Goal: Contribute content: Contribute content

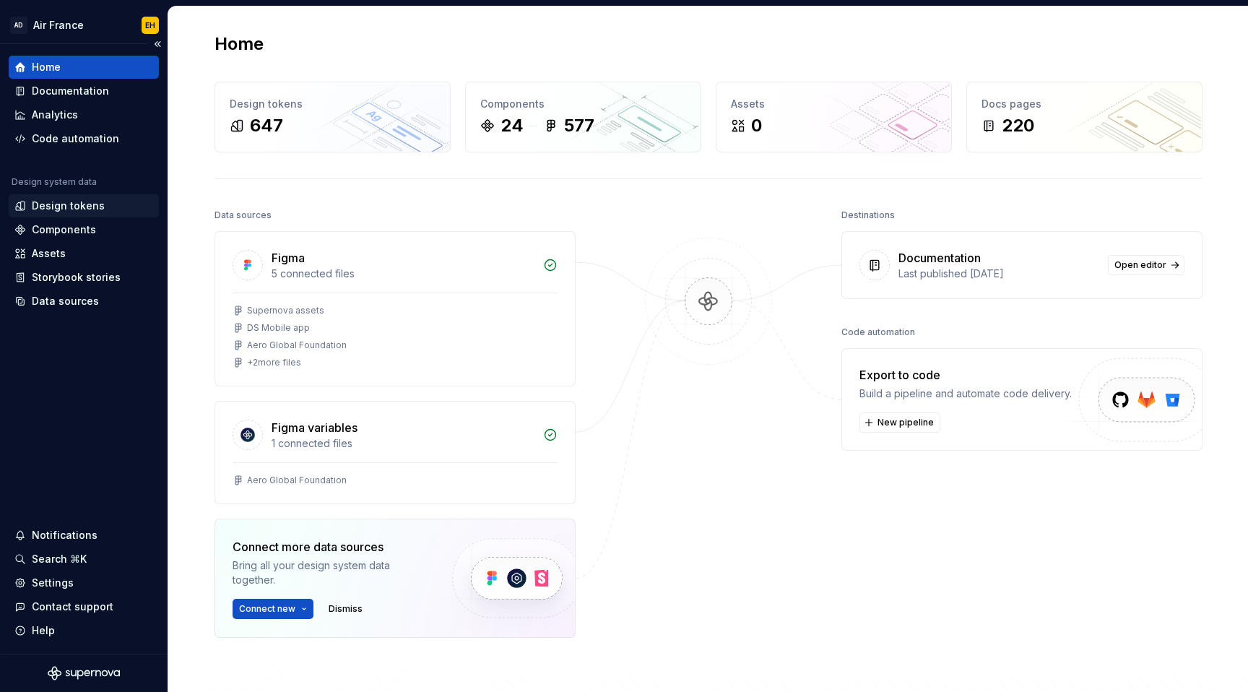
click at [95, 208] on div "Design tokens" at bounding box center [68, 206] width 73 height 14
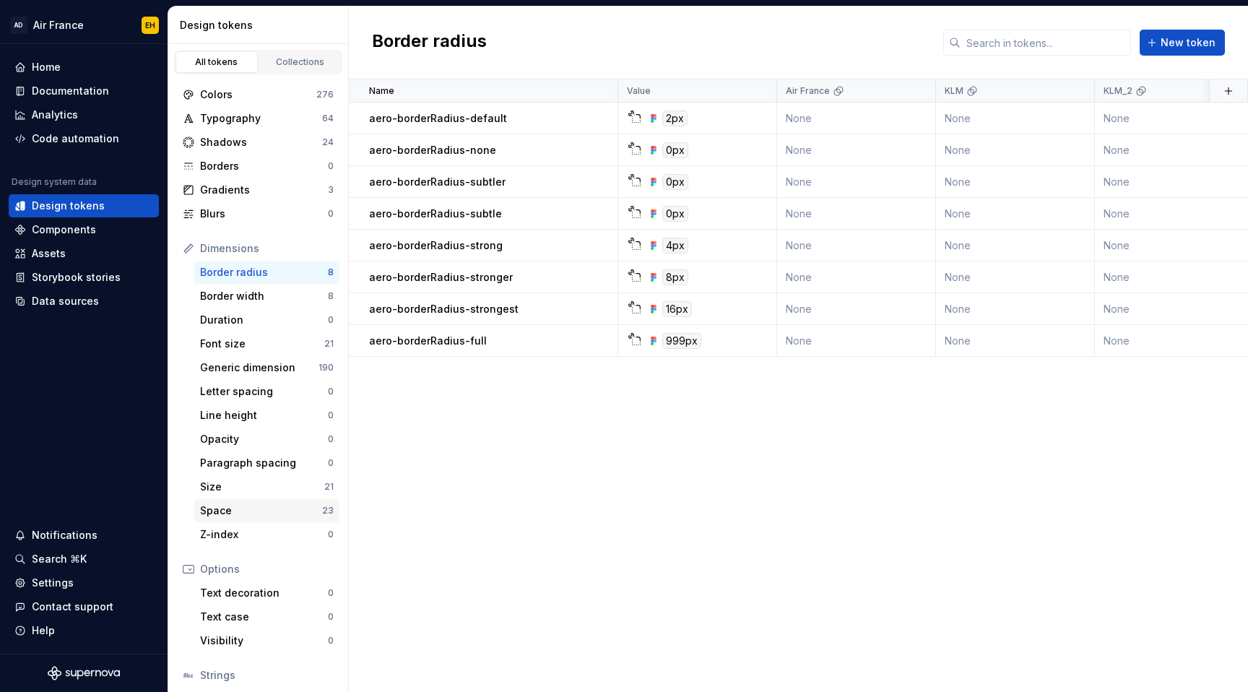
click at [236, 513] on div "Space" at bounding box center [261, 510] width 122 height 14
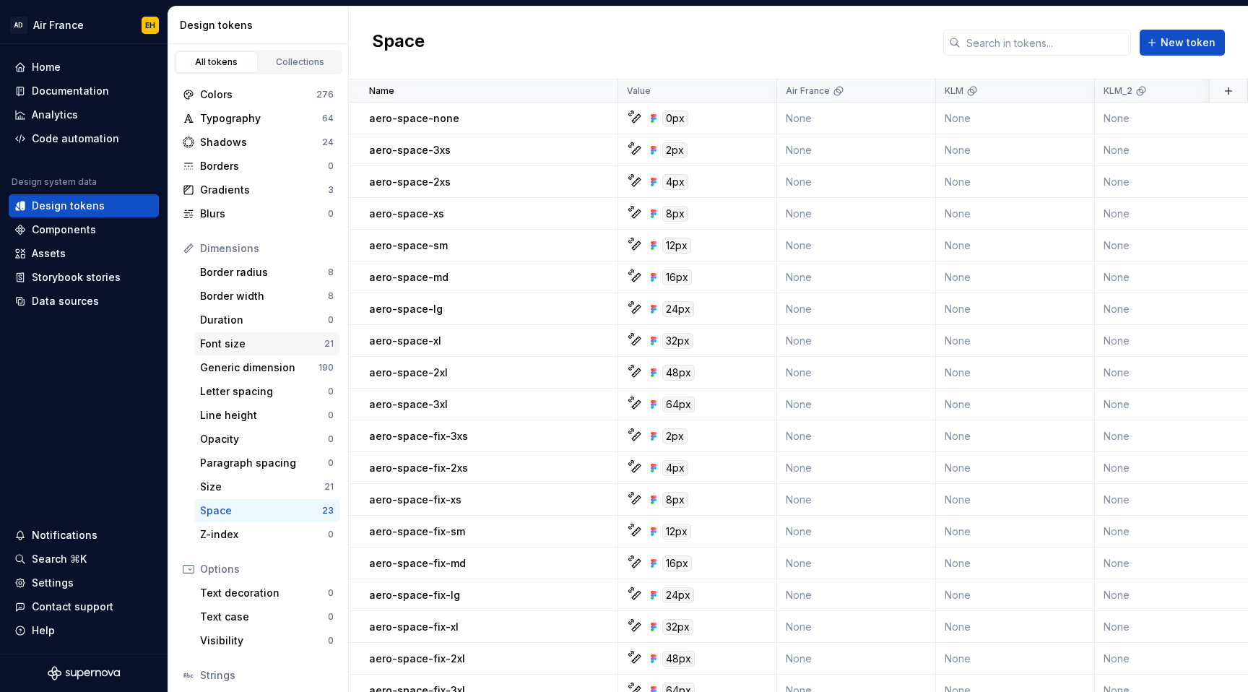
click at [288, 342] on div "Font size" at bounding box center [262, 343] width 124 height 14
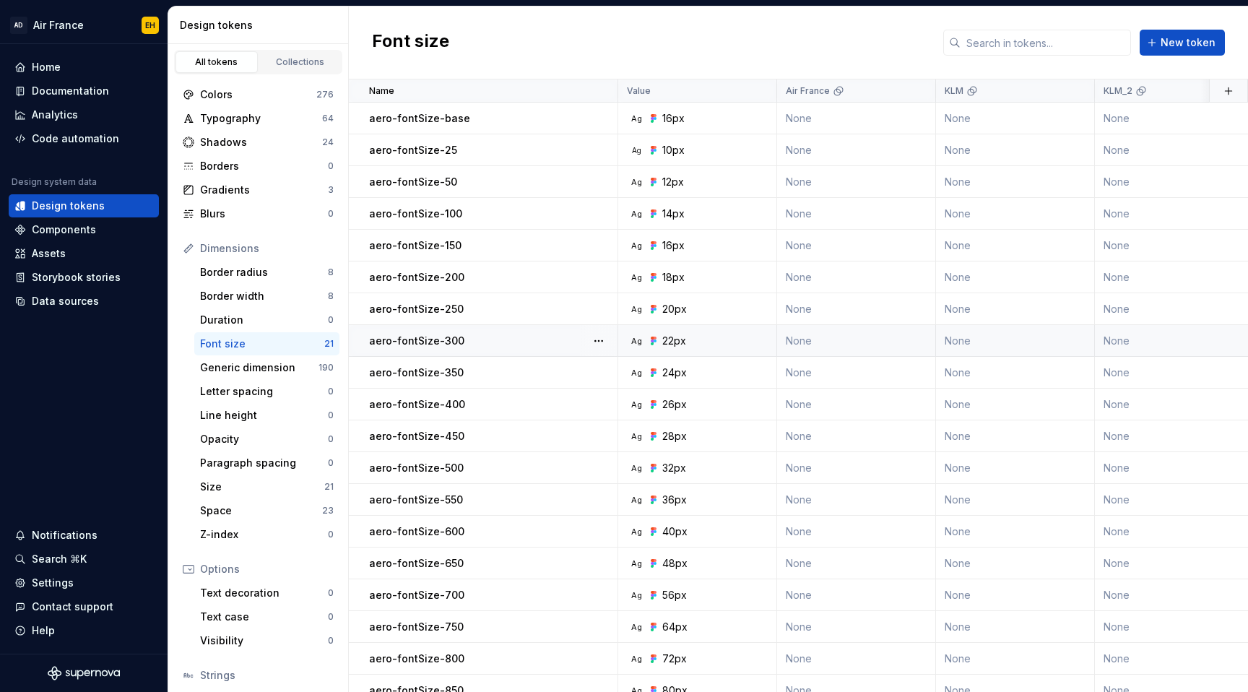
scroll to position [78, 0]
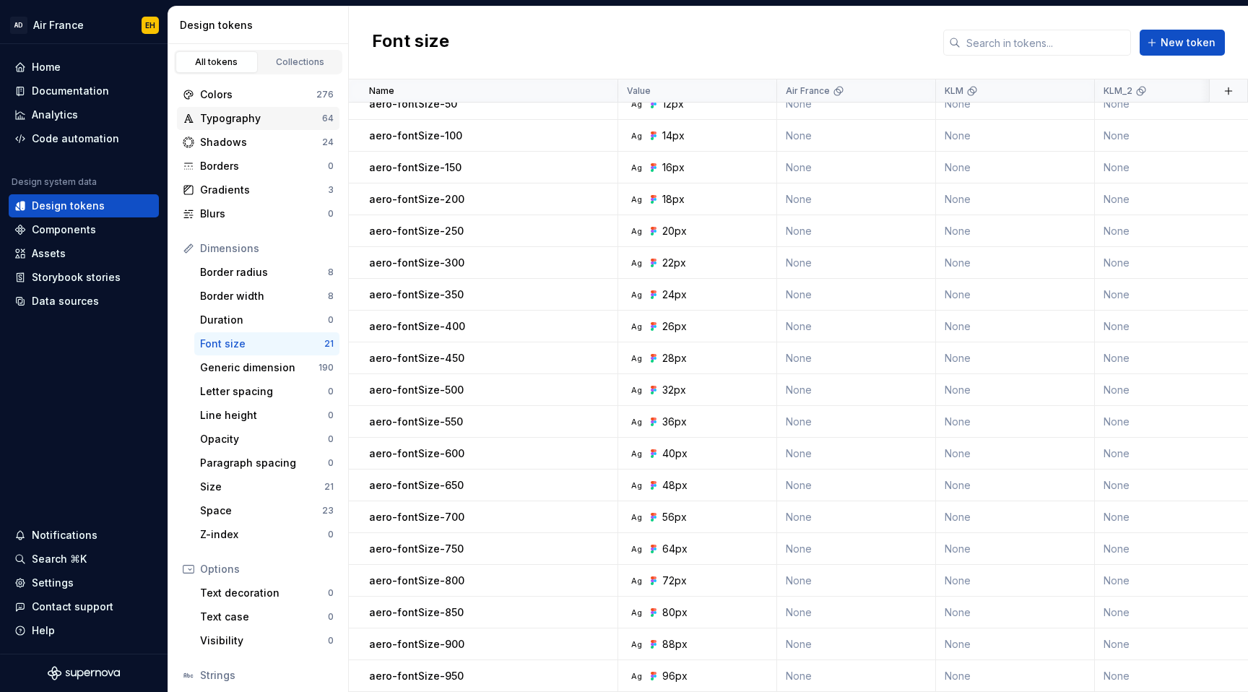
click at [274, 122] on div "Typography" at bounding box center [261, 118] width 122 height 14
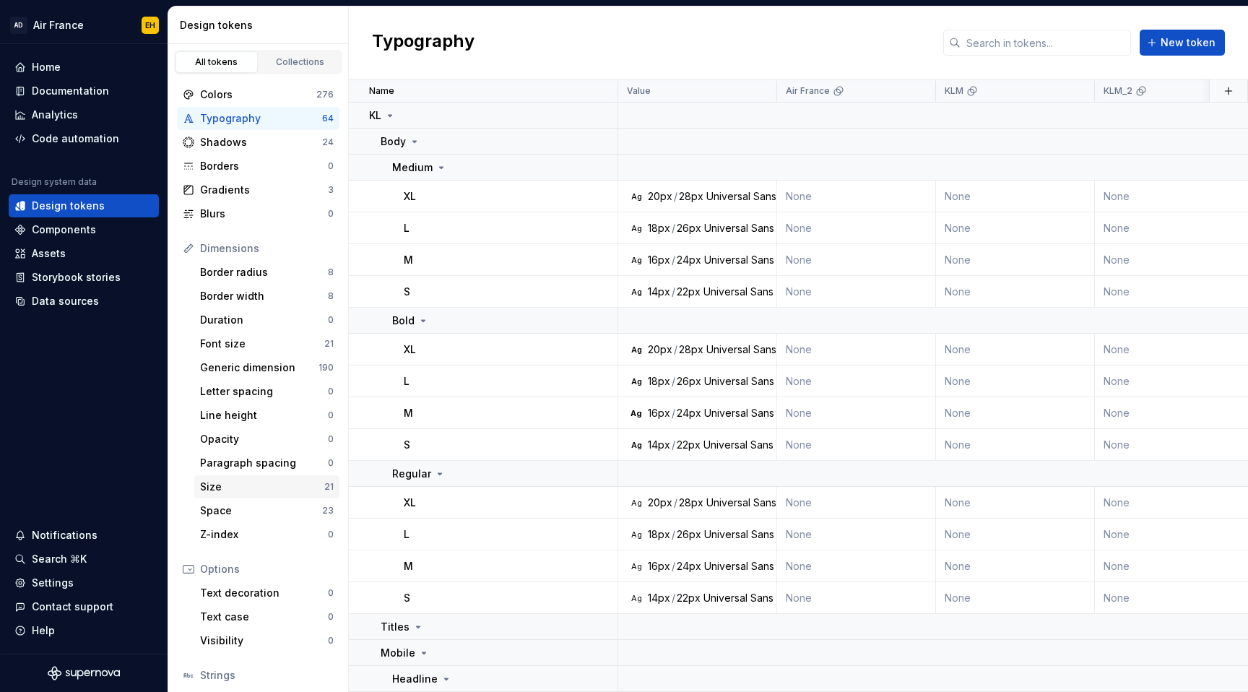
click at [246, 492] on div "Size" at bounding box center [262, 486] width 124 height 14
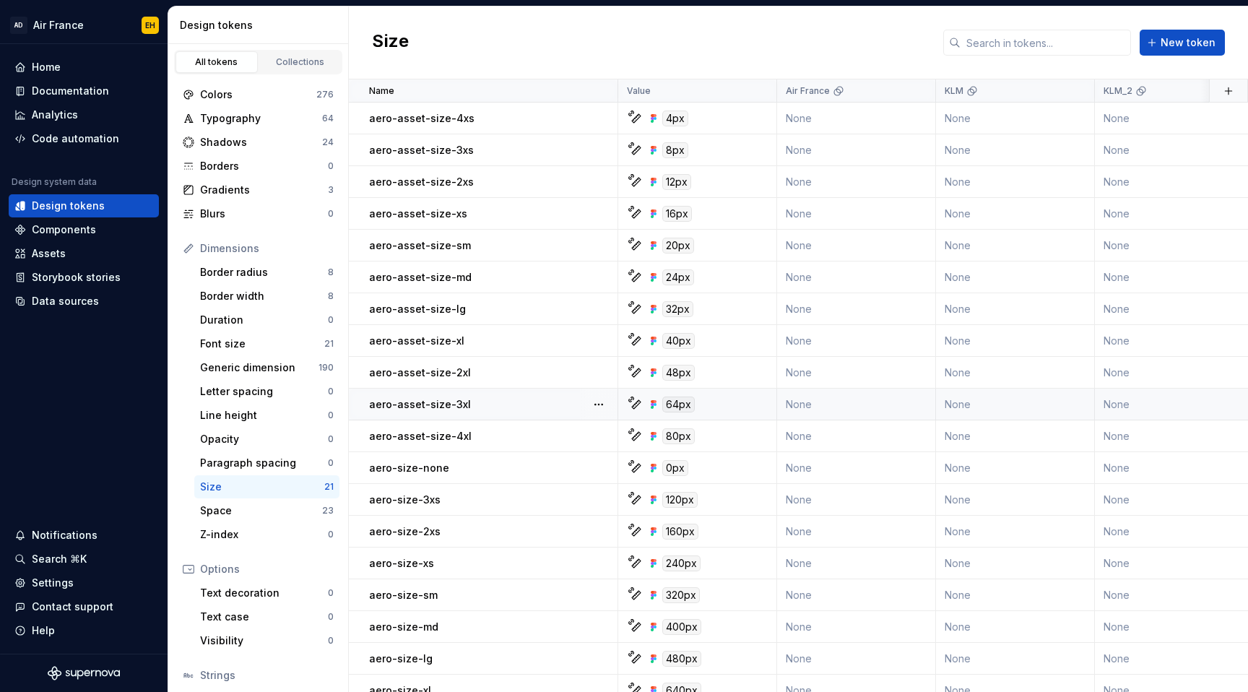
scroll to position [78, 0]
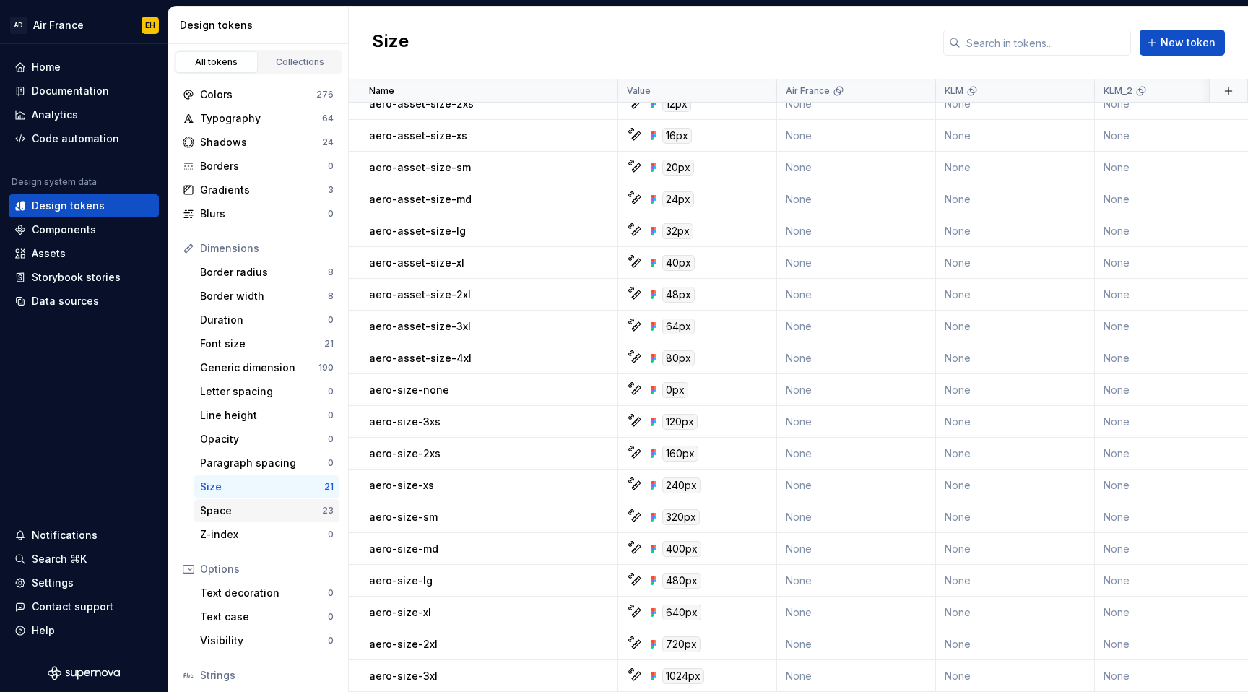
click at [239, 513] on div "Space" at bounding box center [261, 510] width 122 height 14
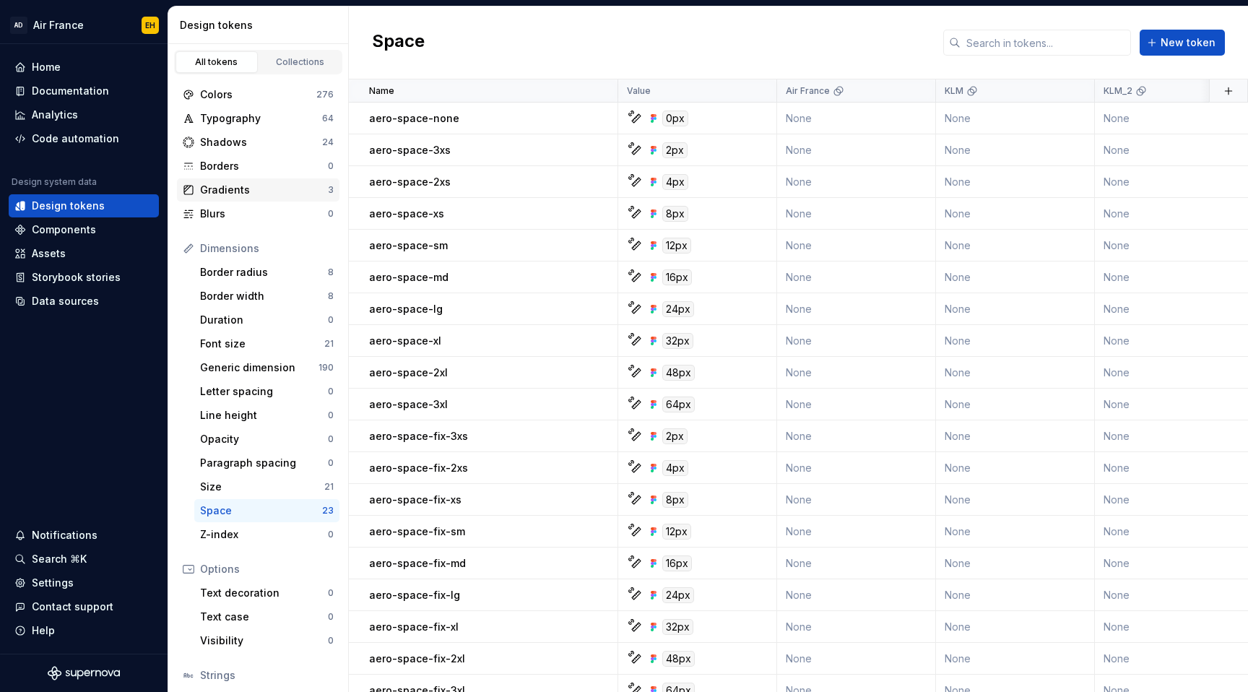
click at [248, 196] on div "Gradients" at bounding box center [264, 190] width 128 height 14
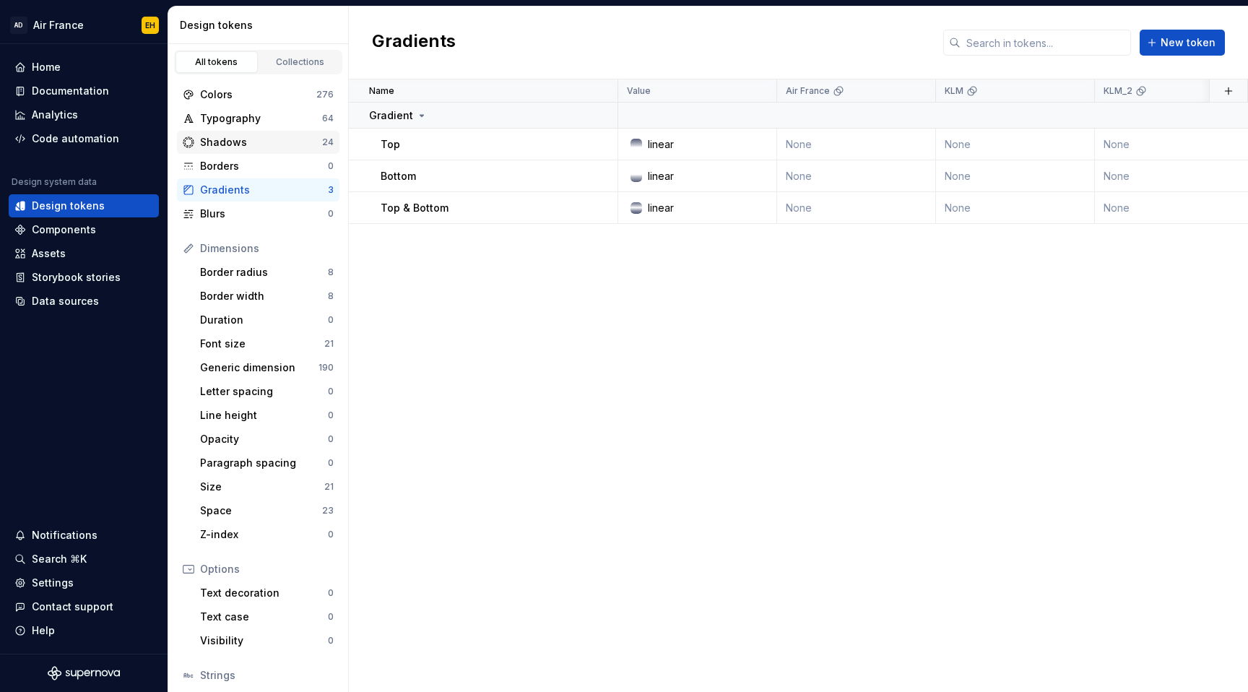
click at [243, 137] on div "Shadows" at bounding box center [261, 142] width 122 height 14
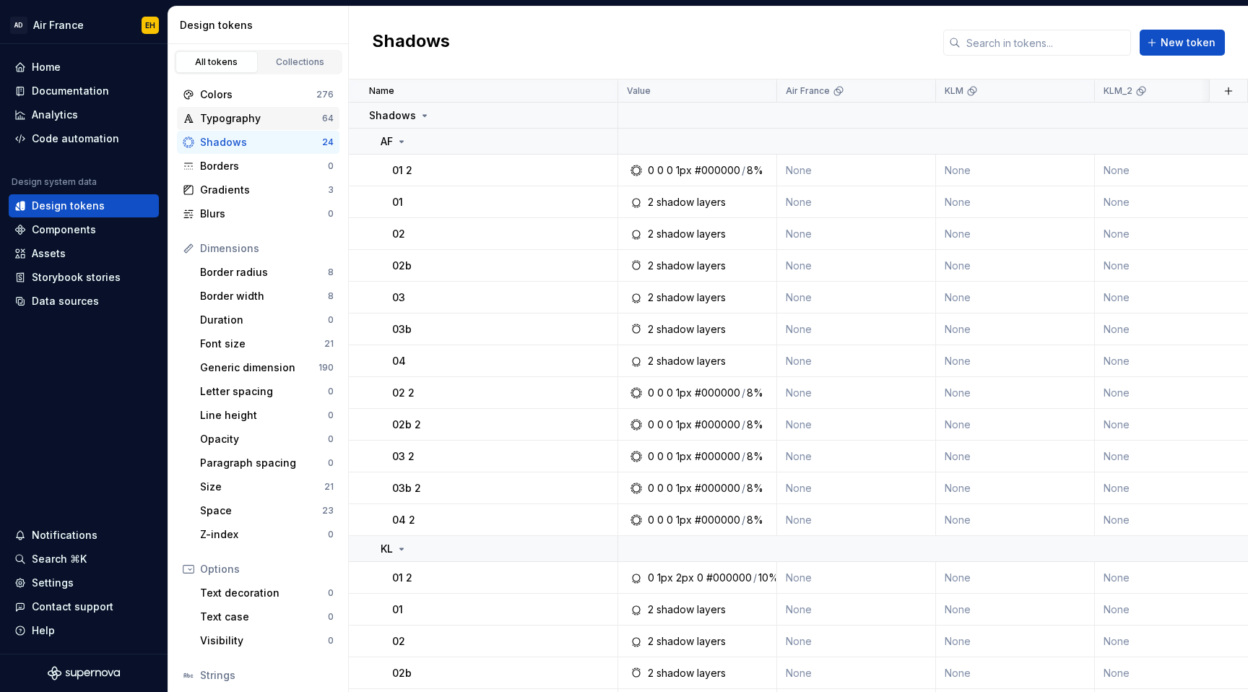
click at [243, 117] on div "Typography" at bounding box center [261, 118] width 122 height 14
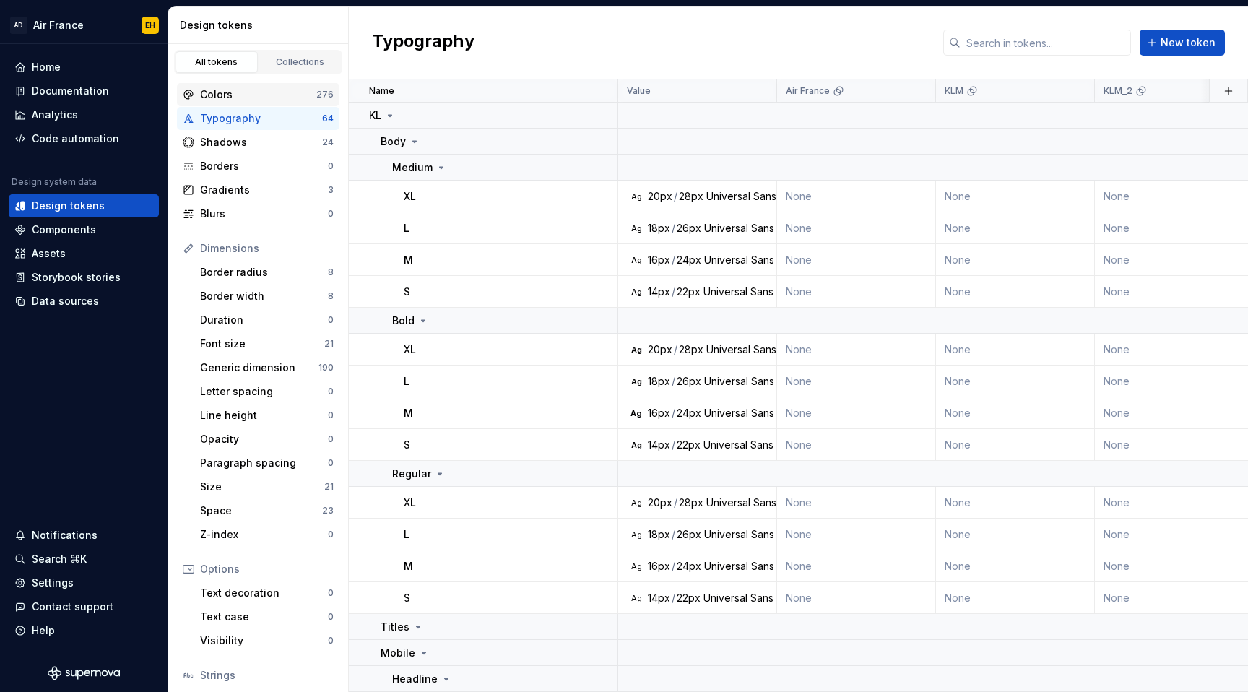
click at [246, 89] on div "Colors" at bounding box center [258, 94] width 116 height 14
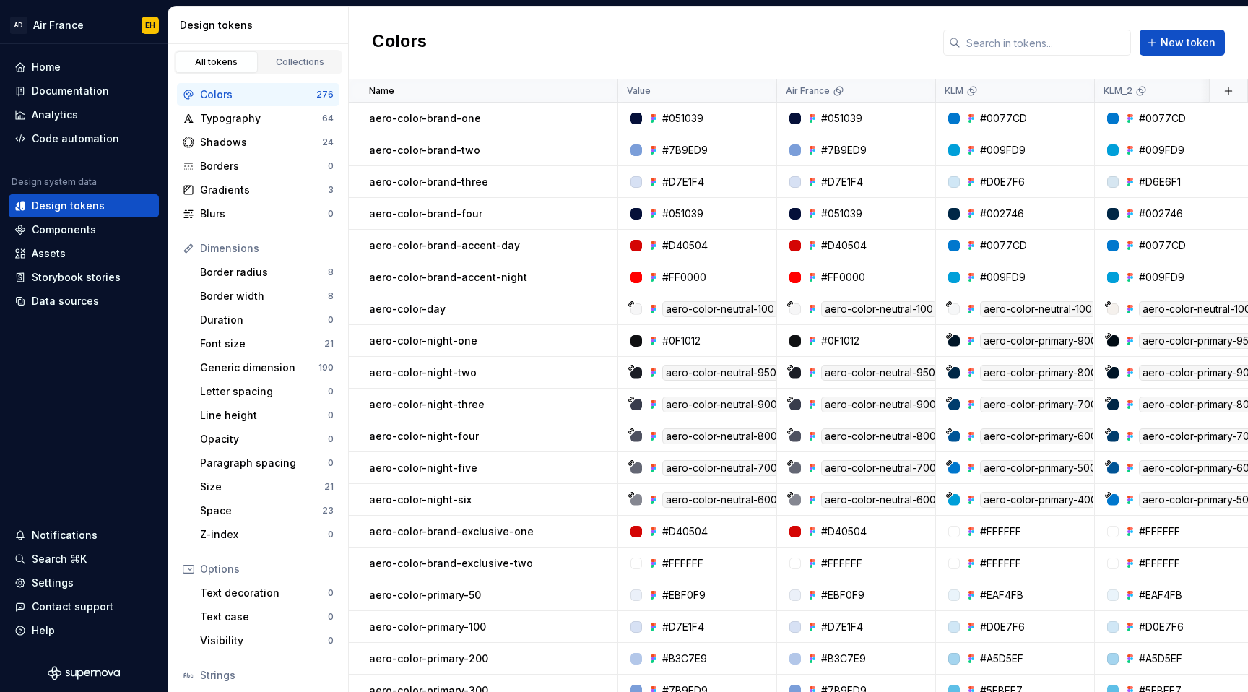
scroll to position [0, 1]
click at [72, 86] on div "Documentation" at bounding box center [70, 91] width 77 height 14
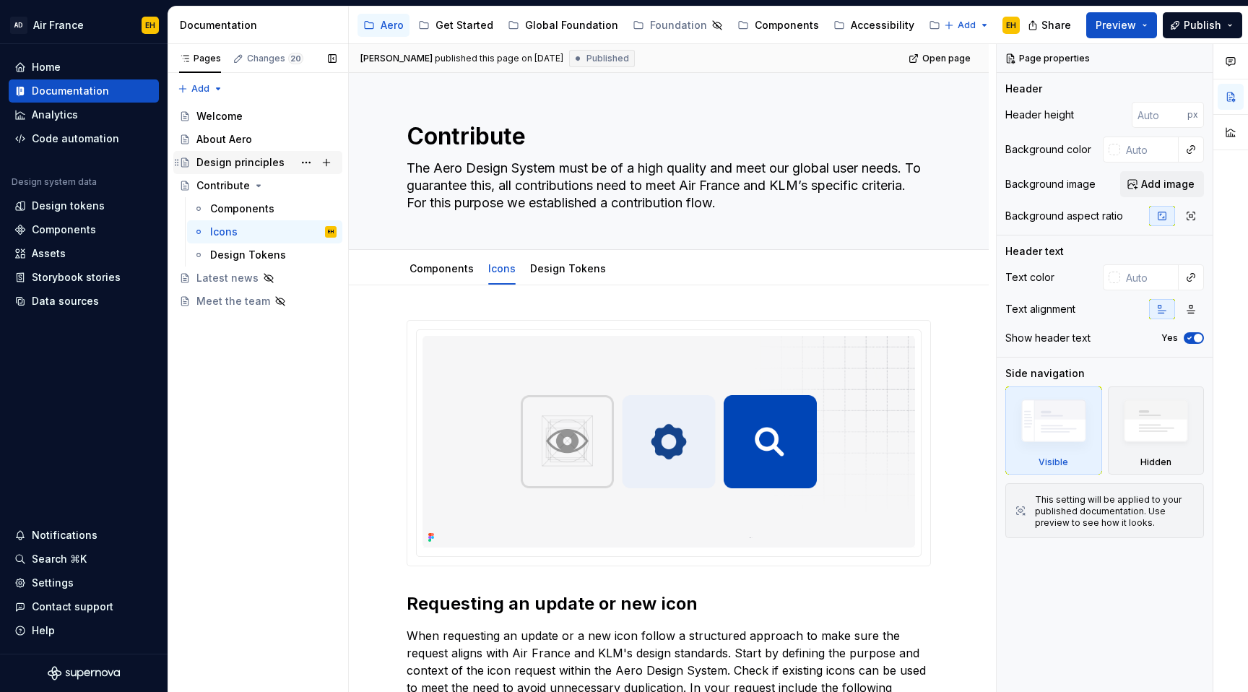
click at [233, 164] on div "Design principles" at bounding box center [240, 162] width 88 height 14
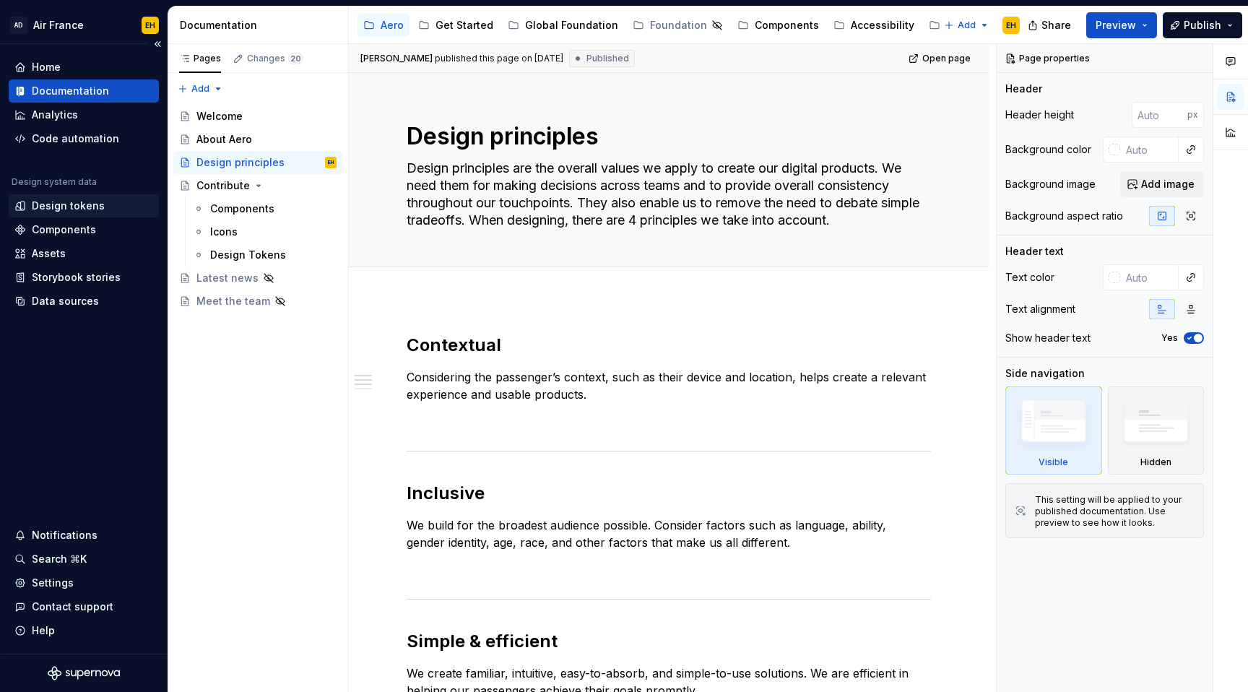
click at [71, 202] on div "Design tokens" at bounding box center [68, 206] width 73 height 14
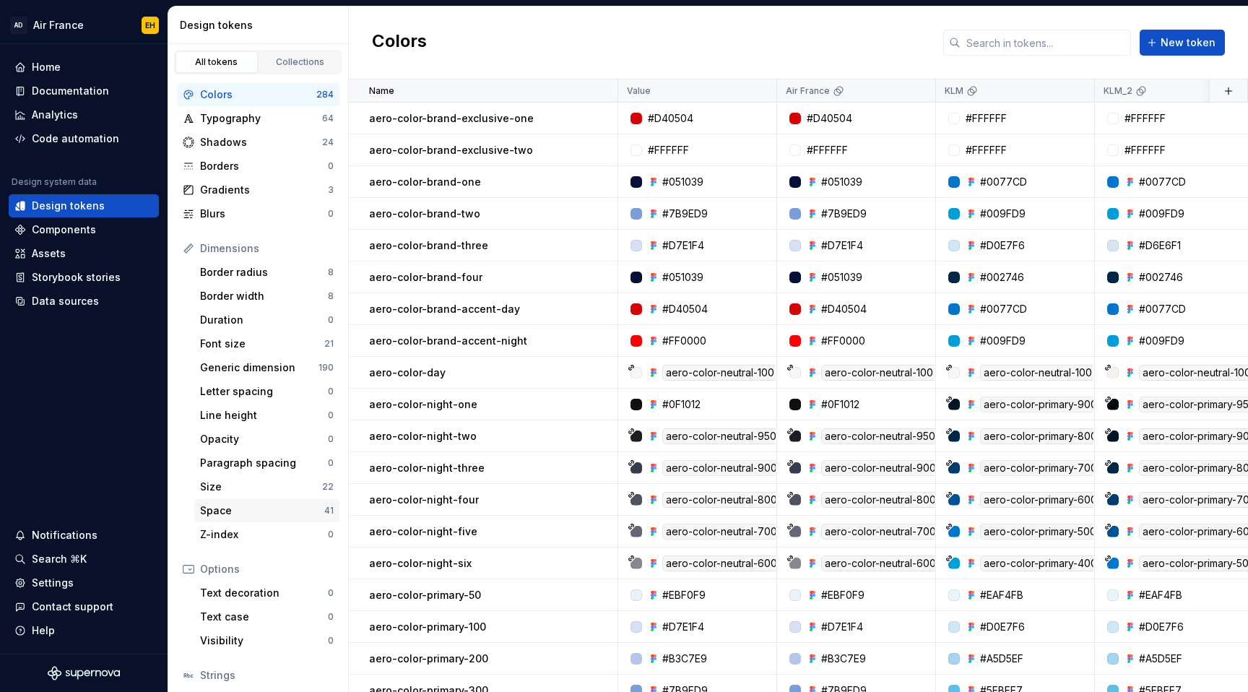
click at [243, 512] on div "Space" at bounding box center [262, 510] width 124 height 14
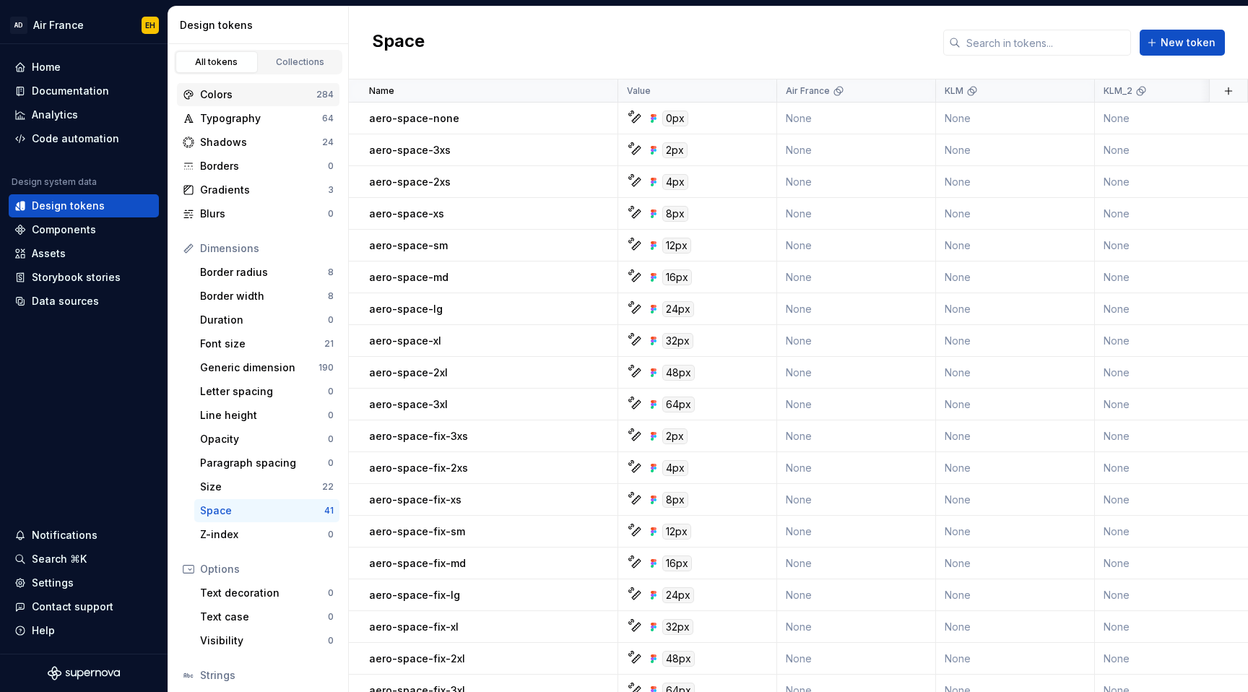
click at [278, 104] on div "Colors 284" at bounding box center [258, 94] width 162 height 23
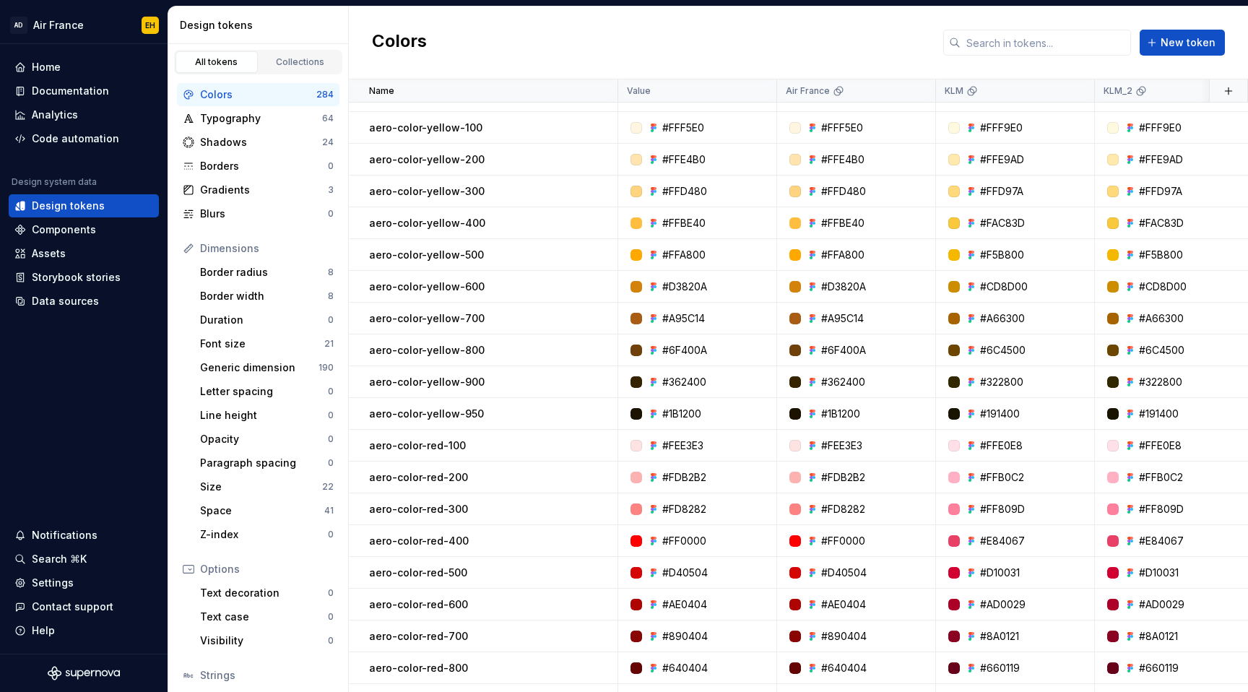
scroll to position [1145, 0]
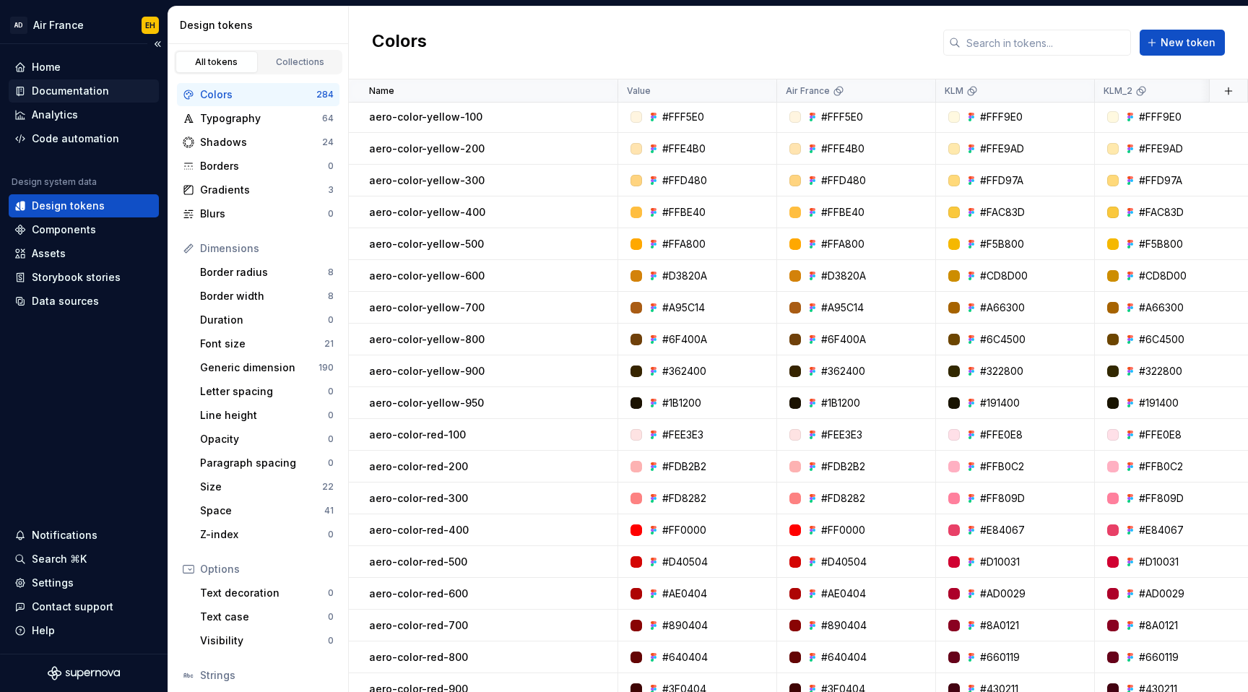
click at [118, 90] on div "Documentation" at bounding box center [83, 91] width 139 height 14
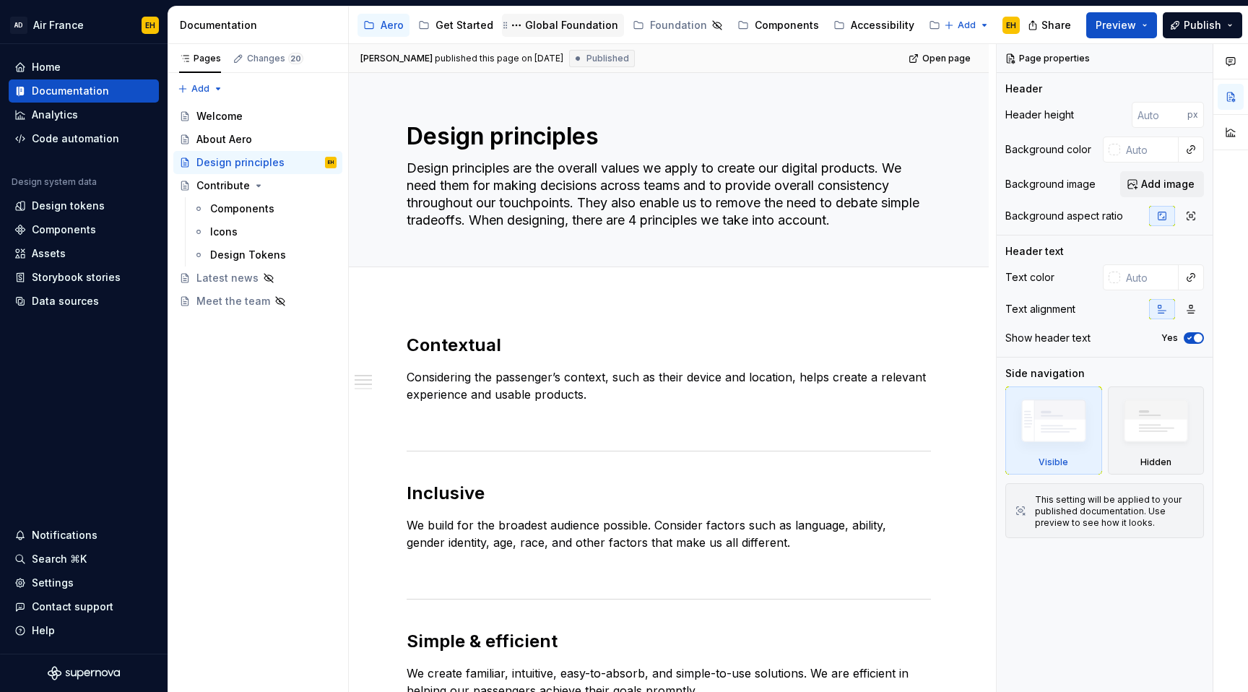
click at [575, 20] on div "Global Foundation" at bounding box center [571, 25] width 93 height 14
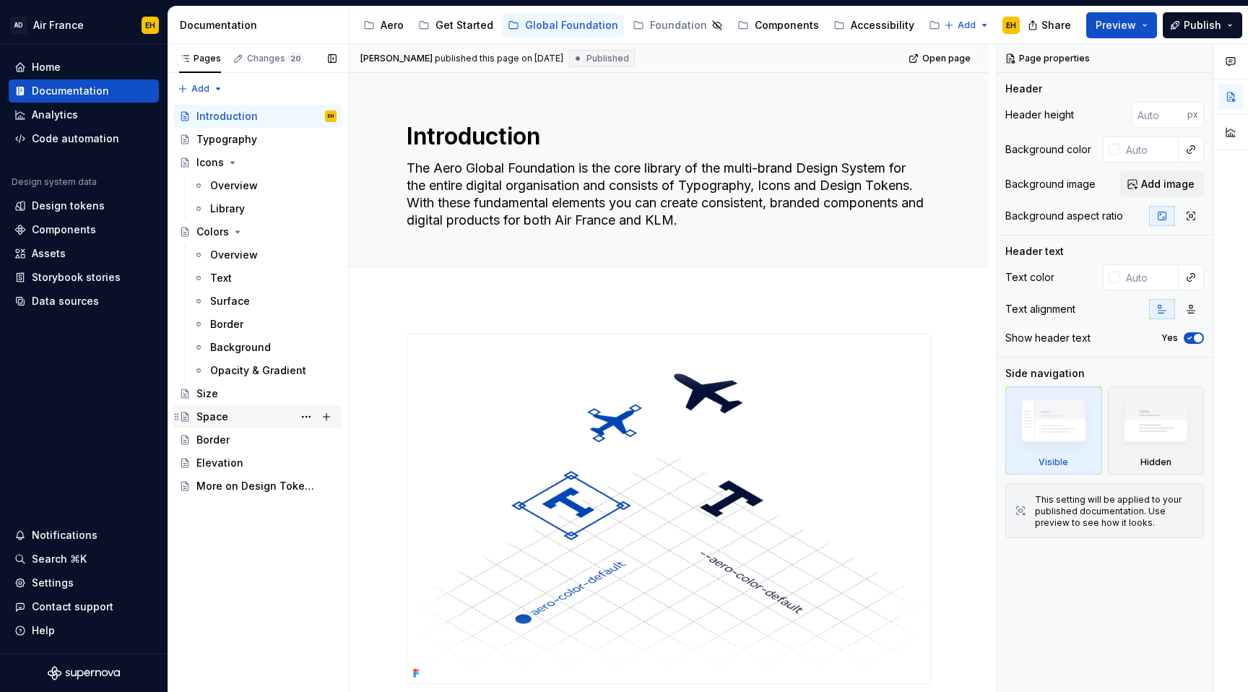
click at [231, 414] on div "Space" at bounding box center [266, 417] width 140 height 20
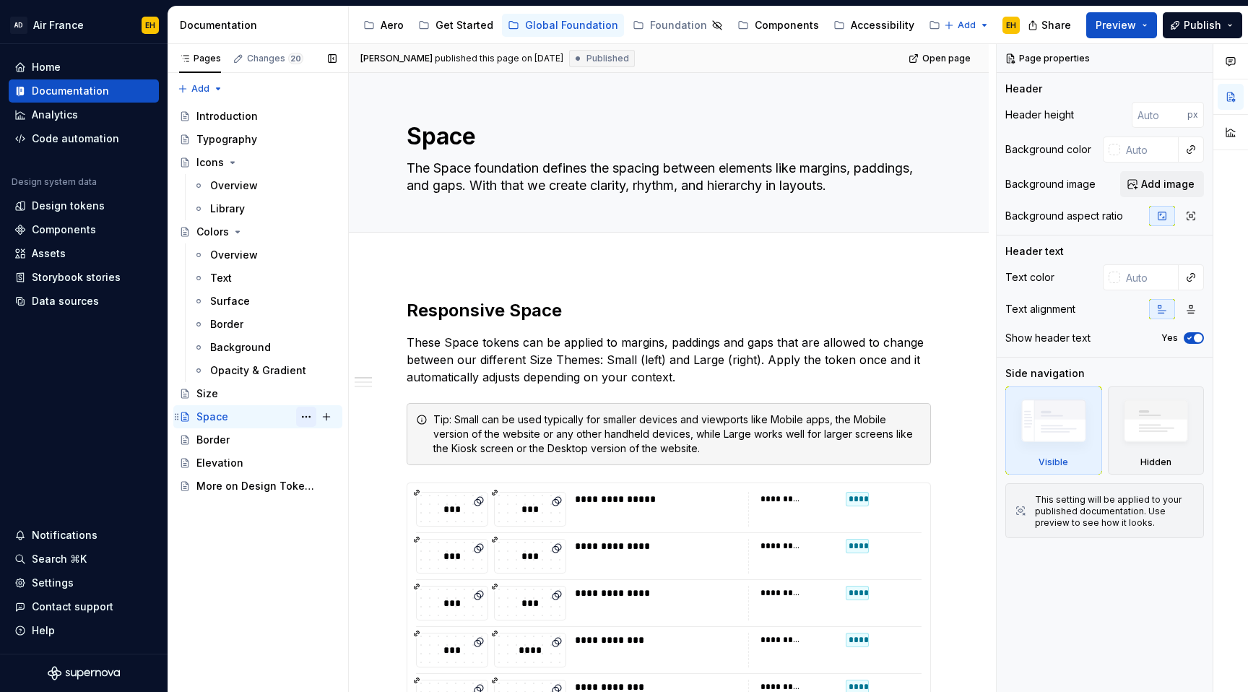
click at [305, 416] on button "Page tree" at bounding box center [306, 417] width 20 height 20
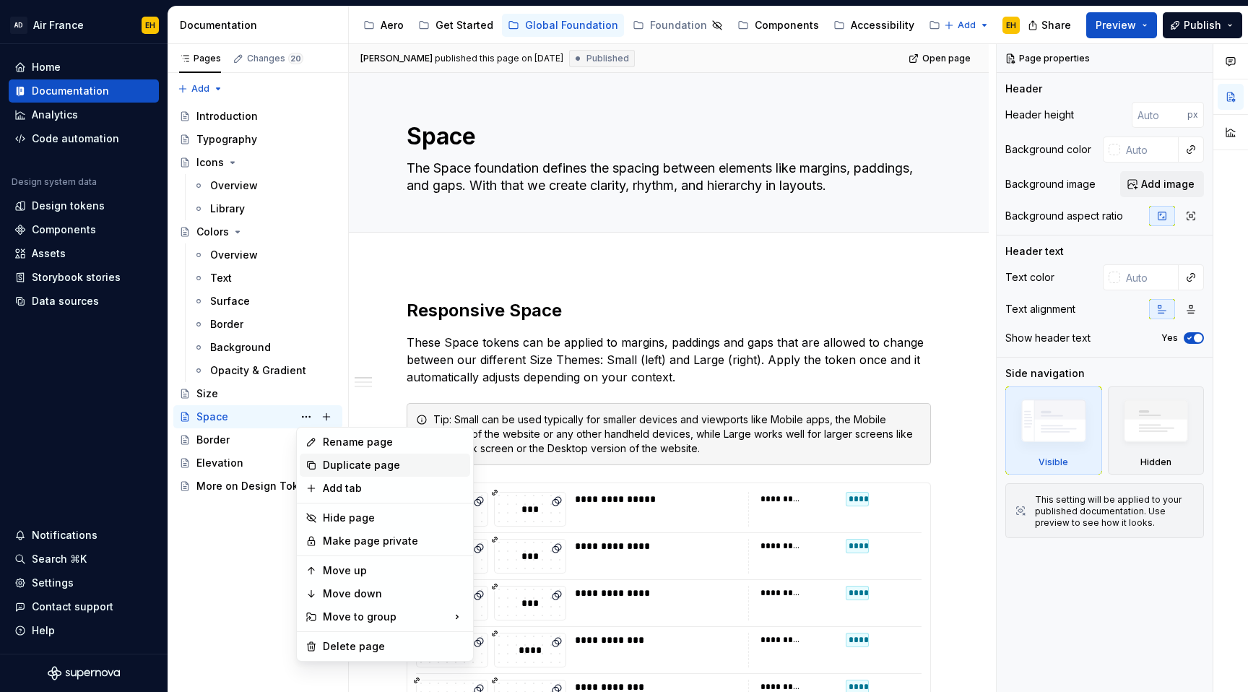
click at [339, 464] on div "Duplicate page" at bounding box center [394, 465] width 142 height 14
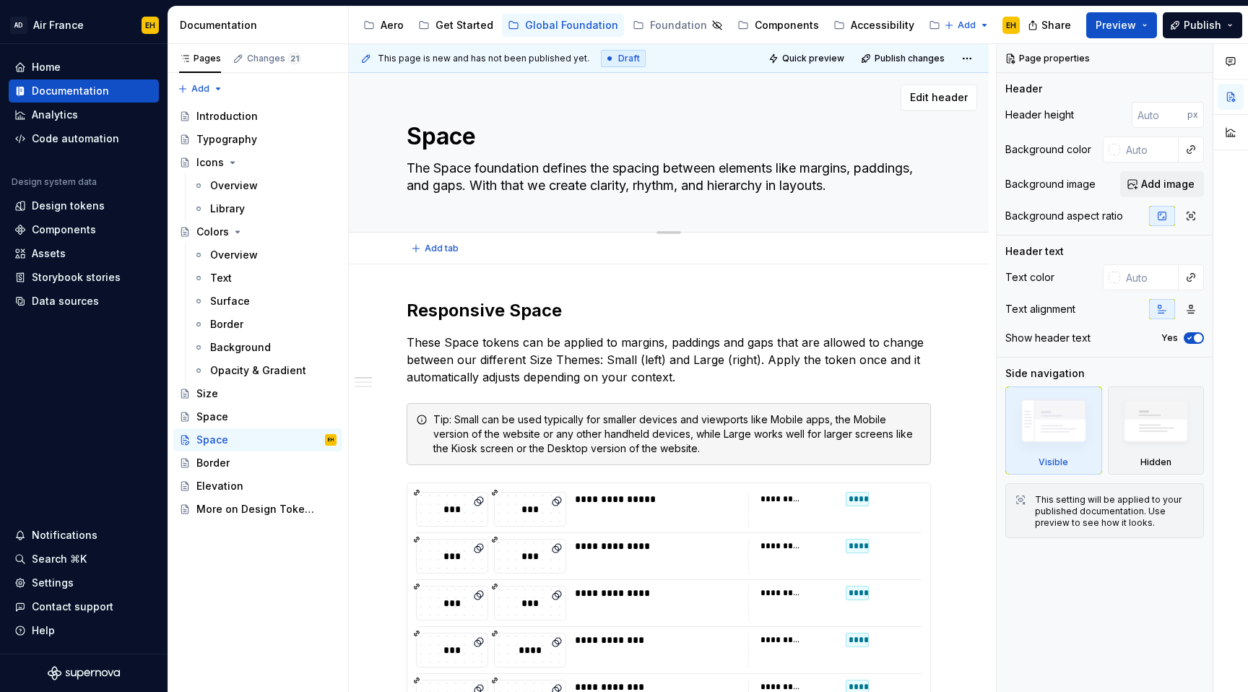
click at [443, 142] on textarea "Space" at bounding box center [666, 136] width 524 height 35
type textarea "*"
type textarea "P"
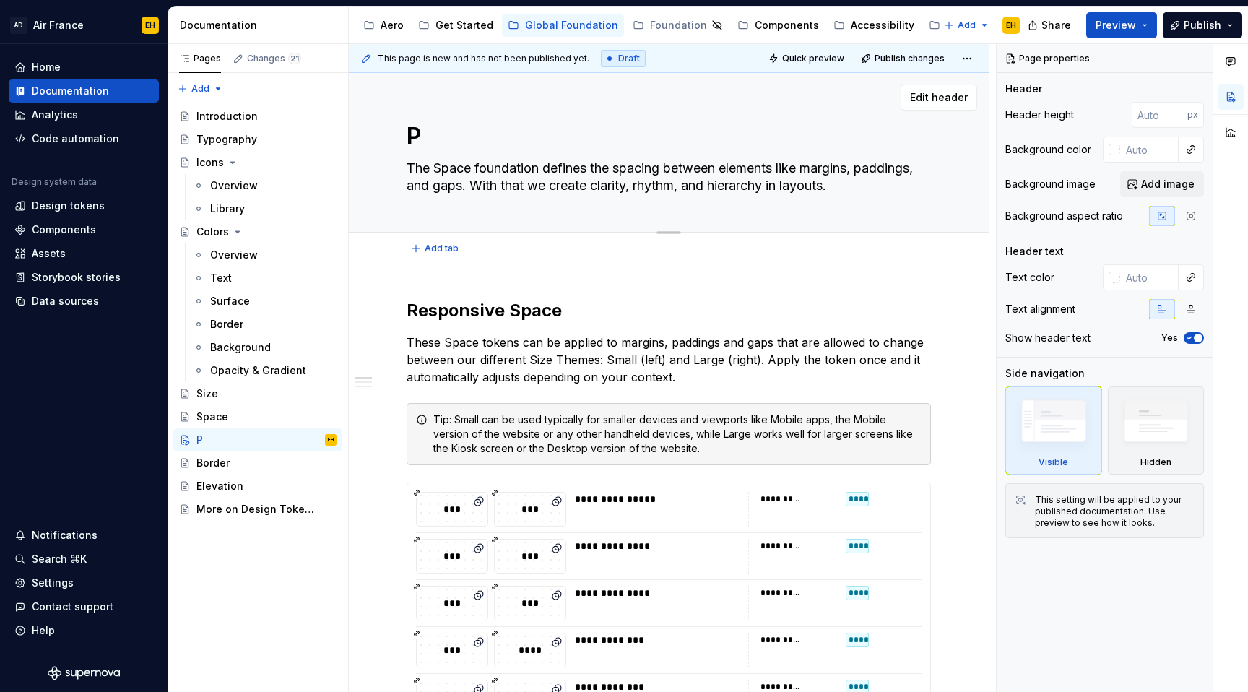
type textarea "*"
type textarea "Pa"
type textarea "*"
type textarea "Pad"
type textarea "*"
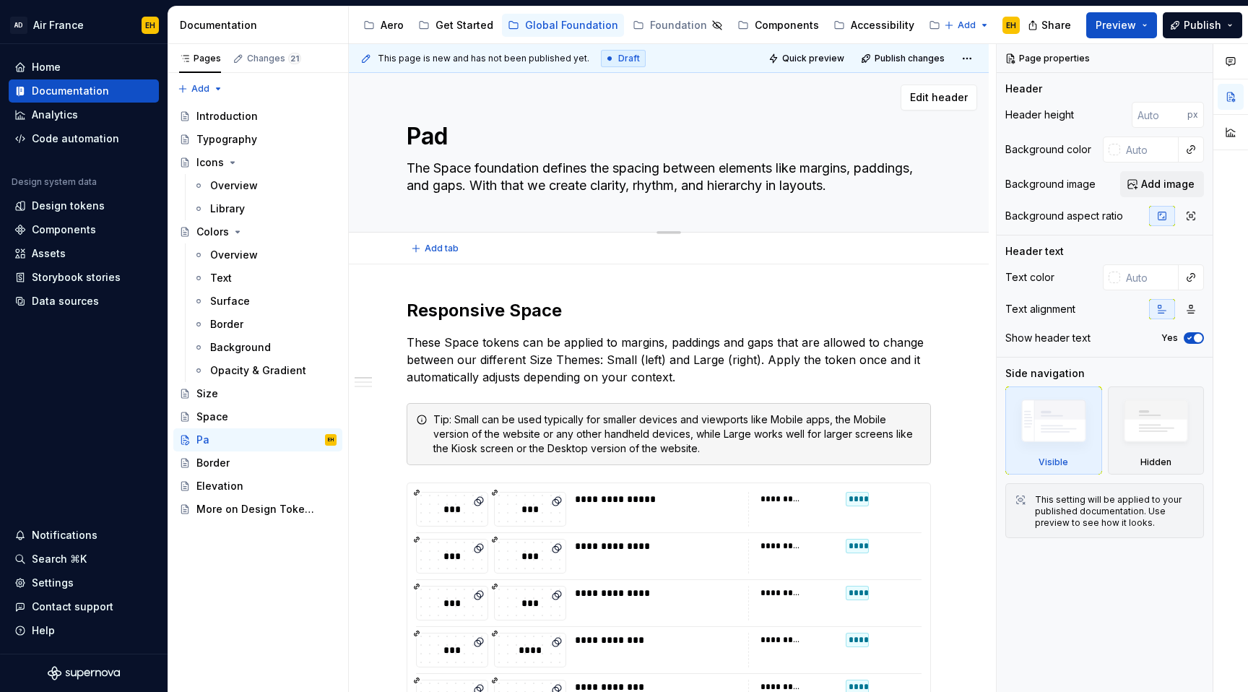
type textarea "Padd"
type textarea "*"
type textarea "Paddi"
type textarea "*"
type textarea "Paddin"
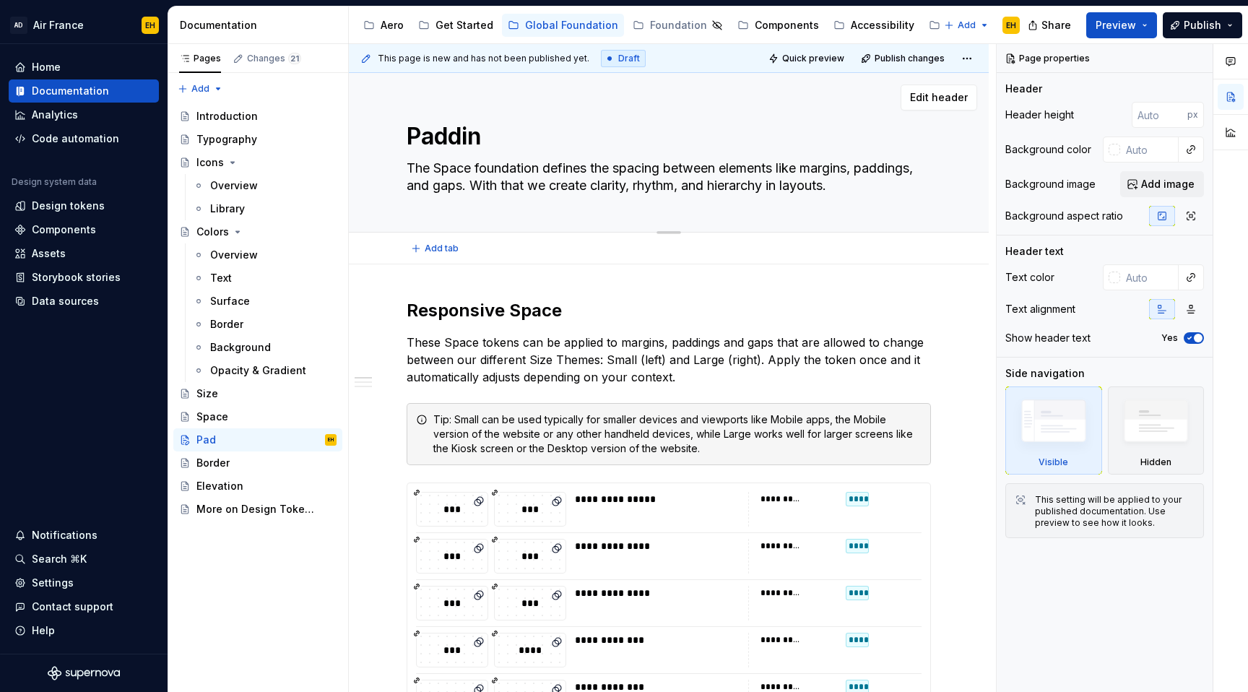
type textarea "*"
type textarea "Padding"
type textarea "*"
type textarea "Padding"
type textarea "*"
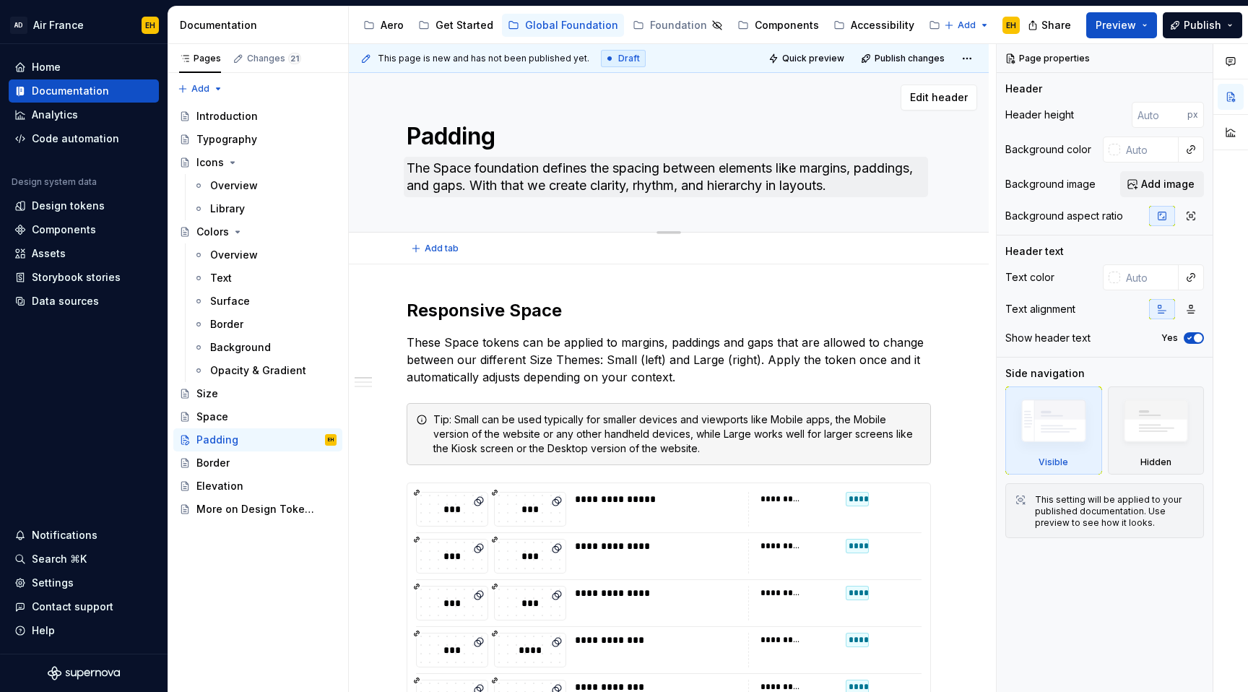
type textarea "Padding"
click at [472, 168] on textarea "The Space foundation defines the spacing between elements like margins, padding…" at bounding box center [666, 177] width 524 height 40
click at [534, 166] on textarea "The Space foundation defines the spacing between elements like margins, padding…" at bounding box center [666, 177] width 524 height 40
drag, startPoint x: 472, startPoint y: 170, endPoint x: 435, endPoint y: 171, distance: 37.6
click at [435, 171] on textarea "The Space foundation defines the spacing between elements like margins, padding…" at bounding box center [666, 177] width 524 height 40
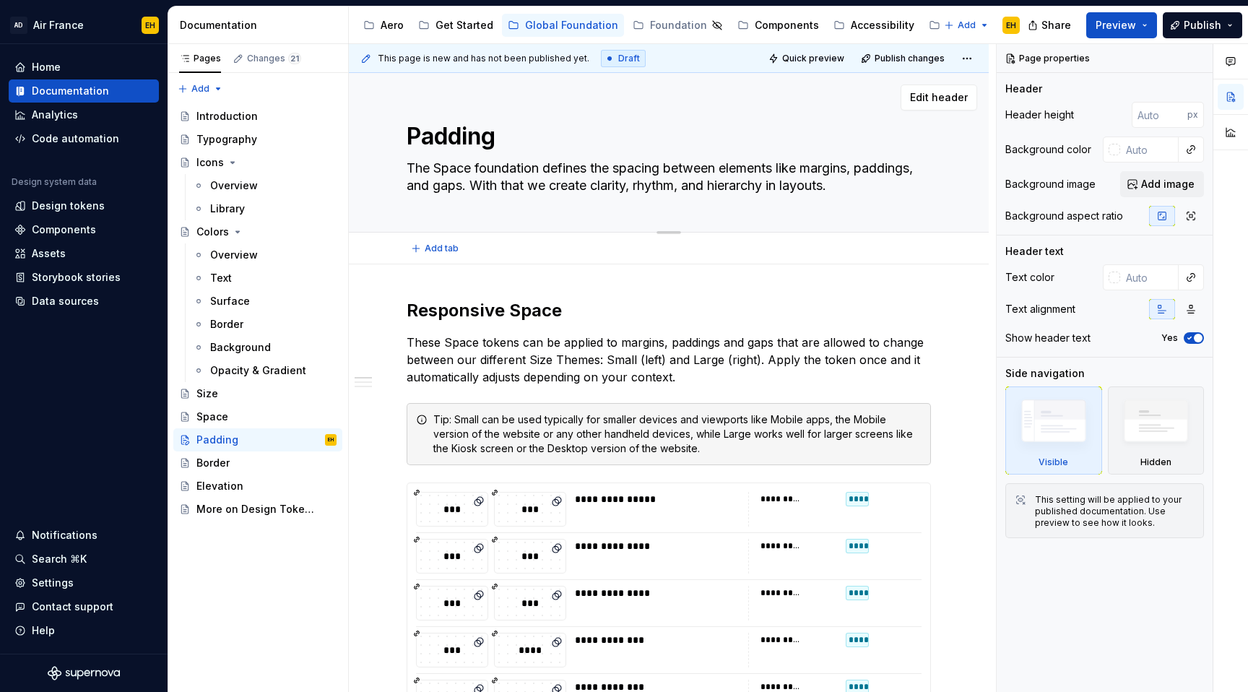
type textarea "*"
type textarea "The P foundation defines the spacing between elements like margins, paddings, a…"
type textarea "*"
type textarea "The Ps foundation defines the spacing between elements like margins, paddings, …"
type textarea "*"
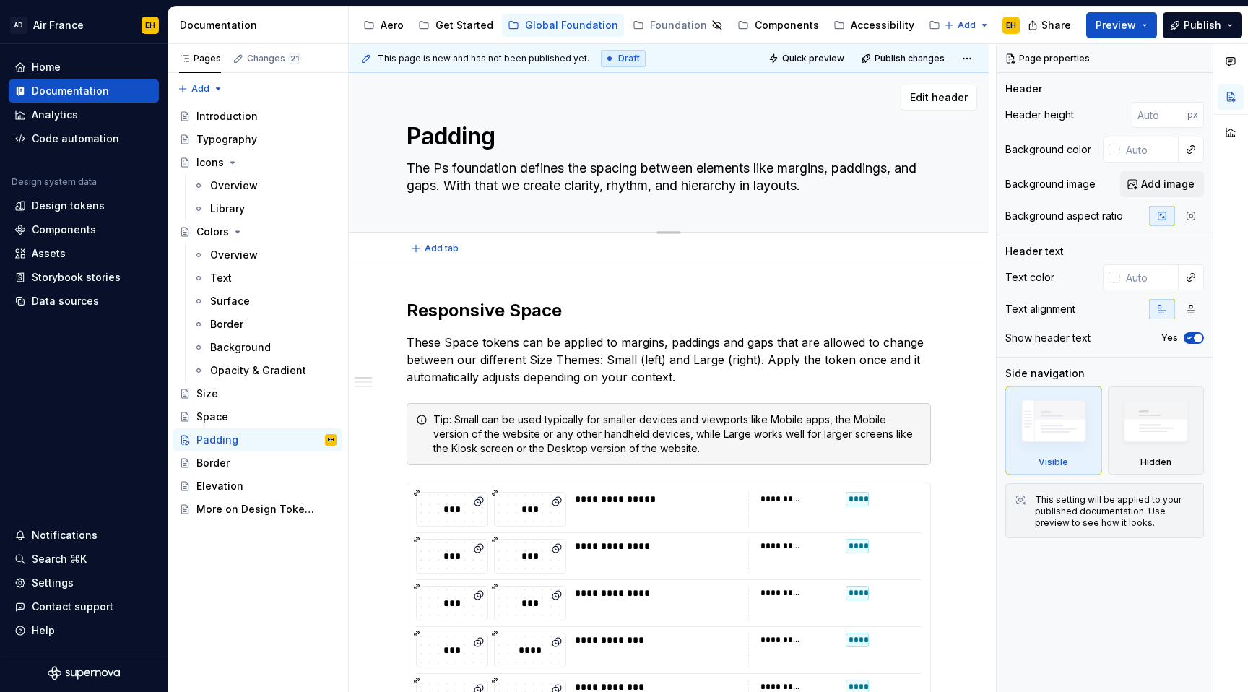
type textarea "The Pss foundation defines the spacing between elements like margins, paddings,…"
type textarea "*"
type textarea "The Ps foundation defines the spacing between elements like margins, paddings, …"
type textarea "*"
type textarea "The P foundation defines the spacing between elements like margins, paddings, a…"
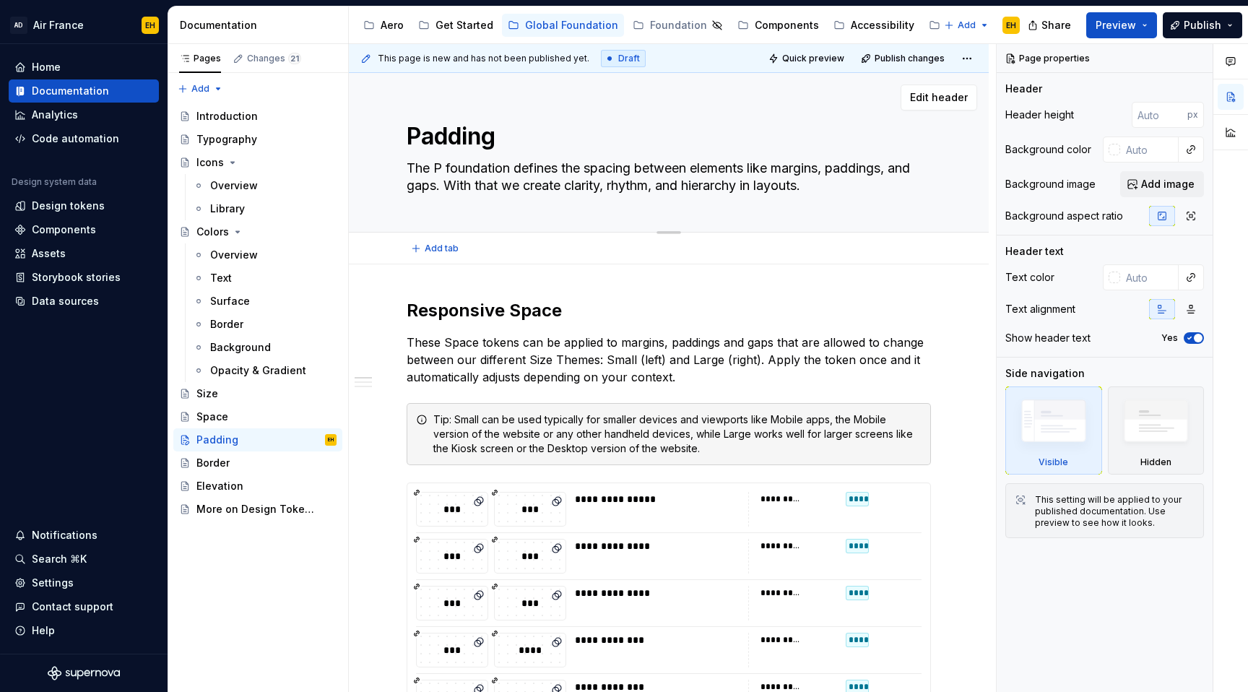
type textarea "*"
type textarea "The Pa foundation defines the spacing between elements like margins, paddings, …"
type textarea "*"
type textarea "The Pad foundation defines the spacing between elements like margins, paddings,…"
type textarea "*"
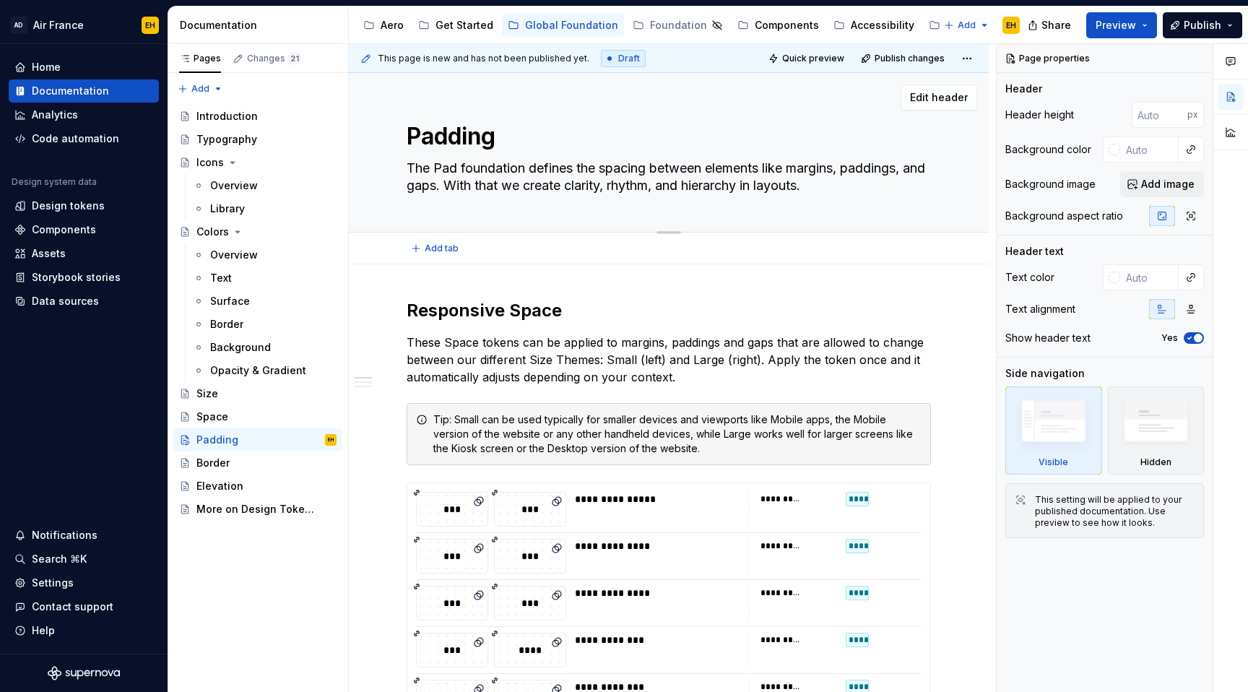
type textarea "The Padd foundation defines the spacing between elements like margins, paddings…"
type textarea "*"
type textarea "The Paddi foundation defines the spacing between elements like margins, padding…"
type textarea "*"
type textarea "The Paddin foundation defines the spacing between elements like margins, paddin…"
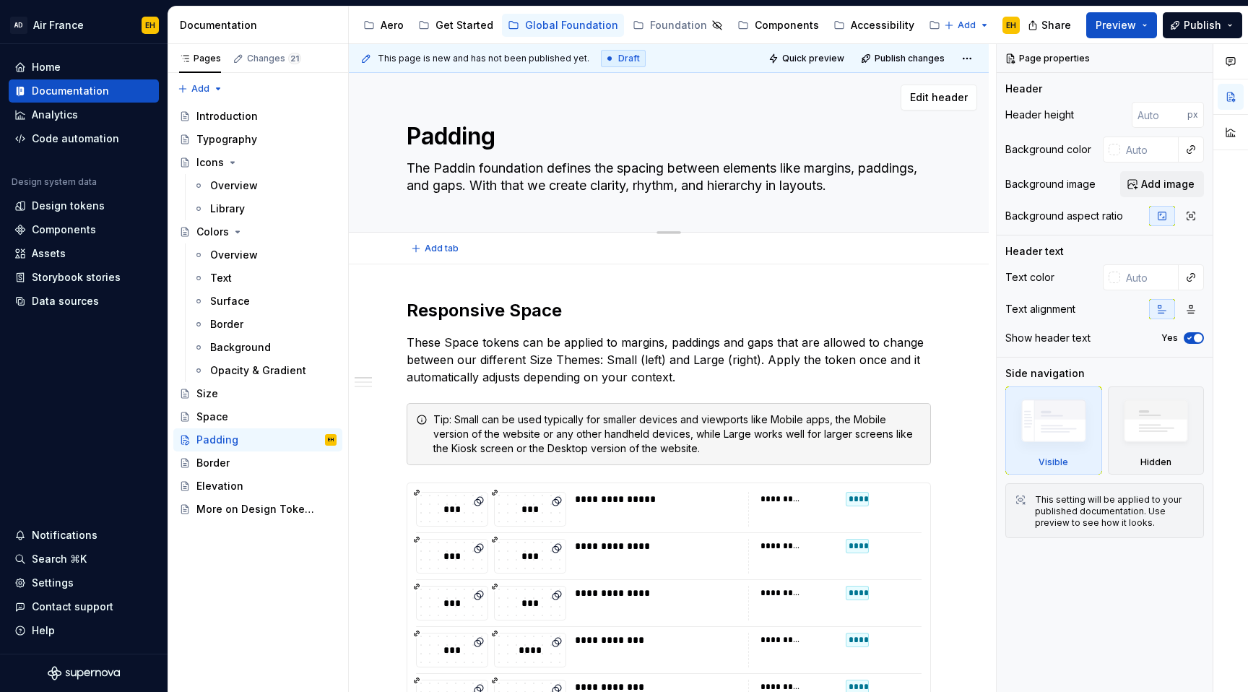
type textarea "*"
type textarea "The Padding foundation defines the spacing between elements like margins, paddi…"
drag, startPoint x: 679, startPoint y: 173, endPoint x: 631, endPoint y: 174, distance: 47.7
click at [631, 174] on textarea "The Padding foundation defines the spacing between elements like margins, paddi…" at bounding box center [666, 177] width 524 height 40
type textarea "*"
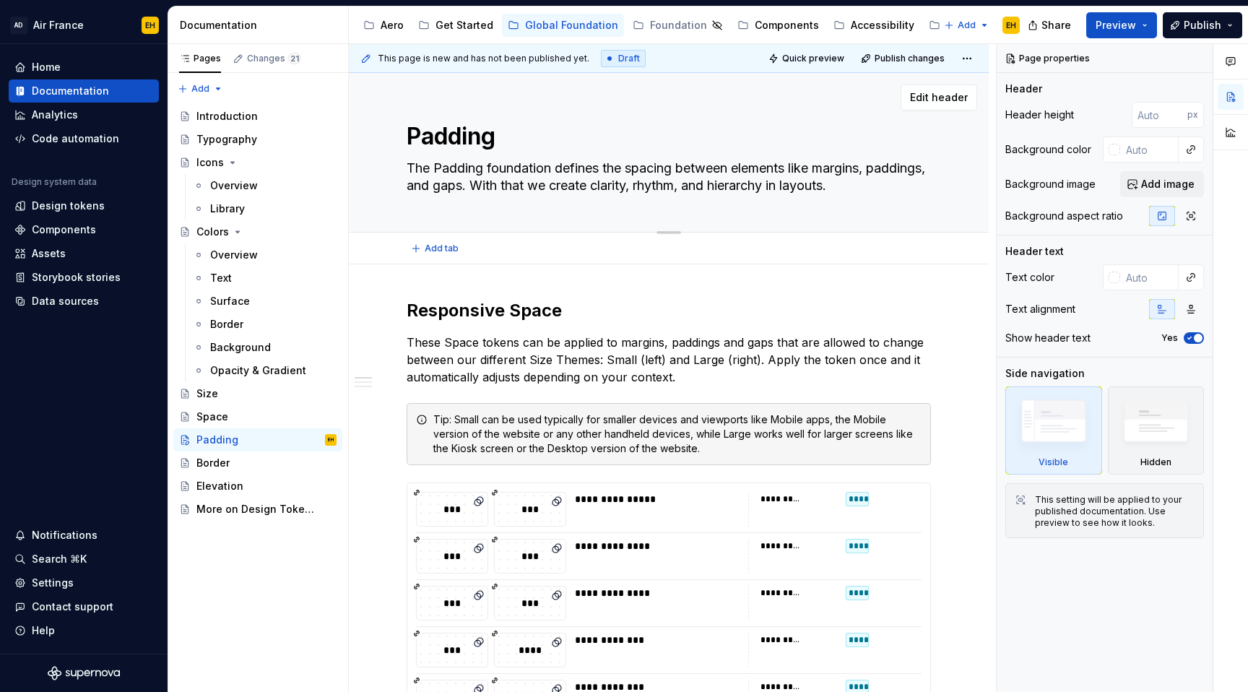
type textarea "The Padding foundation defines the between elements like margins, paddings, and…"
type textarea "*"
type textarea "The Padding foundation defines the ( between elements like margins, paddings, a…"
type textarea "*"
type textarea "The Padding foundation defines the (i between elements like margins, paddings, …"
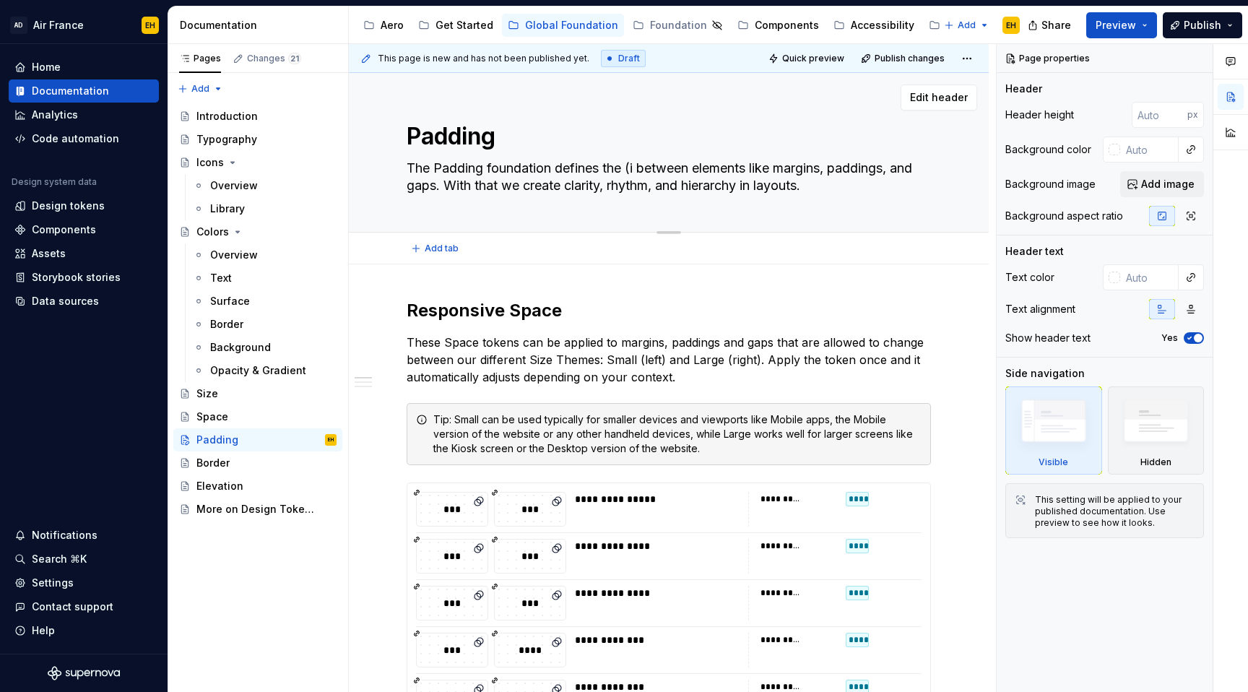
type textarea "*"
type textarea "The Padding foundation defines the (in between elements like margins, paddings,…"
type textarea "*"
type textarea "The Padding foundation defines the (inn between elements like margins, paddings…"
type textarea "*"
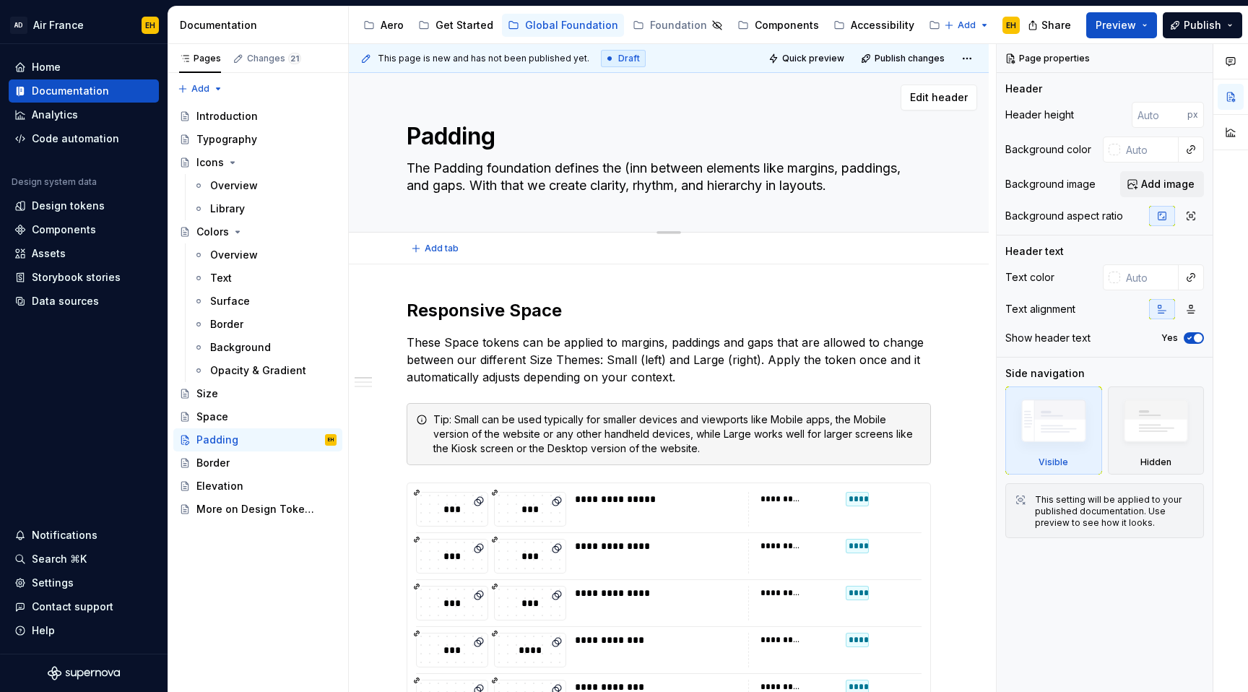
type textarea "The Padding foundation defines the (inne between elements like margins, padding…"
type textarea "*"
type textarea "The Padding foundation defines the (inner between elements like margins, paddin…"
type textarea "*"
type textarea "The Padding foundation defines the (inner) between elements like margins, paddi…"
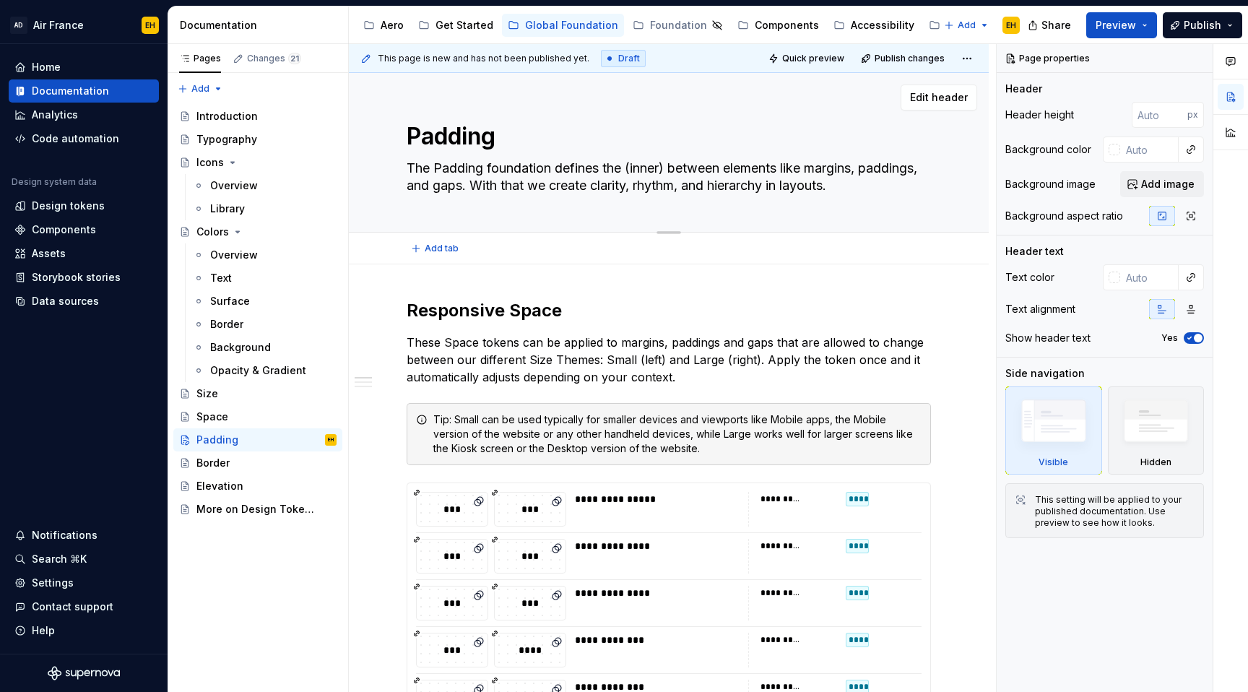
type textarea "*"
type textarea "The Padding foundation defines the (inner) between elements like margins, paddi…"
type textarea "*"
type textarea "The Padding foundation defines the (inner) s between elements like margins, pad…"
type textarea "*"
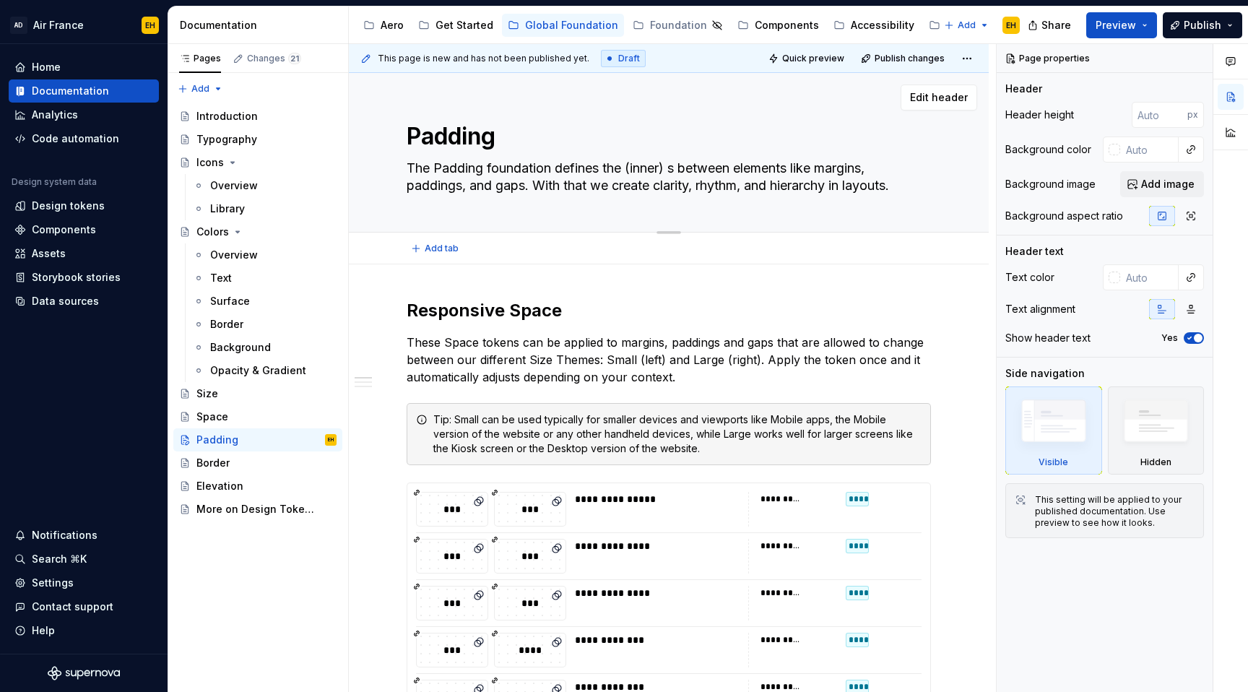
type textarea "The Padding foundation defines the (inner) sp between elements like margins, pa…"
type textarea "*"
type textarea "The Padding foundation defines the (inner) spa between elements like margins, p…"
type textarea "*"
type textarea "The Padding foundation defines the (inner) spac between elements like margins, …"
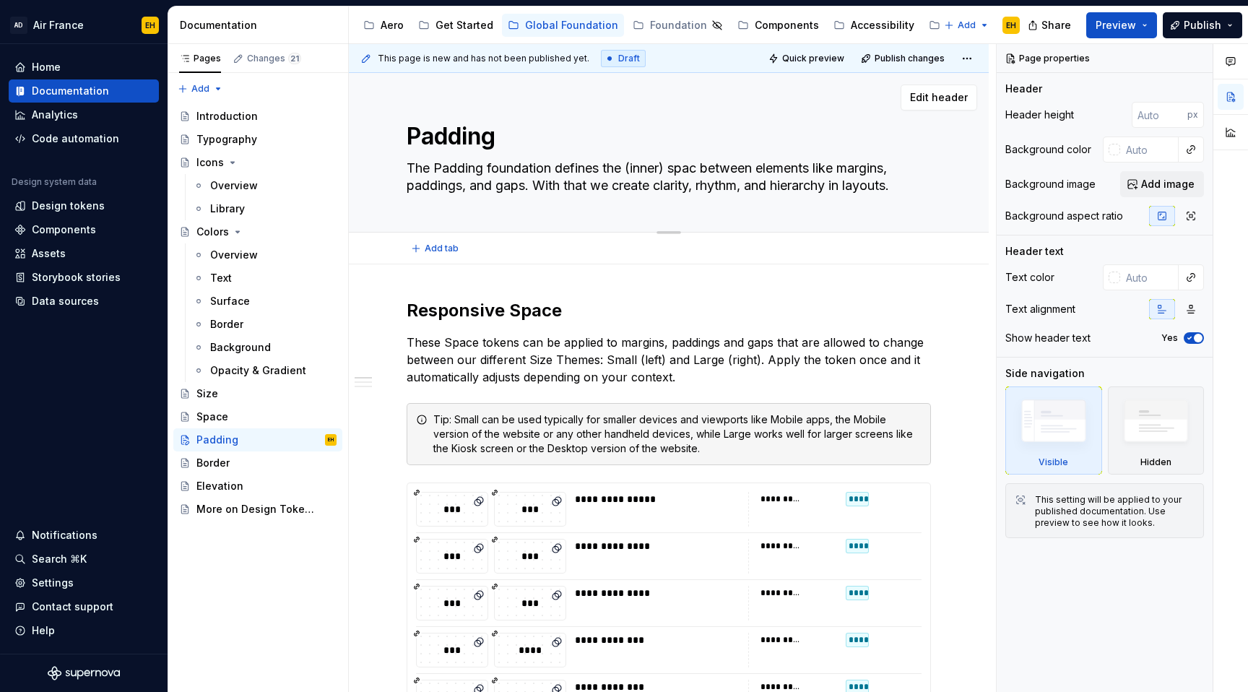
type textarea "*"
type textarea "The Padding foundation defines the (inner) spaci between elements like margins,…"
type textarea "*"
type textarea "The Padding foundation defines the (inner) spacin between elements like margins…"
type textarea "*"
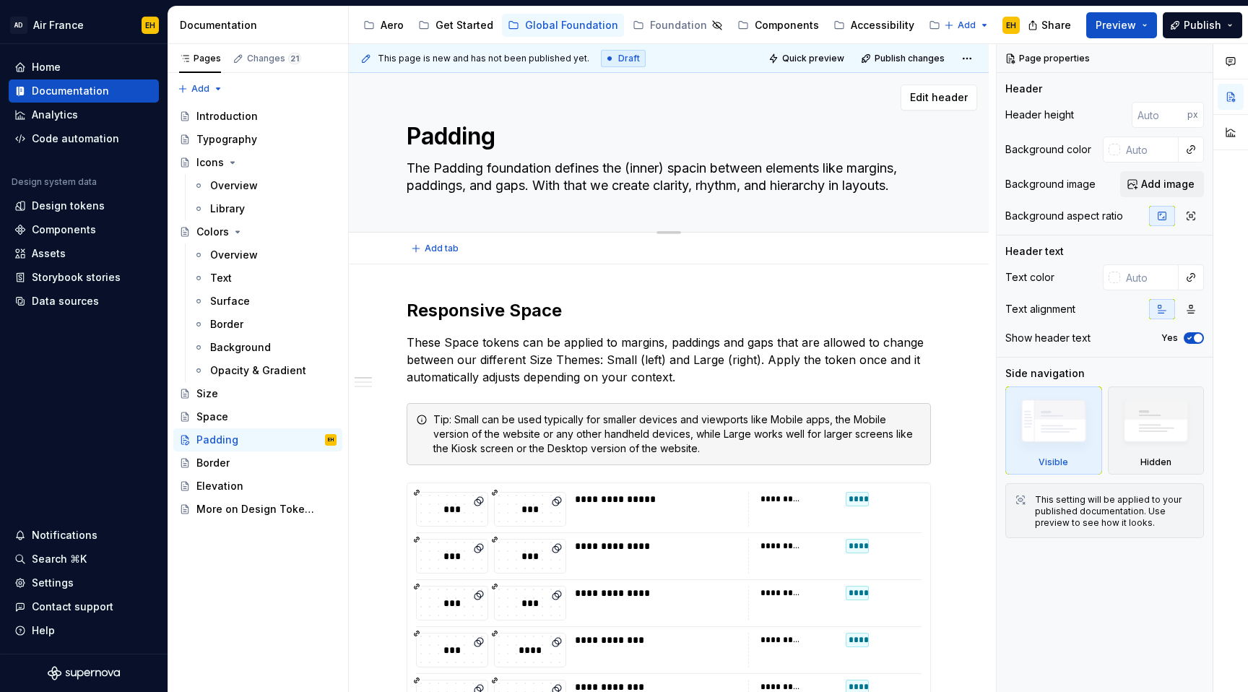
type textarea "The Padding foundation defines the (inner) spacing between elements like margin…"
drag, startPoint x: 726, startPoint y: 170, endPoint x: 526, endPoint y: 189, distance: 201.0
click at [526, 189] on textarea "The Padding foundation defines the (inner) spacing between elements like margin…" at bounding box center [666, 177] width 524 height 40
type textarea "*"
type textarea "The Padding foundation defines the (inner) spacing w. With that we create clari…"
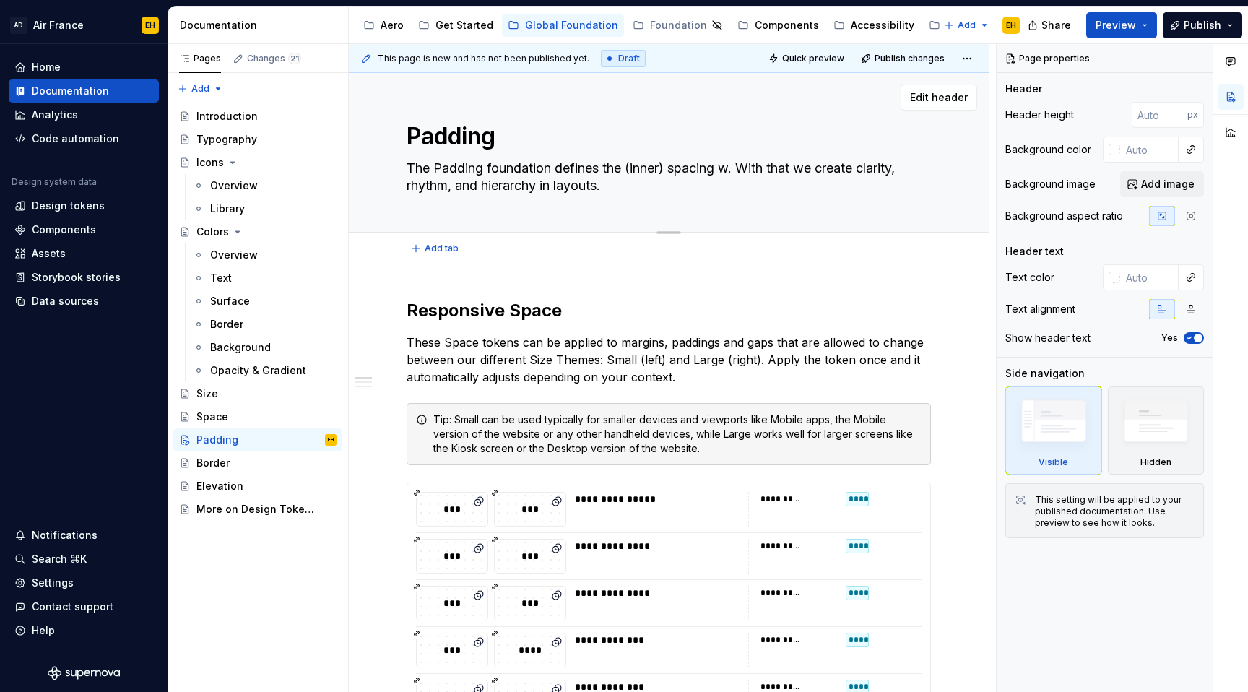
type textarea "*"
type textarea "The Padding foundation defines the (inner) spacing wi. With that we create clar…"
type textarea "*"
type textarea "The Padding foundation defines the (inner) spacing with. With that we create cl…"
type textarea "*"
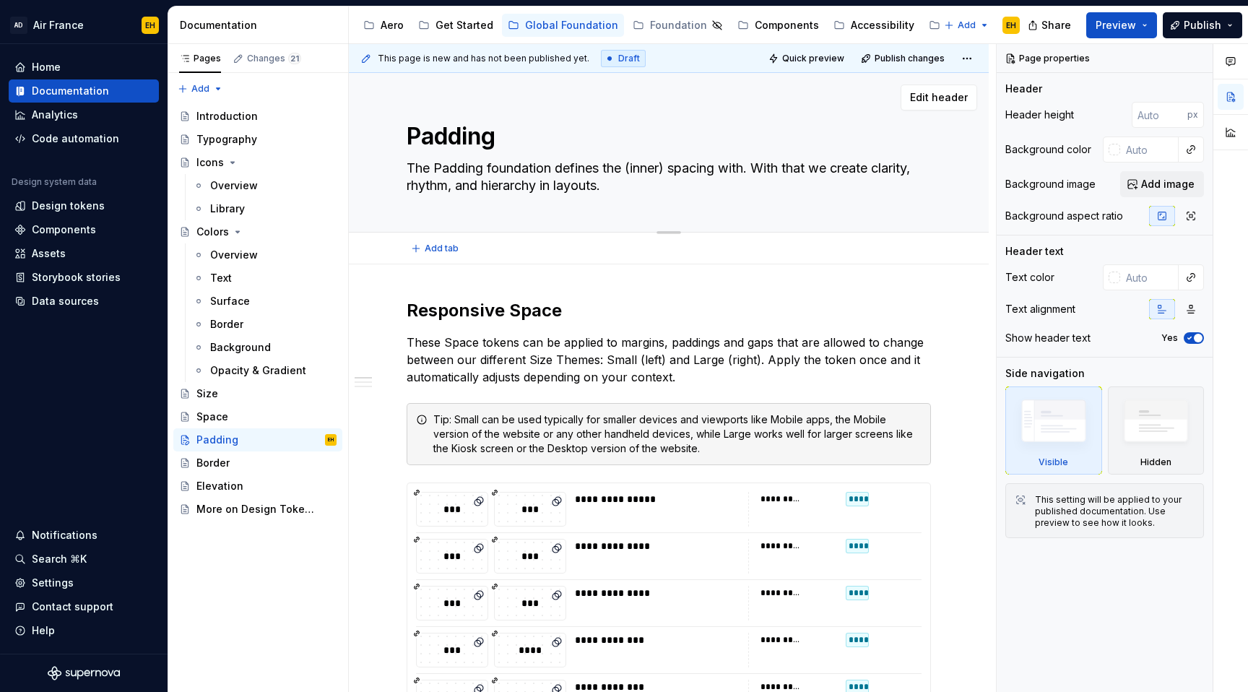
type textarea "The Padding foundation defines the (inner) spacing withi. With that we create c…"
type textarea "*"
type textarea "The Padding foundation defines the (inner) spacing within. With that we create …"
type textarea "*"
type textarea "The Padding foundation defines the (inner) spacing within . With that we create…"
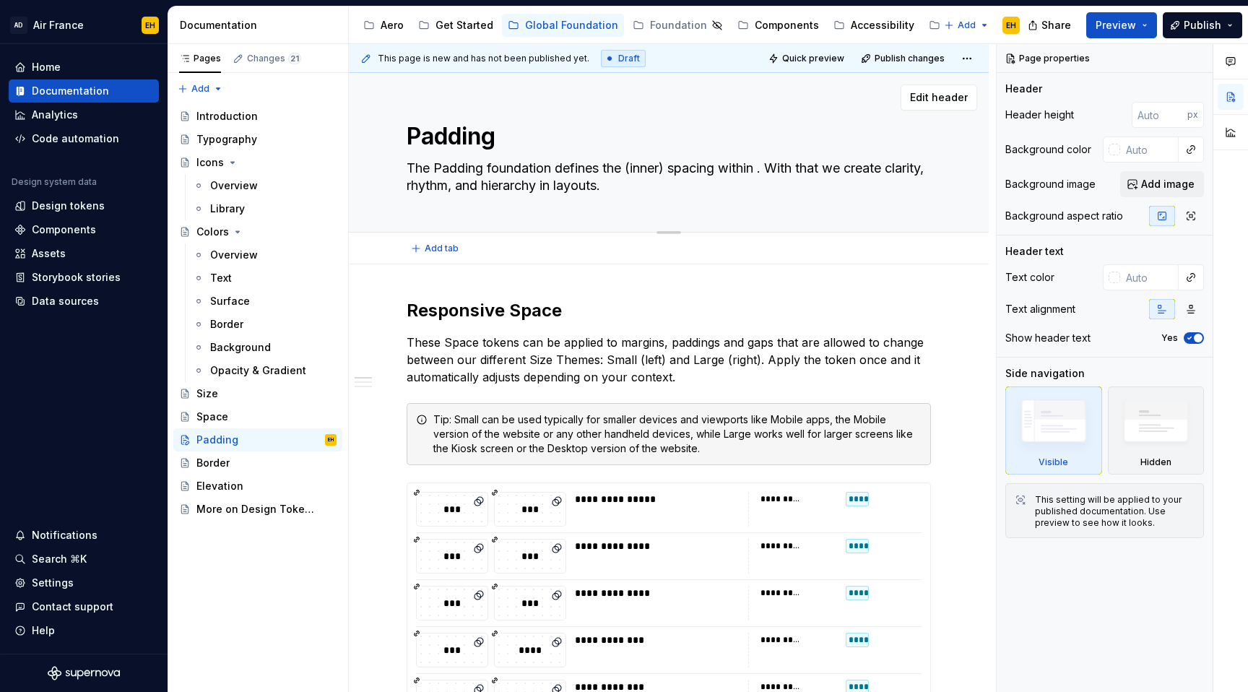
type textarea "*"
type textarea "The Padding foundation defines the (inner) spacing within c. With that we creat…"
type textarea "*"
type textarea "The Padding foundation defines the (inner) spacing within co. With that we crea…"
type textarea "*"
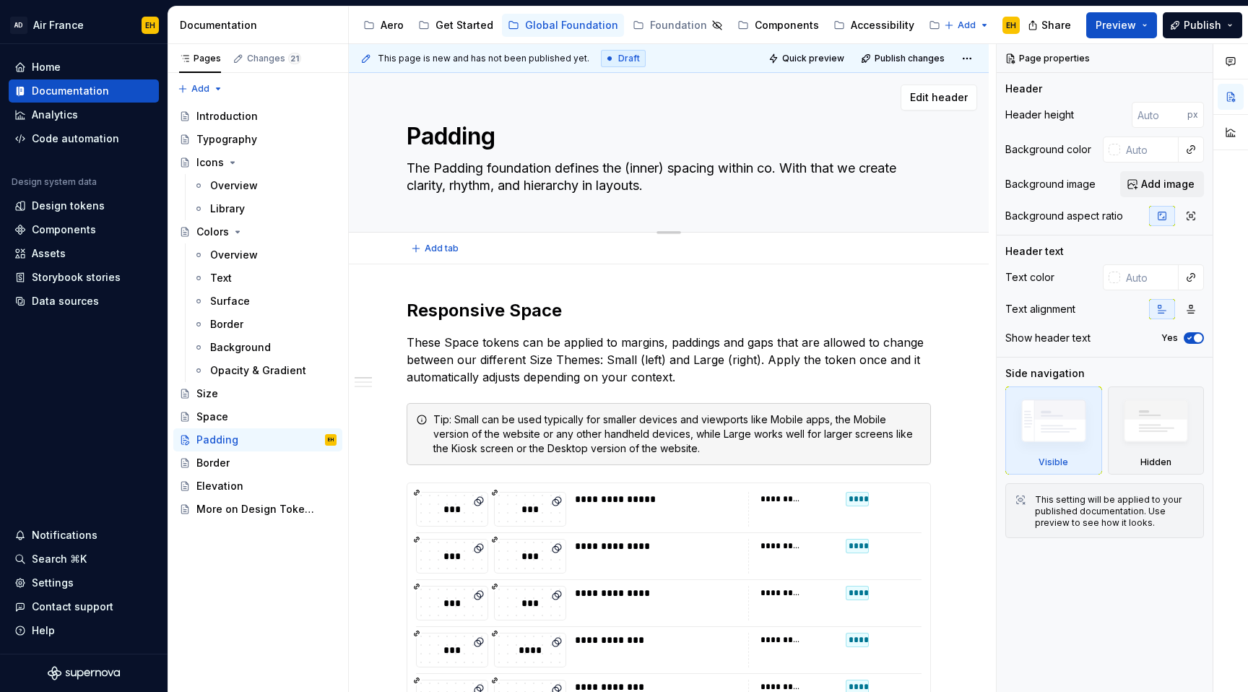
type textarea "The Padding foundation defines the (inner) spacing within com. With that we cre…"
type textarea "*"
type textarea "The Padding foundation defines the (inner) spacing within comp. With that we cr…"
type textarea "*"
type textarea "The Padding foundation defines the (inner) spacing within compo. With that we c…"
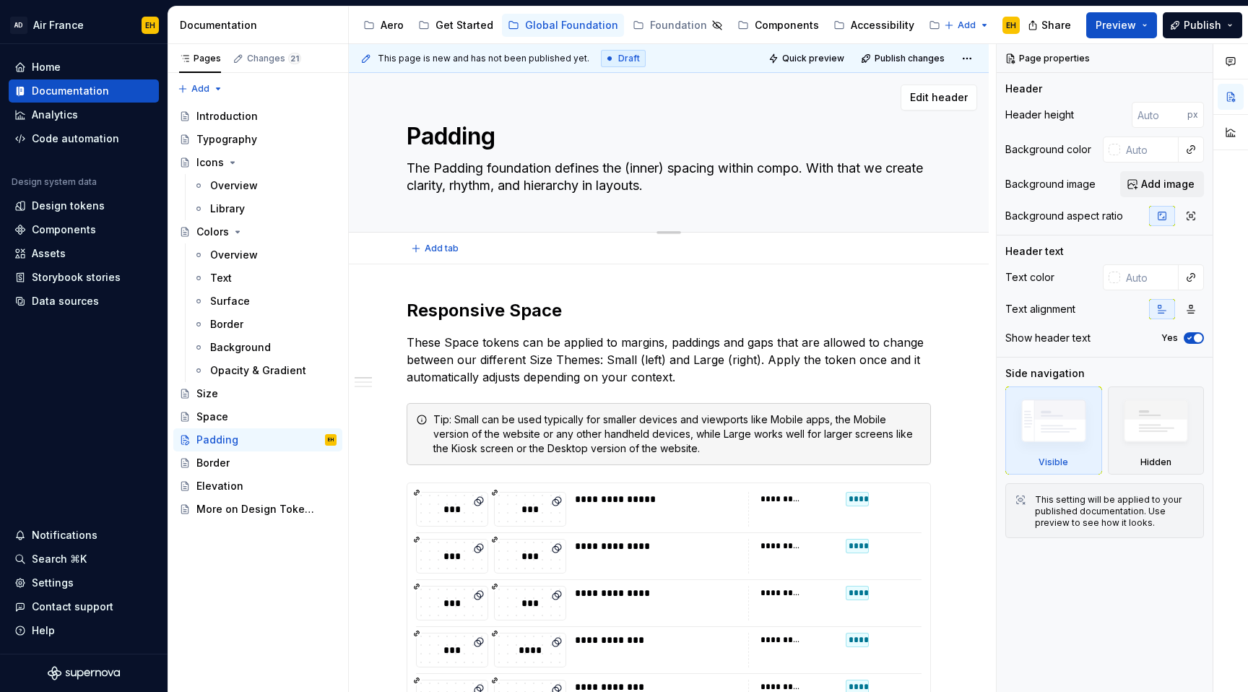
type textarea "*"
type textarea "The Padding foundation defines the (inner) spacing within compon. With that we …"
type textarea "*"
type textarea "The Padding foundation defines the (inner) spacing within compone. With that we…"
type textarea "*"
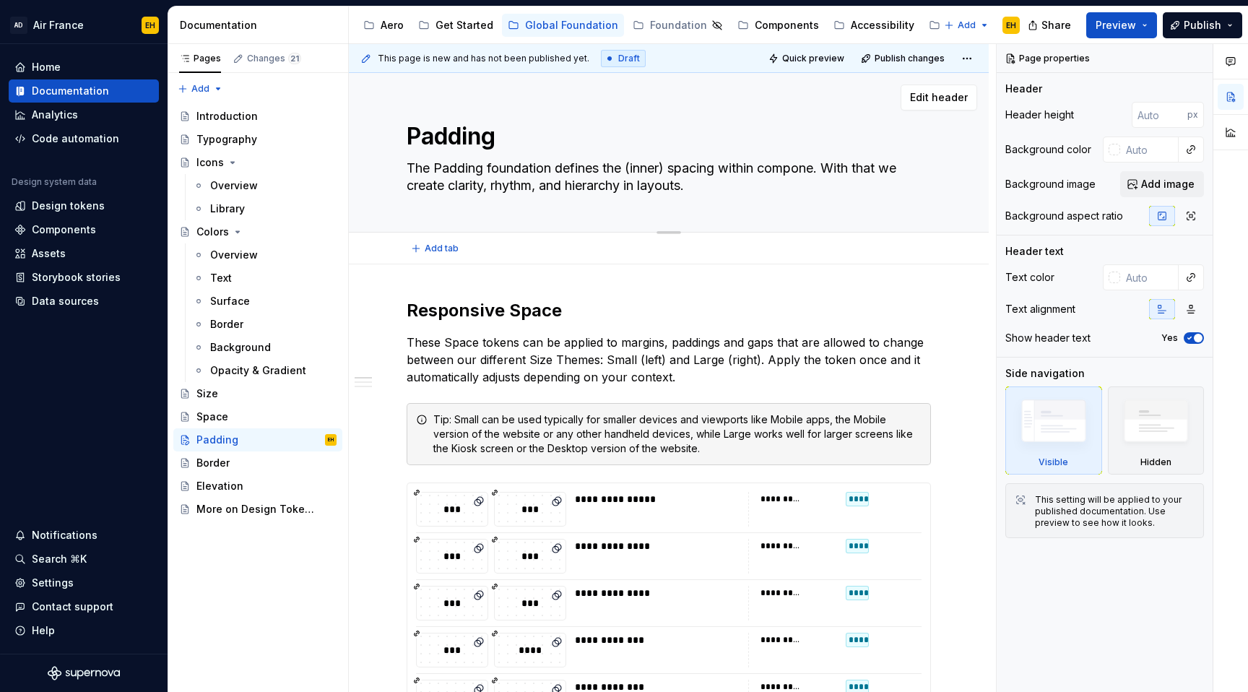
type textarea "The Padding foundation defines the (inner) spacing within componen. With that w…"
type textarea "*"
type textarea "The Padding foundation defines the (inner) spacing within component. With that …"
type textarea "*"
type textarea "The Padding foundation defines the (inner) spacing within components. With that…"
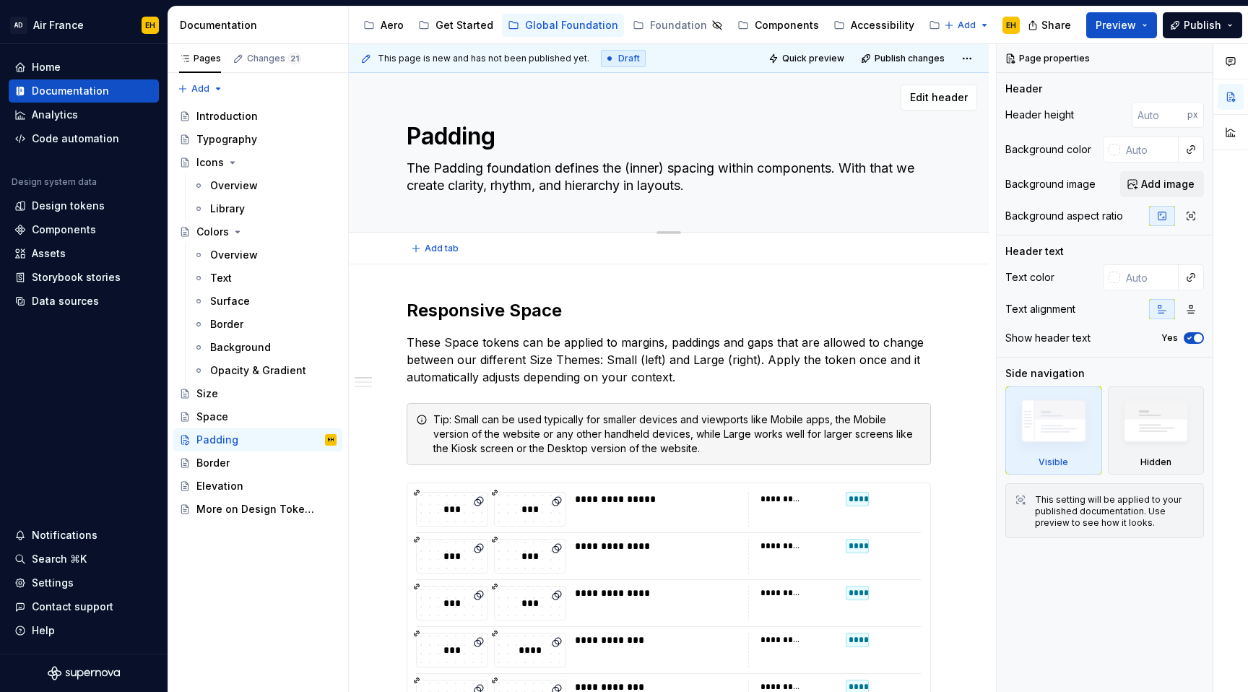
type textarea "*"
type textarea "The Padding foundation defines the (inner) spacing within components . With tha…"
type textarea "*"
type textarea "The Padding foundation defines the (inner) spacing within components o. With th…"
type textarea "*"
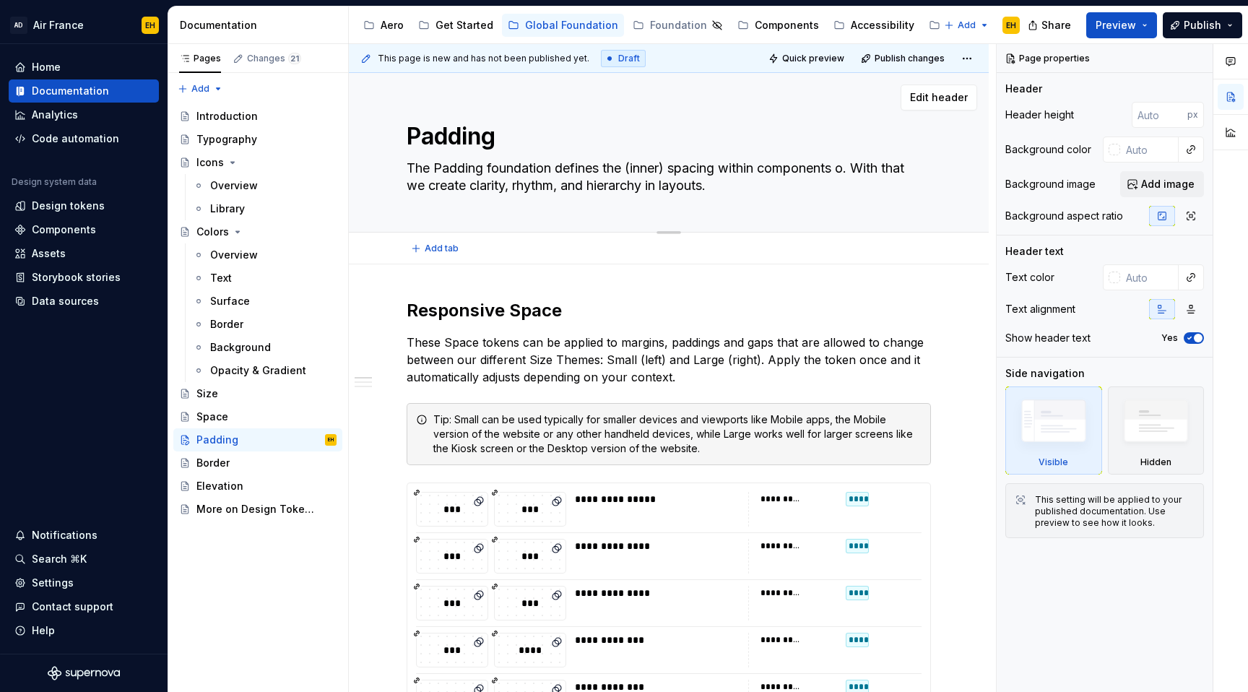
type textarea "The Padding foundation defines the (inner) spacing within components or. With t…"
type textarea "*"
type textarea "The Padding foundation defines the (inner) spacing within components or . With …"
type textarea "*"
type textarea "The Padding foundation defines the (inner) spacing within components or e. With…"
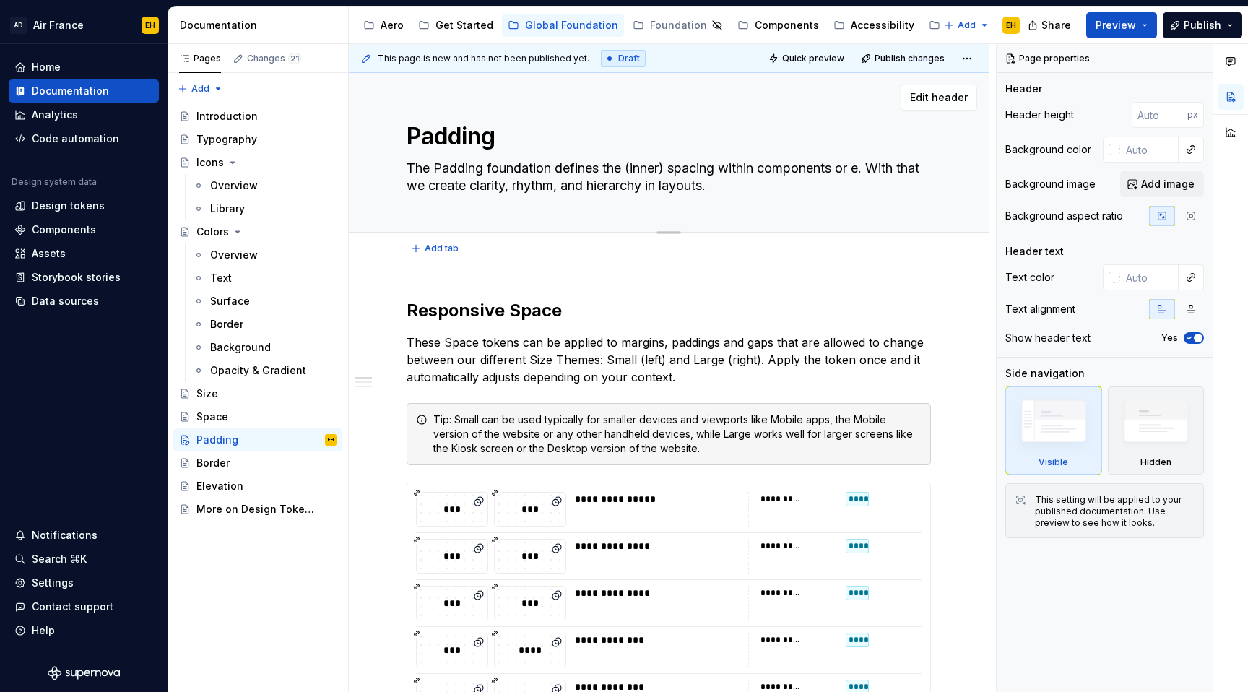
type textarea "*"
type textarea "The Padding foundation defines the (inner) spacing within components or el. Wit…"
type textarea "*"
type textarea "The Padding foundation defines the (inner) spacing within components or ele. Wi…"
type textarea "*"
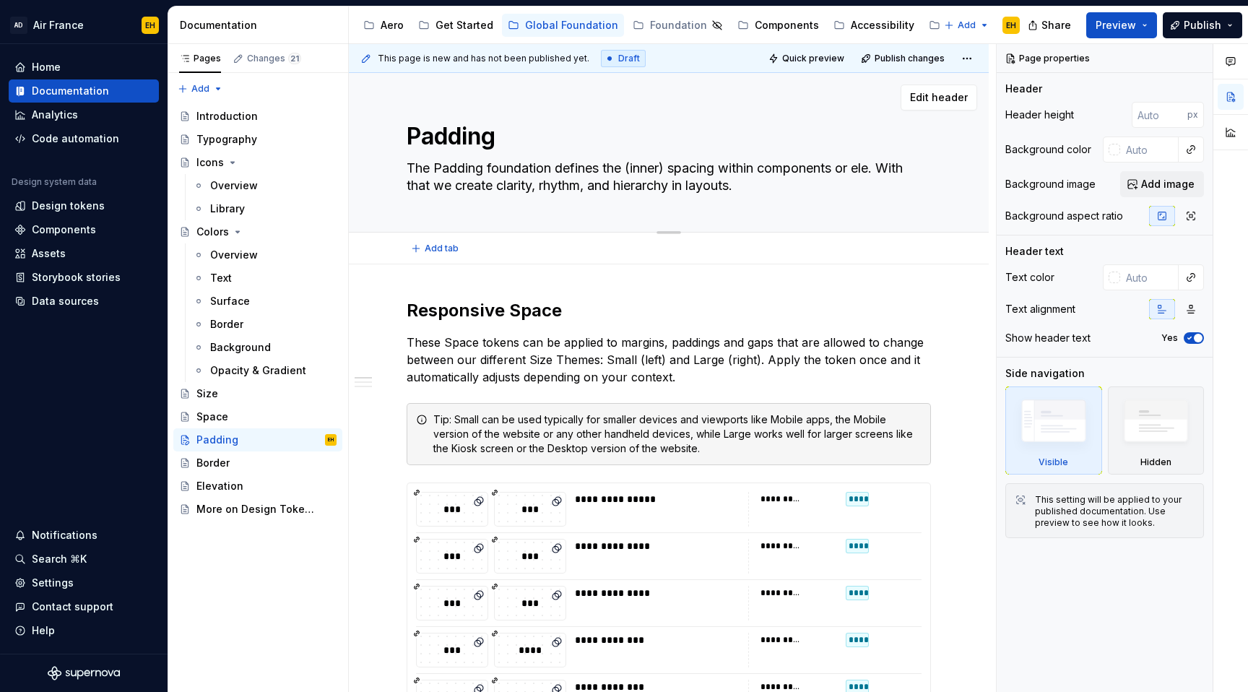
type textarea "The Padding foundation defines the (inner) spacing within components or elem. W…"
type textarea "*"
type textarea "The Padding foundation defines the (inner) spacing within components or eleme. …"
type textarea "*"
type textarea "The Padding foundation defines the (inner) spacing within components or elemen.…"
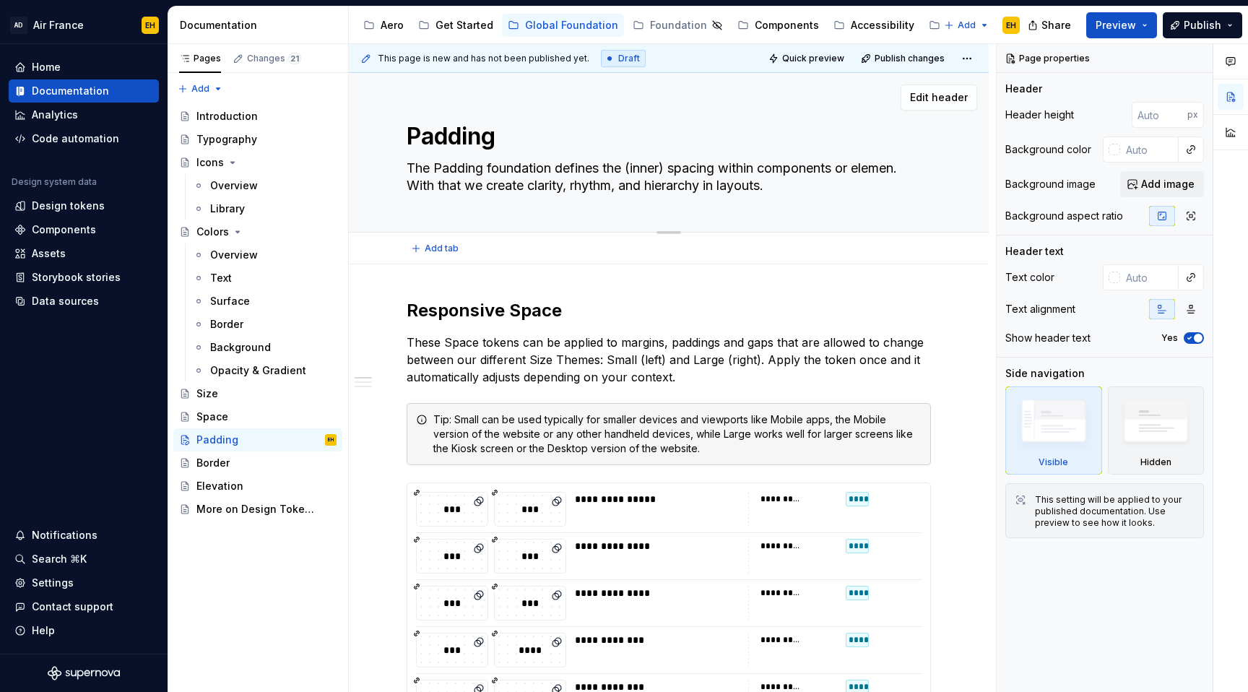
type textarea "*"
type textarea "The Padding foundation defines the (inner) spacing within components or element…"
type textarea "*"
type textarea "The Padding foundation defines the (inner) spacing within components or element…"
drag, startPoint x: 775, startPoint y: 186, endPoint x: 396, endPoint y: 190, distance: 379.8
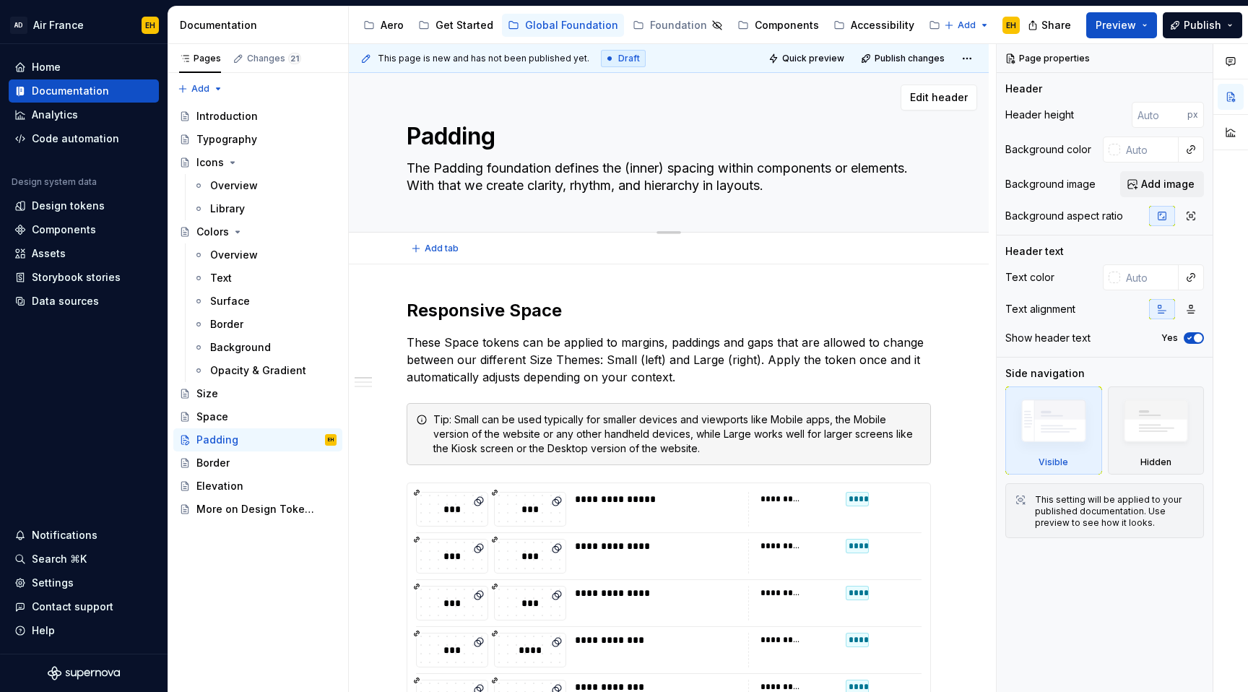
click at [396, 190] on div "Padding The Padding foundation defines the (inner) spacing within components or…" at bounding box center [669, 153] width 640 height 160
type textarea "*"
type textarea "The Padding foundation defines the (inner) spacing within components or element…"
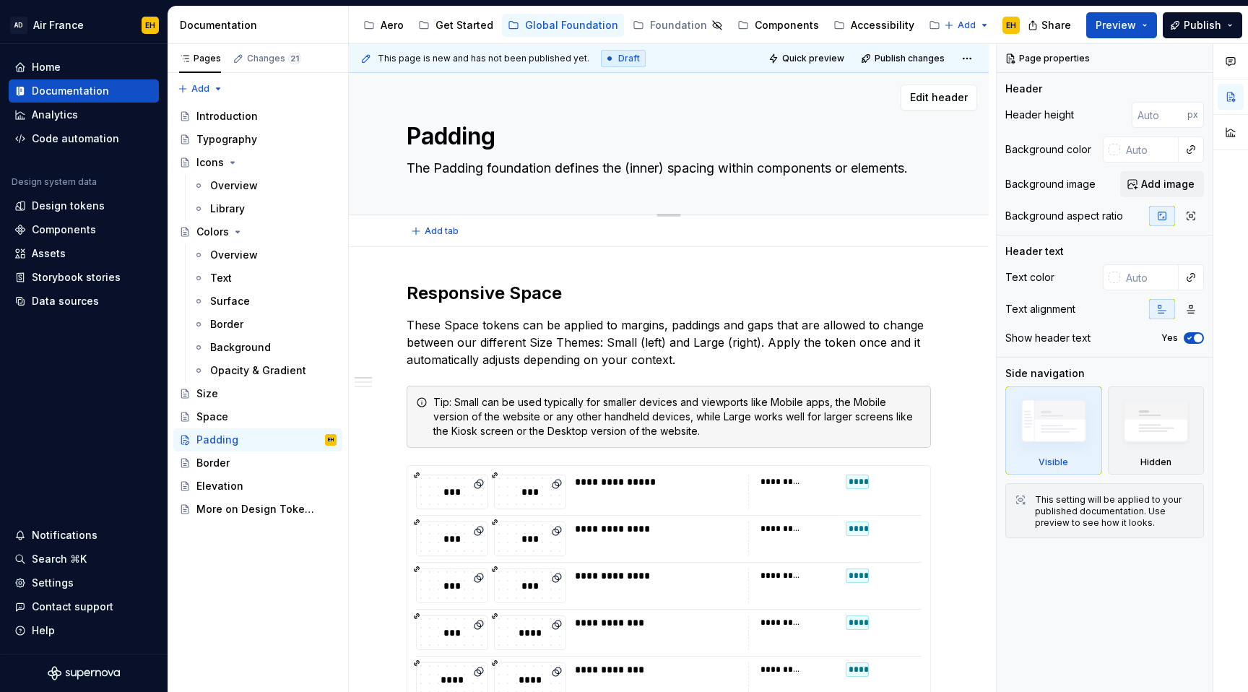
type textarea "*"
type textarea "The Padding foundation defines the (inner) spacing within components or element…"
type textarea "*"
type textarea "The Padding foundation defines the (inner) spacing within components or element…"
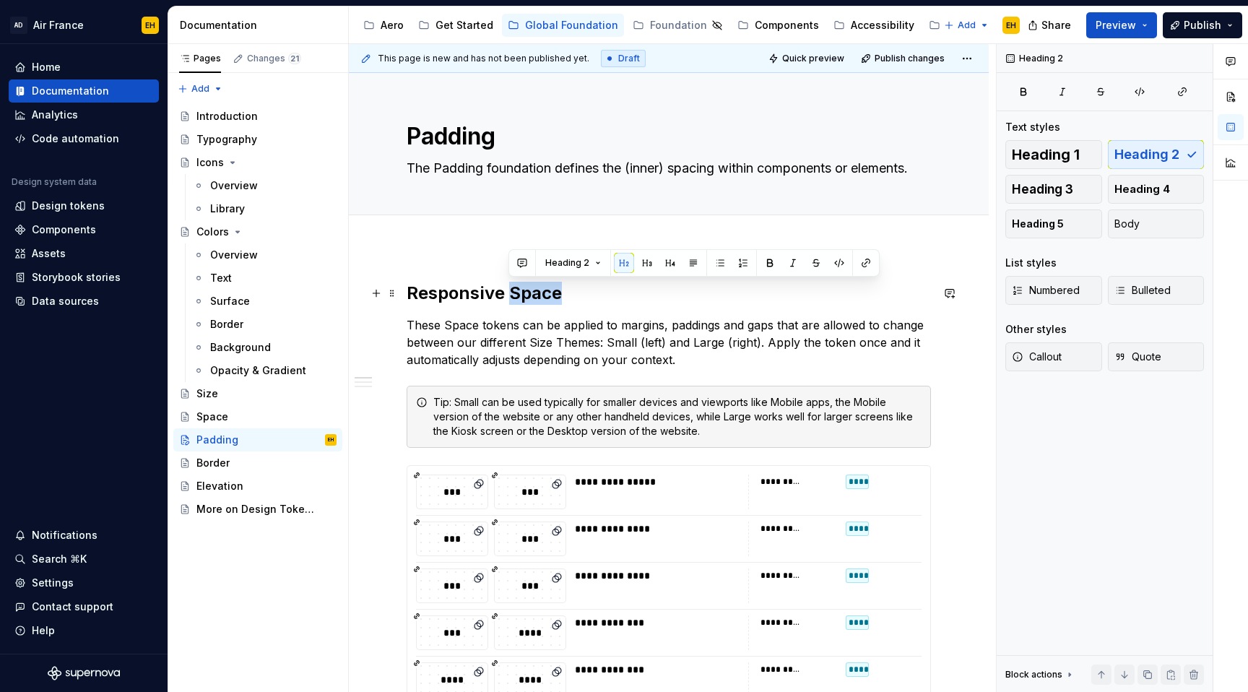
drag, startPoint x: 510, startPoint y: 293, endPoint x: 556, endPoint y: 293, distance: 45.5
click at [556, 293] on h2 "Responsive Space" at bounding box center [669, 293] width 524 height 23
type textarea "*"
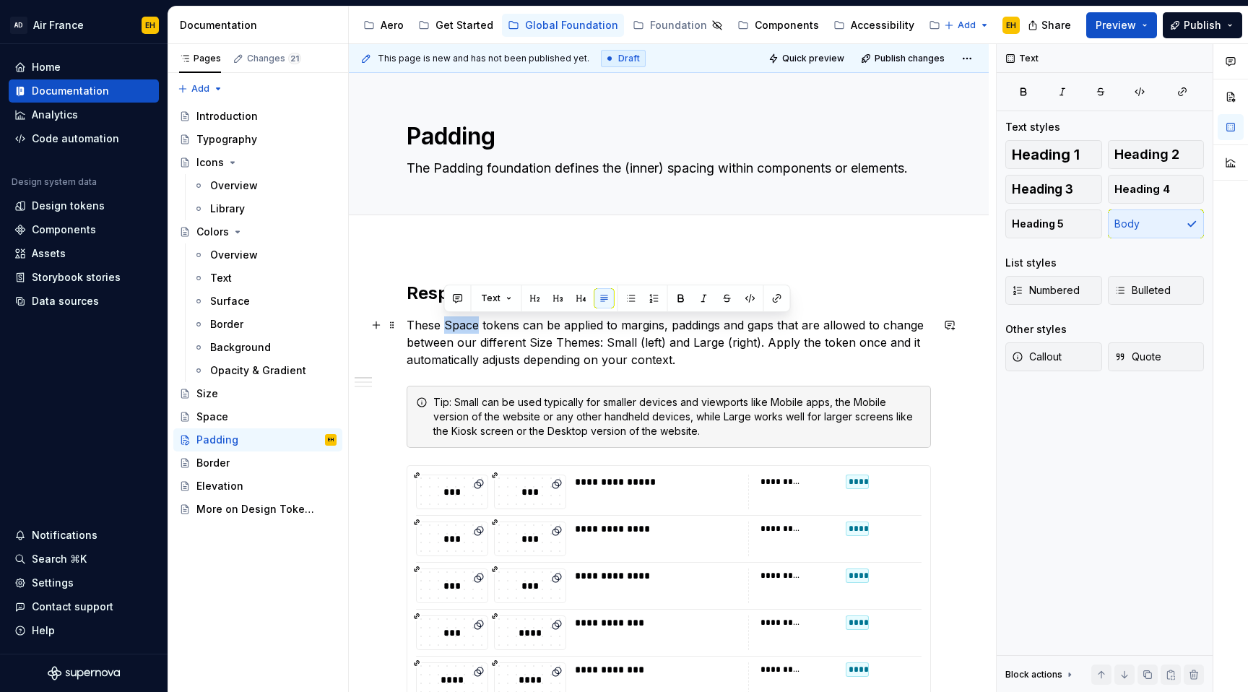
drag, startPoint x: 478, startPoint y: 325, endPoint x: 444, endPoint y: 326, distance: 33.9
click at [444, 326] on p "These Space tokens can be applied to margins, paddings and gaps that are allowe…" at bounding box center [669, 342] width 524 height 52
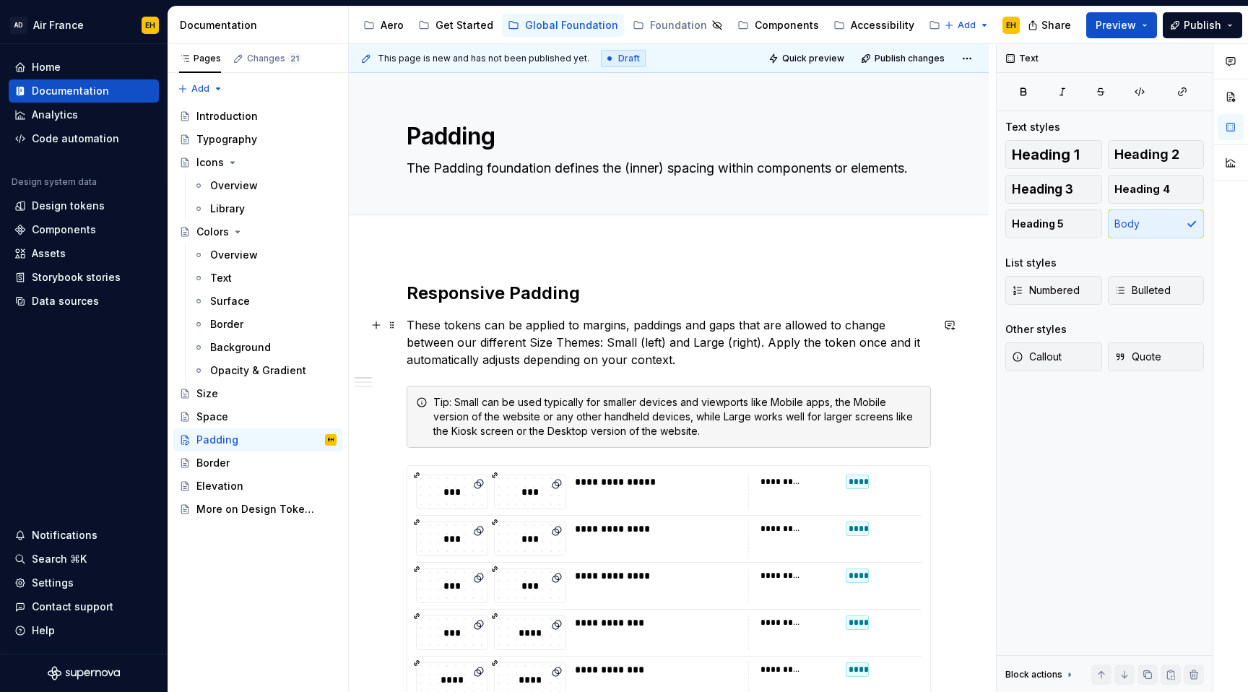
click at [684, 355] on p "These tokens can be applied to margins, paddings and gaps that are allowed to c…" at bounding box center [669, 342] width 524 height 52
click at [631, 326] on p "These tokens can be applied to margins, paddings and gaps that are allowed to c…" at bounding box center [669, 342] width 524 height 52
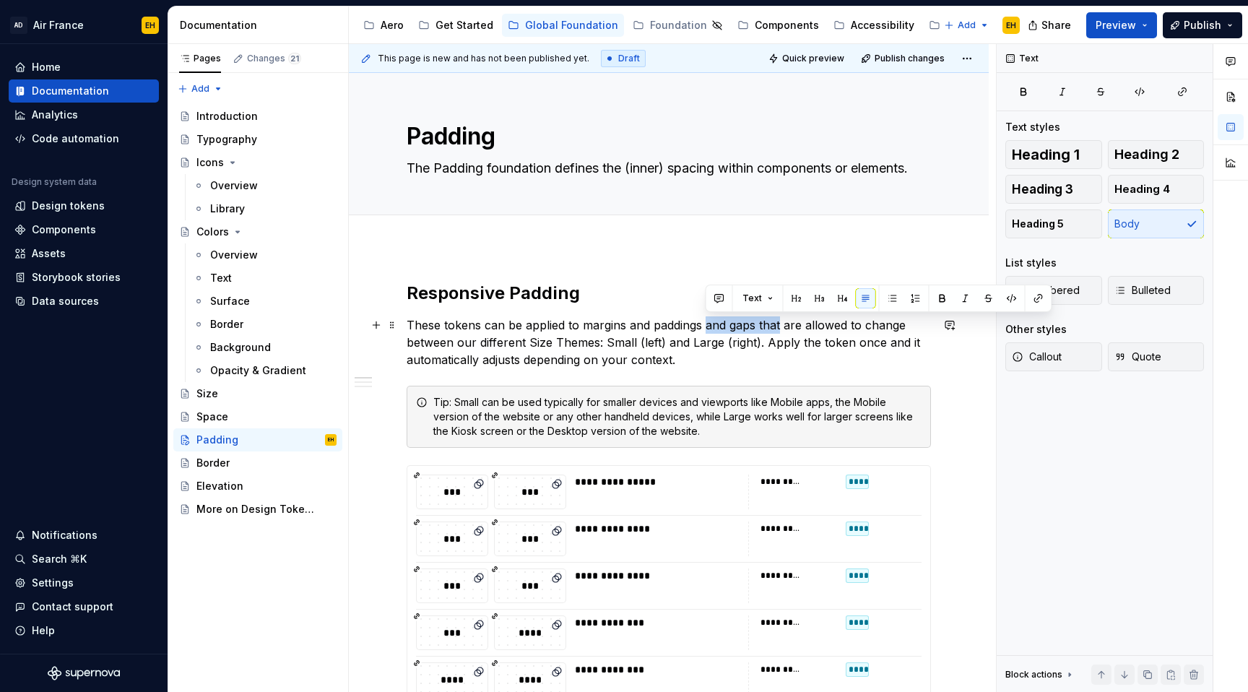
drag, startPoint x: 705, startPoint y: 322, endPoint x: 781, endPoint y: 326, distance: 75.9
click at [781, 326] on p "These tokens can be applied to margins and paddings and gaps that are allowed t…" at bounding box center [669, 342] width 524 height 52
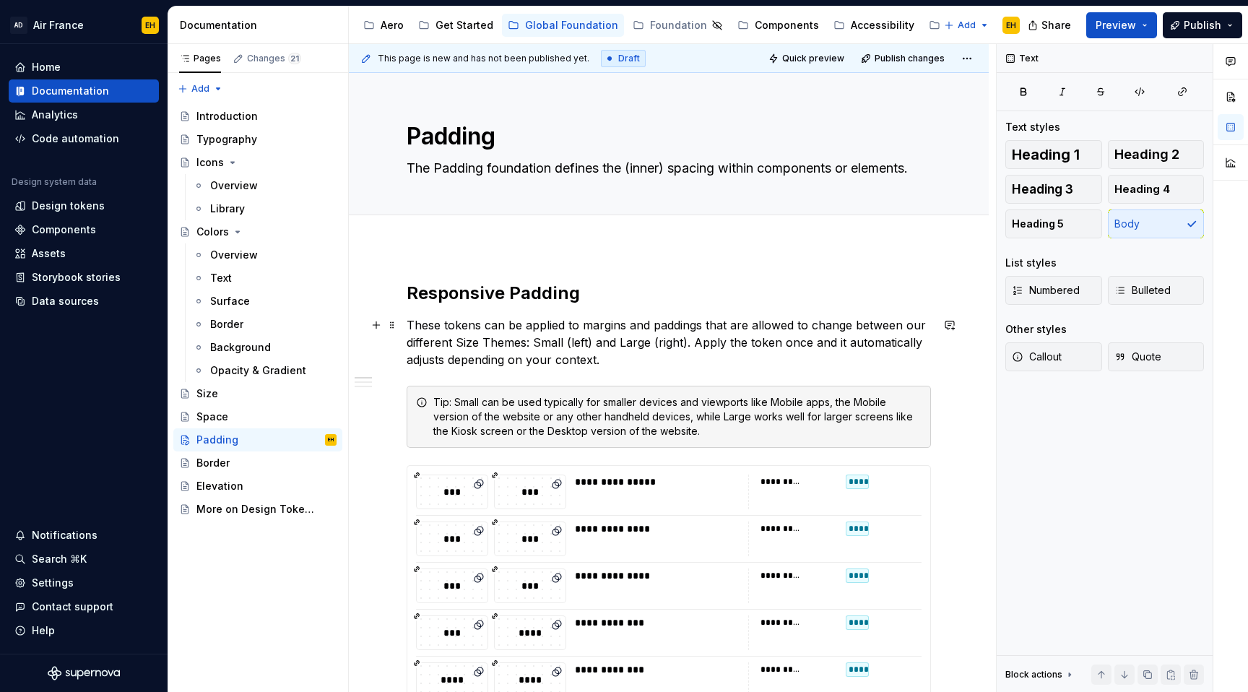
click at [657, 353] on p "These tokens can be applied to margins and paddings that are allowed to change …" at bounding box center [669, 342] width 524 height 52
click at [704, 324] on p "These tokens can be applied to margins and paddings that are allowed to change …" at bounding box center [669, 342] width 524 height 52
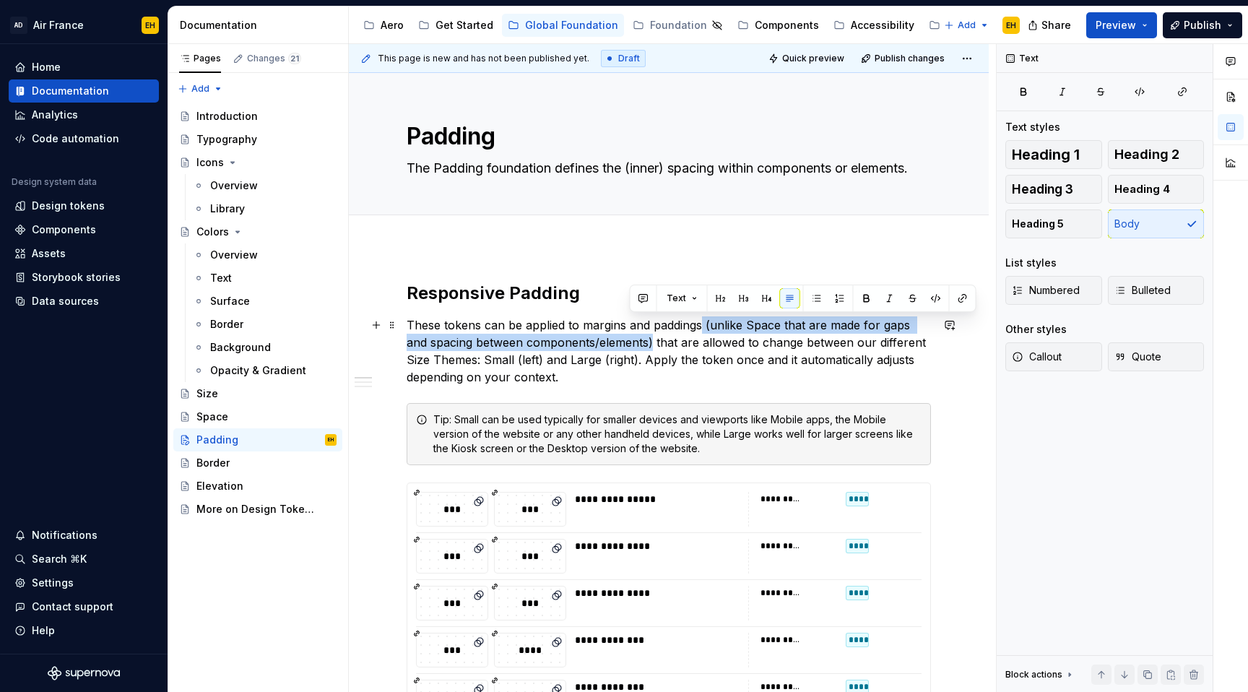
drag, startPoint x: 629, startPoint y: 344, endPoint x: 701, endPoint y: 330, distance: 73.5
click at [701, 330] on p "These tokens can be applied to margins and paddings (unlike Space that are made…" at bounding box center [669, 350] width 524 height 69
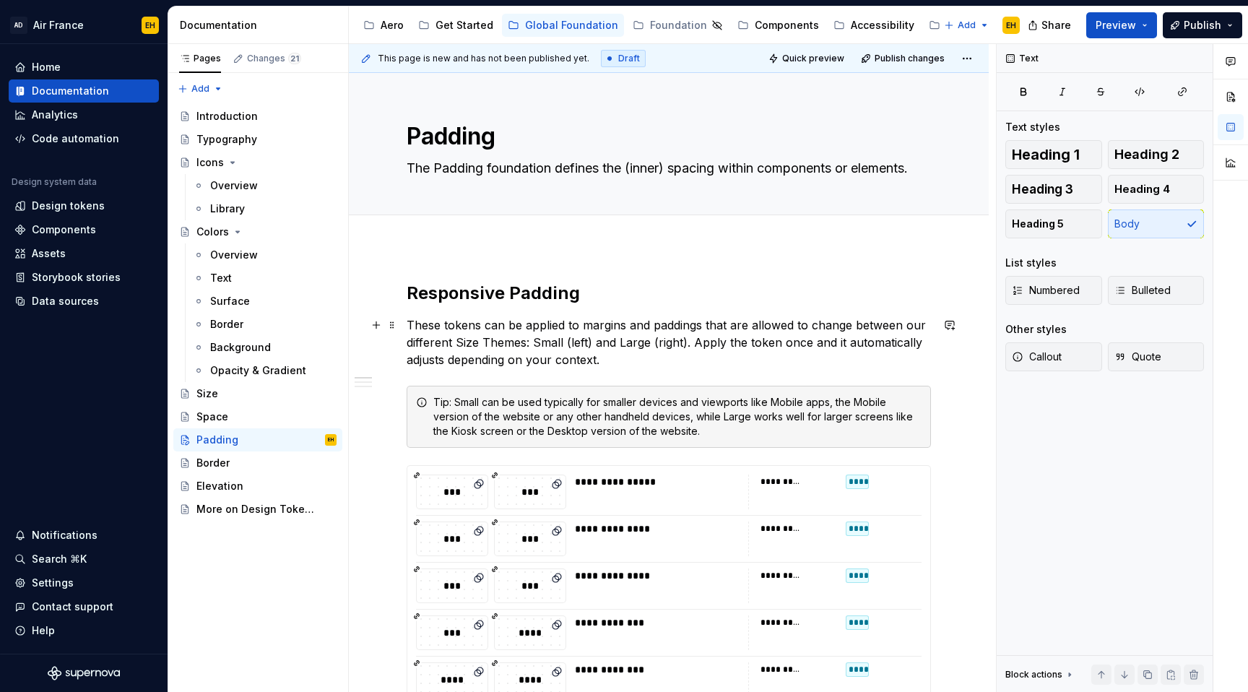
click at [629, 362] on p "These tokens can be applied to margins and paddings that are allowed to change …" at bounding box center [669, 342] width 524 height 52
click at [692, 345] on p "These tokens can be applied to margins and paddings that are allowed to change …" at bounding box center [669, 342] width 524 height 52
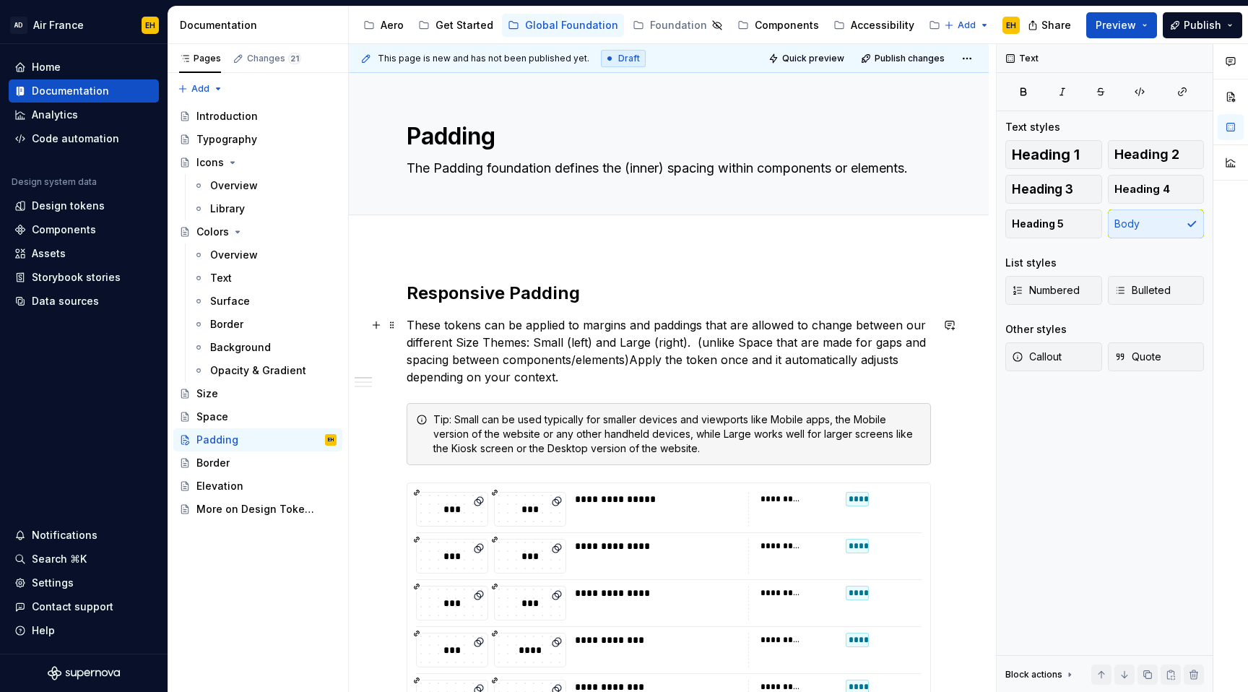
click at [705, 346] on p "These tokens can be applied to margins and paddings that are allowed to change …" at bounding box center [669, 350] width 524 height 69
click at [850, 346] on p "These tokens can be applied to margins and paddings that are allowed to change …" at bounding box center [669, 350] width 524 height 69
click at [857, 344] on p "These tokens can be applied to margins and paddings that are allowed to change …" at bounding box center [669, 350] width 524 height 69
click at [757, 362] on p "These tokens can be applied to margins and paddings that are allowed to change …" at bounding box center [669, 350] width 524 height 69
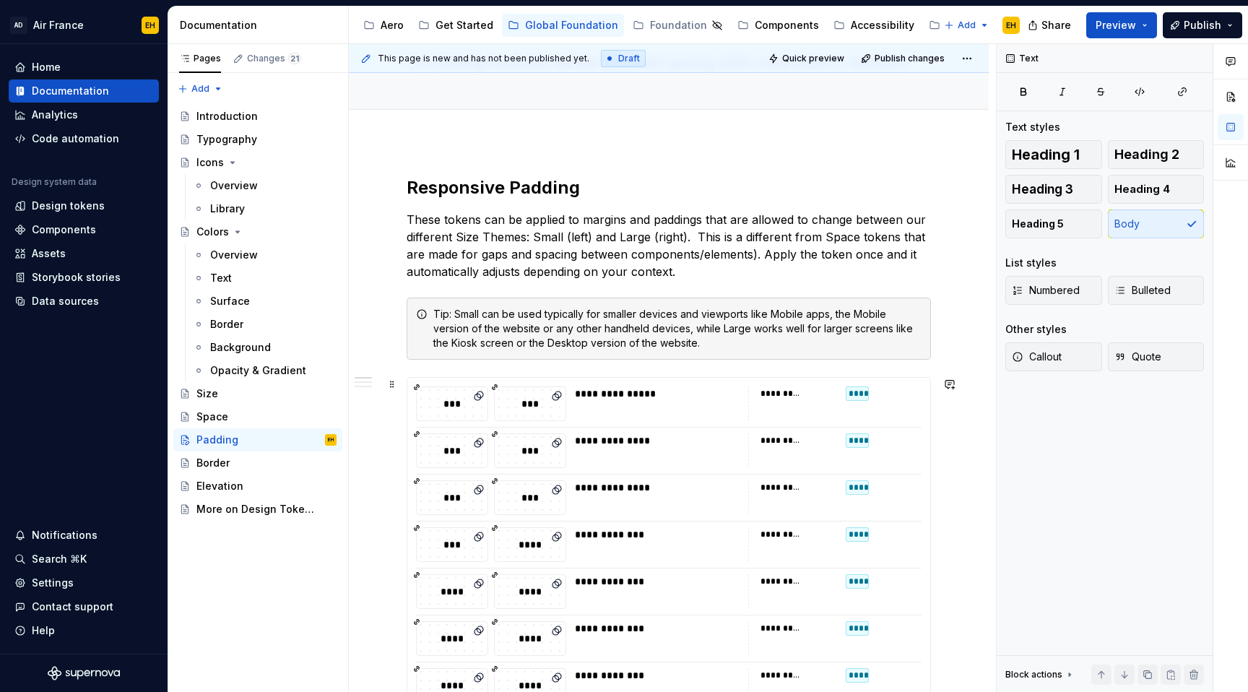
scroll to position [161, 0]
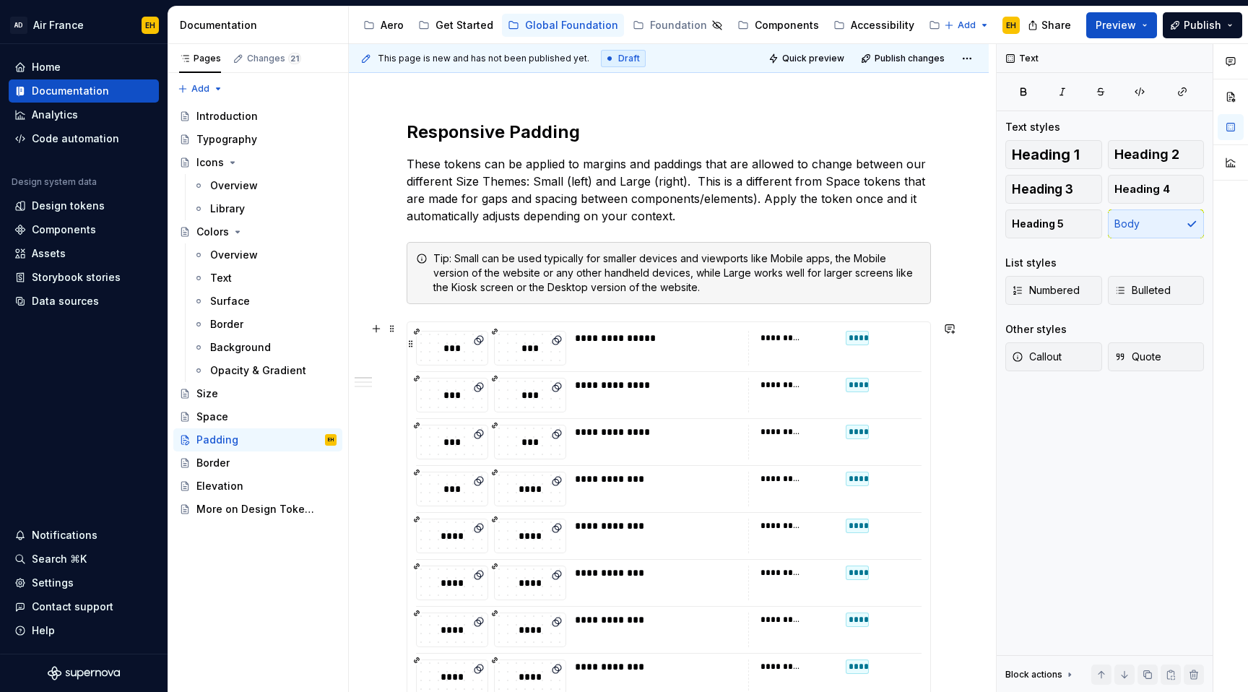
click at [679, 348] on div "**********" at bounding box center [657, 348] width 165 height 35
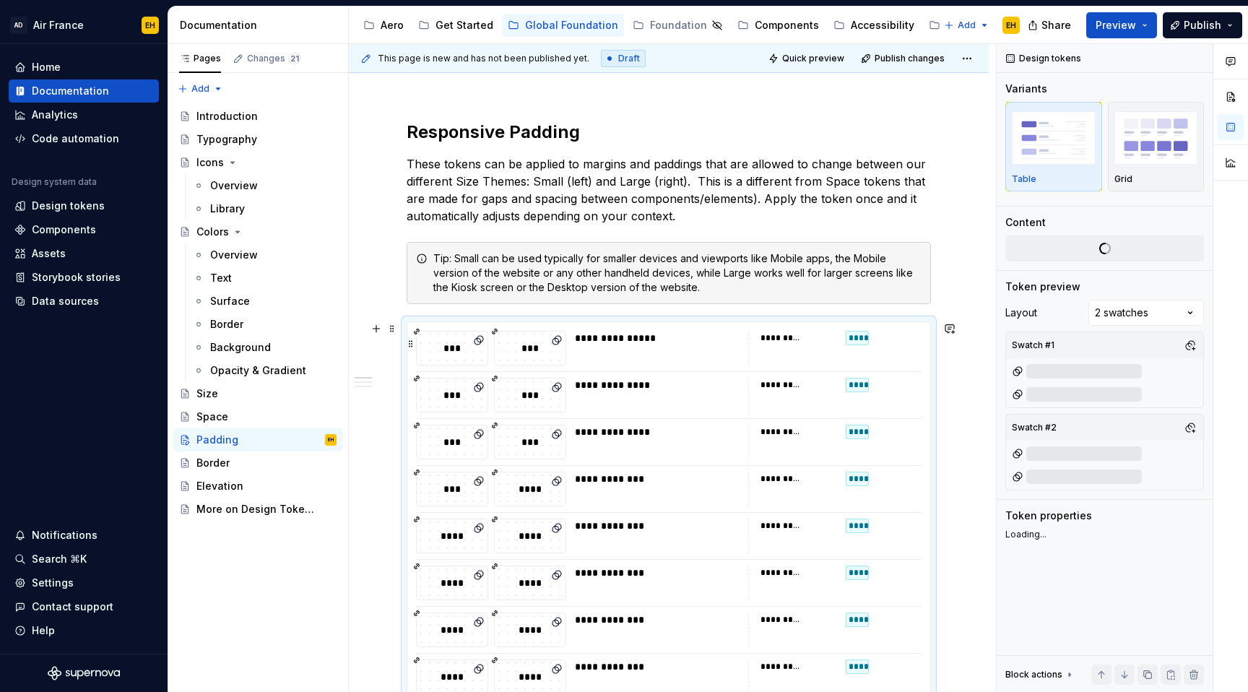
type textarea "*"
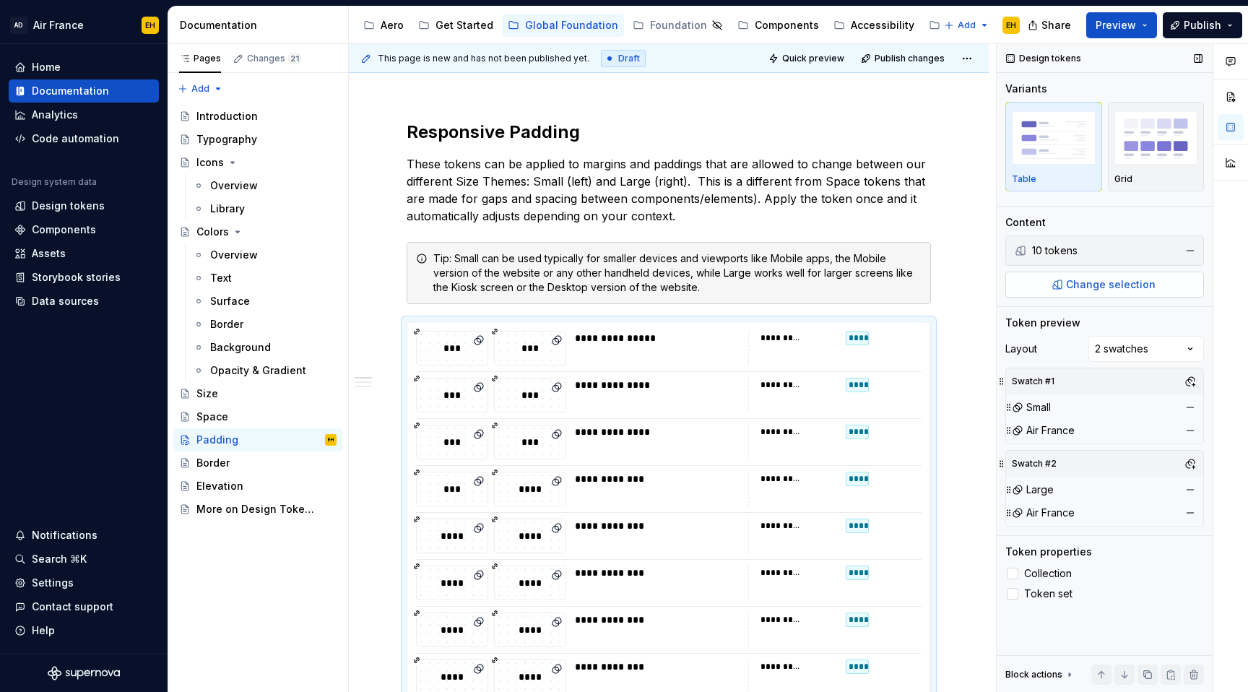
click at [1085, 285] on span "Change selection" at bounding box center [1111, 284] width 90 height 14
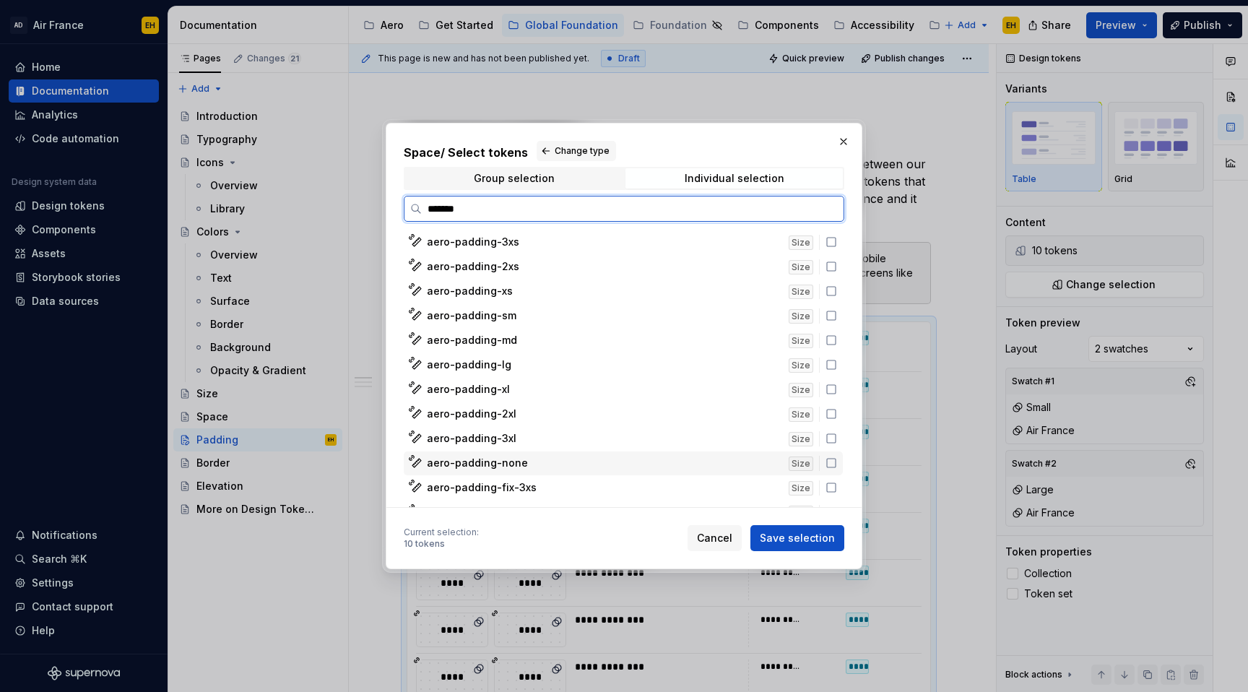
click at [837, 466] on icon at bounding box center [831, 463] width 12 height 12
click at [837, 243] on icon at bounding box center [831, 242] width 12 height 12
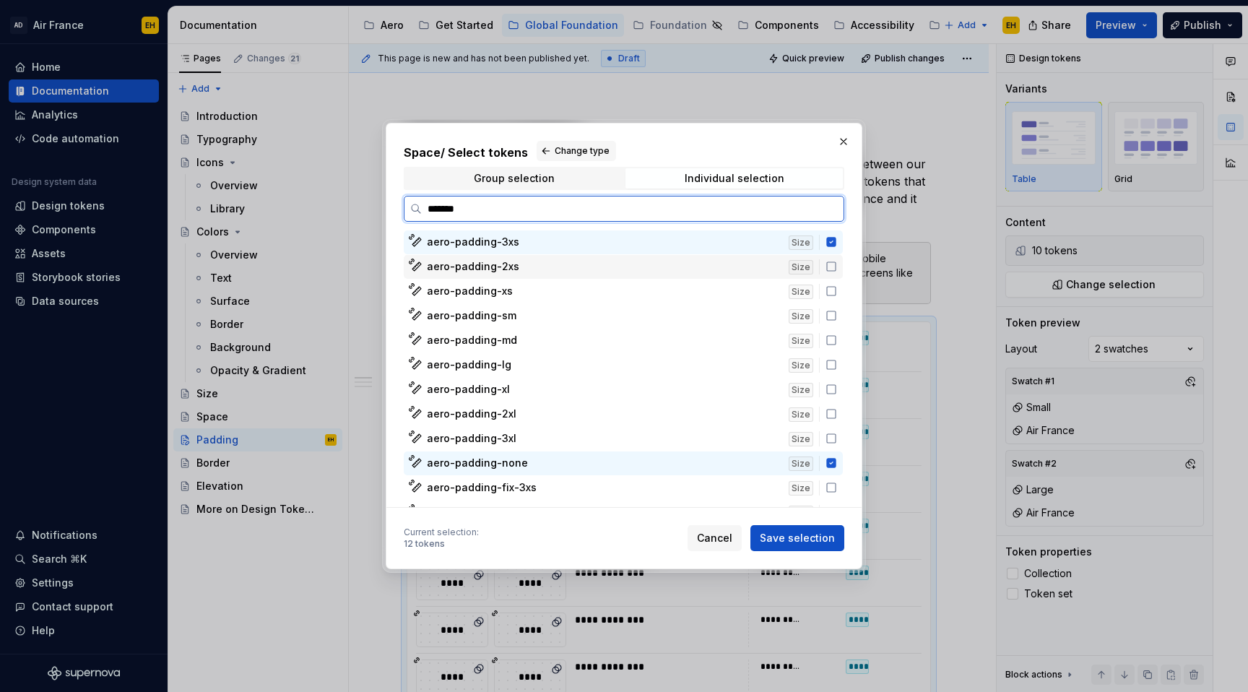
click at [837, 263] on icon at bounding box center [831, 267] width 12 height 12
click at [837, 292] on icon at bounding box center [831, 291] width 12 height 12
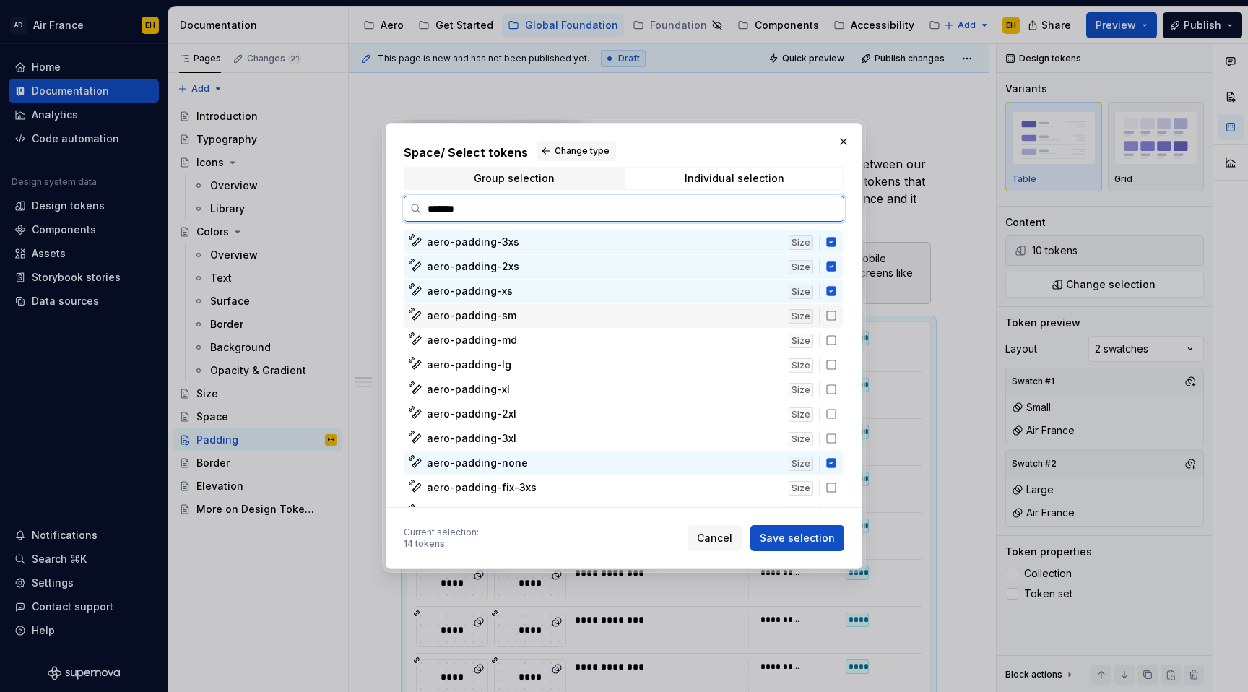
click at [837, 317] on icon at bounding box center [831, 316] width 12 height 12
click at [838, 350] on div "aero-padding-md Size" at bounding box center [623, 341] width 439 height 24
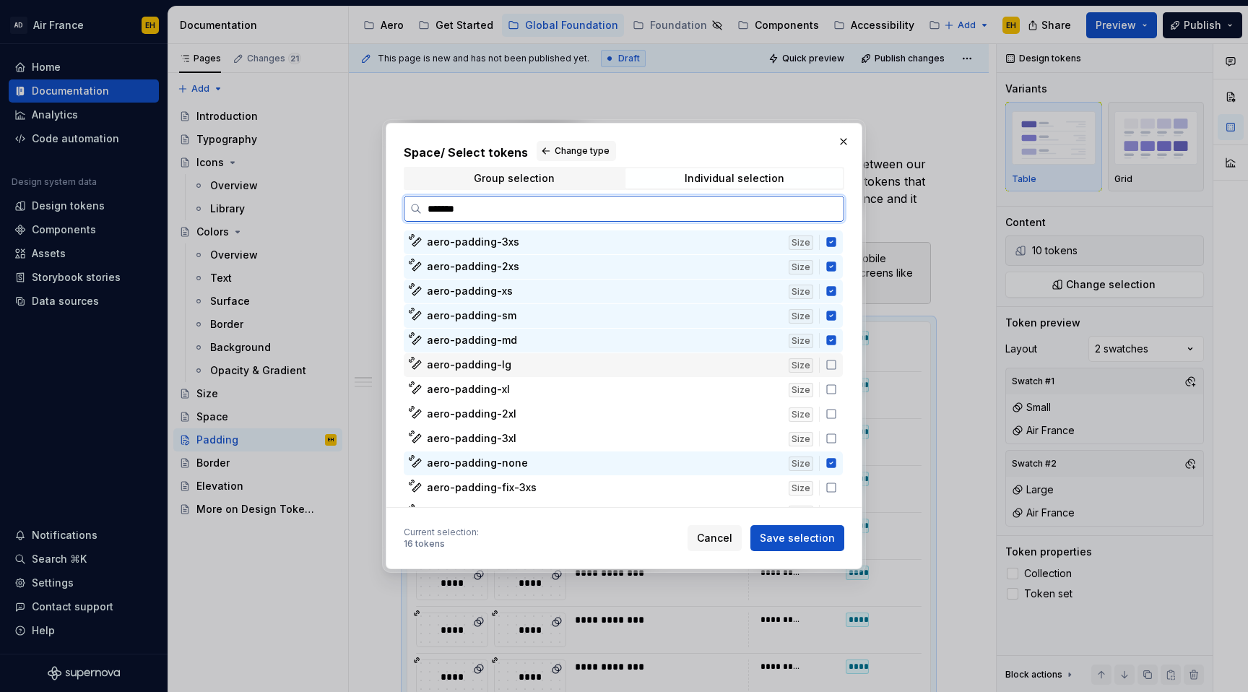
click at [837, 368] on icon at bounding box center [831, 365] width 12 height 12
click at [837, 386] on icon at bounding box center [831, 389] width 12 height 12
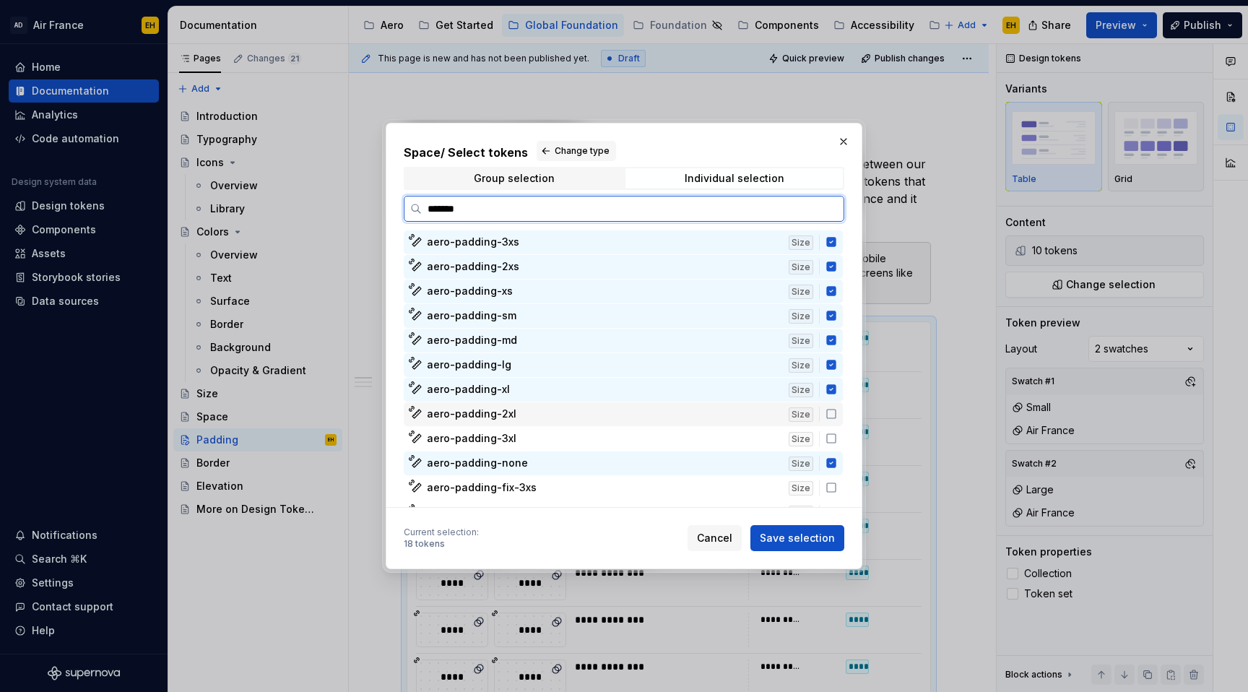
click at [840, 406] on div "aero-padding-2xl Size" at bounding box center [623, 414] width 439 height 24
click at [837, 438] on icon at bounding box center [831, 439] width 12 height 12
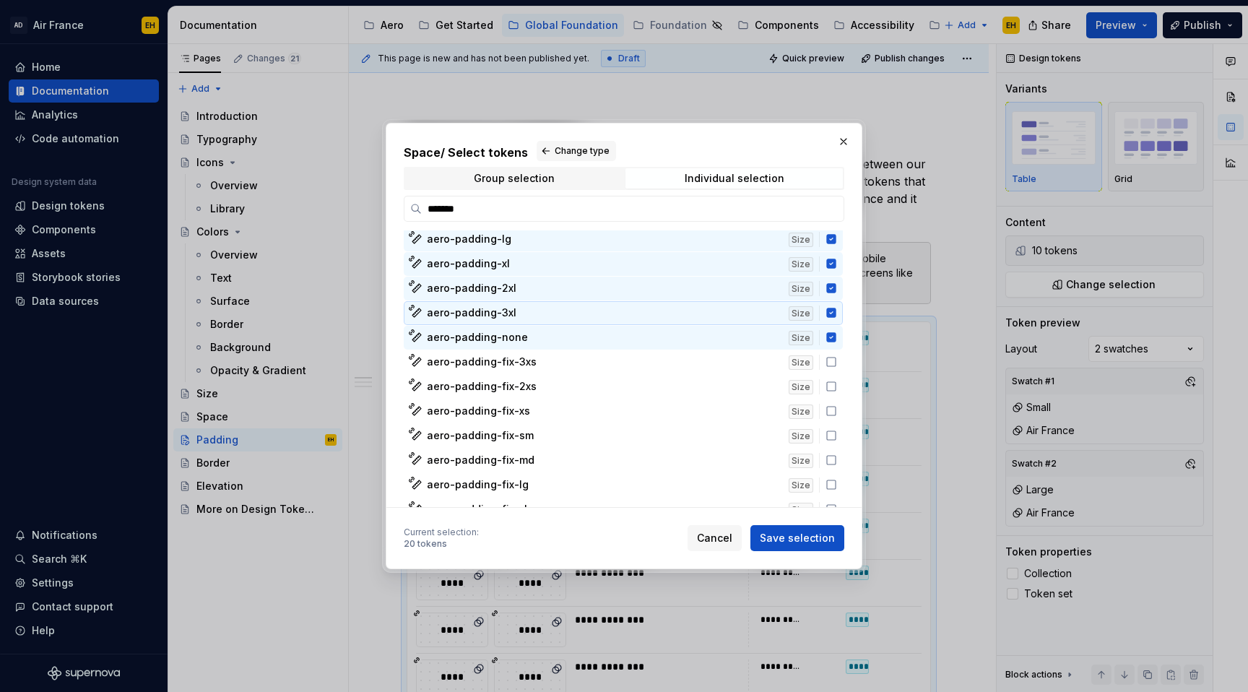
scroll to position [0, 0]
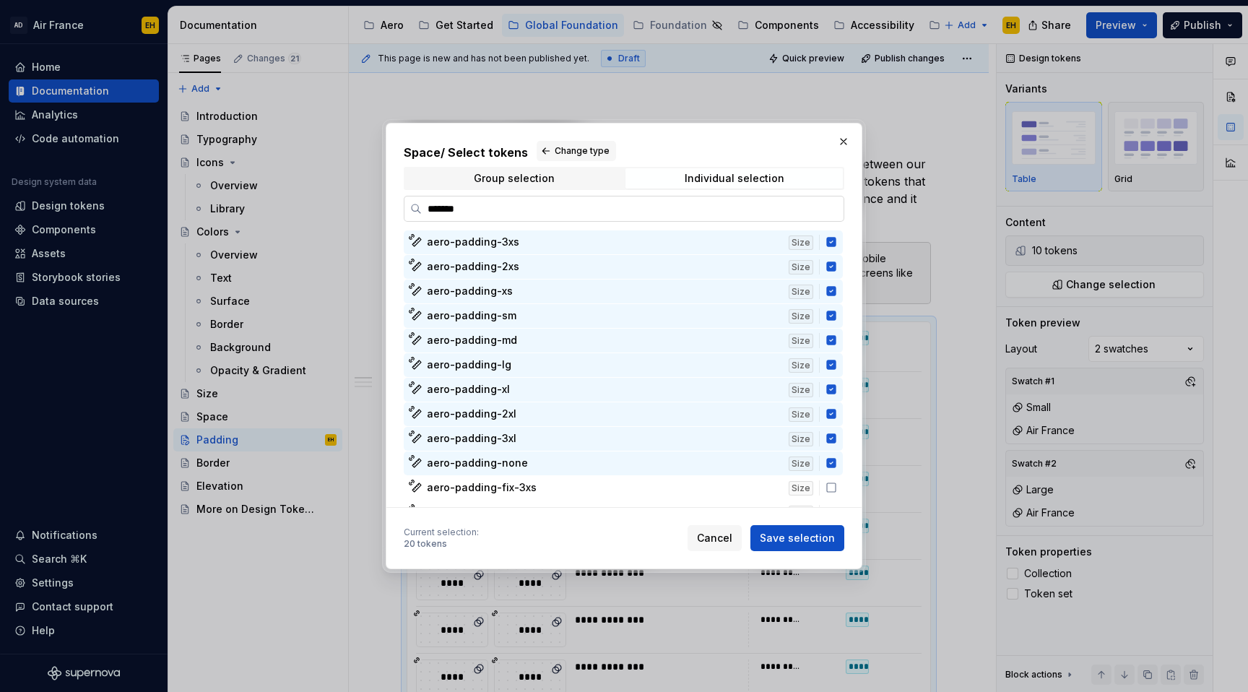
click at [641, 208] on input "*******" at bounding box center [633, 208] width 422 height 14
type input "*****"
click at [835, 241] on icon at bounding box center [830, 242] width 9 height 9
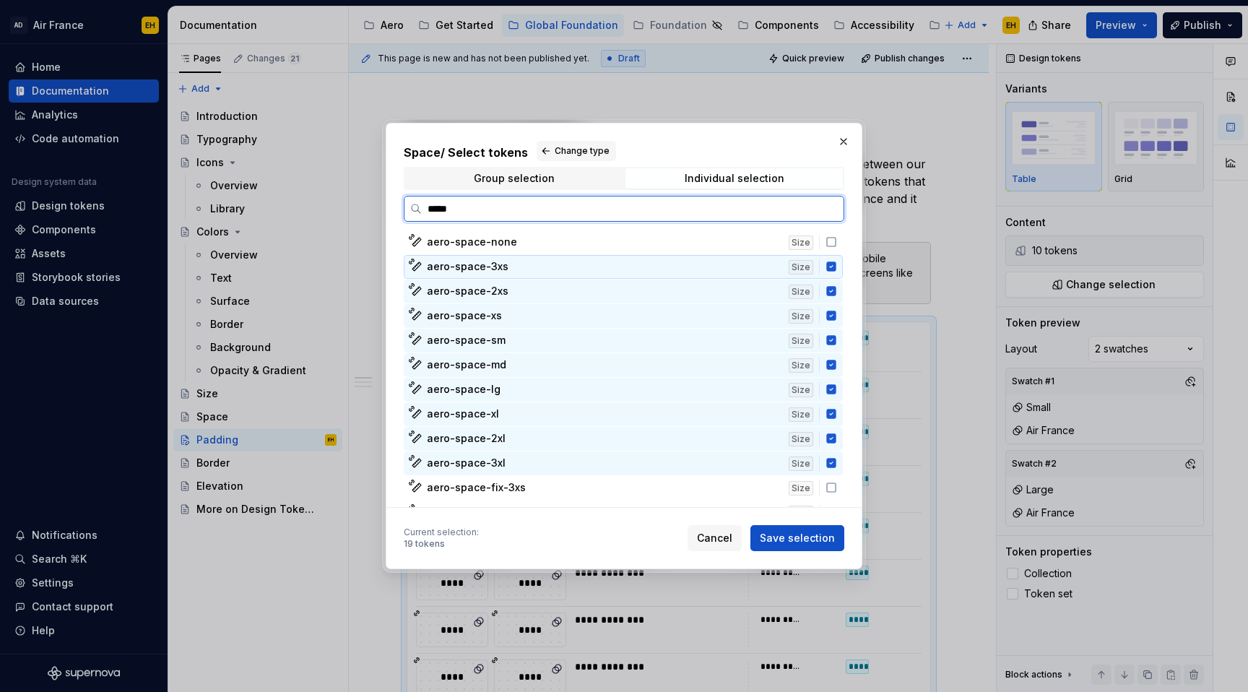
click at [837, 266] on icon at bounding box center [831, 267] width 12 height 12
click at [835, 290] on icon at bounding box center [830, 291] width 9 height 9
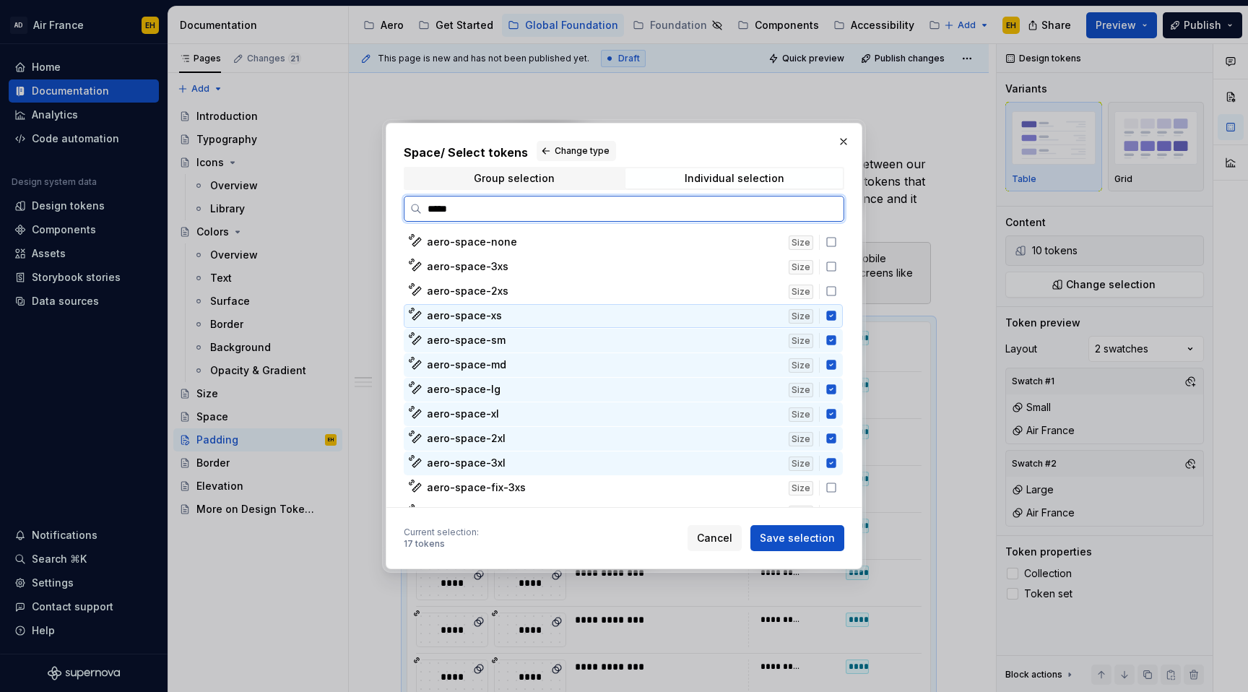
click at [835, 318] on icon at bounding box center [830, 315] width 9 height 9
click at [840, 350] on div "aero-space-sm Size" at bounding box center [623, 341] width 439 height 24
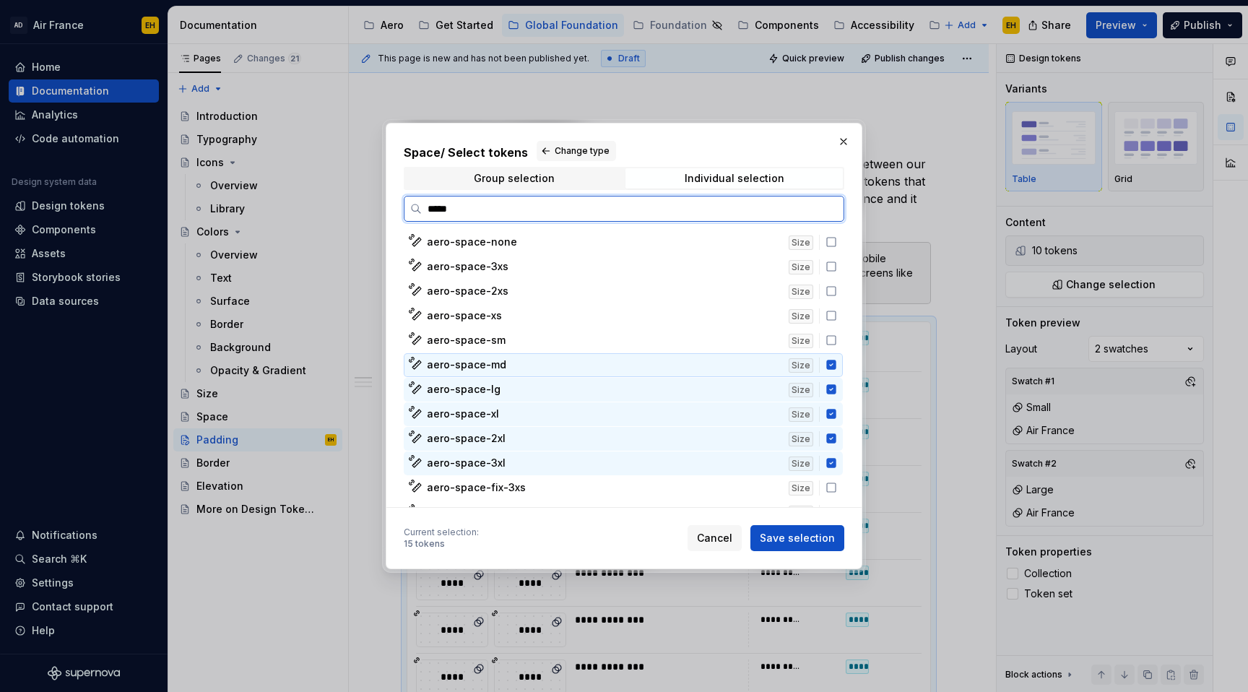
click at [835, 365] on icon at bounding box center [830, 364] width 9 height 9
click at [835, 387] on icon at bounding box center [830, 389] width 9 height 9
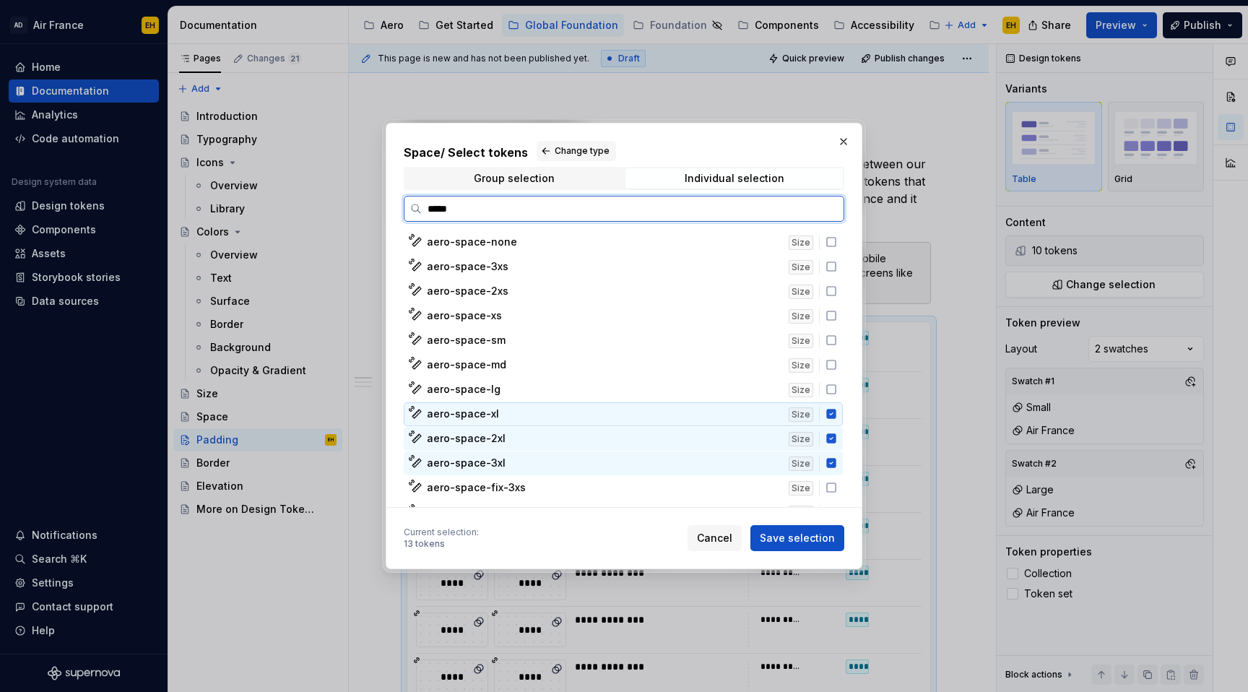
click at [837, 419] on icon at bounding box center [831, 414] width 12 height 12
click at [837, 438] on icon at bounding box center [831, 439] width 12 height 12
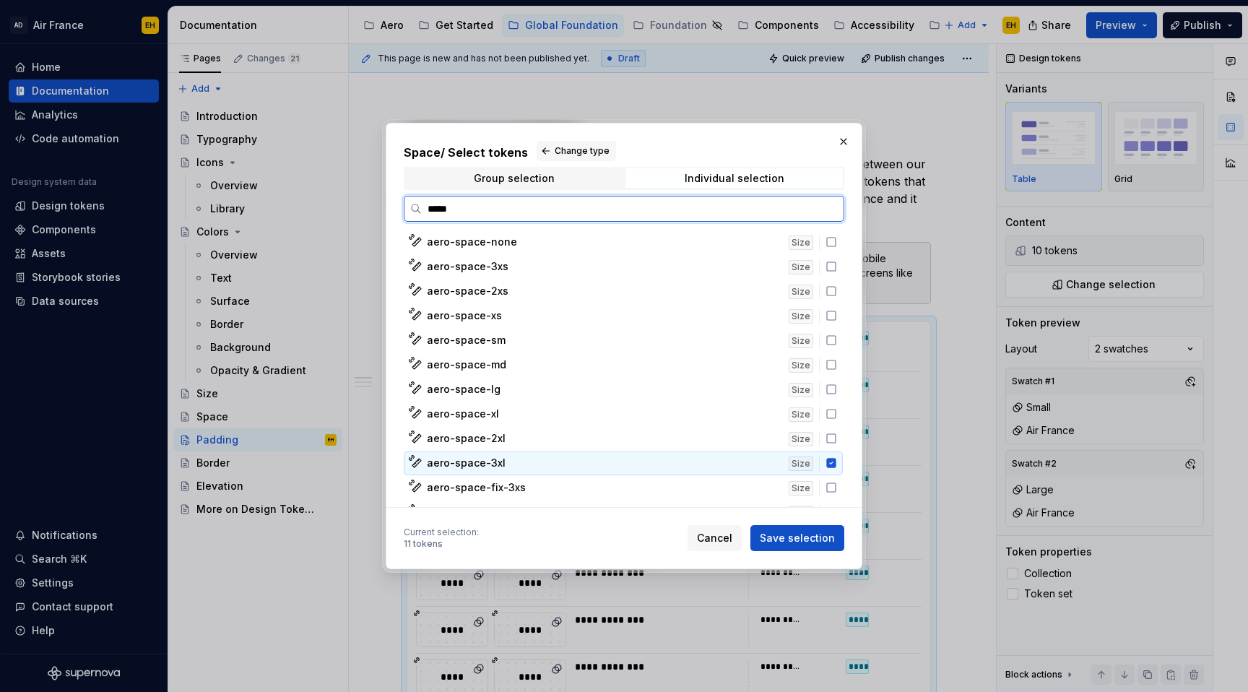
click at [837, 464] on icon at bounding box center [831, 463] width 12 height 12
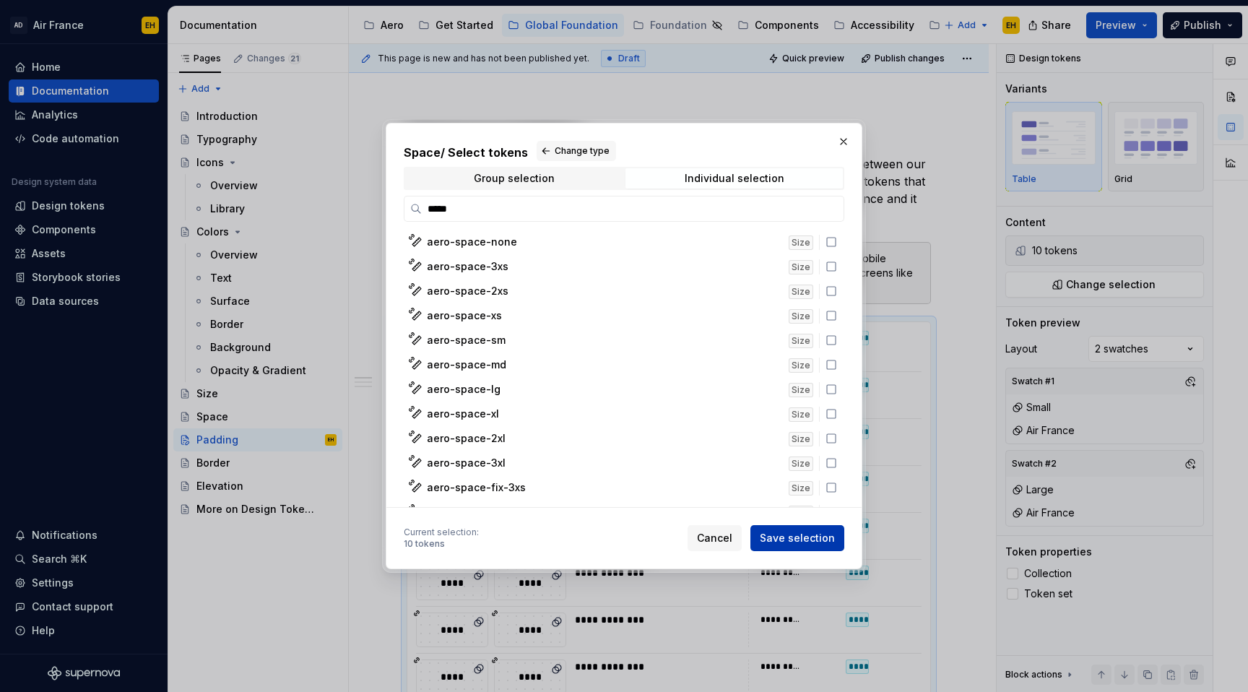
click at [796, 531] on span "Save selection" at bounding box center [797, 538] width 75 height 14
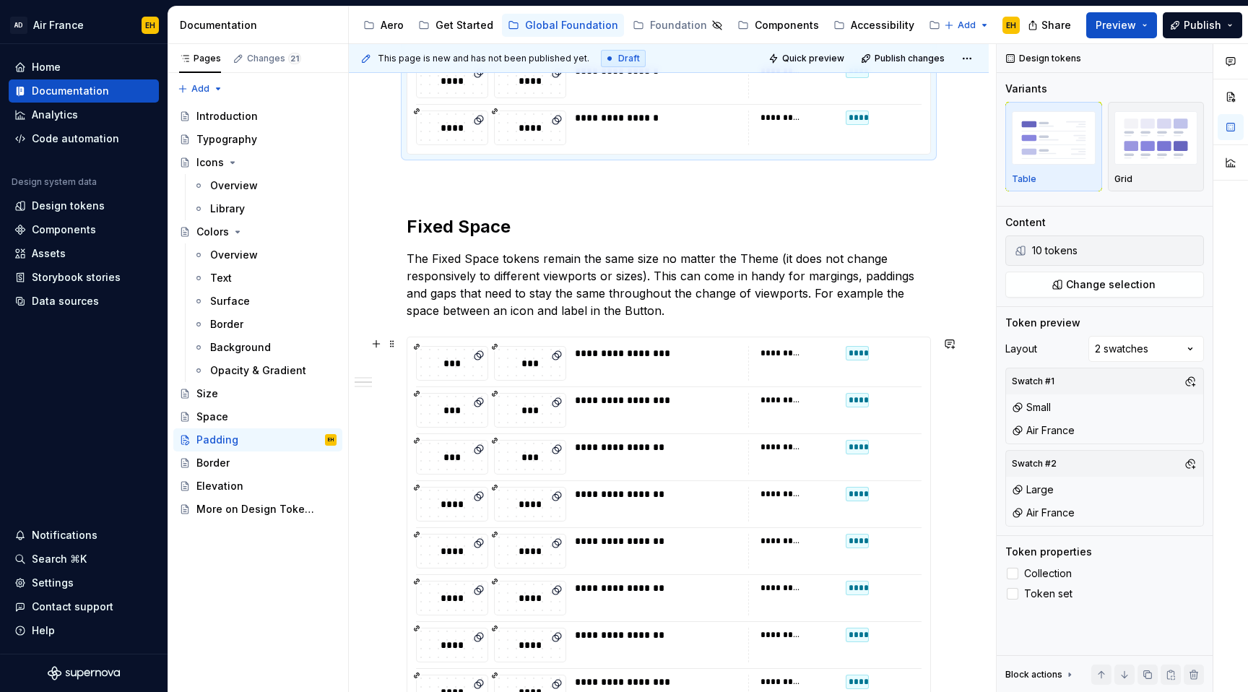
scroll to position [840, 0]
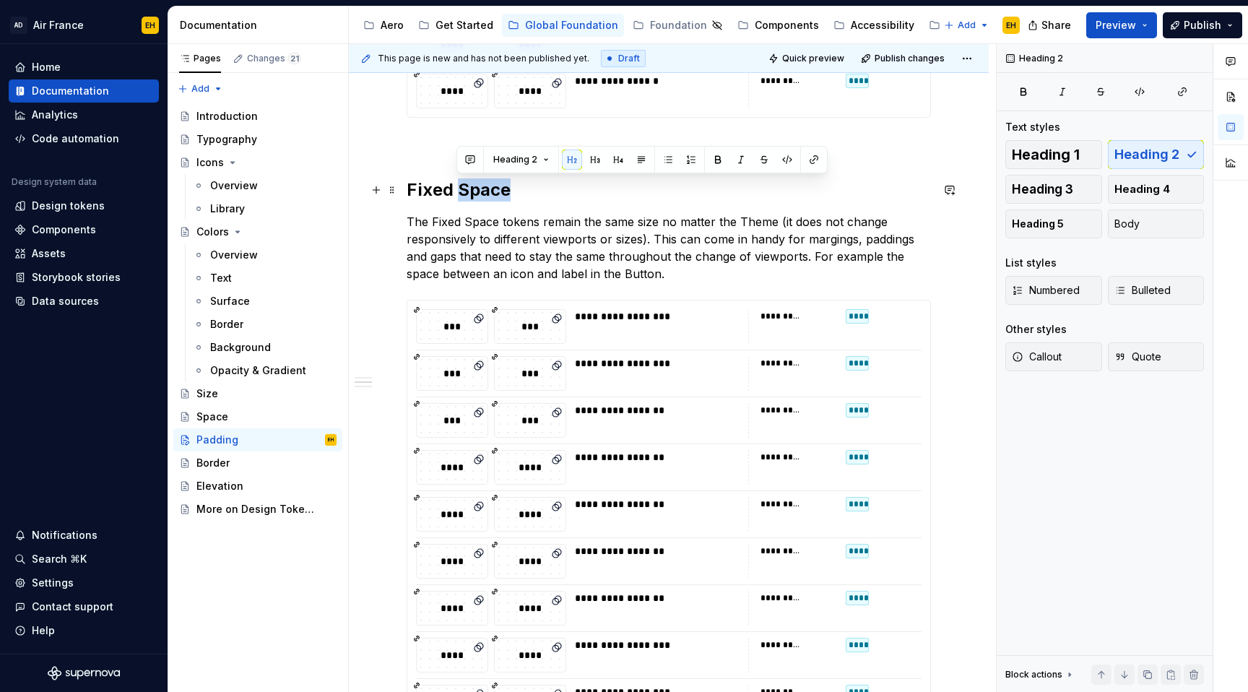
drag, startPoint x: 459, startPoint y: 188, endPoint x: 506, endPoint y: 190, distance: 47.0
click at [506, 190] on h2 "Fixed Space" at bounding box center [669, 189] width 524 height 23
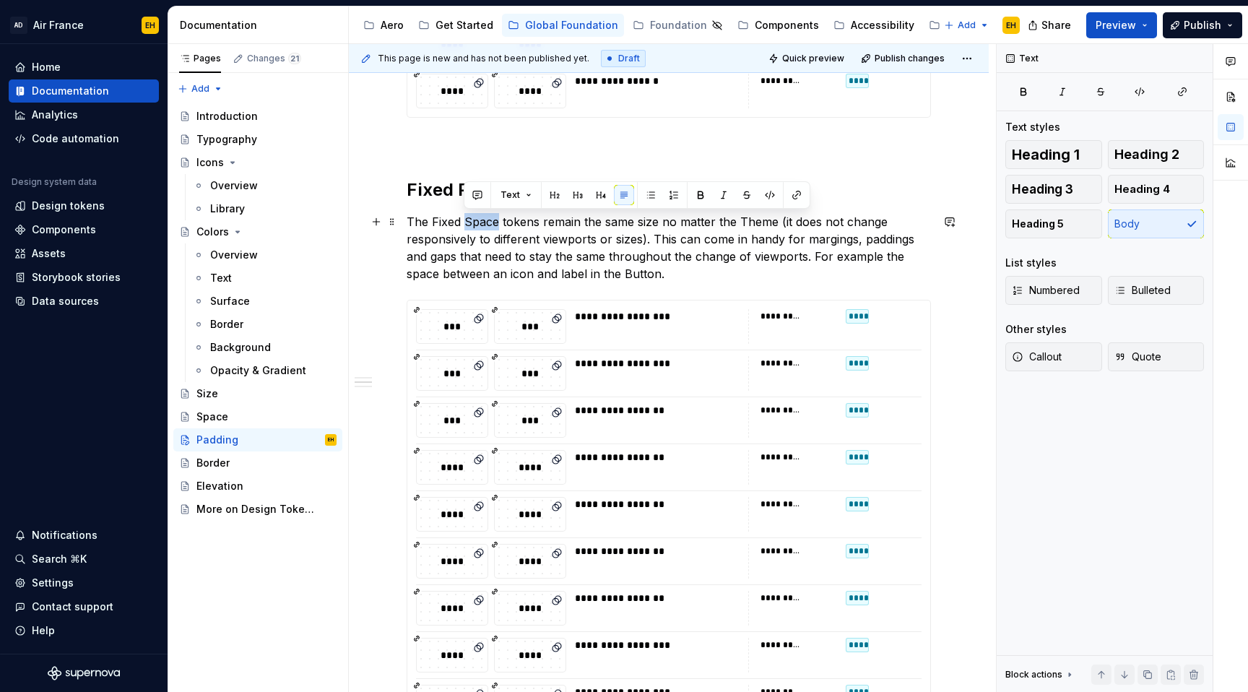
drag, startPoint x: 465, startPoint y: 222, endPoint x: 495, endPoint y: 223, distance: 29.6
click at [495, 223] on p "The Fixed Space tokens remain the same size no matter the Theme (it does not ch…" at bounding box center [669, 247] width 524 height 69
click at [848, 240] on p "The Fixed Padding tokens remain the same size no matter the Theme (it does not …" at bounding box center [669, 247] width 524 height 69
click at [852, 239] on p "The Fixed Padding tokens remain the same size no matter the Theme (it does not …" at bounding box center [669, 247] width 524 height 69
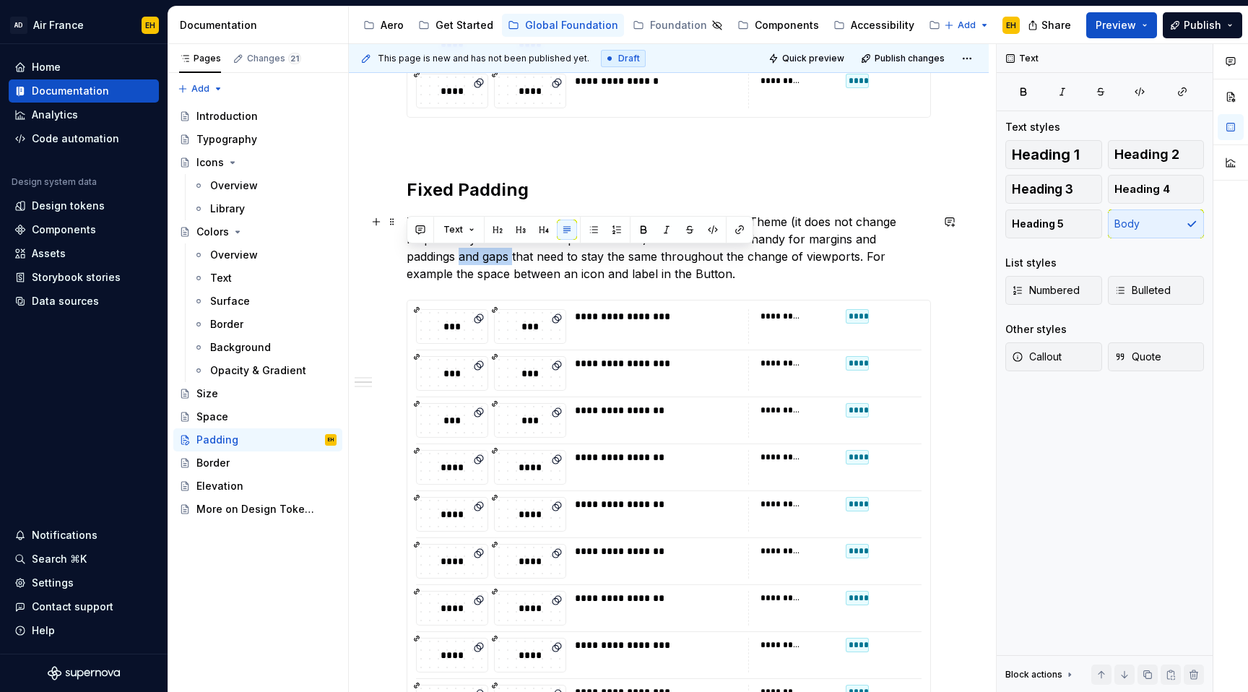
drag, startPoint x: 407, startPoint y: 257, endPoint x: 461, endPoint y: 258, distance: 53.5
click at [461, 258] on p "The Fixed Padding tokens remain the same size no matter the Theme (it does not …" at bounding box center [669, 247] width 524 height 69
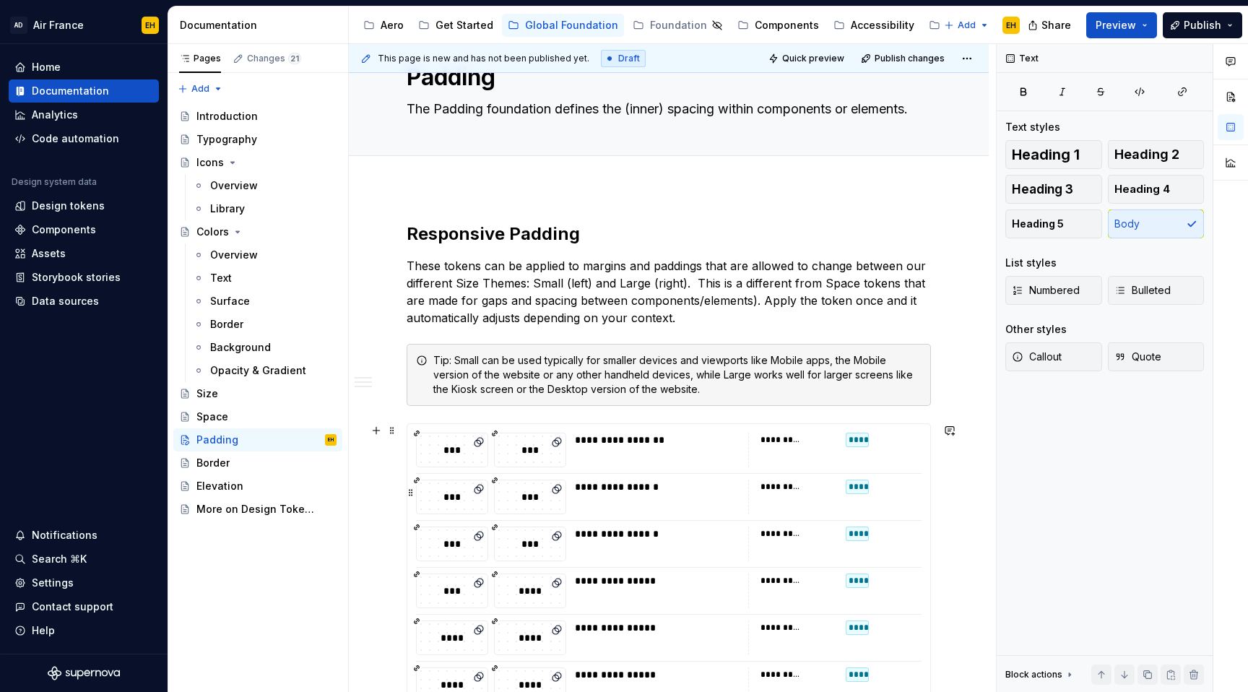
scroll to position [0, 0]
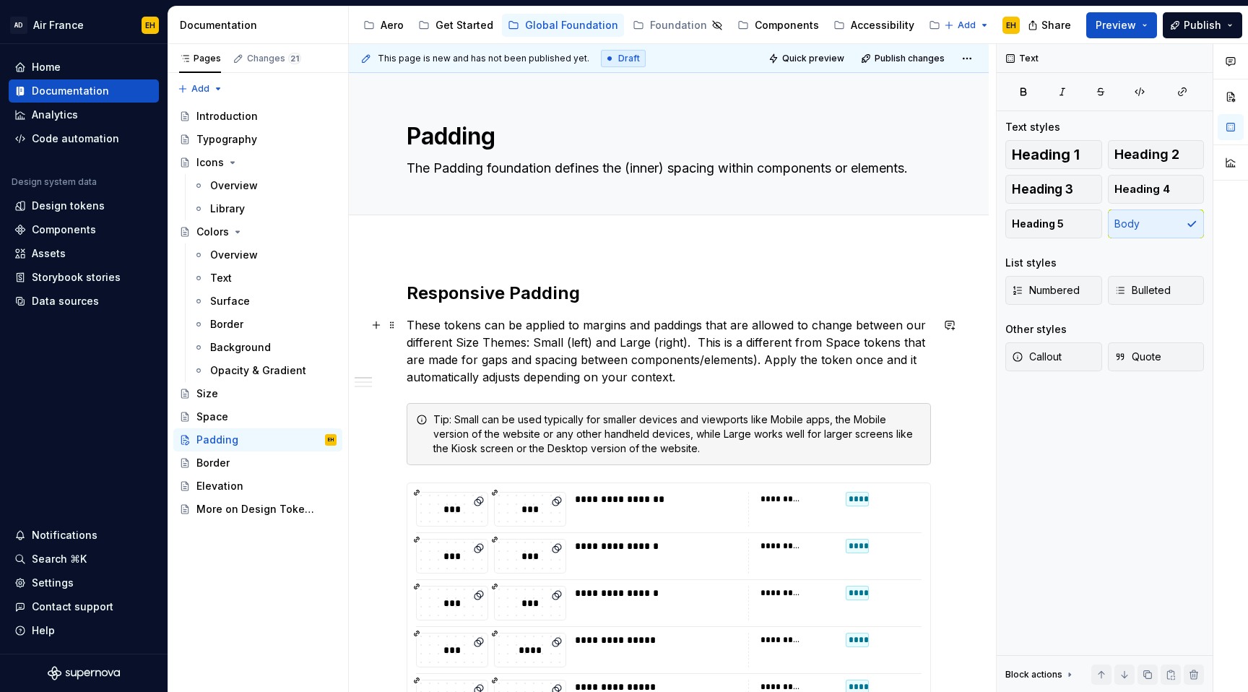
click at [651, 328] on p "These tokens can be applied to margins and paddings that are allowed to change …" at bounding box center [669, 350] width 524 height 69
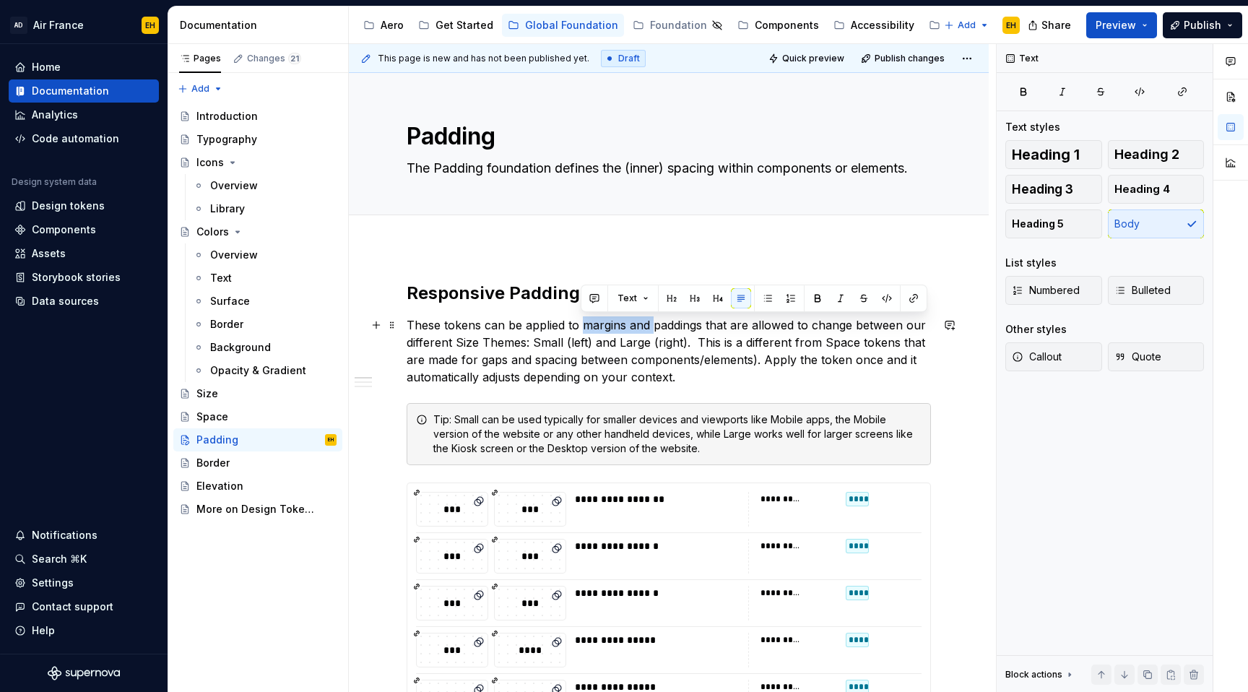
drag, startPoint x: 651, startPoint y: 328, endPoint x: 582, endPoint y: 329, distance: 69.3
click at [582, 329] on p "These tokens can be applied to margins and paddings that are allowed to change …" at bounding box center [669, 350] width 524 height 69
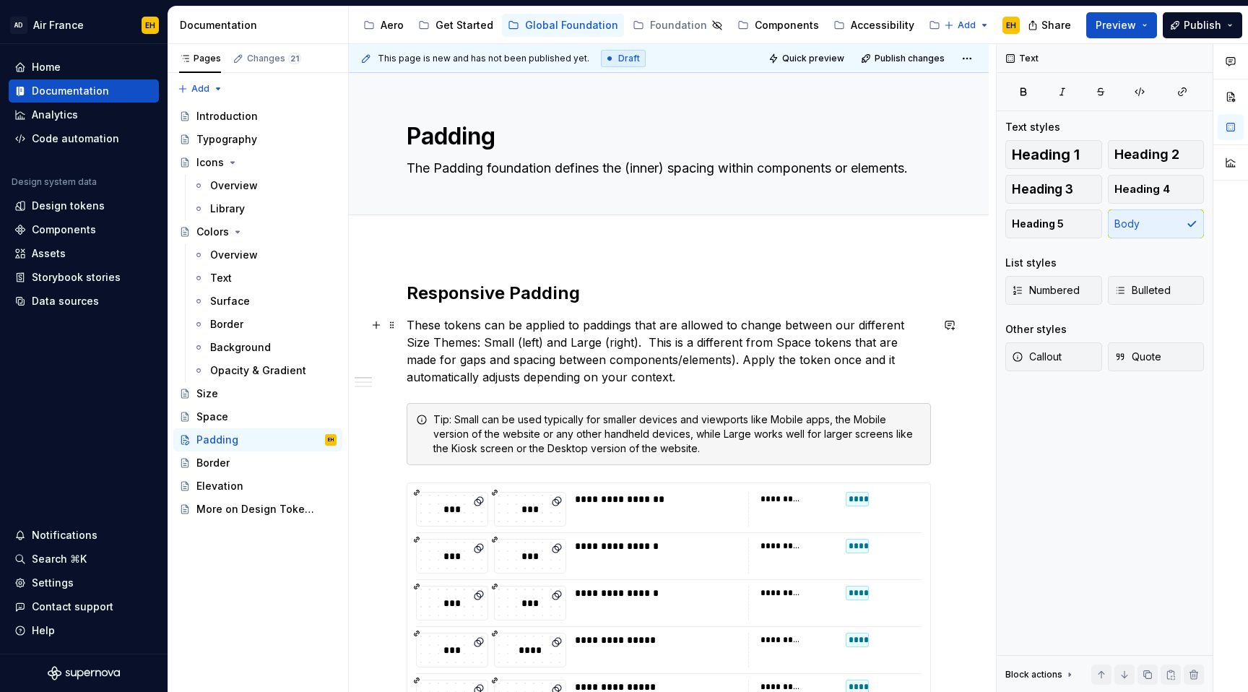
click at [430, 362] on p "These tokens can be applied to paddings that are allowed to change between our …" at bounding box center [669, 350] width 524 height 69
click at [703, 371] on p "These tokens can be applied to paddings that are allowed to change between our …" at bounding box center [669, 350] width 524 height 69
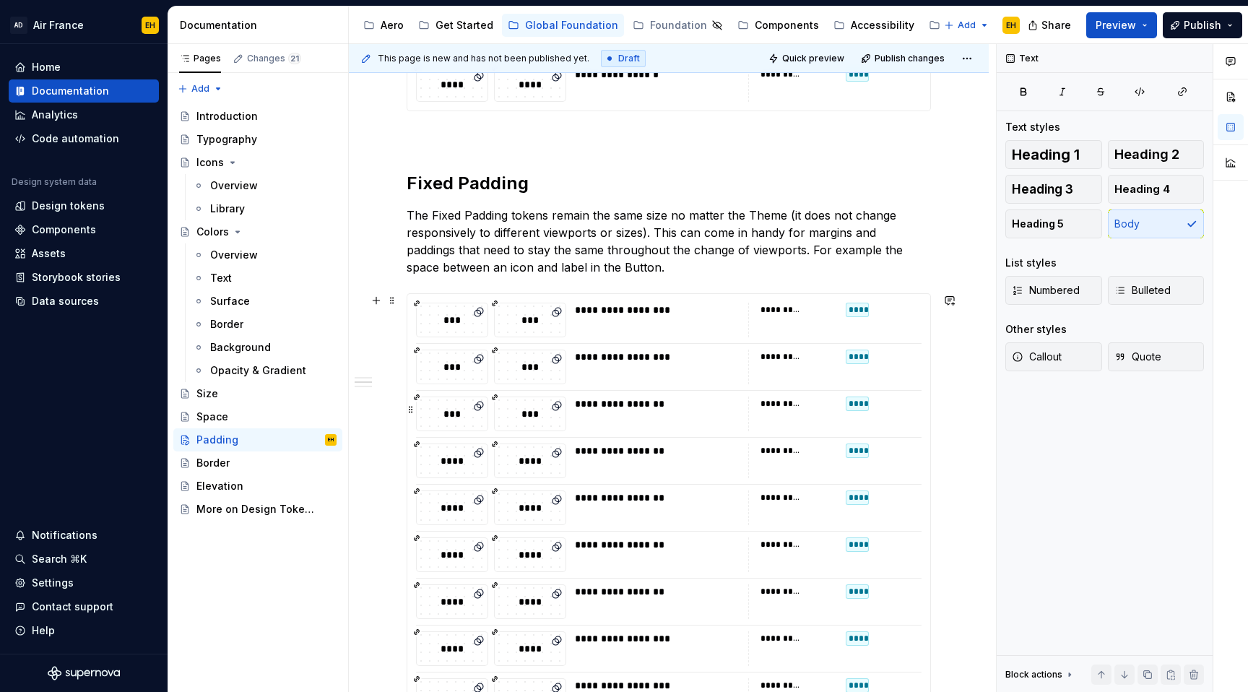
scroll to position [872, 0]
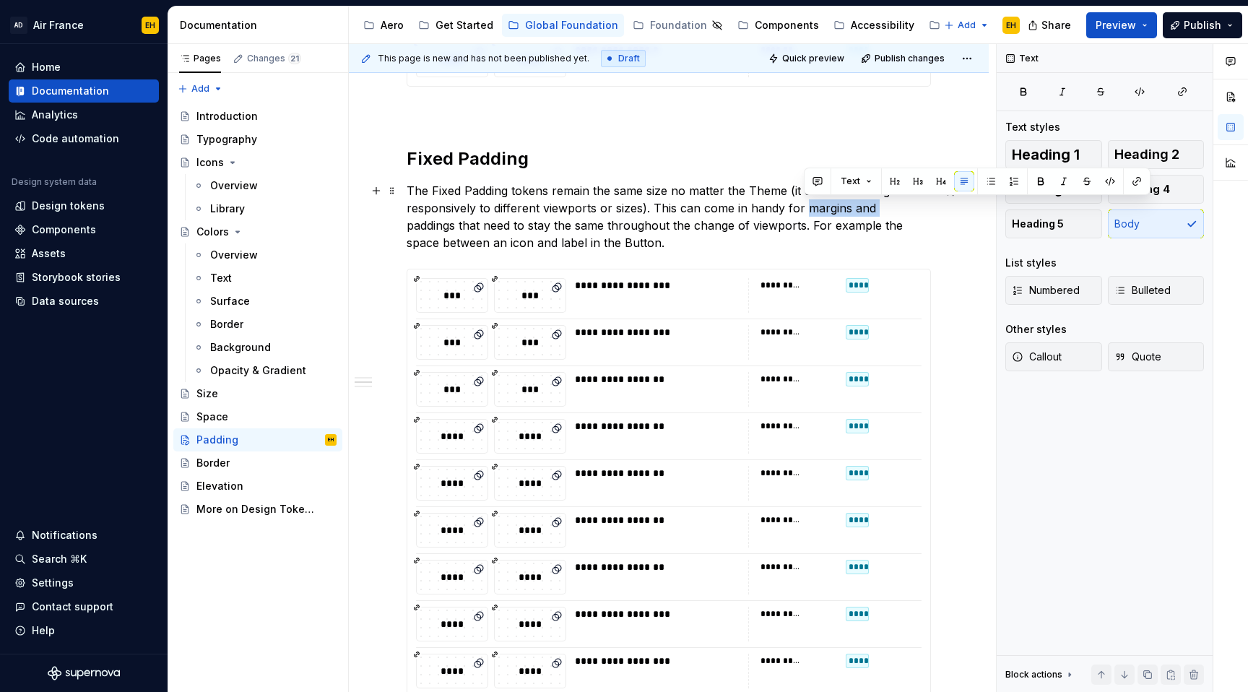
drag, startPoint x: 875, startPoint y: 209, endPoint x: 804, endPoint y: 209, distance: 71.5
click at [804, 209] on p "The Fixed Padding tokens remain the same size no matter the Theme (it does not …" at bounding box center [669, 216] width 524 height 69
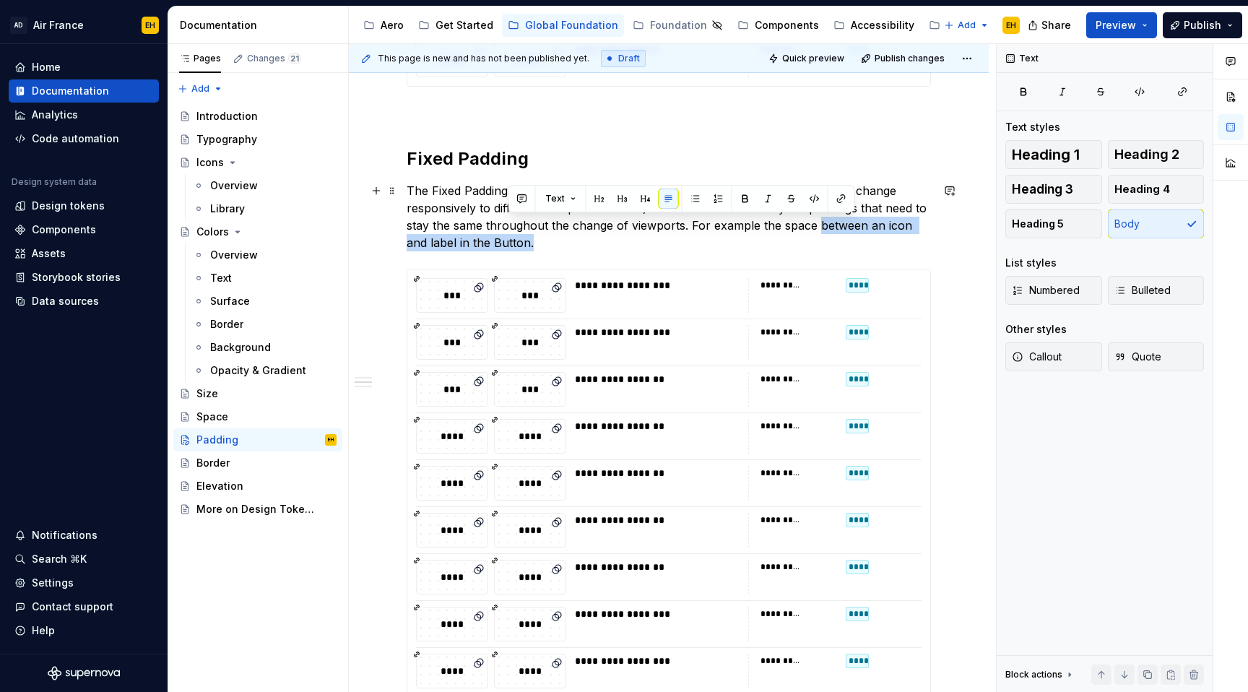
drag, startPoint x: 633, startPoint y: 240, endPoint x: 815, endPoint y: 224, distance: 183.4
click at [815, 224] on p "The Fixed Padding tokens remain the same size no matter the Theme (it does not …" at bounding box center [669, 216] width 524 height 69
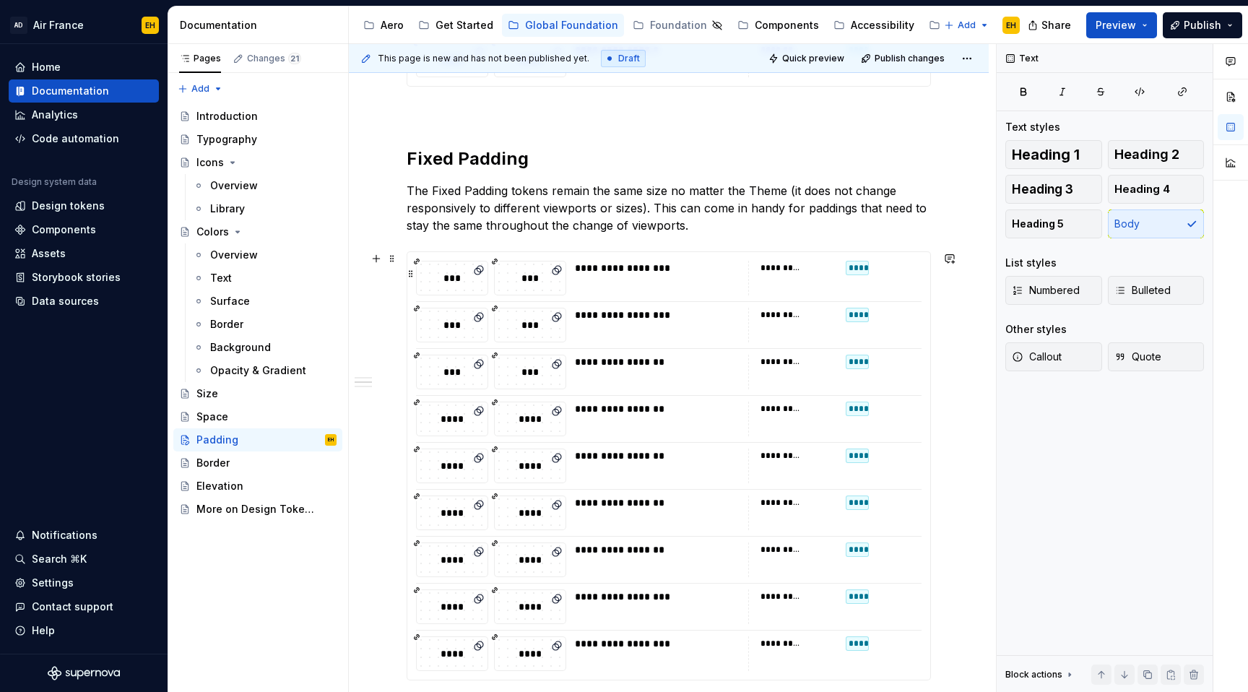
click at [713, 269] on div "**********" at bounding box center [661, 268] width 172 height 14
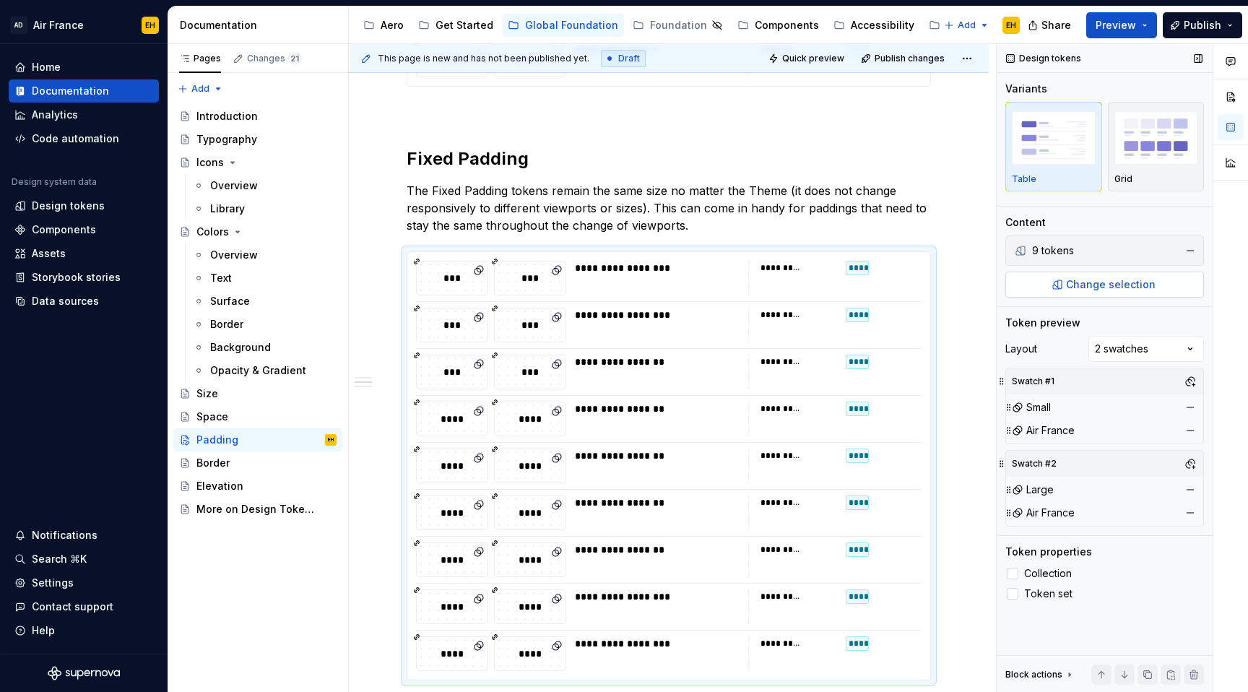
click at [1065, 285] on button "Change selection" at bounding box center [1104, 284] width 199 height 26
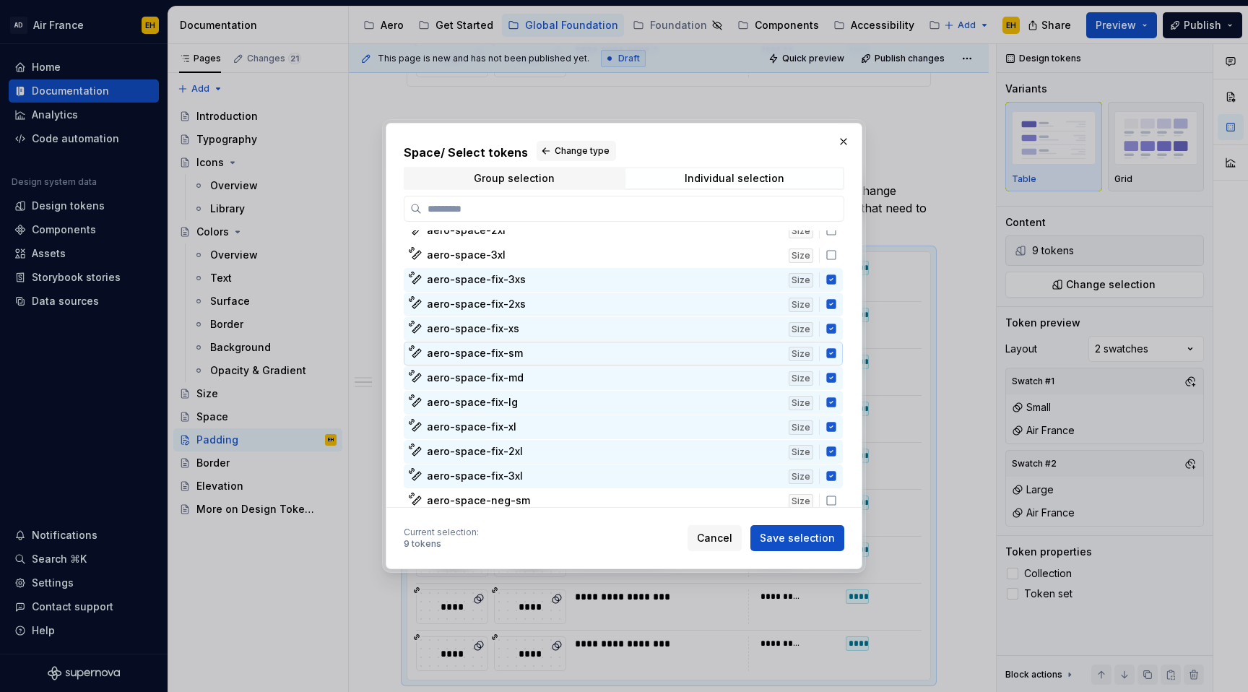
scroll to position [206, 0]
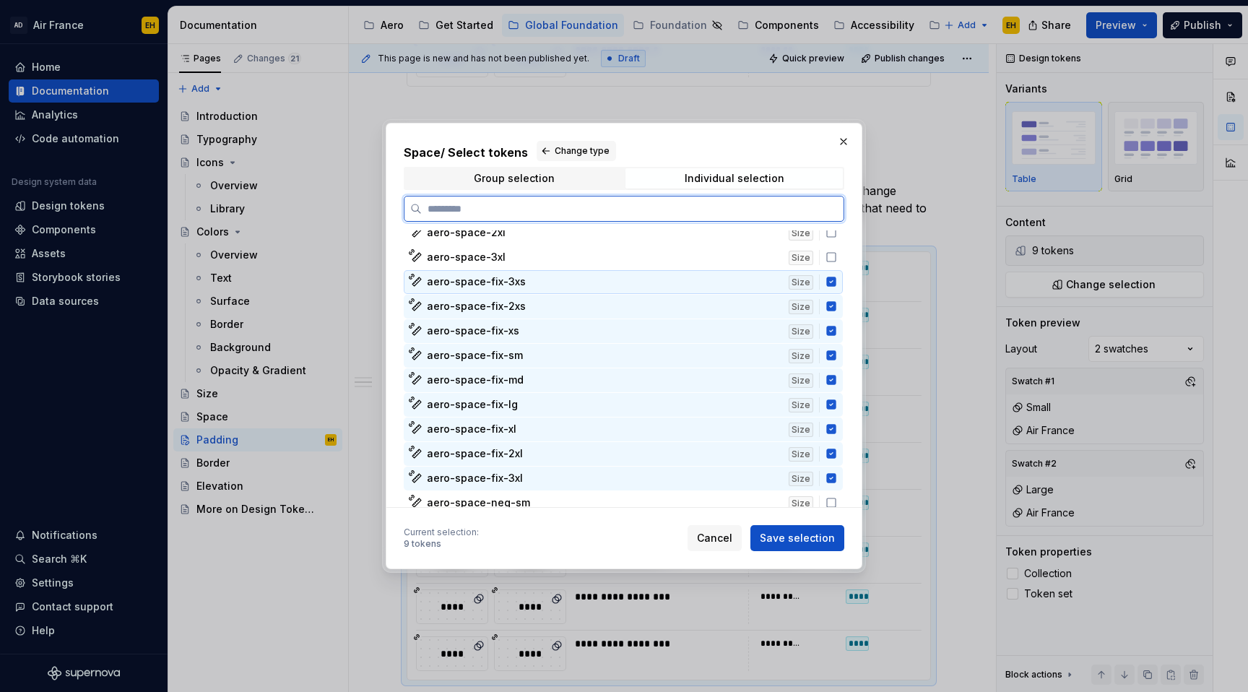
click at [835, 280] on icon at bounding box center [830, 281] width 9 height 9
click at [835, 308] on icon at bounding box center [830, 306] width 9 height 9
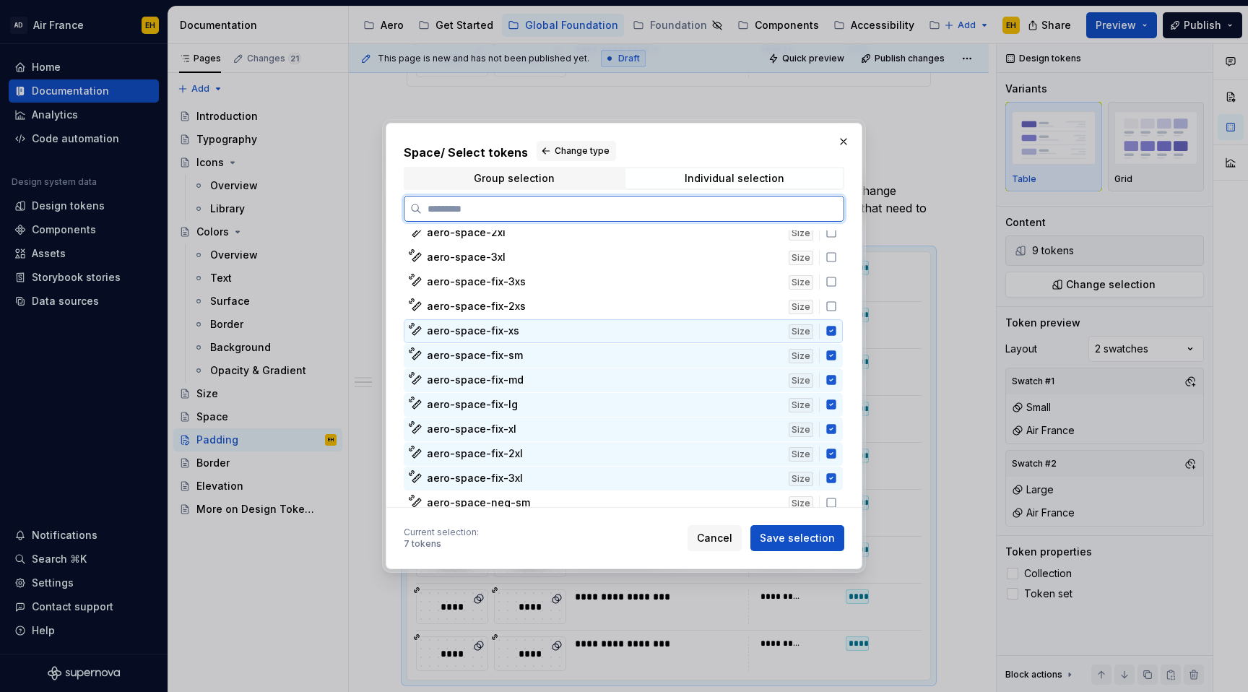
click at [835, 331] on icon at bounding box center [830, 330] width 9 height 9
click at [835, 357] on icon at bounding box center [830, 355] width 9 height 9
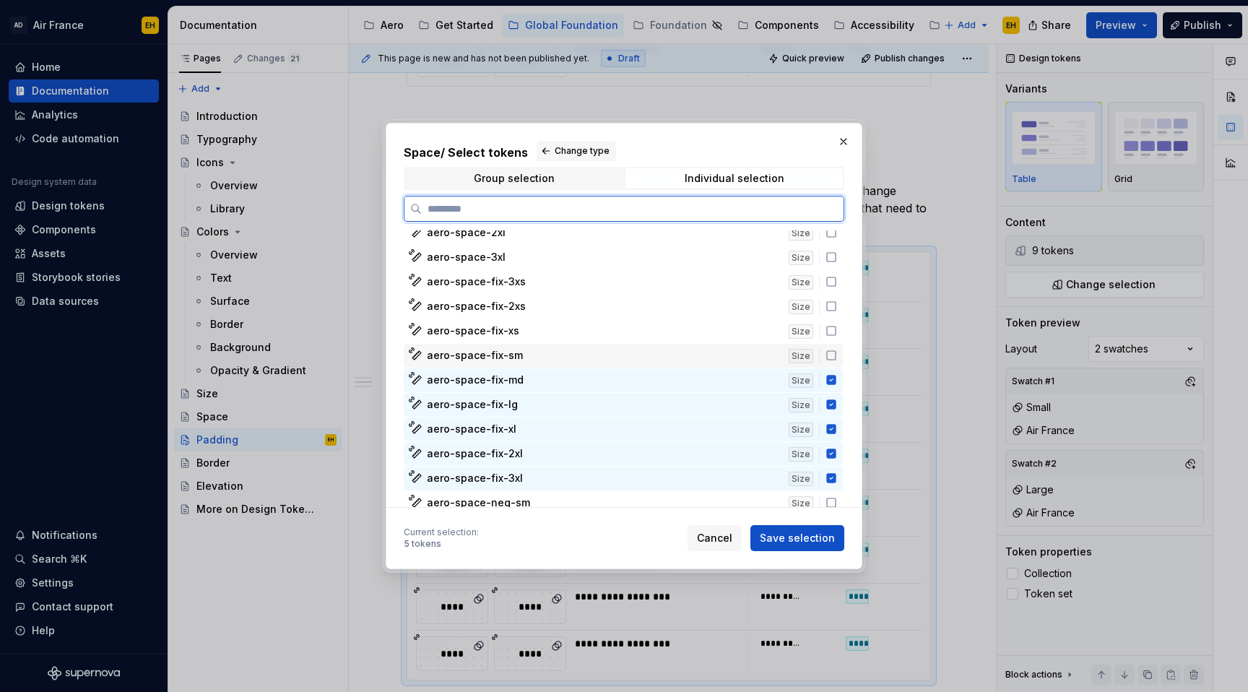
click at [835, 378] on icon at bounding box center [830, 379] width 9 height 9
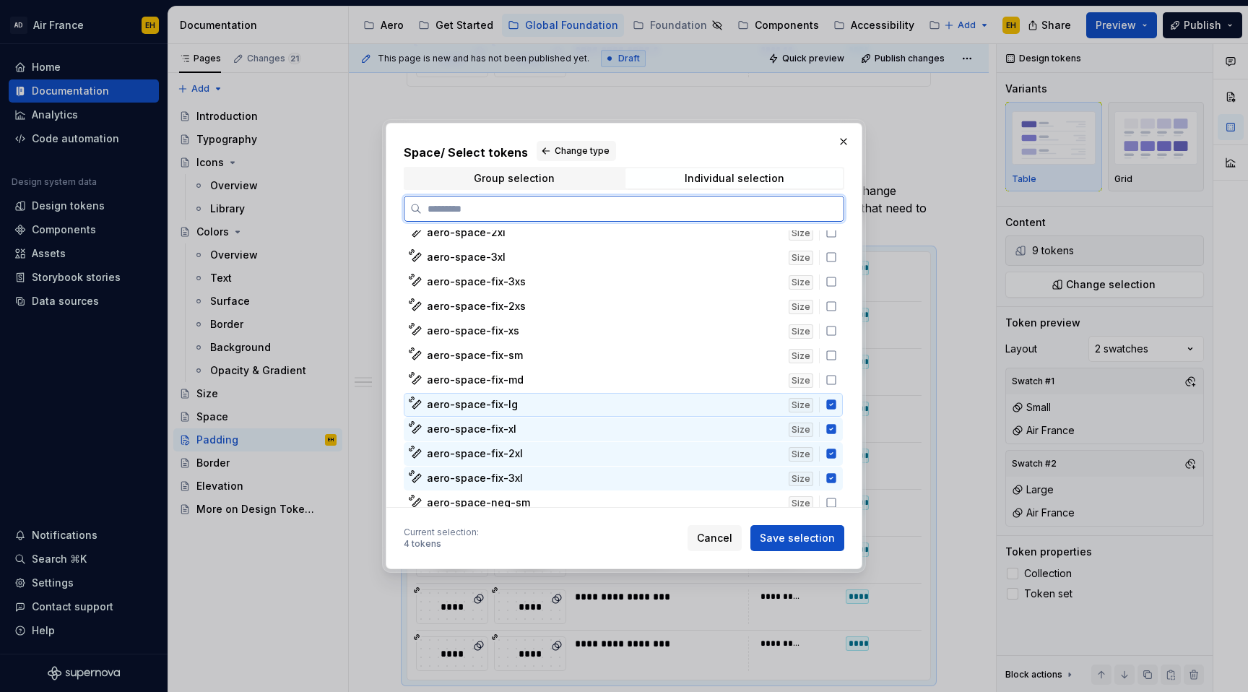
click at [837, 404] on icon at bounding box center [831, 405] width 12 height 12
click at [835, 431] on icon at bounding box center [830, 429] width 9 height 9
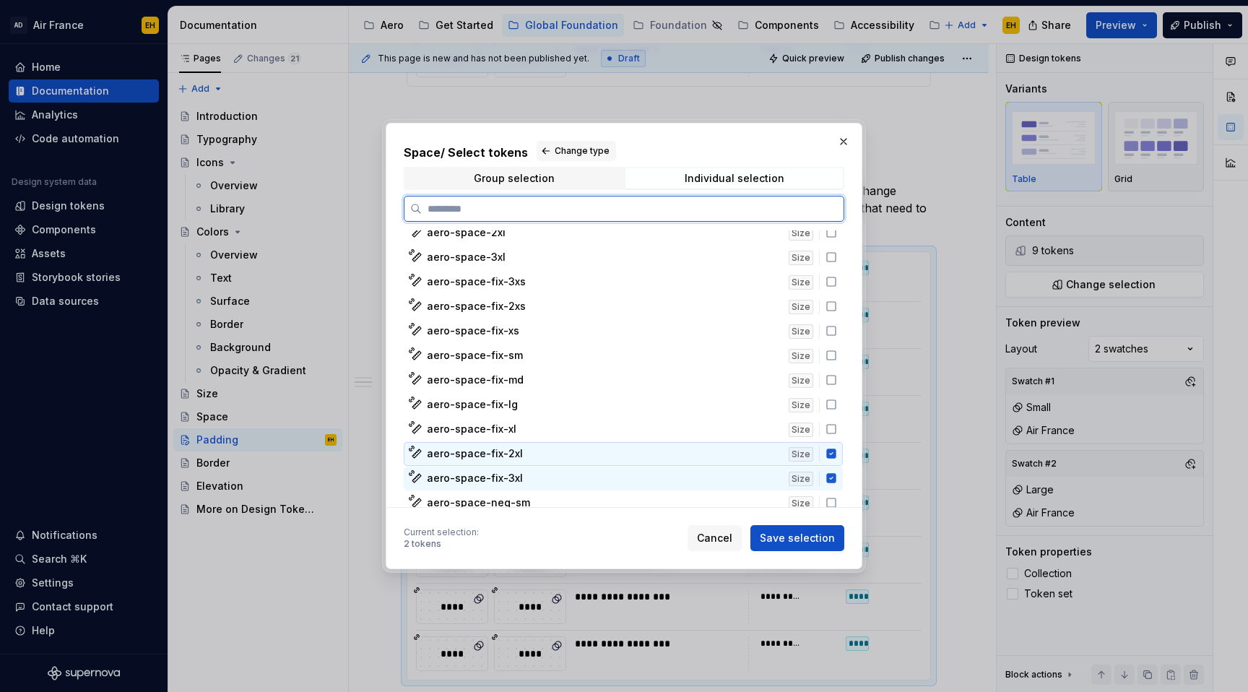
click at [837, 453] on icon at bounding box center [831, 454] width 12 height 12
click at [835, 476] on icon at bounding box center [830, 478] width 9 height 9
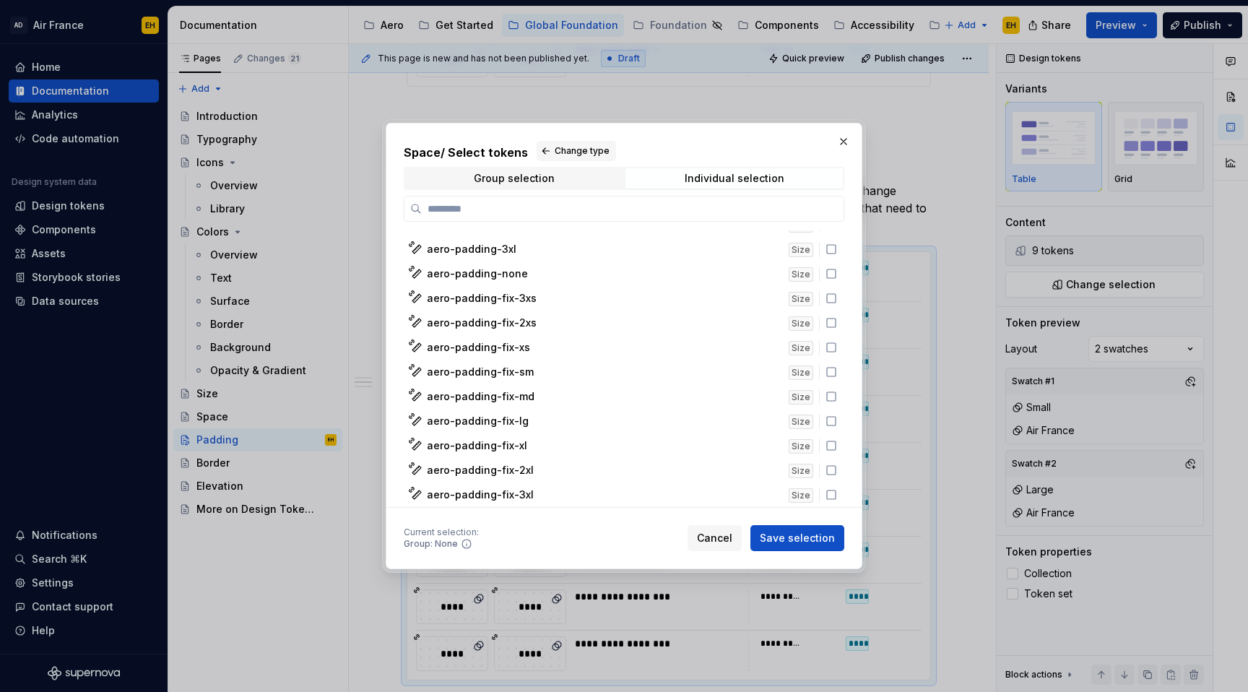
scroll to position [708, 0]
click at [837, 303] on icon at bounding box center [831, 299] width 12 height 12
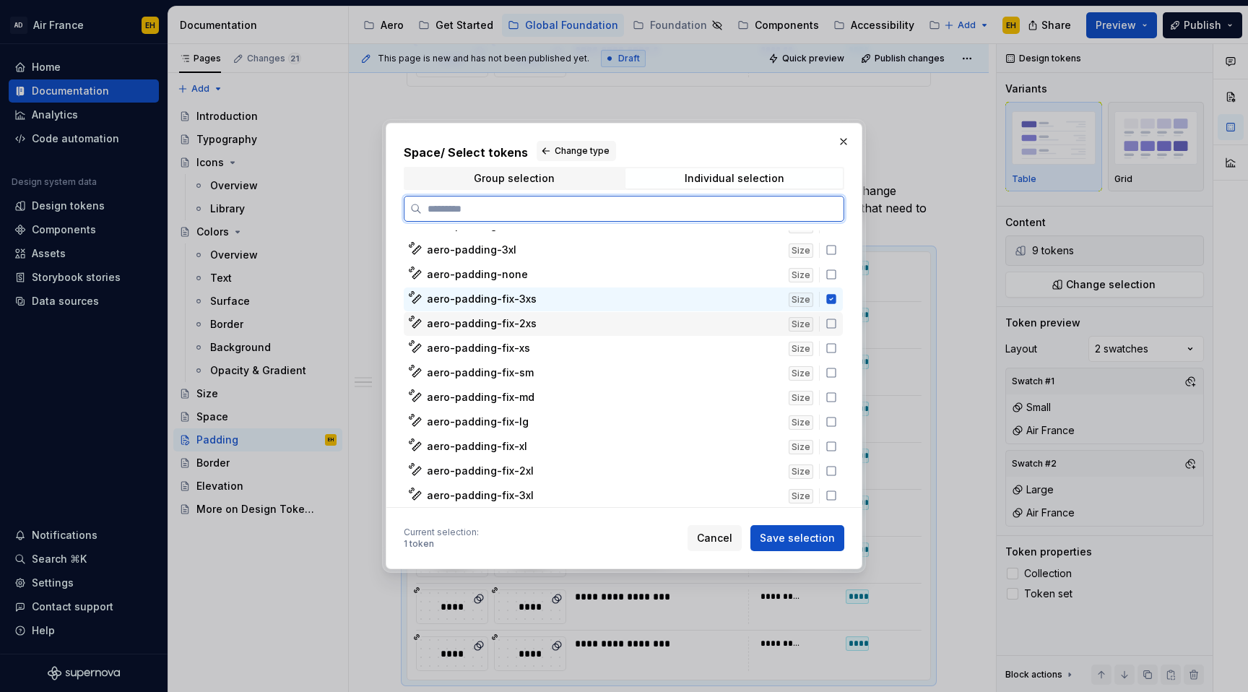
click at [837, 326] on icon at bounding box center [831, 324] width 12 height 12
click at [837, 348] on icon at bounding box center [831, 348] width 12 height 12
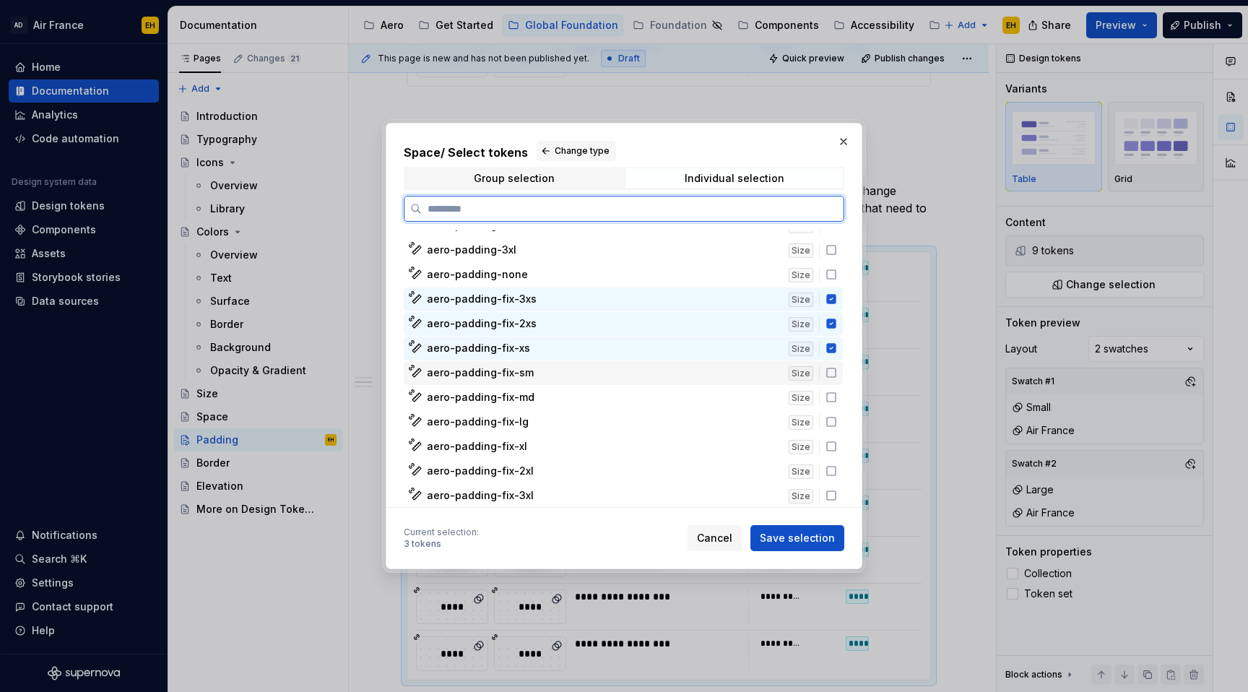
click at [837, 374] on icon at bounding box center [831, 373] width 12 height 12
click at [837, 395] on icon at bounding box center [831, 397] width 12 height 12
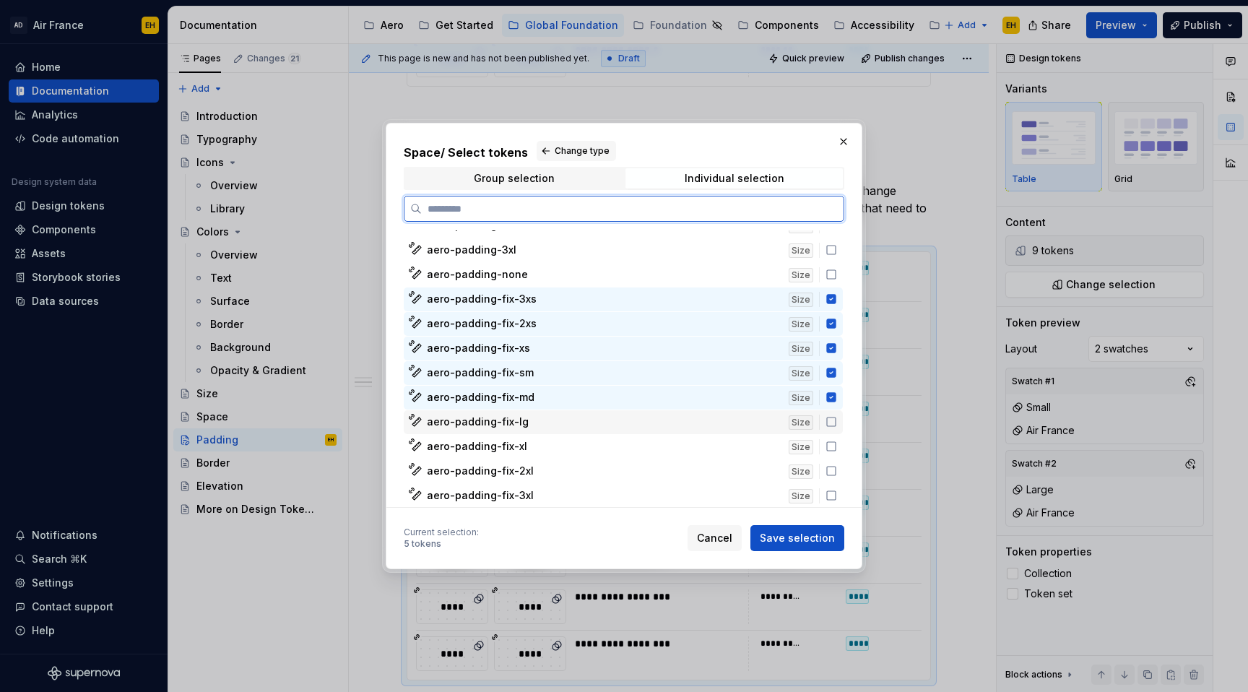
click at [837, 422] on icon at bounding box center [831, 422] width 12 height 12
click at [837, 445] on icon at bounding box center [831, 446] width 12 height 12
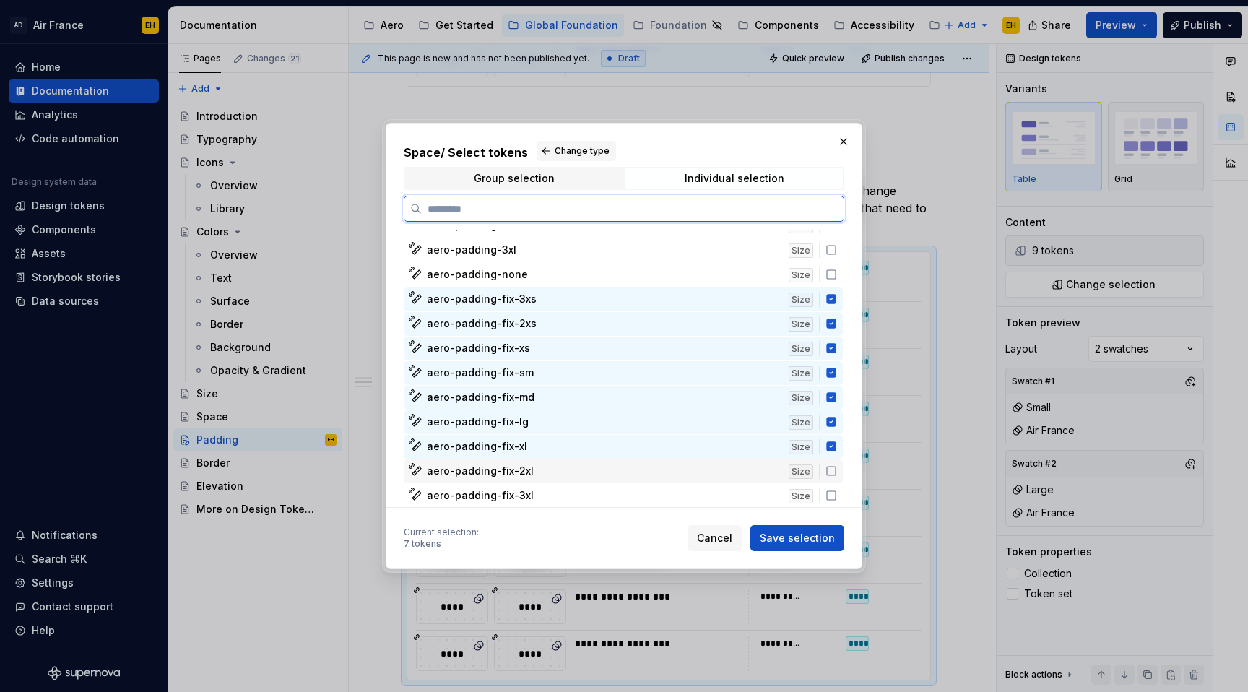
click at [837, 474] on icon at bounding box center [831, 471] width 12 height 12
click at [838, 501] on div "aero-padding-fix-3xl Size" at bounding box center [623, 496] width 439 height 24
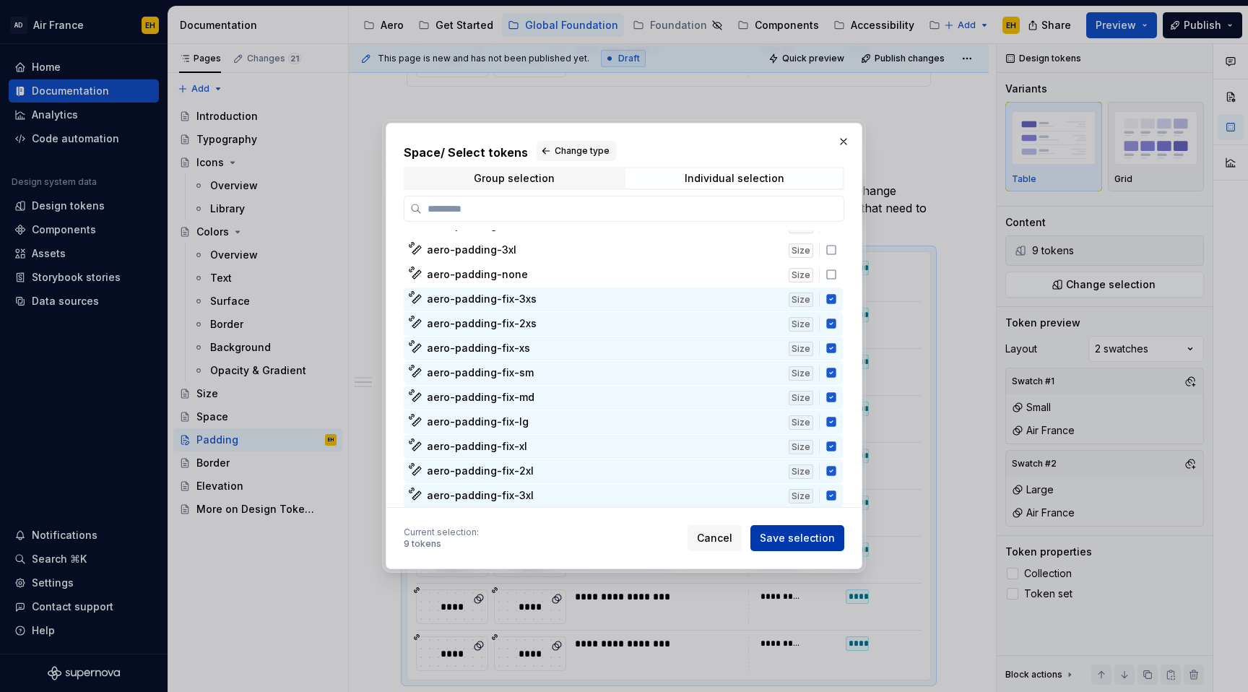
click at [797, 534] on span "Save selection" at bounding box center [797, 538] width 75 height 14
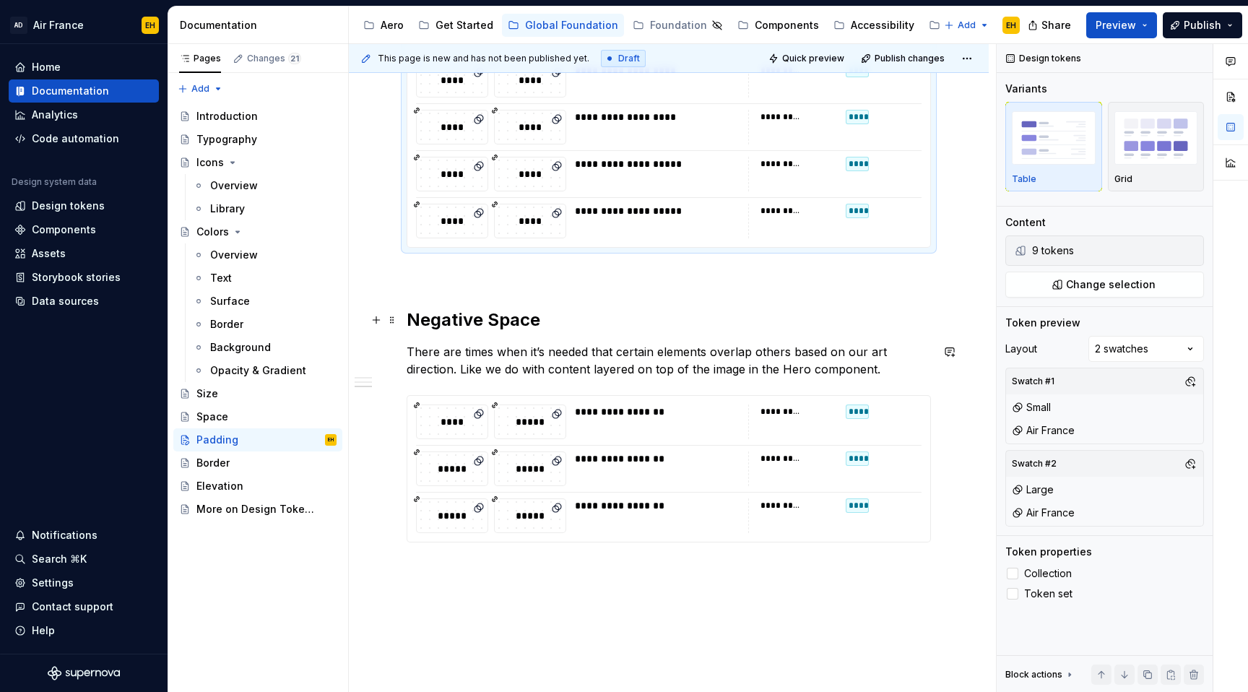
scroll to position [1277, 0]
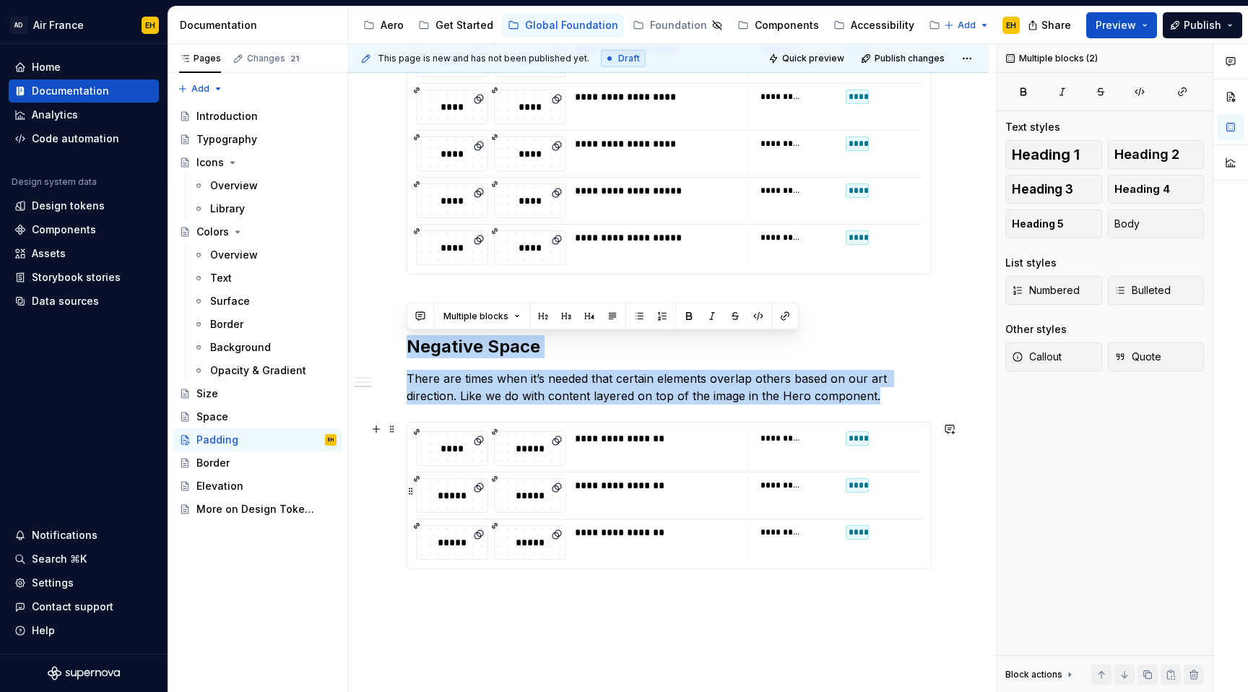
drag, startPoint x: 412, startPoint y: 348, endPoint x: 755, endPoint y: 492, distance: 372.8
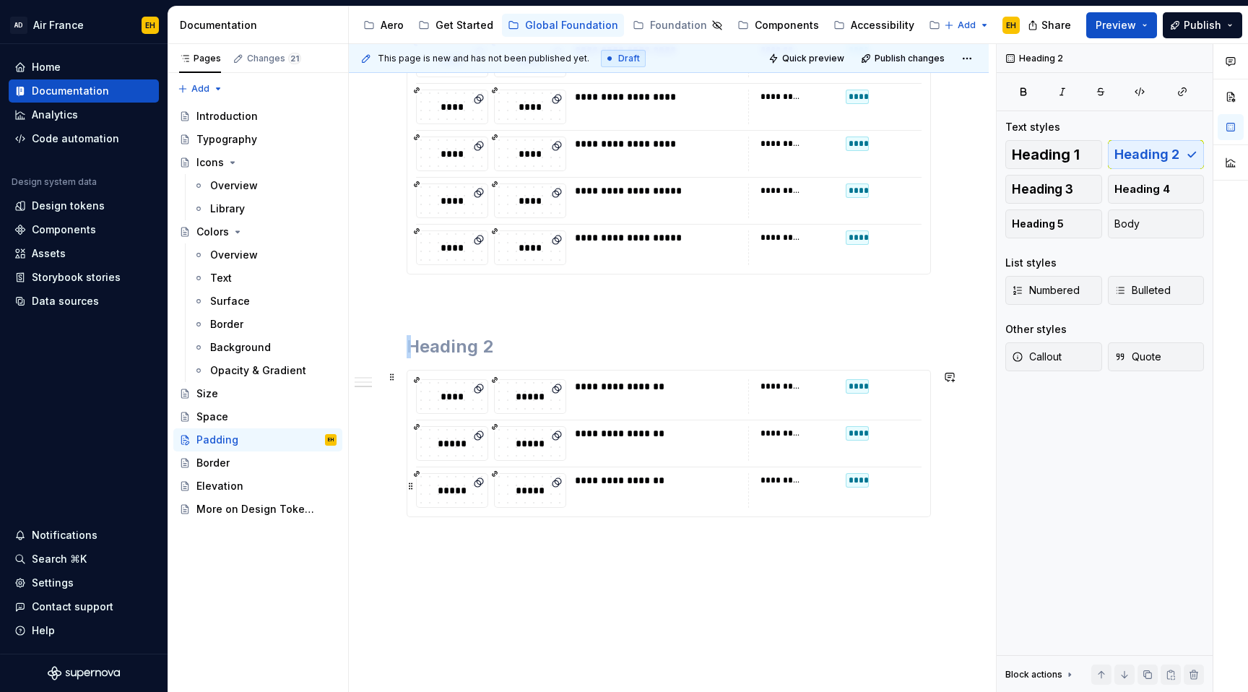
click at [773, 476] on div "**********" at bounding box center [781, 480] width 42 height 12
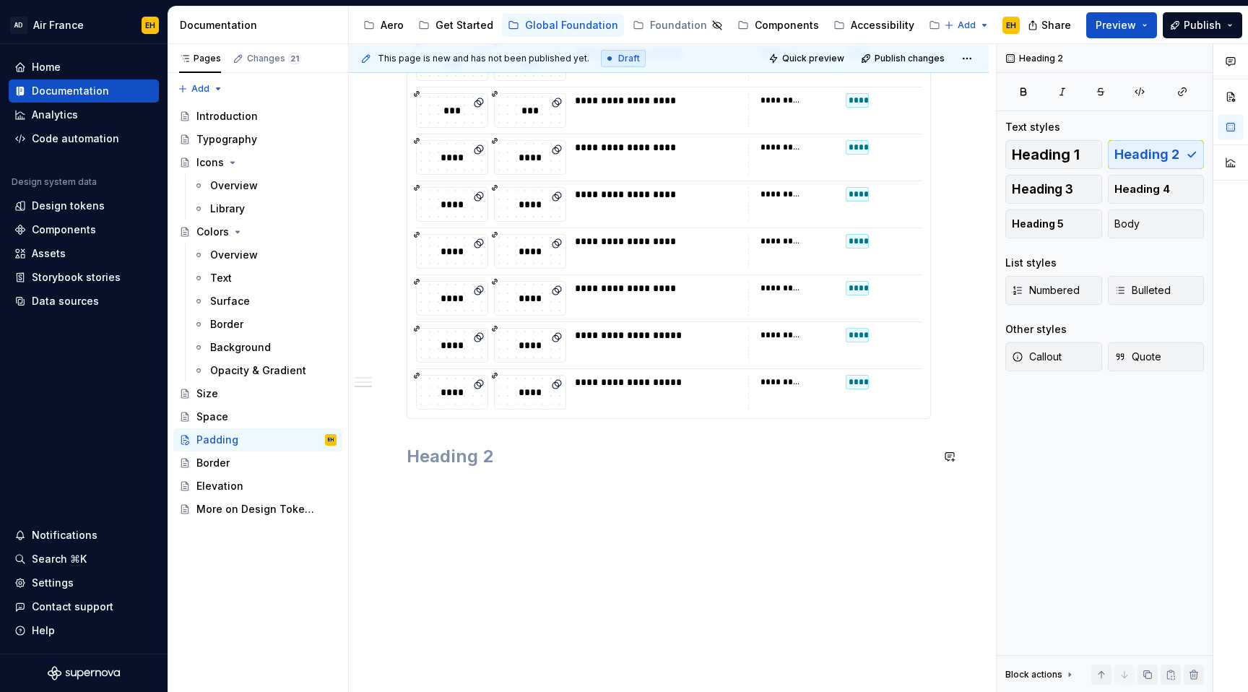
scroll to position [1079, 0]
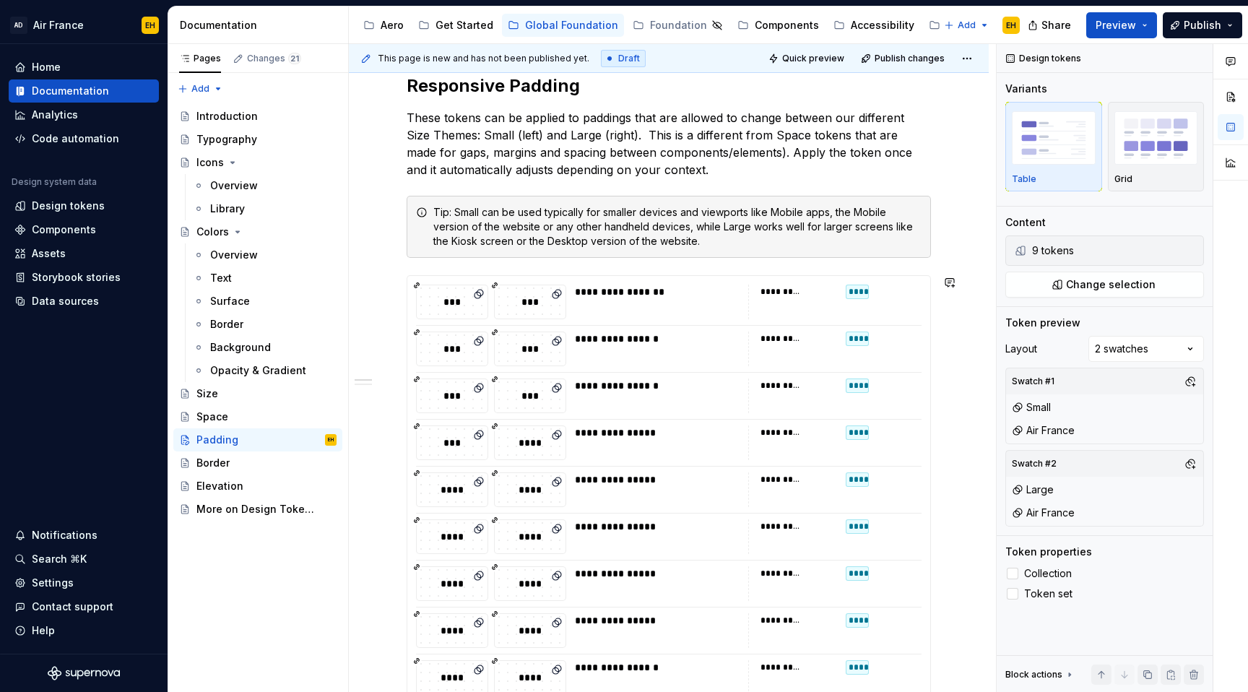
scroll to position [0, 0]
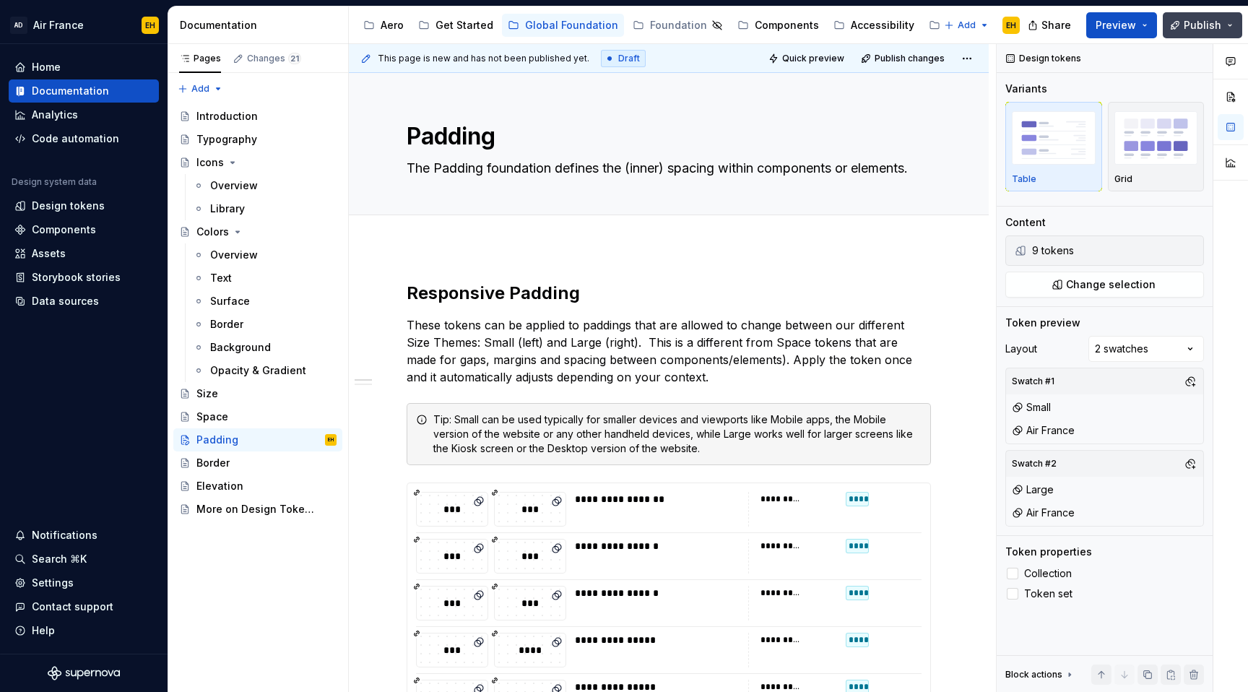
click at [1234, 27] on button "Publish" at bounding box center [1202, 25] width 79 height 26
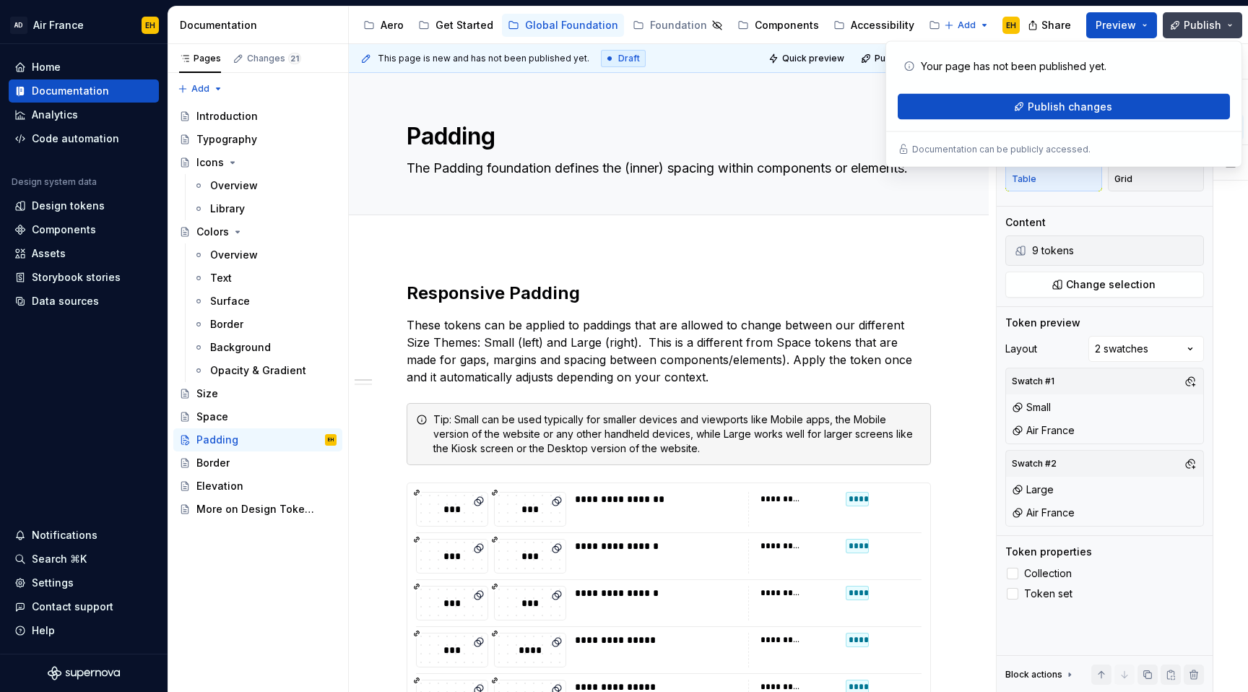
click at [1234, 27] on button "Publish" at bounding box center [1202, 25] width 79 height 26
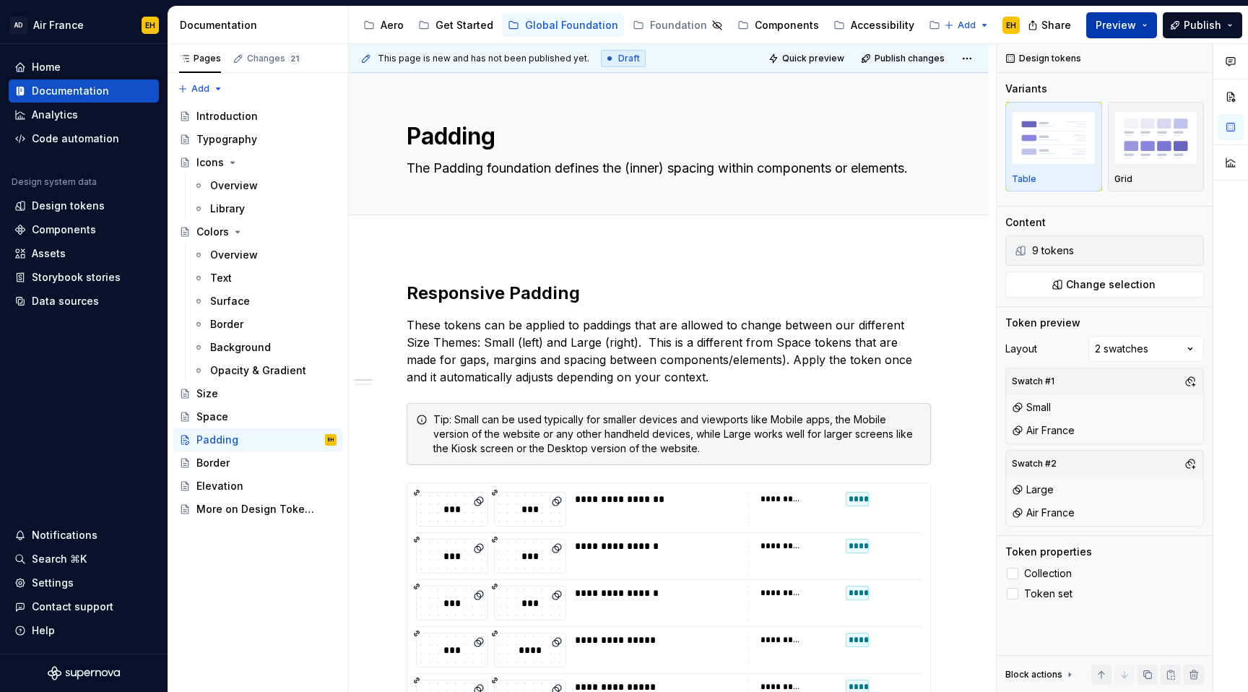
click at [1145, 28] on button "Preview" at bounding box center [1121, 25] width 71 height 26
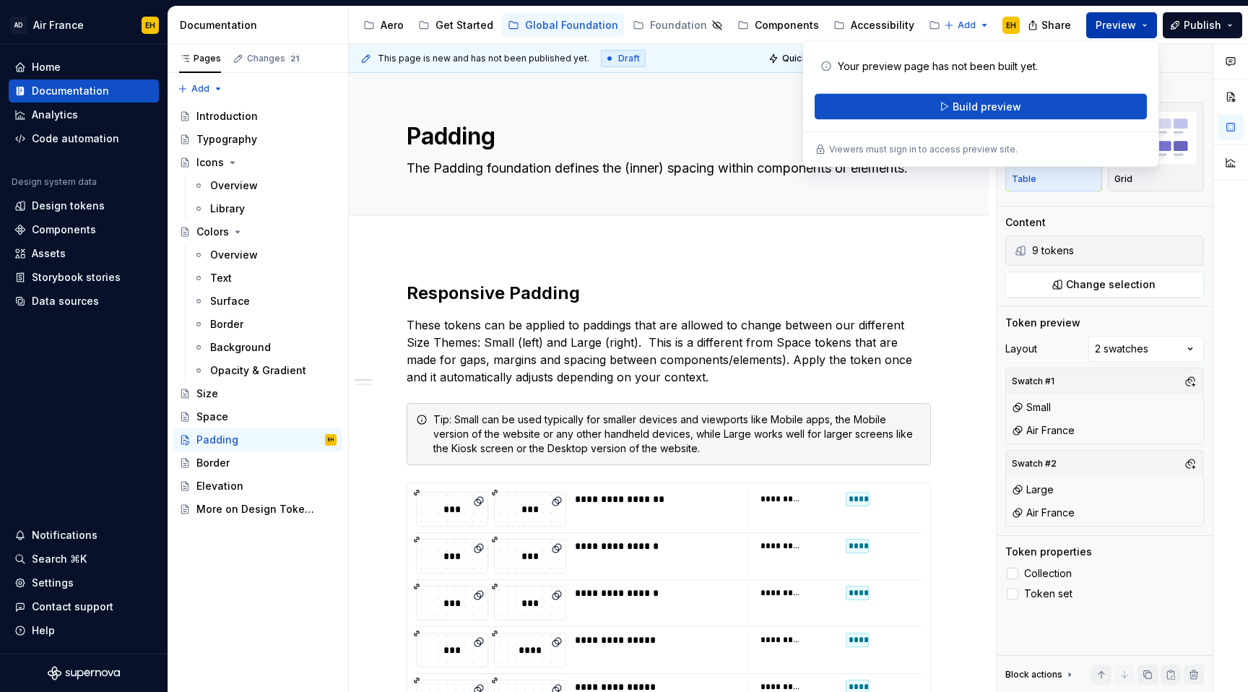
click at [1145, 28] on button "Preview" at bounding box center [1121, 25] width 71 height 26
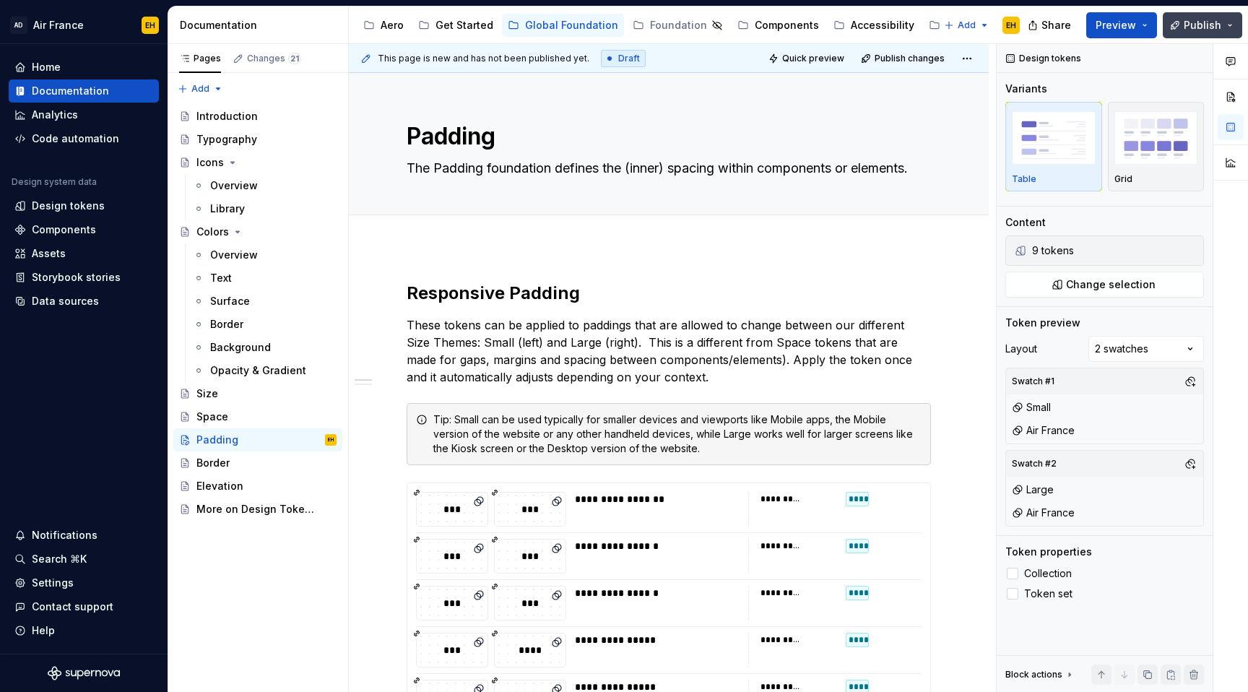
click at [1228, 29] on button "Publish" at bounding box center [1202, 25] width 79 height 26
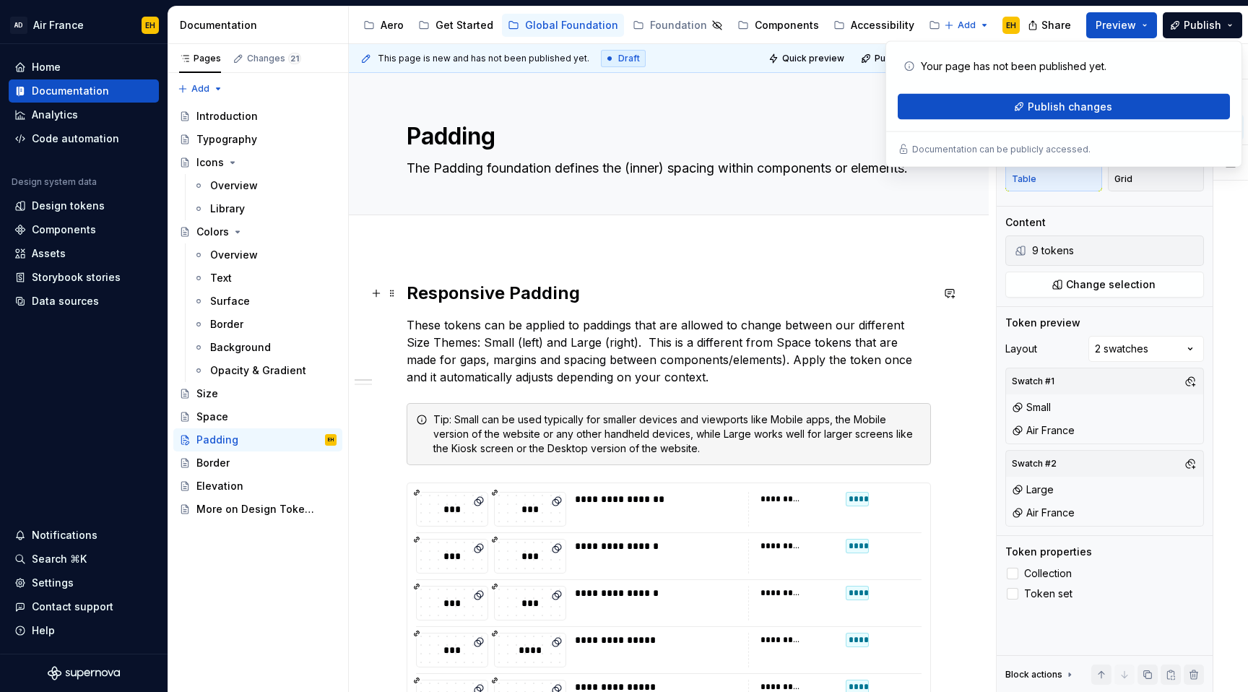
click at [633, 293] on h2 "Responsive Padding" at bounding box center [669, 293] width 524 height 23
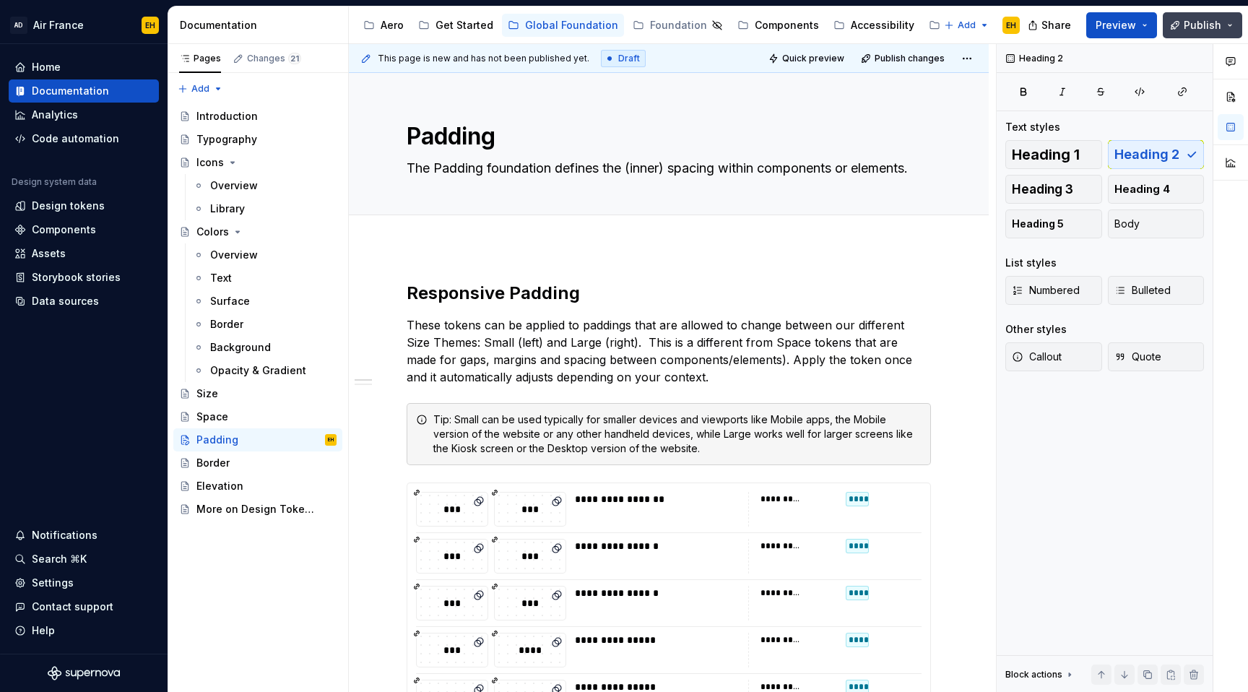
click at [1196, 27] on span "Publish" at bounding box center [1202, 25] width 38 height 14
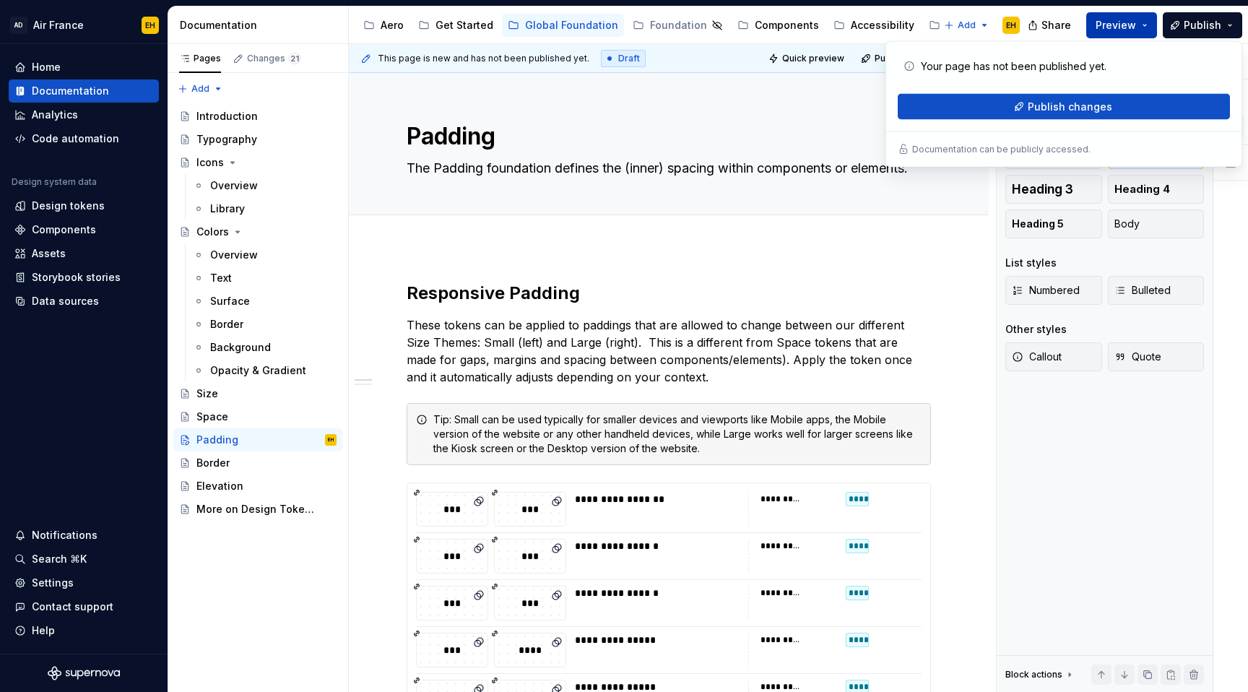
click at [1144, 29] on button "Preview" at bounding box center [1121, 25] width 71 height 26
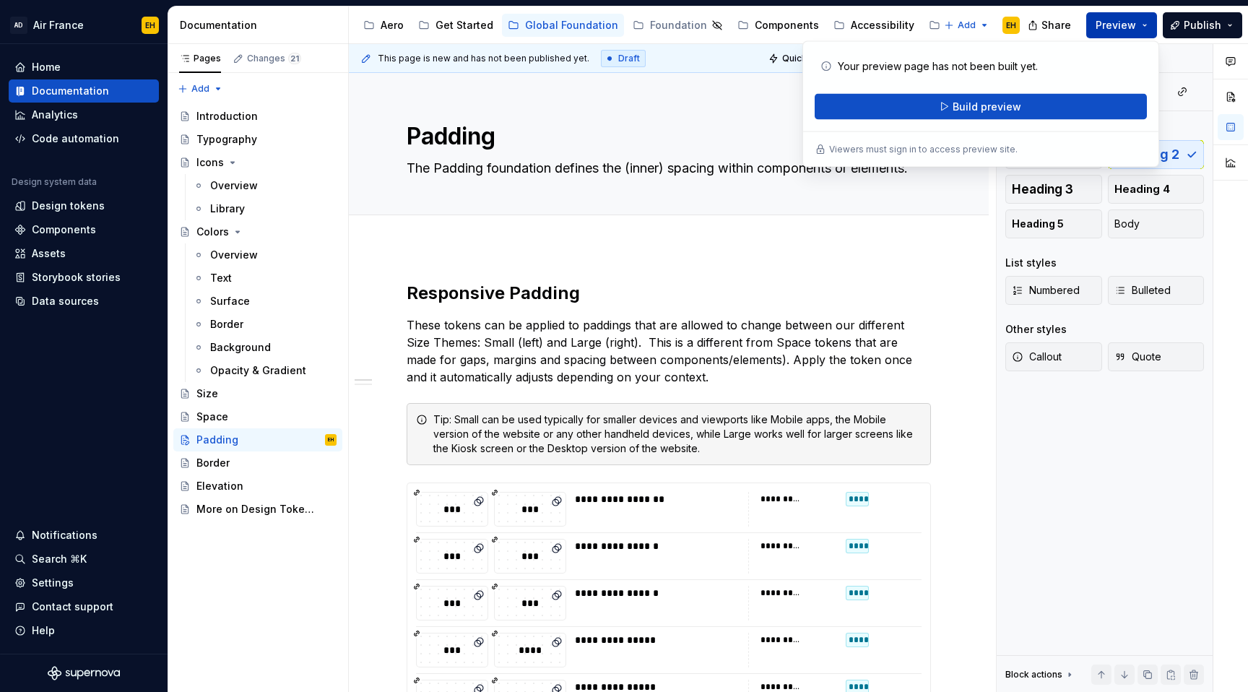
click at [1144, 29] on button "Preview" at bounding box center [1121, 25] width 71 height 26
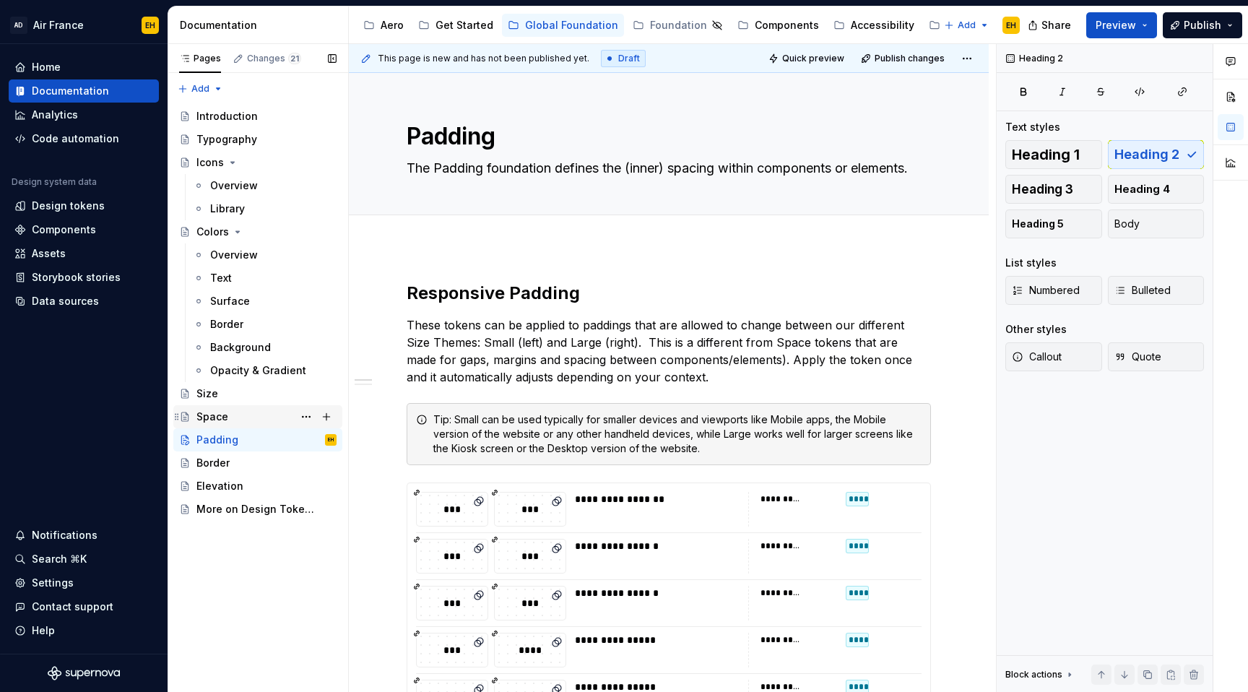
click at [259, 410] on div "Space" at bounding box center [266, 417] width 140 height 20
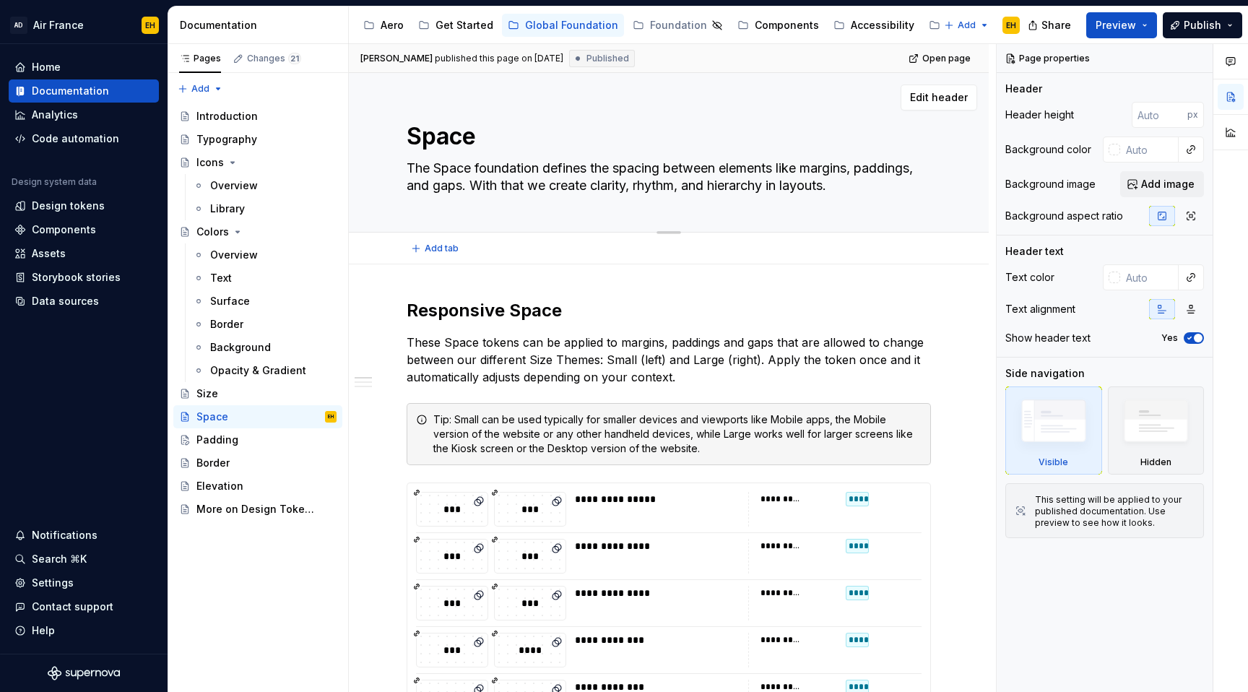
type textarea "*"
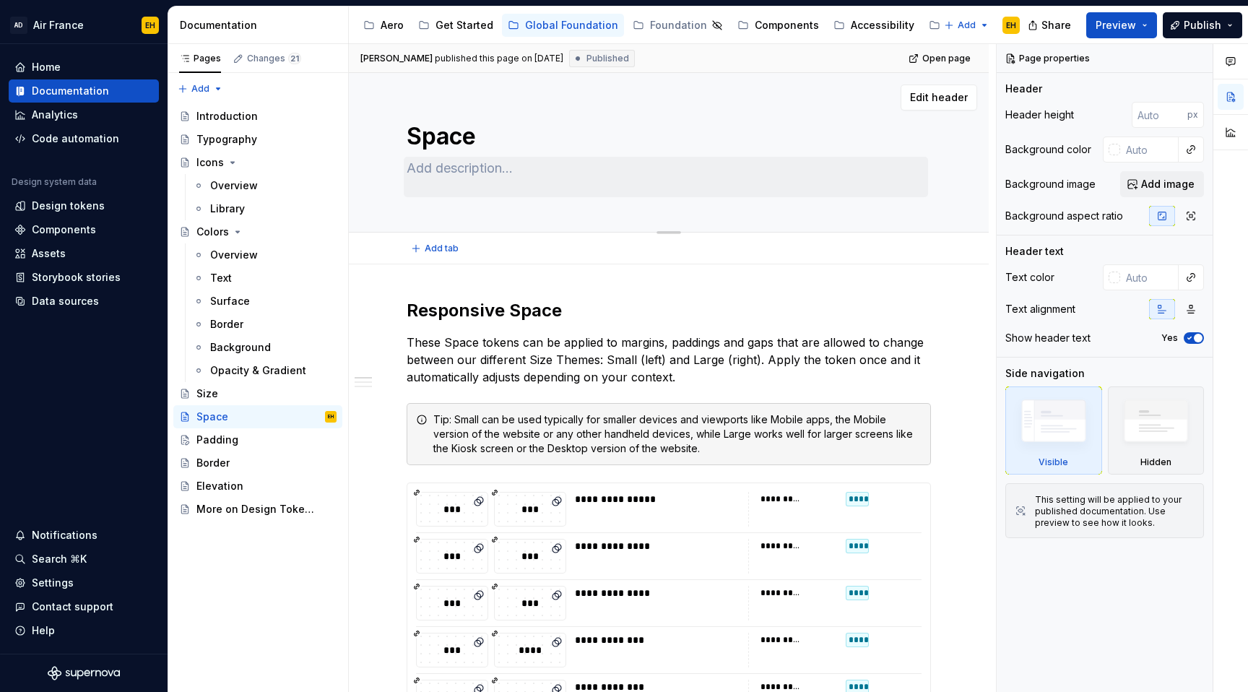
type textarea "*"
type textarea "The Space foundation defines the spacing between elements like margins, padding…"
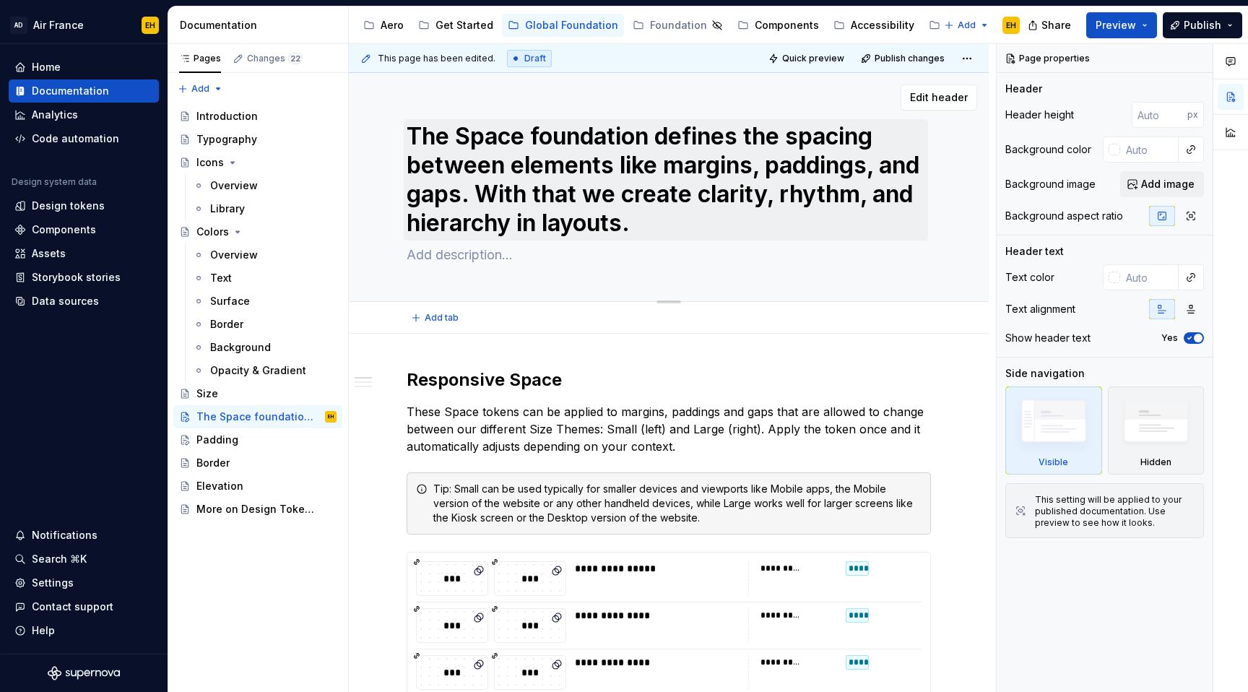
type textarea "*"
type textarea "The Space foundation defines the spacing between elements like margins, padding…"
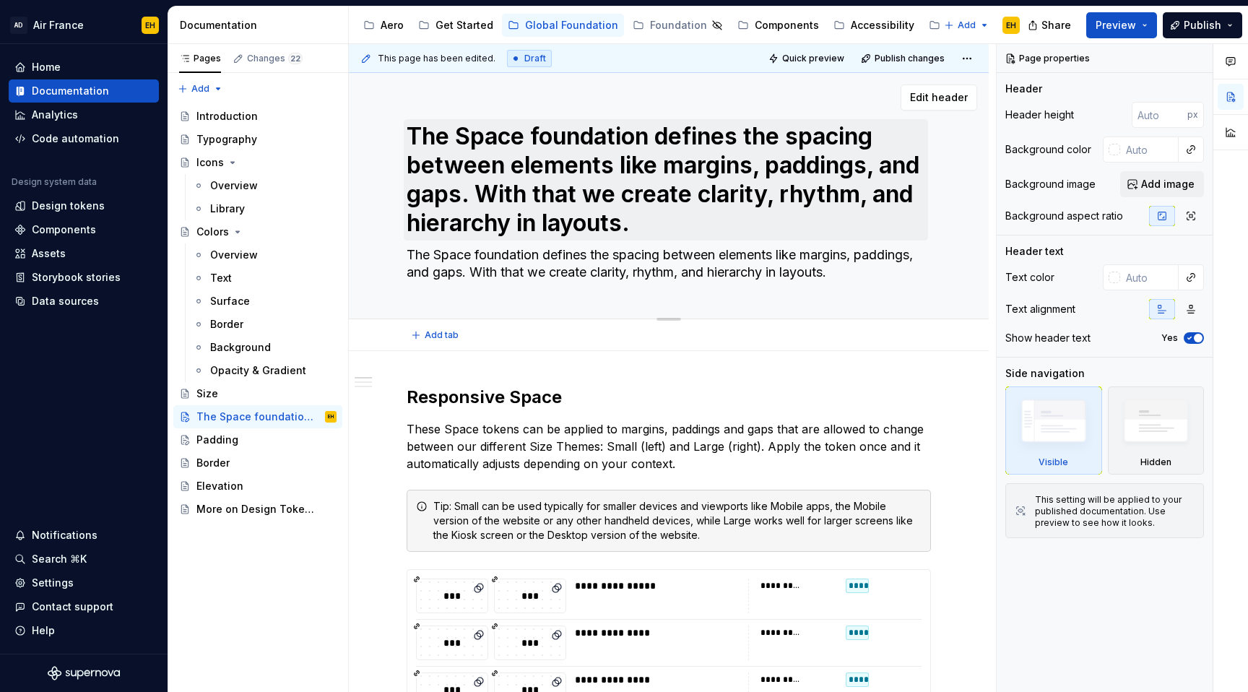
type textarea "*"
type textarea "The Space foundation defines the spacing between elements like margins, padding…"
click at [631, 222] on textarea "The Space foundation defines the spacing between elements like margins, padding…" at bounding box center [666, 179] width 524 height 121
click at [648, 222] on textarea "The Space foundation defines the spacing between elements like margins, padding…" at bounding box center [666, 179] width 524 height 121
drag, startPoint x: 645, startPoint y: 223, endPoint x: 405, endPoint y: 142, distance: 253.0
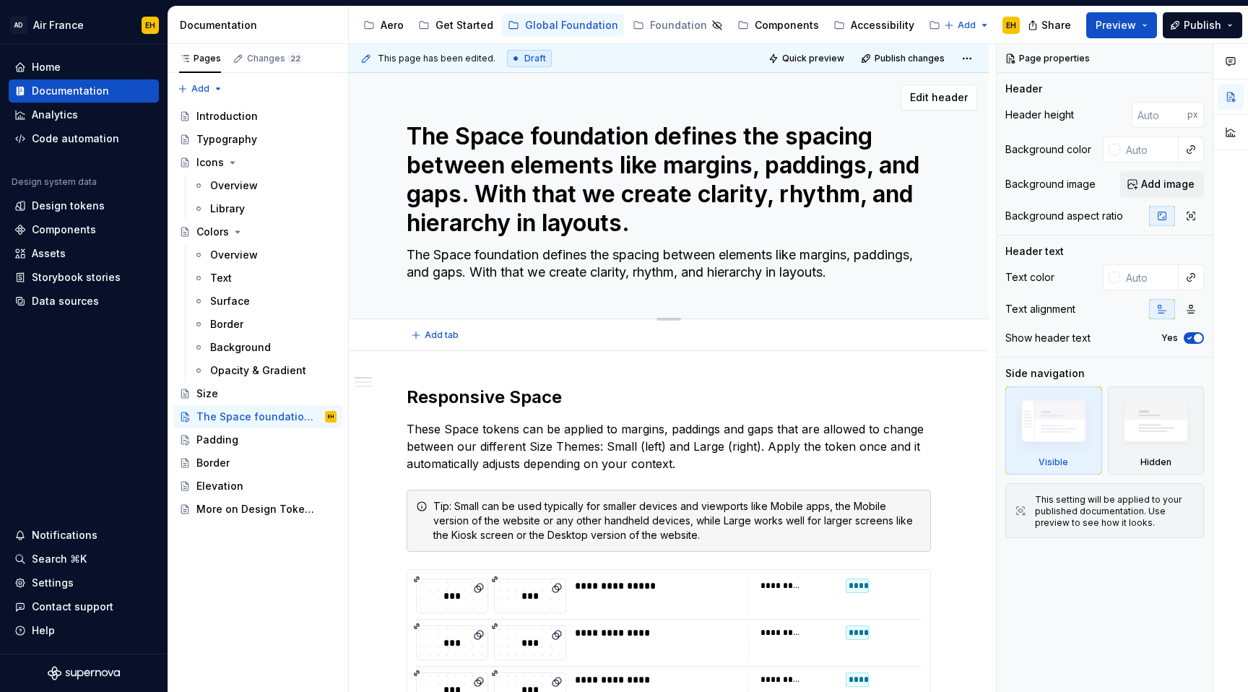
click at [405, 142] on textarea "The Space foundation defines the spacing between elements like margins, padding…" at bounding box center [666, 179] width 524 height 121
type textarea "*"
type textarea "S"
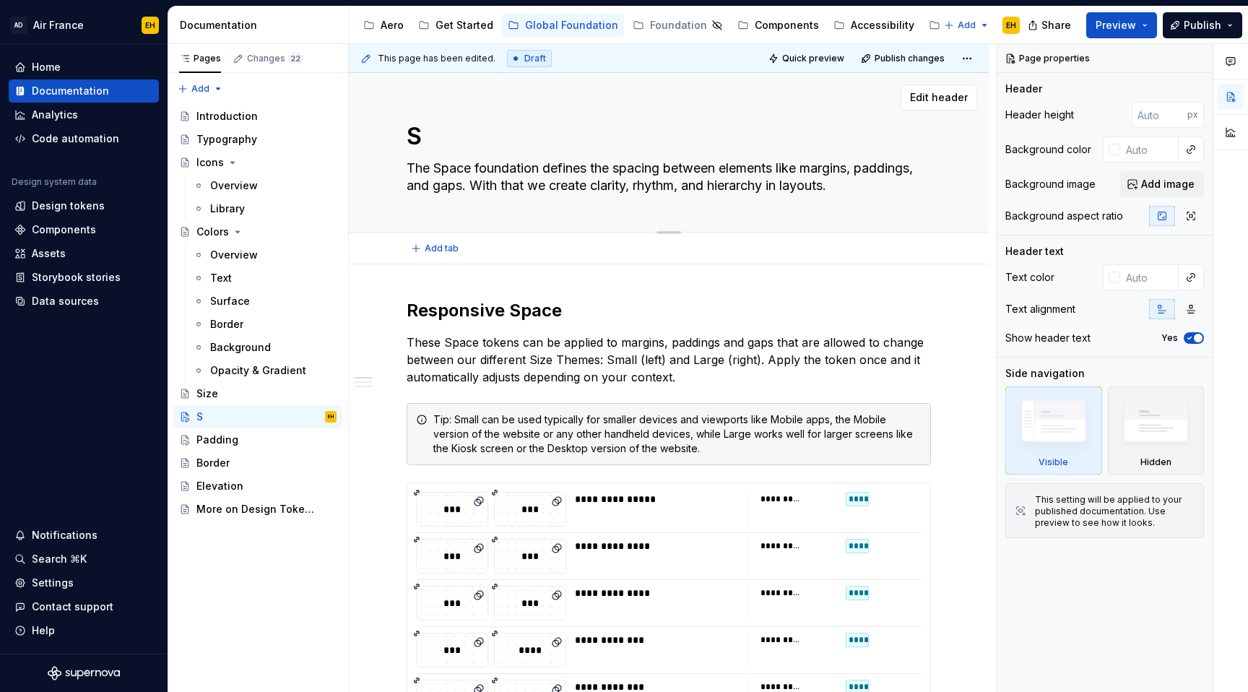
type textarea "*"
type textarea "Sp"
type textarea "*"
type textarea "Spa"
type textarea "*"
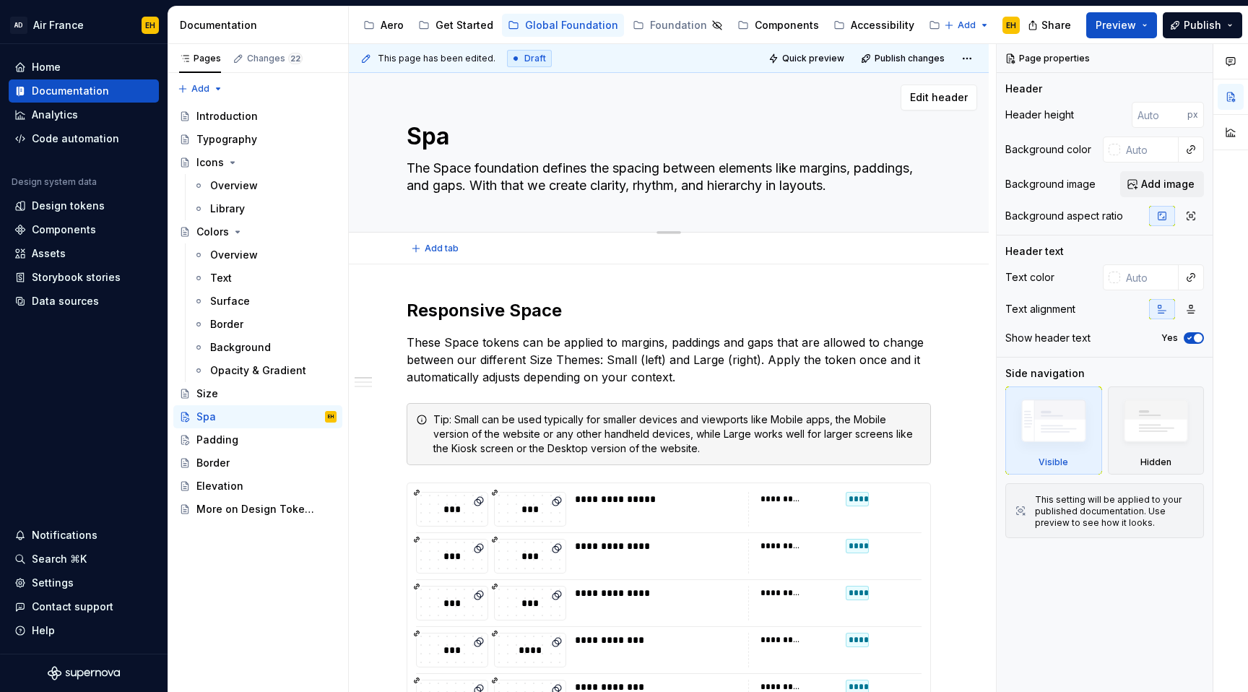
type textarea "Spac"
type textarea "*"
type textarea "Space"
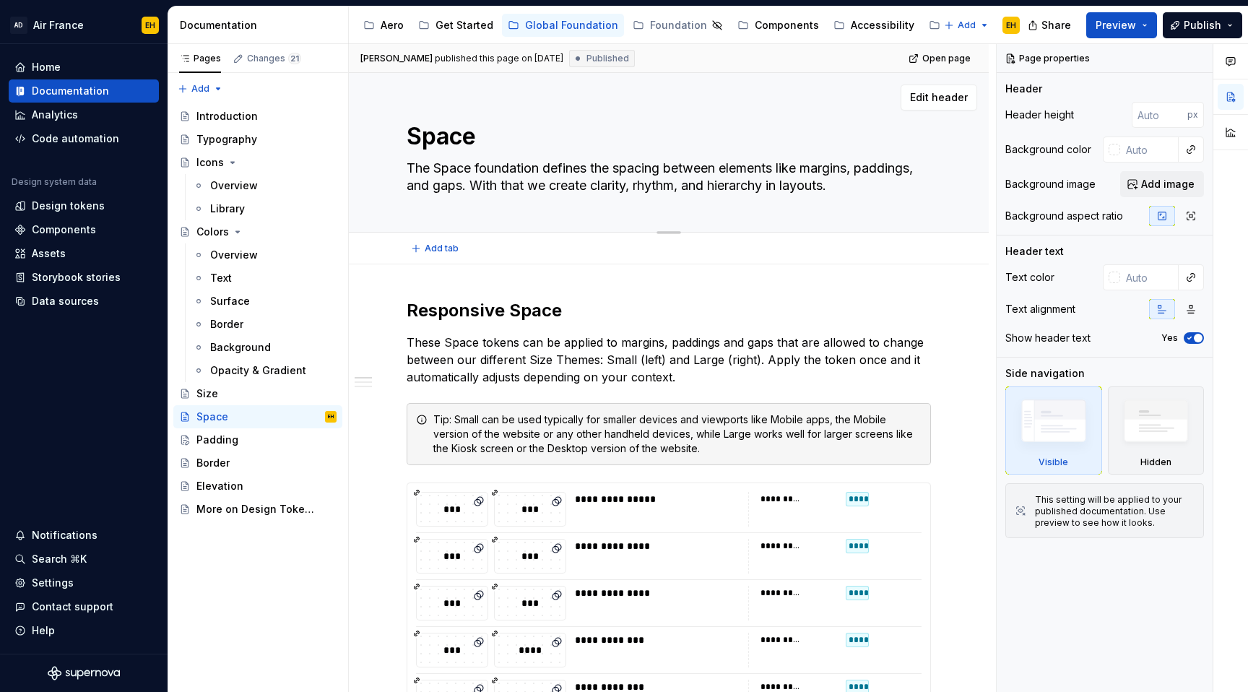
type textarea "*"
type textarea "Space"
click at [841, 180] on textarea "The Space foundation defines the spacing between elements like margins, padding…" at bounding box center [666, 177] width 524 height 40
click at [848, 189] on textarea "The Space foundation defines the spacing between elements like margins, padding…" at bounding box center [666, 177] width 524 height 40
click at [433, 190] on textarea "The Space foundation defines the spacing between elements like margins, padding…" at bounding box center [666, 177] width 524 height 40
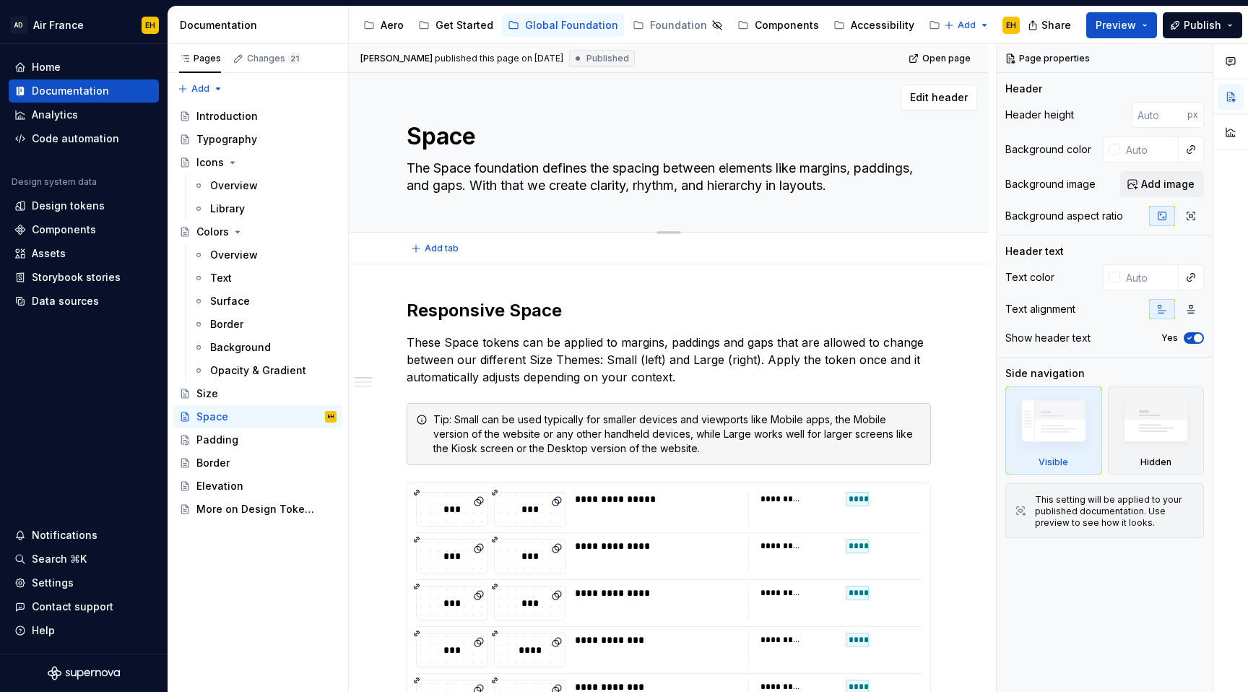
type textarea "*"
type textarea "The Space foundation defines the spacing between elements like margins, padding…"
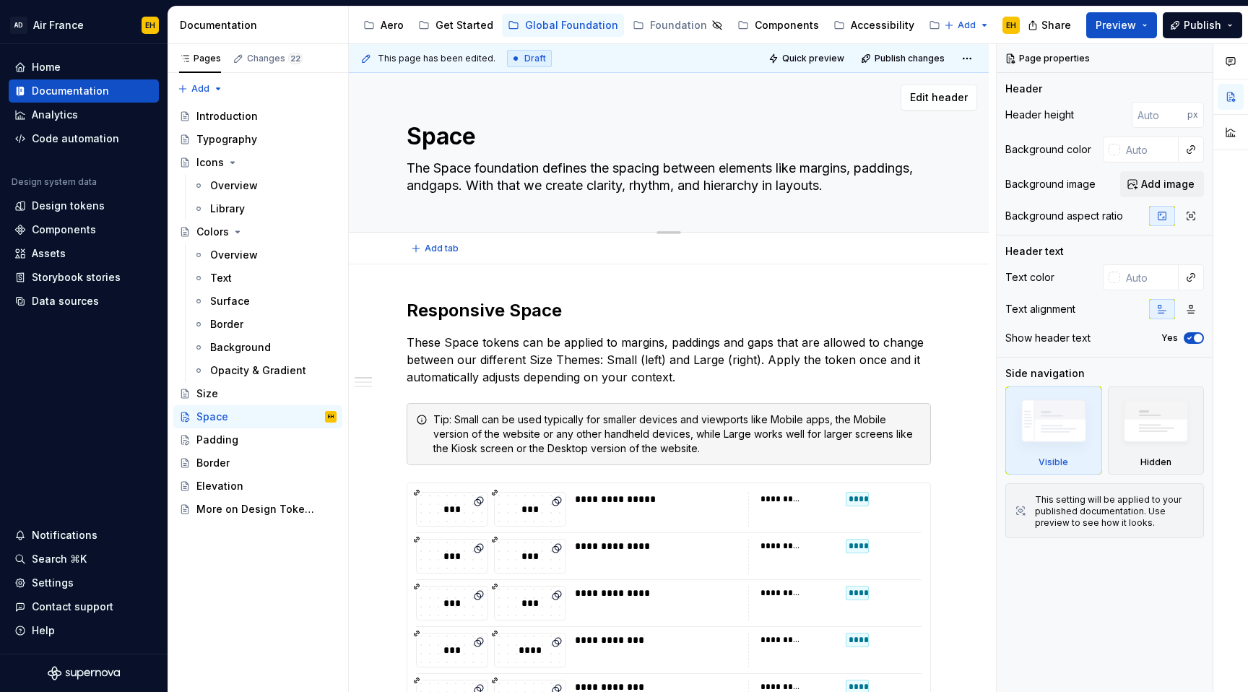
type textarea "*"
type textarea "The Space foundation defines the spacing between elements like margins, padding…"
type textarea "*"
type textarea "The Space foundation defines the spacing between elements like margins, padding…"
type textarea "*"
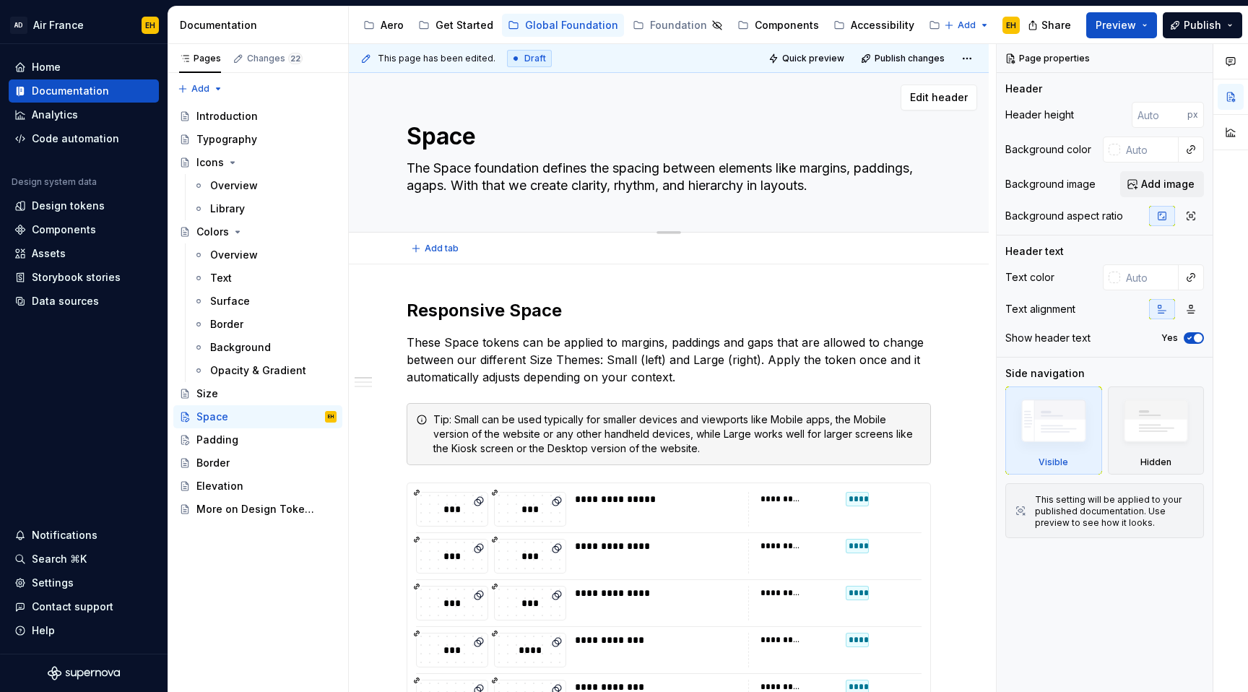
type textarea "The Space foundation defines the spacing between elements like margins, padding…"
type textarea "*"
type textarea "The Space foundation defines the spacing between elements like margins, padding…"
type textarea "*"
type textarea "The Space foundation defines the spacing between elements like margins, padding…"
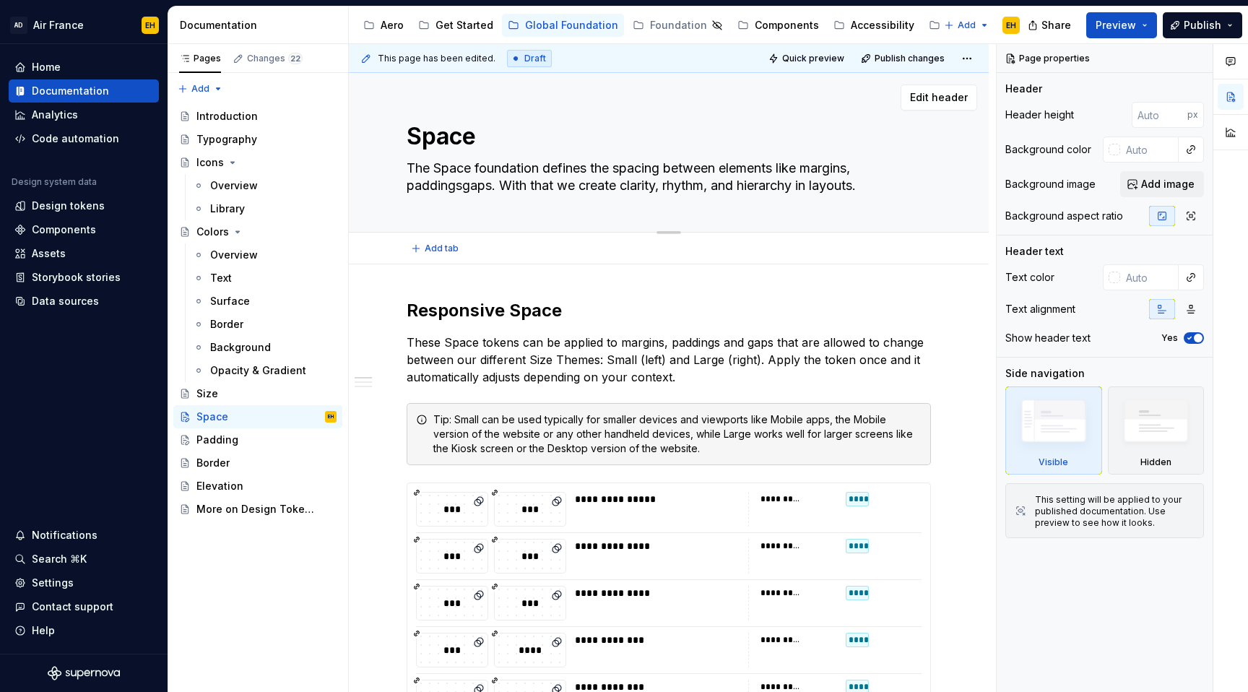
type textarea "*"
type textarea "The Space foundation defines the spacing between elements like margins, padding…"
type textarea "*"
type textarea "The Space foundation defines the spacing between elements like margins, padding…"
type textarea "*"
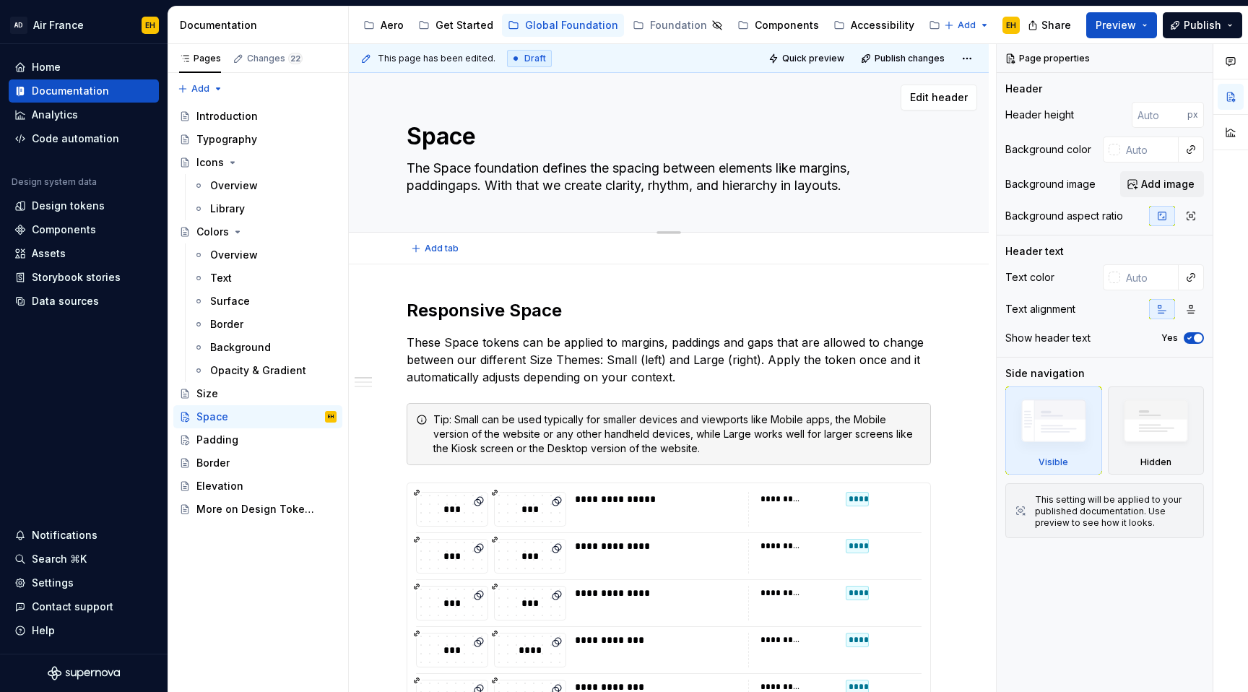
type textarea "The Space foundation defines the spacing between elements like margins, paddiga…"
type textarea "*"
type textarea "The Space foundation defines the spacing between elements like margins, paddgap…"
type textarea "*"
type textarea "The Space foundation defines the spacing between elements like margins, padgaps…"
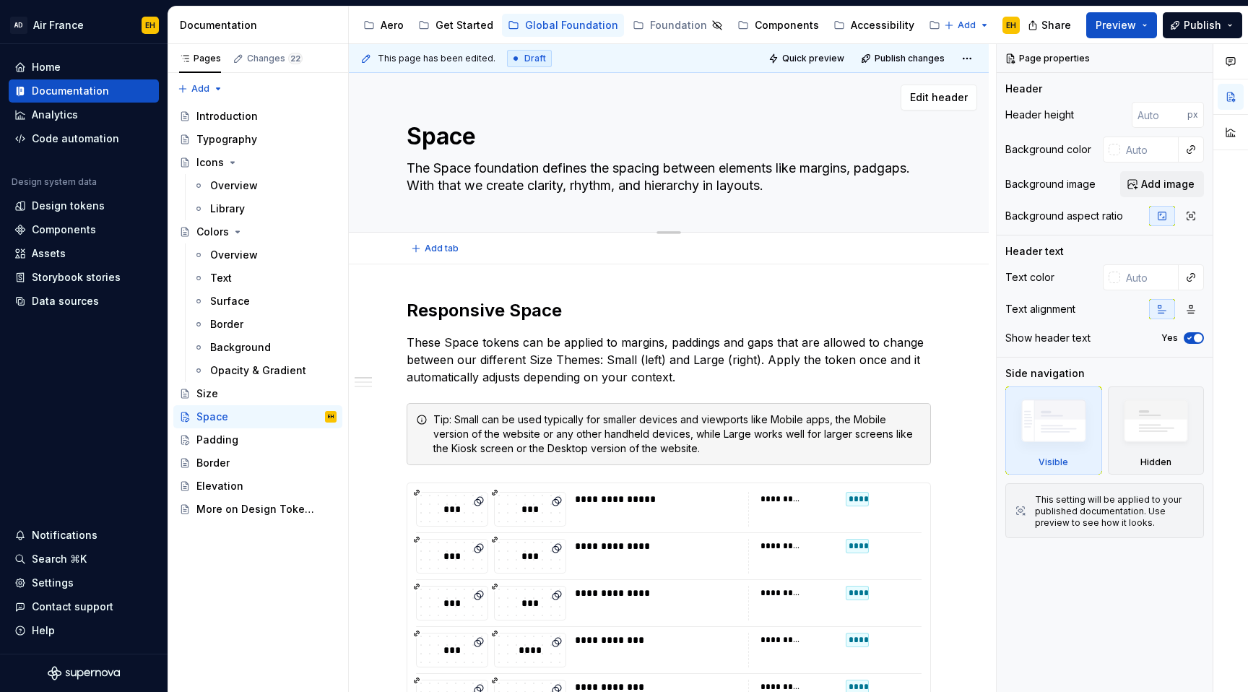
type textarea "*"
type textarea "The Space foundation defines the spacing between elements like margins, pagaps.…"
type textarea "*"
type textarea "The Space foundation defines the spacing between elements like margins, pgaps. …"
type textarea "*"
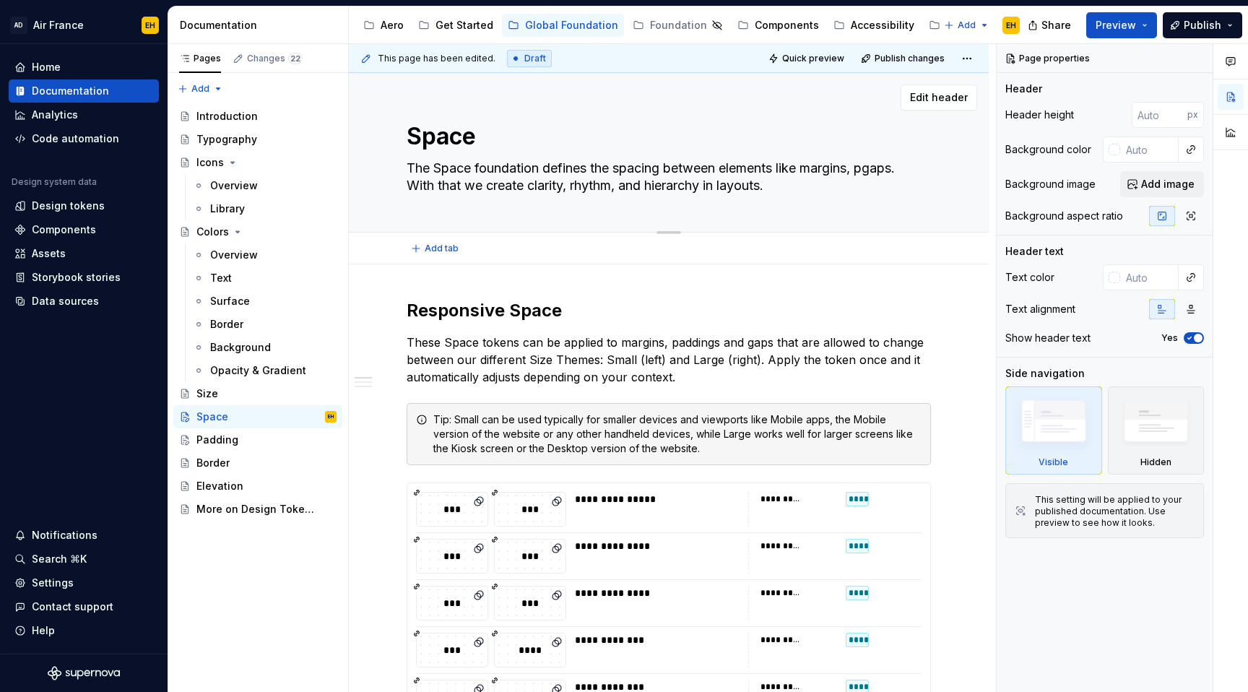
type textarea "The Space foundation defines the spacing between elements like margins, gaps. W…"
type textarea "*"
type textarea "The Space foundation defines the spacing between elements like margins,gaps. Wi…"
type textarea "*"
type textarea "The Space foundation defines the spacing between elements like marginsgaps. Wit…"
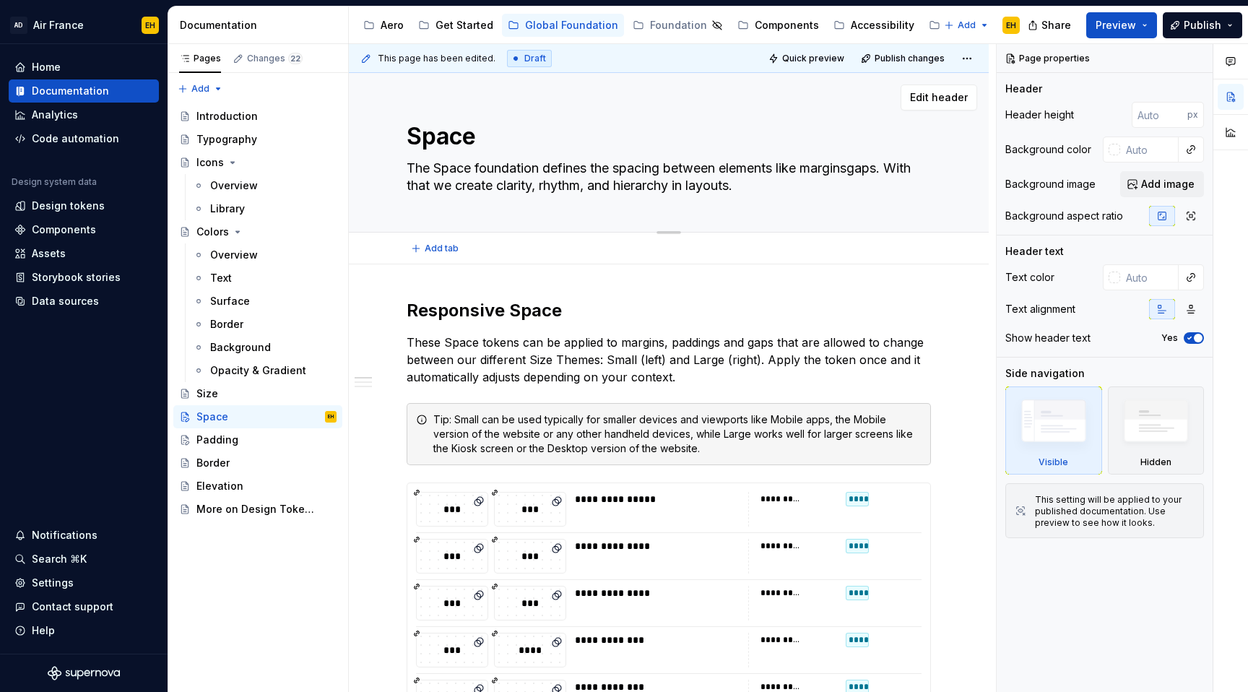
type textarea "*"
type textarea "The Space foundation defines the spacing between elements like margingaps. With…"
type textarea "*"
type textarea "The Space foundation defines the spacing between elements like margigaps. With …"
type textarea "*"
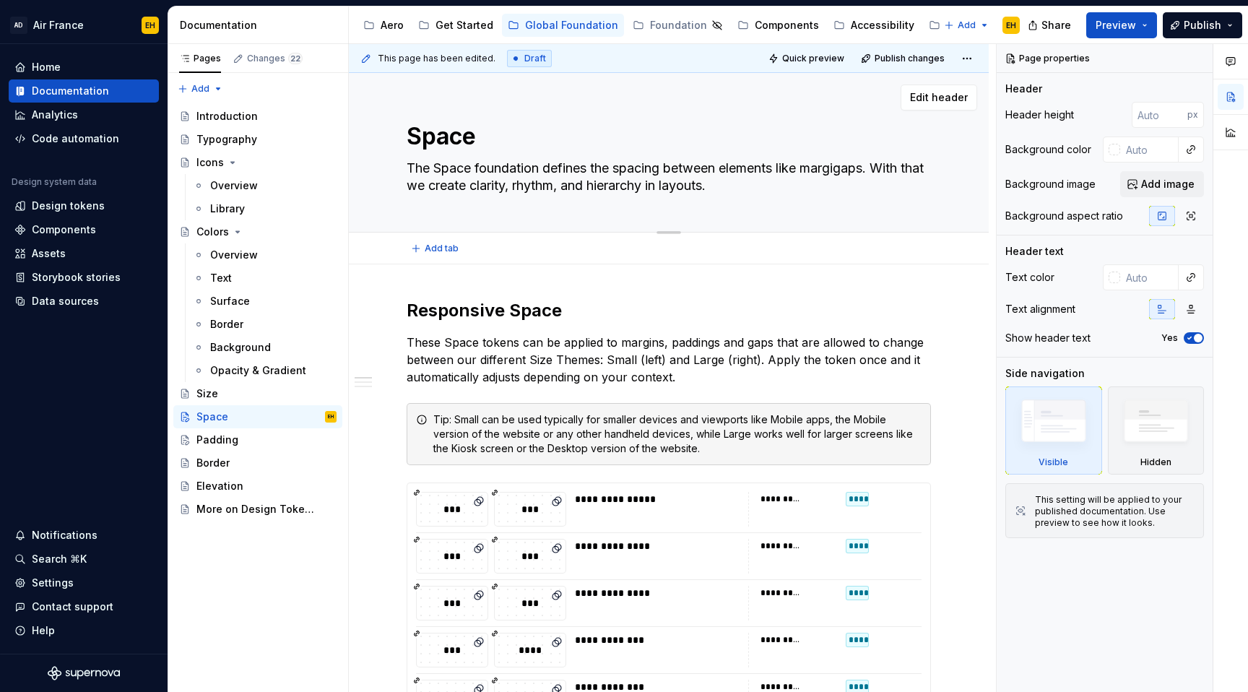
type textarea "The Space foundation defines the spacing between elements like marggaps. With t…"
type textarea "*"
type textarea "The Space foundation defines the spacing between elements like margaps. With th…"
type textarea "*"
type textarea "The Space foundation defines the spacing between elements like magaps. With tha…"
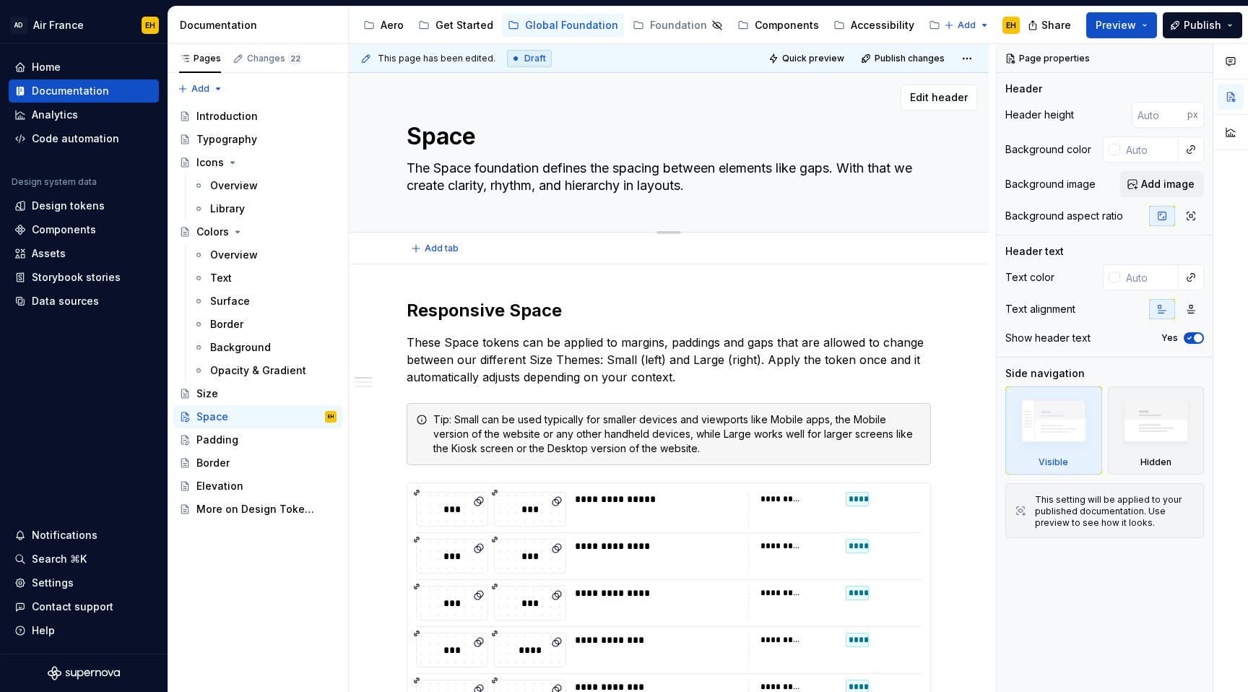
click at [838, 170] on textarea "The Space foundation defines the spacing between elements like gaps. With that …" at bounding box center [666, 177] width 524 height 40
click at [611, 336] on p "These Space tokens can be applied to margins, paddings and gaps that are allowe…" at bounding box center [669, 360] width 524 height 52
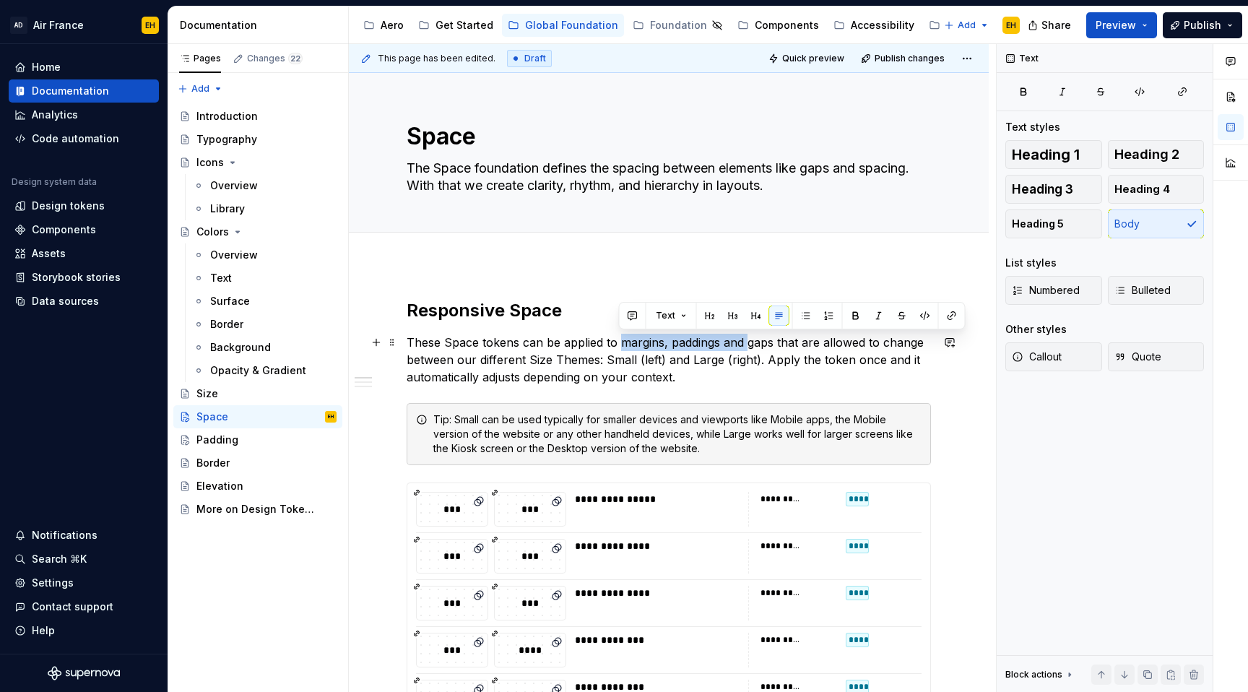
drag, startPoint x: 620, startPoint y: 344, endPoint x: 747, endPoint y: 349, distance: 127.2
click at [747, 349] on p "These Space tokens can be applied to margins, paddings and gaps that are allowe…" at bounding box center [669, 360] width 524 height 52
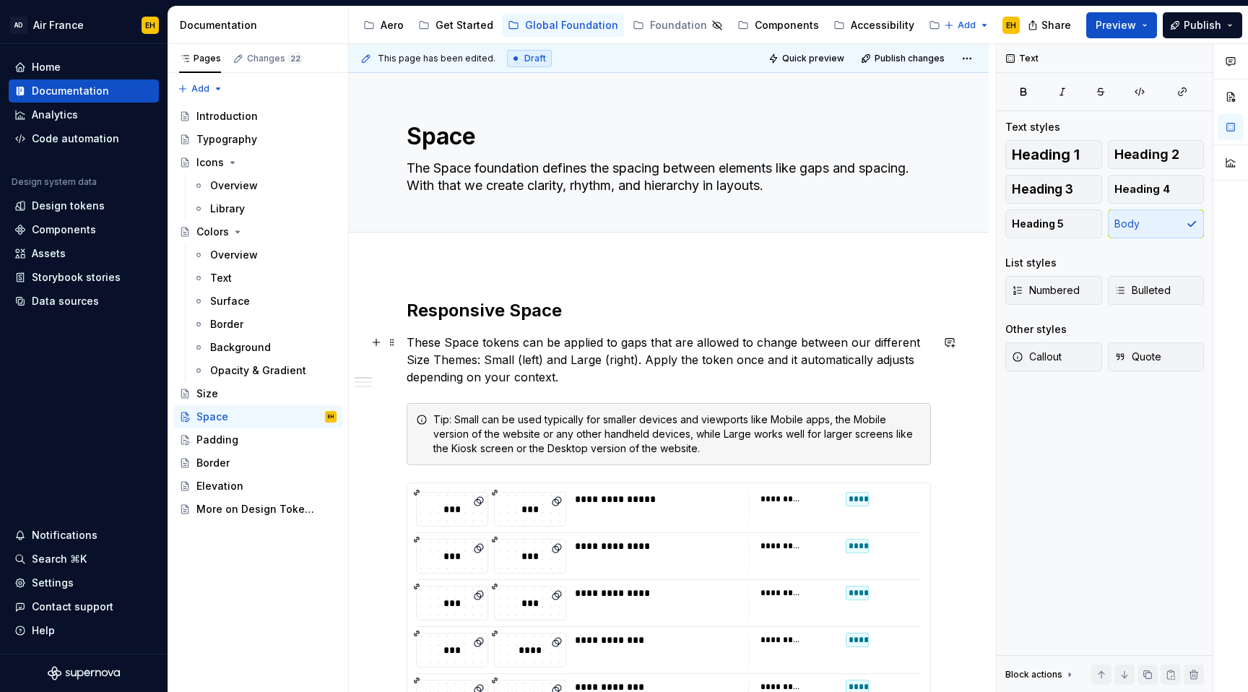
click at [647, 342] on p "These Space tokens can be applied to gaps that are allowed to change between ou…" at bounding box center [669, 360] width 524 height 52
click at [840, 379] on p "These Space tokens can be applied to gaps and spacing between elements and comp…" at bounding box center [669, 360] width 524 height 52
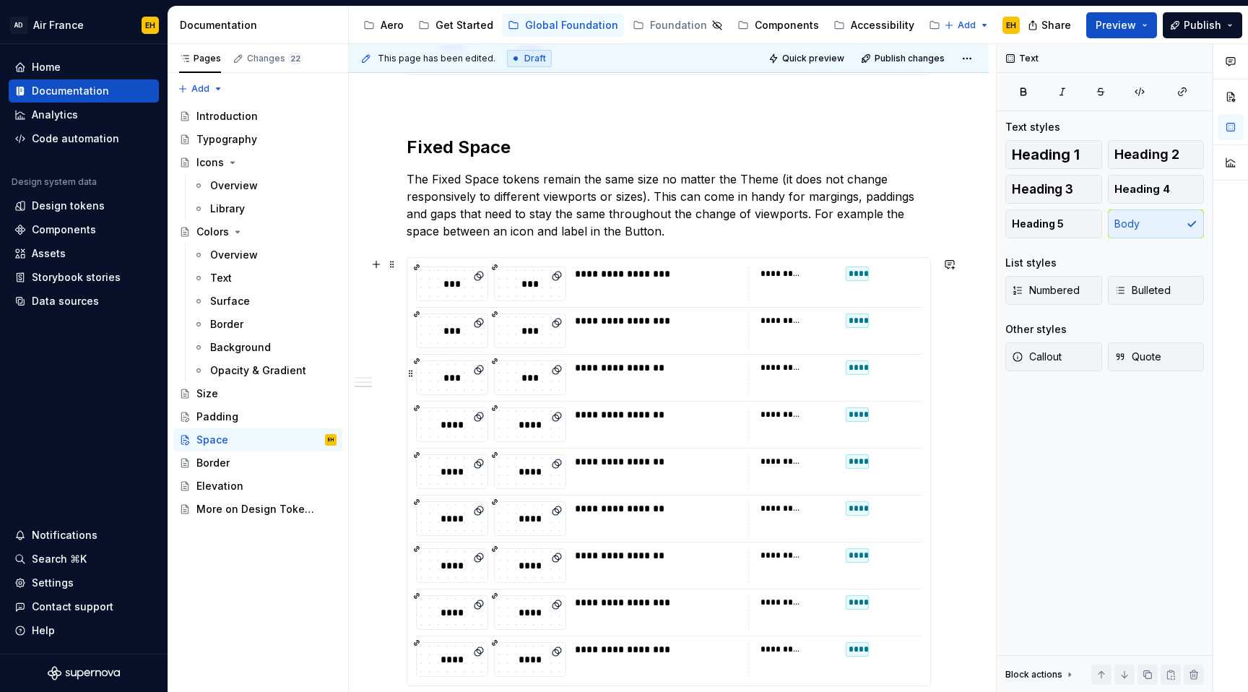
scroll to position [723, 0]
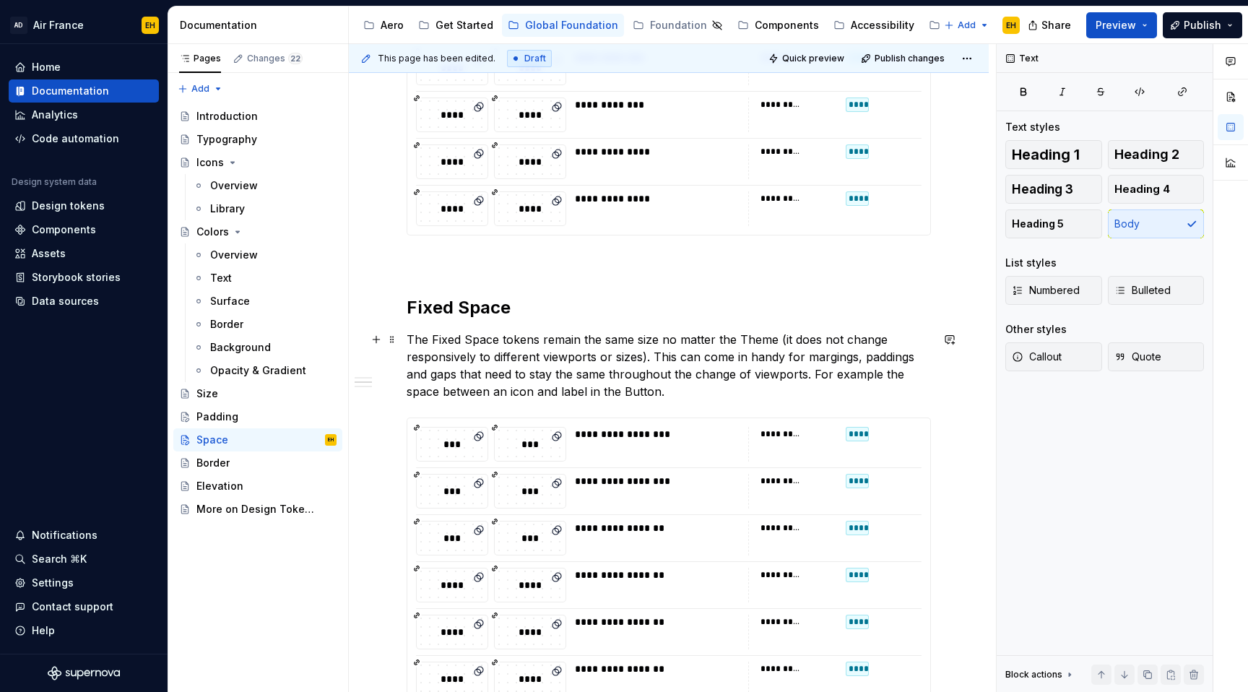
click at [845, 357] on p "The Fixed Space tokens remain the same size no matter the Theme (it does not ch…" at bounding box center [669, 365] width 524 height 69
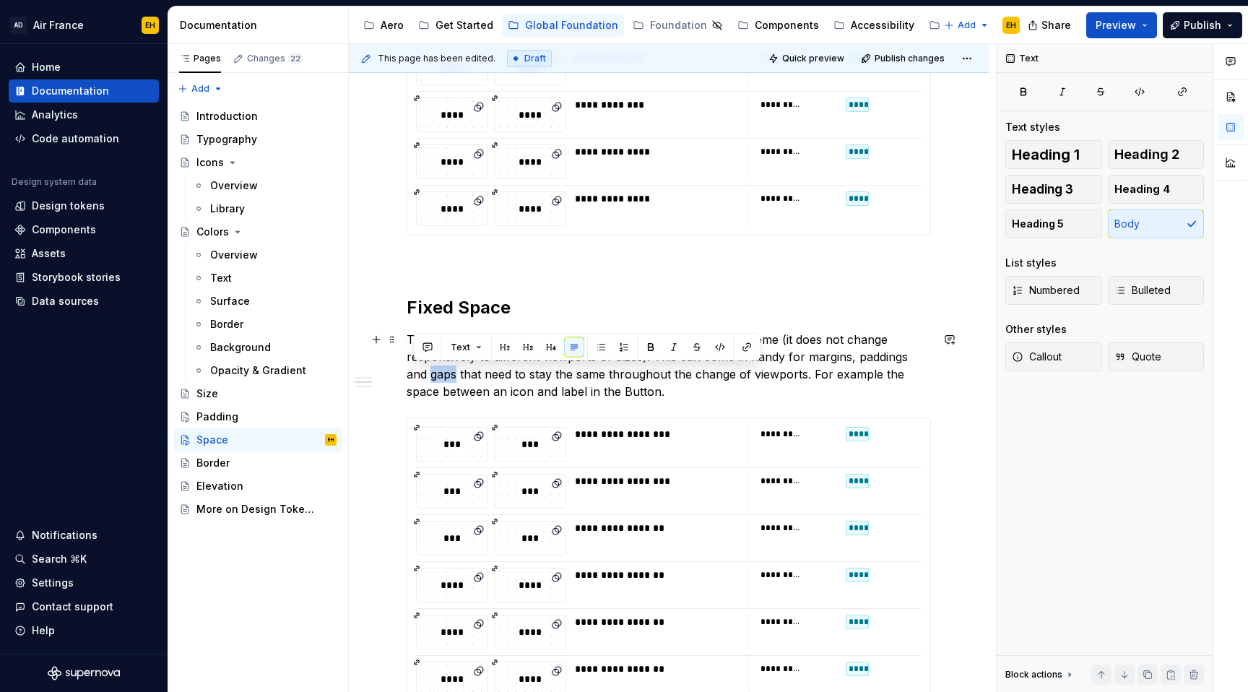
drag, startPoint x: 433, startPoint y: 372, endPoint x: 399, endPoint y: 372, distance: 33.9
click at [399, 372] on div "**********" at bounding box center [669, 453] width 640 height 1824
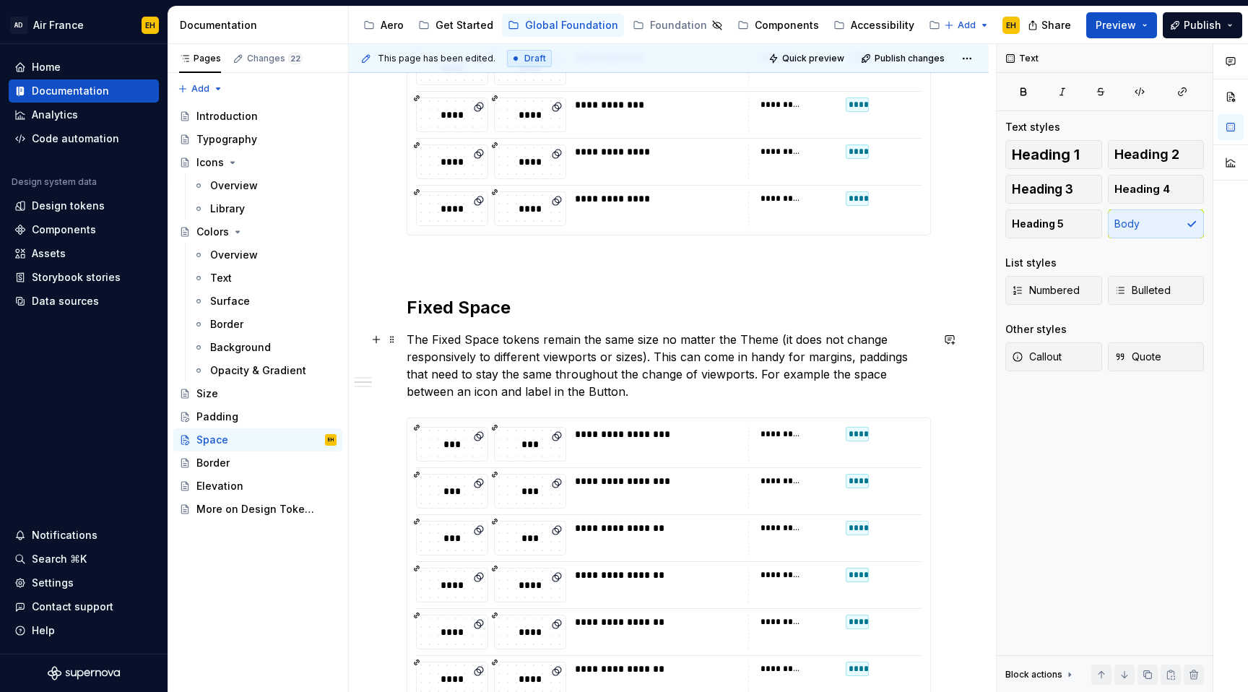
click at [853, 360] on p "The Fixed Space tokens remain the same size no matter the Theme (it does not ch…" at bounding box center [669, 365] width 524 height 69
click at [668, 382] on p "The Fixed Space tokens remain the same size no matter the Theme (it does not ch…" at bounding box center [669, 365] width 524 height 69
click at [875, 359] on p "The Fixed Space tokens remain the same size no matter the Theme (it does not ch…" at bounding box center [669, 365] width 524 height 69
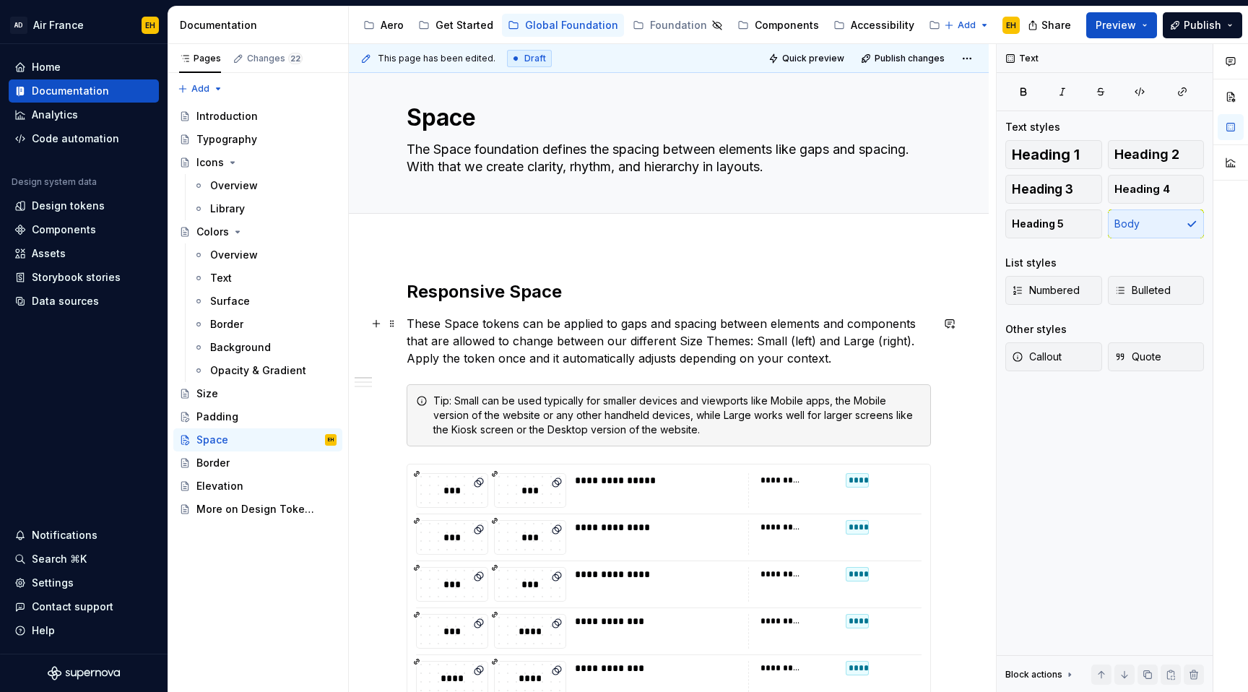
scroll to position [0, 0]
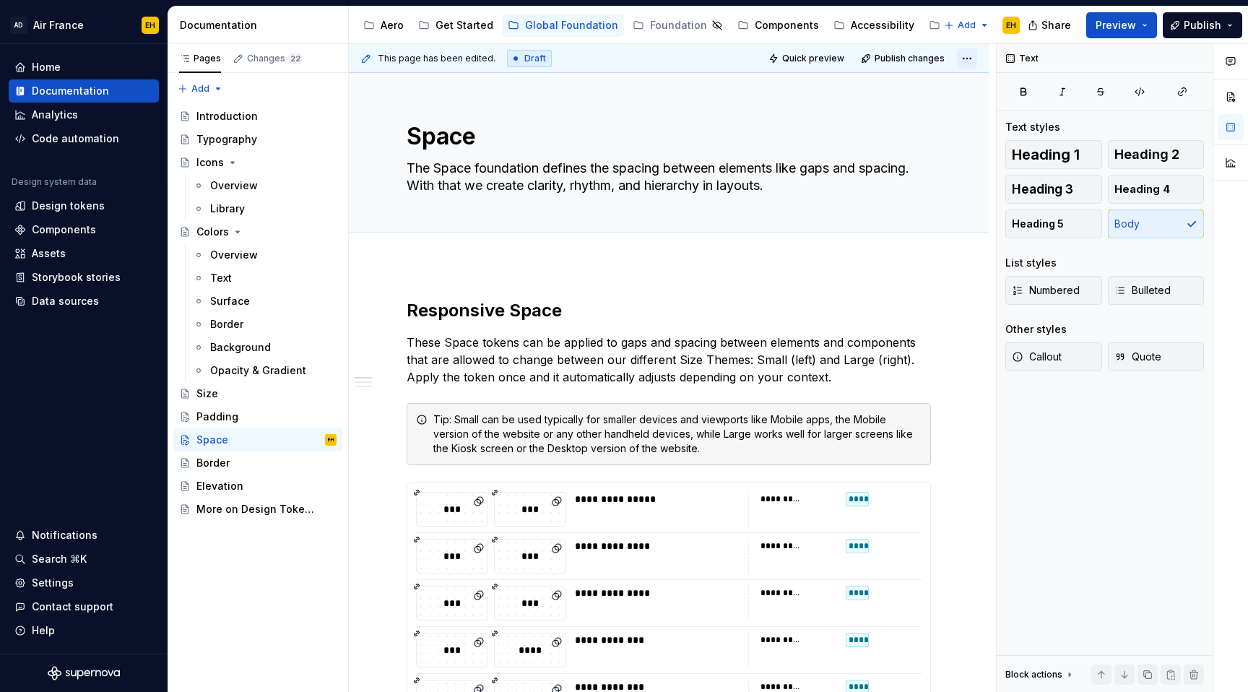
click at [976, 56] on html "AD Air France EH Home Documentation Analytics Code automation Design system dat…" at bounding box center [624, 346] width 1248 height 692
click at [586, 355] on p "These Space tokens can be applied to gaps and spacing between elements and comp…" at bounding box center [669, 360] width 524 height 52
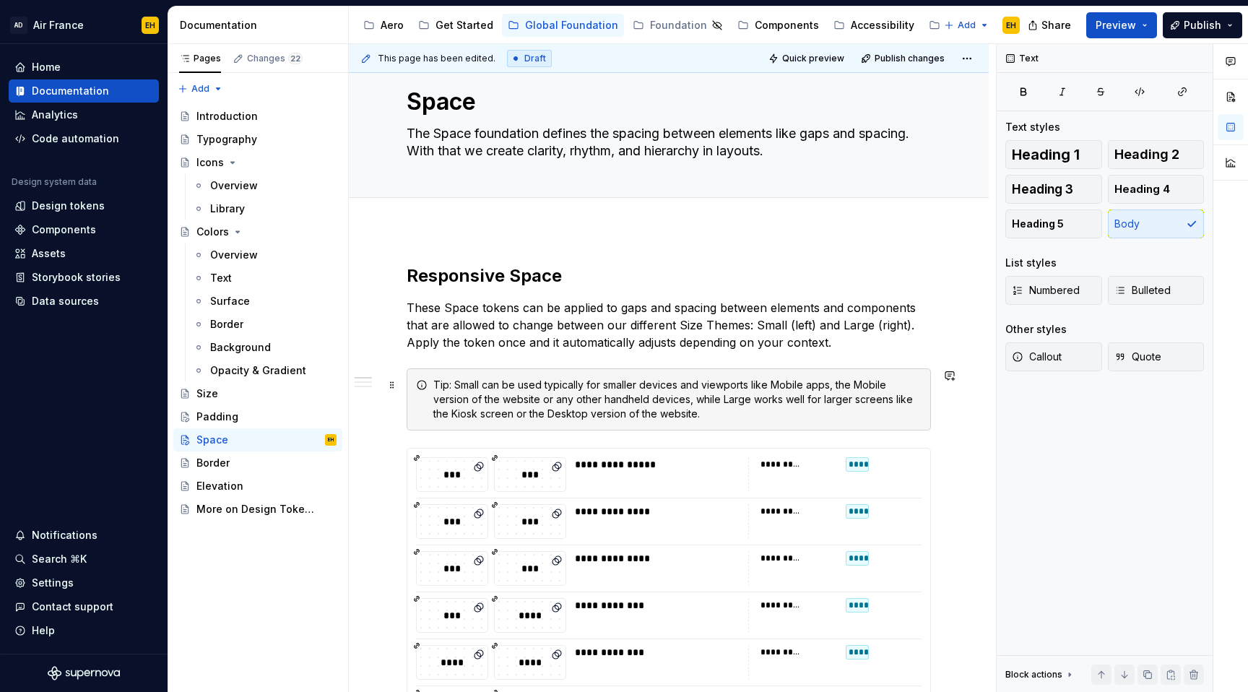
scroll to position [40, 0]
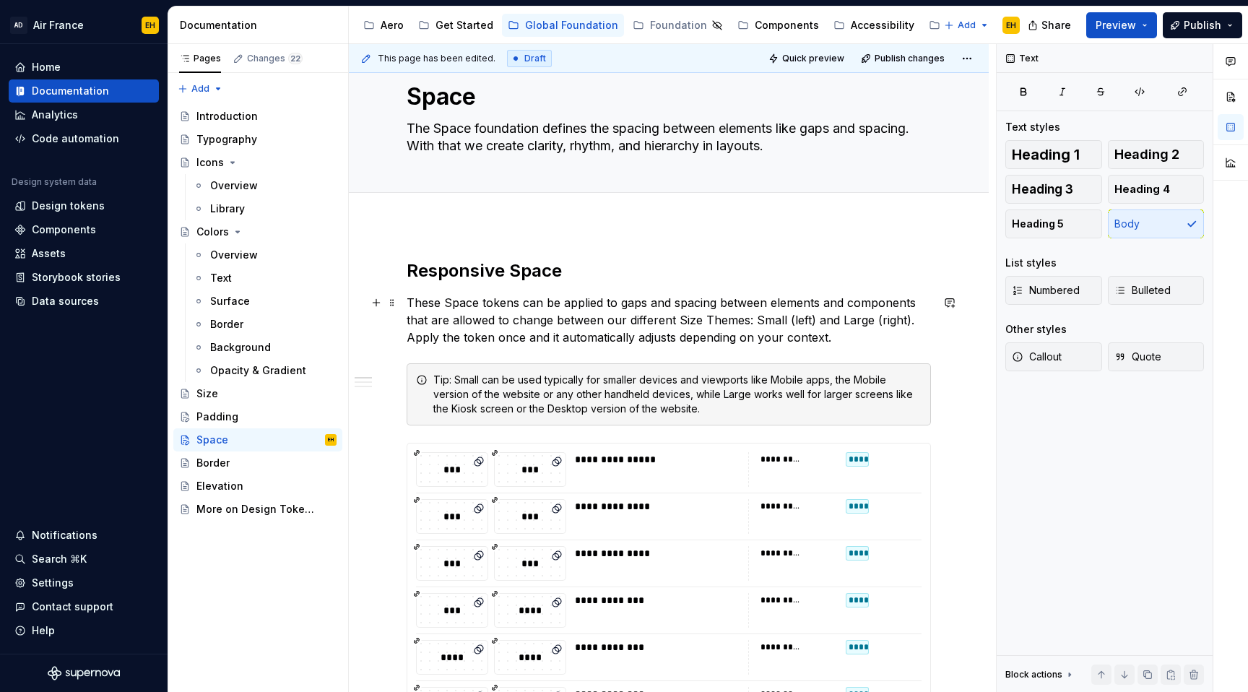
click at [645, 305] on p "These Space tokens can be applied to gaps and spacing between elements and comp…" at bounding box center [669, 320] width 524 height 52
click at [839, 129] on textarea "The Space foundation defines the spacing between elements like gaps and spacing…" at bounding box center [666, 137] width 524 height 40
click at [851, 132] on textarea "The Space foundation defines the spacing between elements like gaps and spacing…" at bounding box center [666, 137] width 524 height 40
click at [841, 132] on textarea "The Space foundation defines the spacing between elements like gaps and spacing…" at bounding box center [666, 137] width 524 height 40
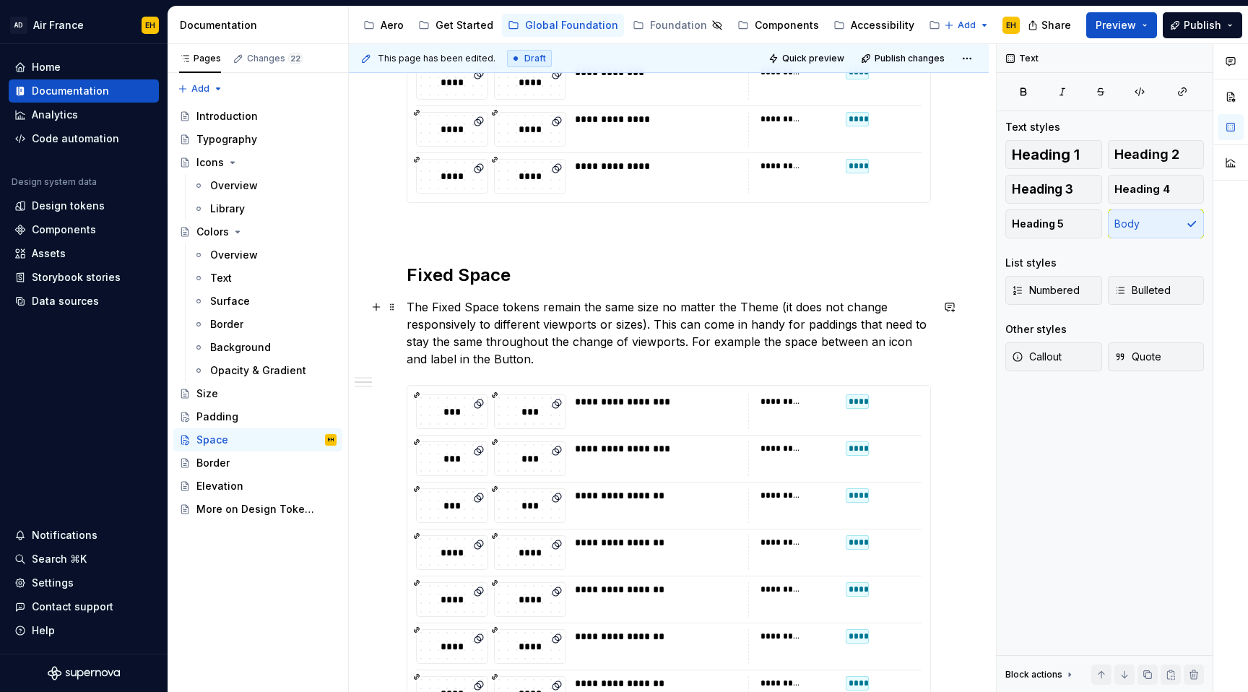
scroll to position [759, 0]
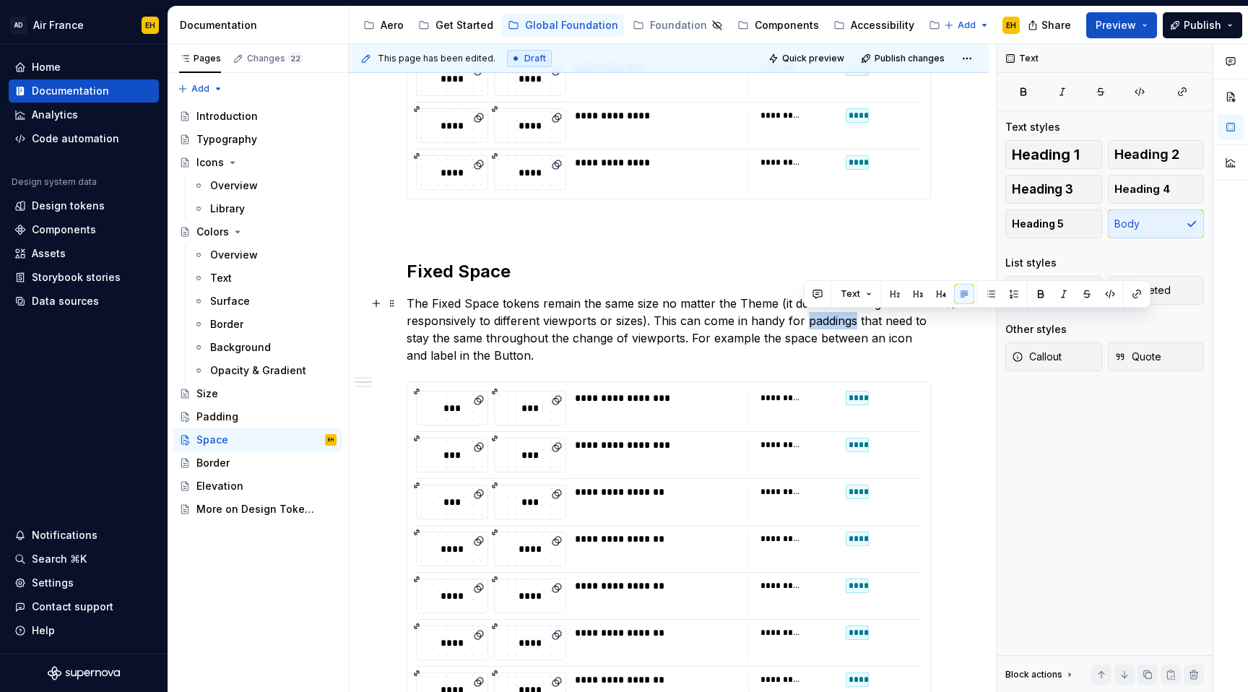
drag, startPoint x: 854, startPoint y: 323, endPoint x: 802, endPoint y: 324, distance: 52.0
click at [802, 324] on p "The Fixed Space tokens remain the same size no matter the Theme (it does not ch…" at bounding box center [669, 329] width 524 height 69
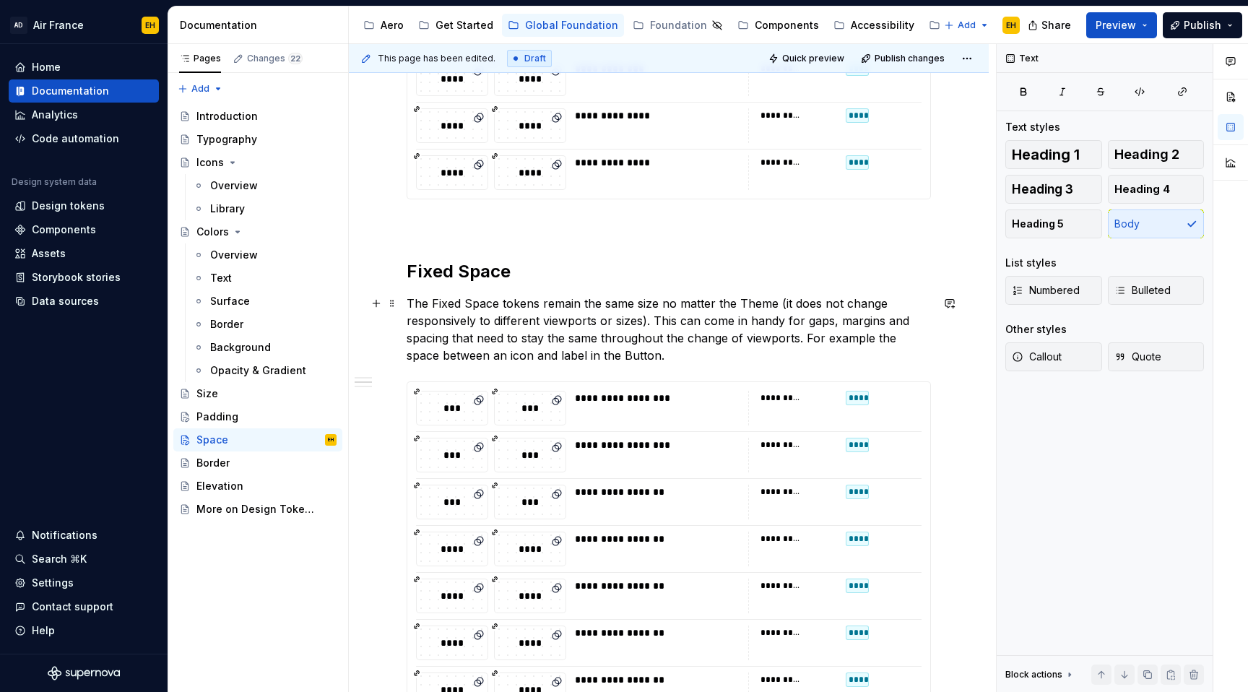
click at [638, 357] on p "The Fixed Space tokens remain the same size no matter the Theme (it does not ch…" at bounding box center [669, 329] width 524 height 69
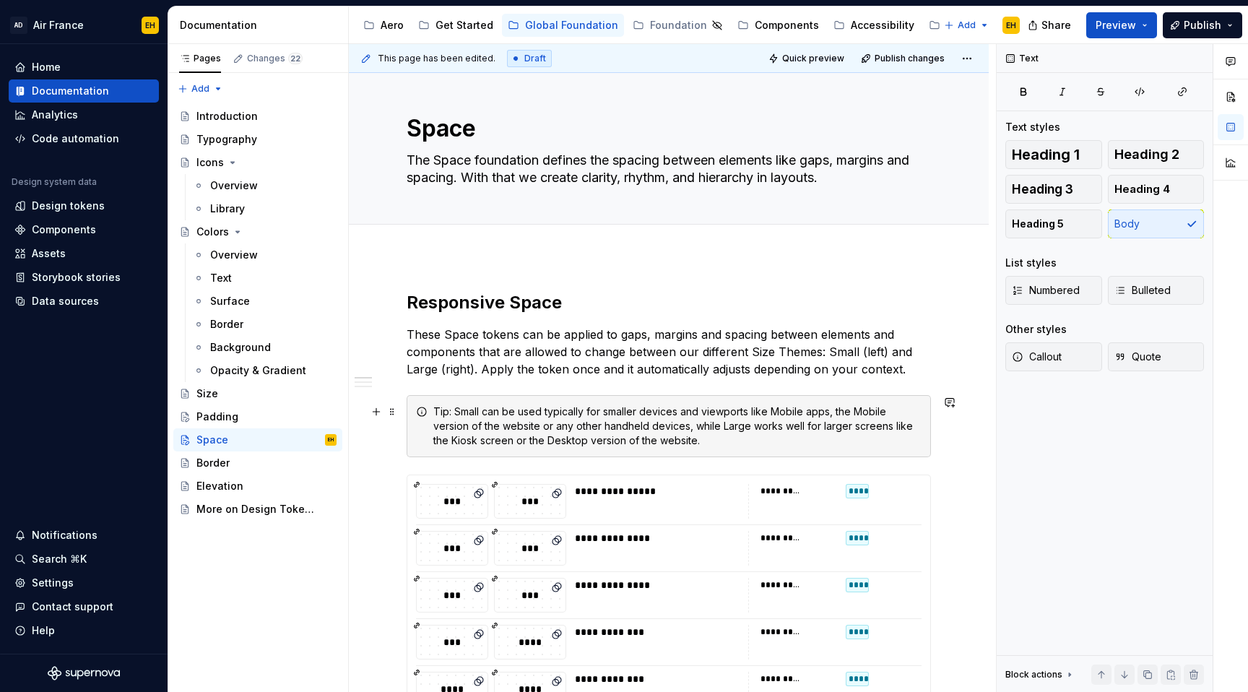
scroll to position [0, 0]
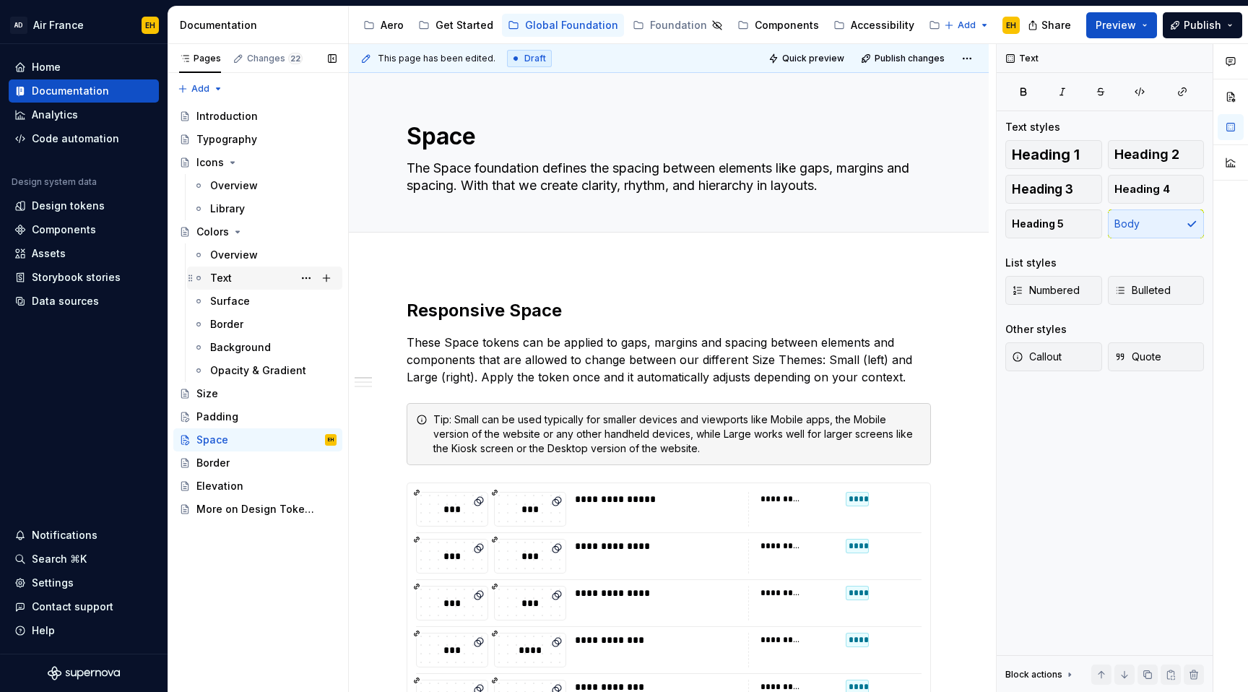
click at [254, 281] on div "Text" at bounding box center [273, 278] width 126 height 20
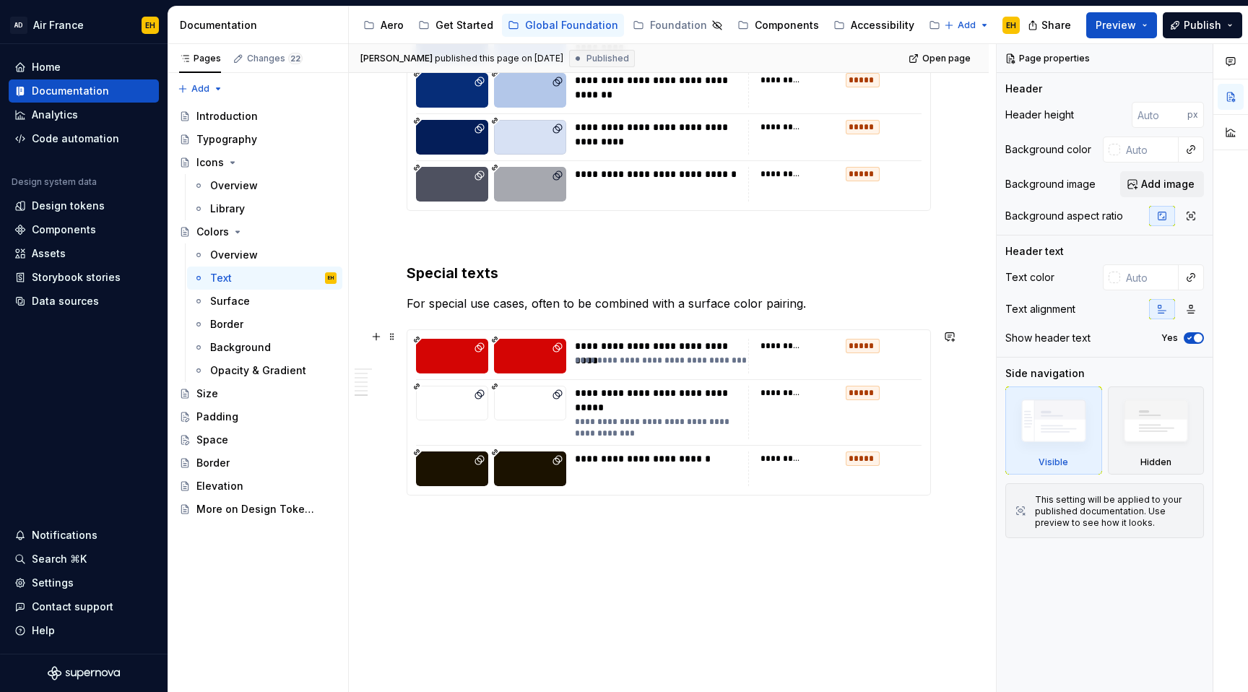
scroll to position [3062, 0]
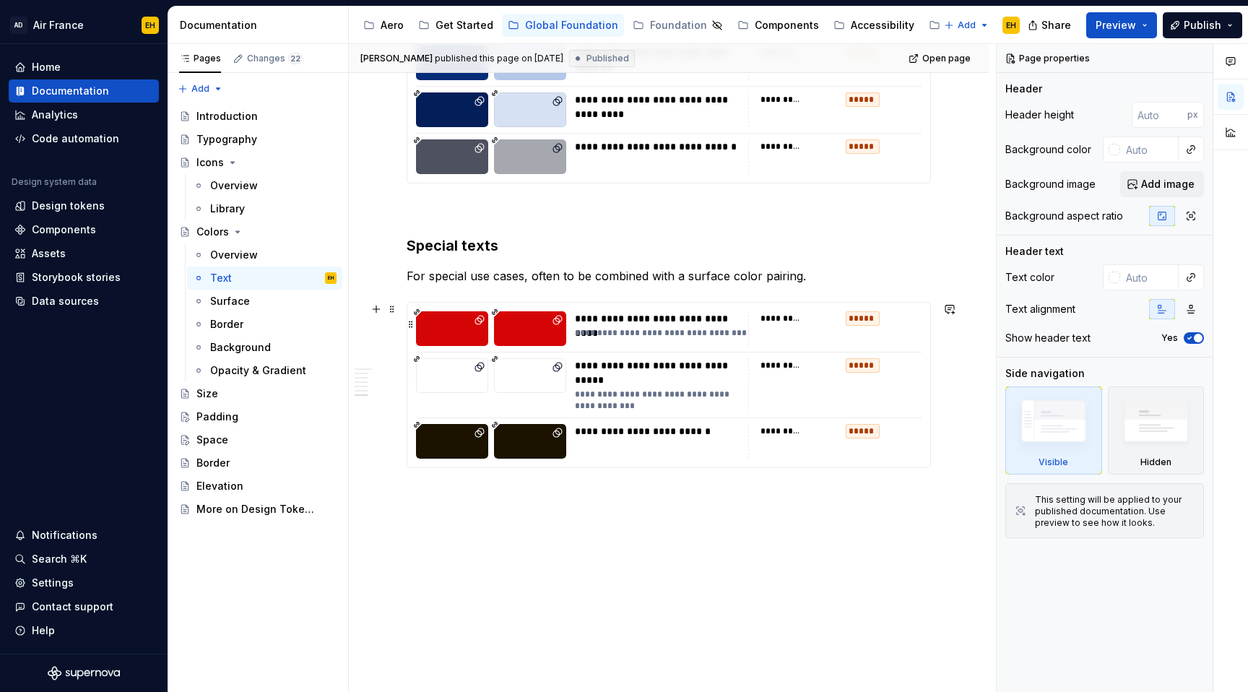
click at [612, 313] on div "**********" at bounding box center [661, 318] width 172 height 14
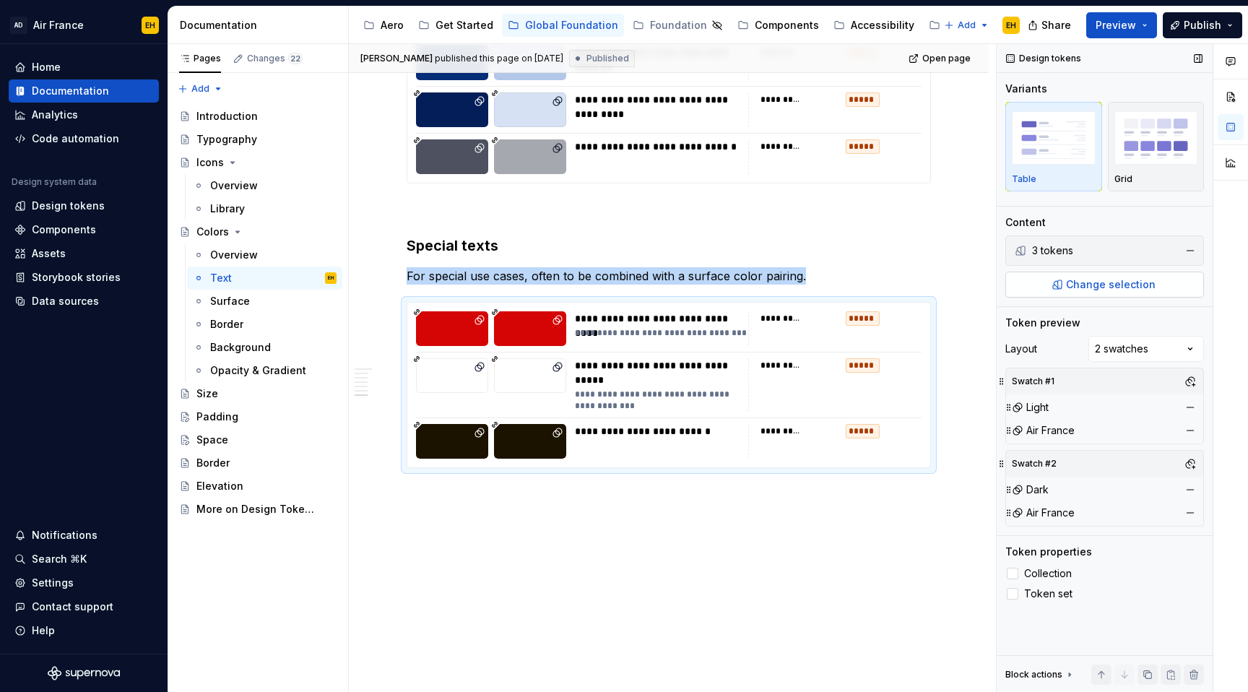
click at [1103, 284] on span "Change selection" at bounding box center [1111, 284] width 90 height 14
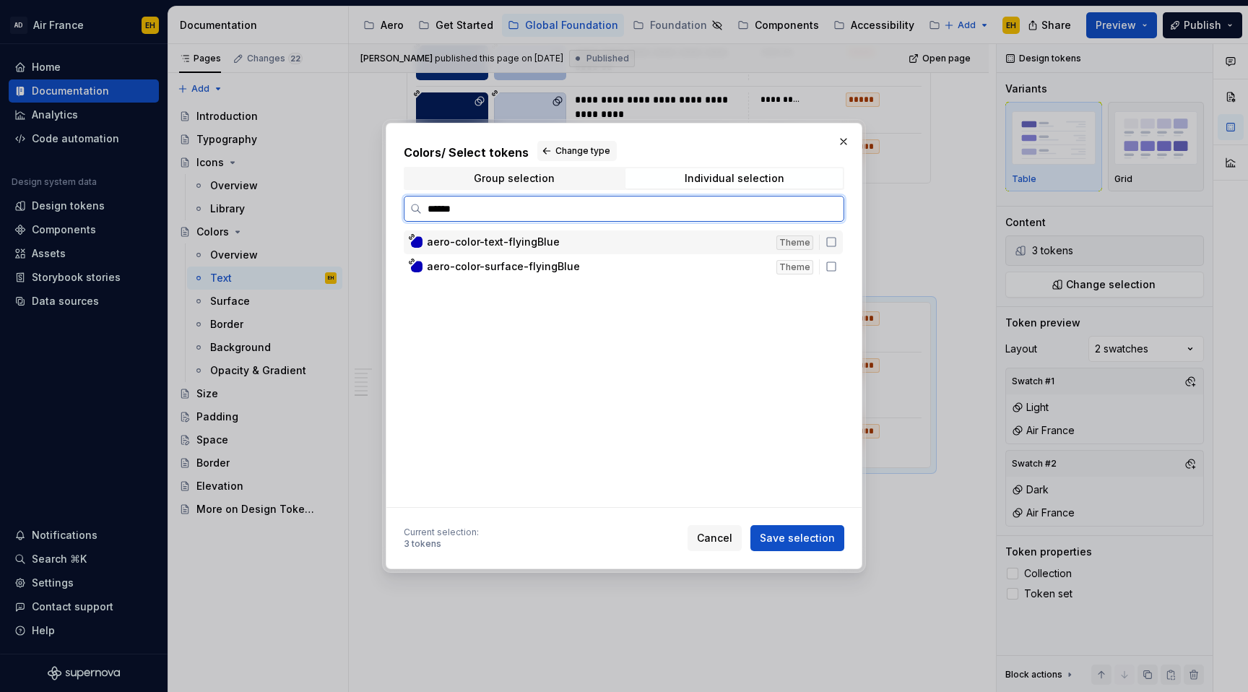
click at [837, 245] on icon at bounding box center [831, 242] width 12 height 12
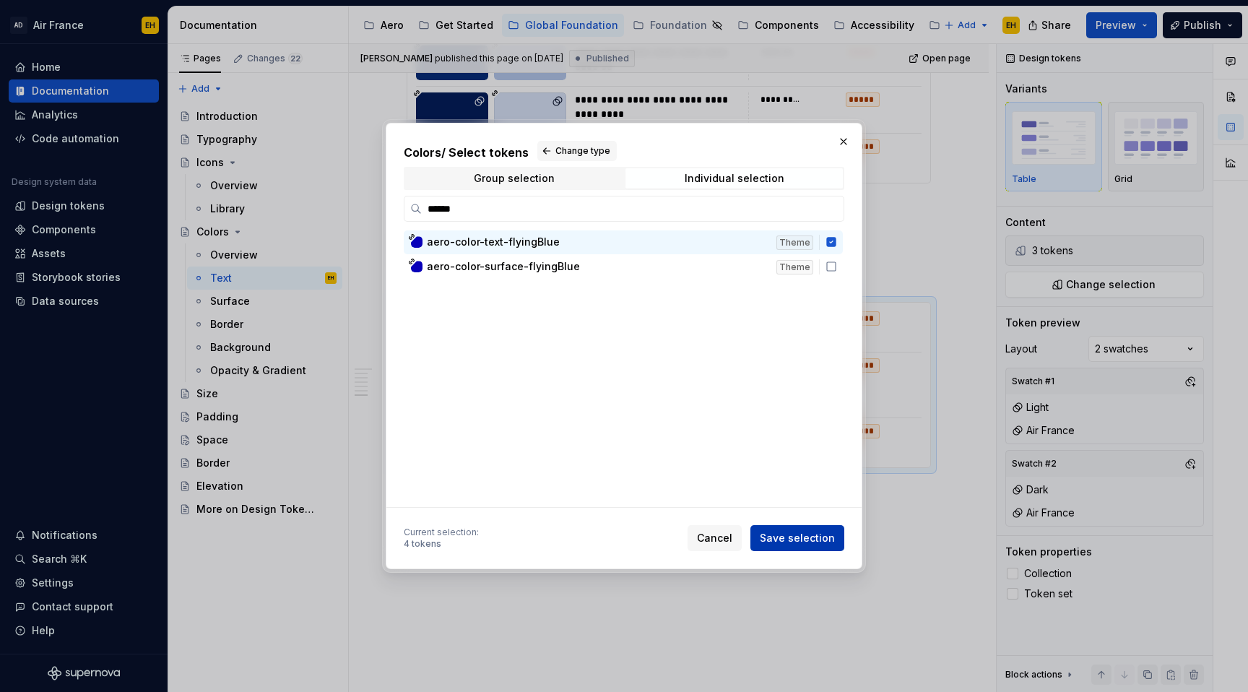
click at [780, 537] on span "Save selection" at bounding box center [797, 538] width 75 height 14
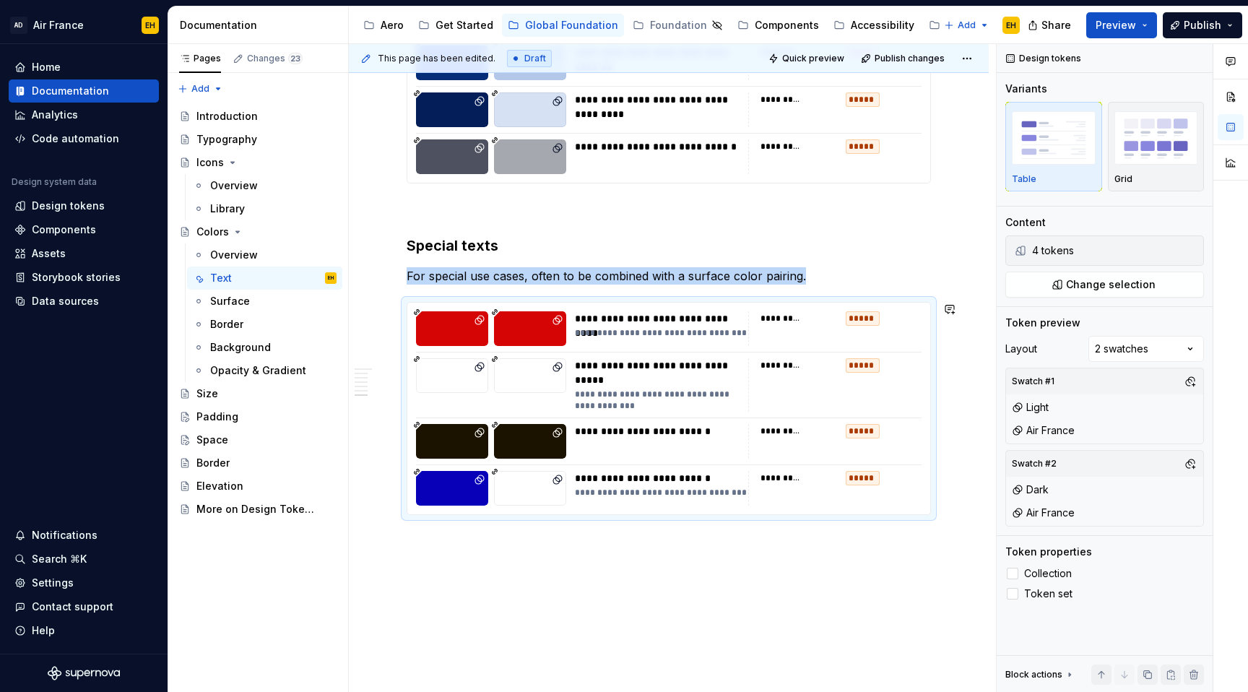
click at [516, 558] on div "**********" at bounding box center [672, 368] width 647 height 648
click at [623, 311] on div "**********" at bounding box center [661, 318] width 172 height 14
click at [1120, 279] on span "Change selection" at bounding box center [1111, 284] width 90 height 14
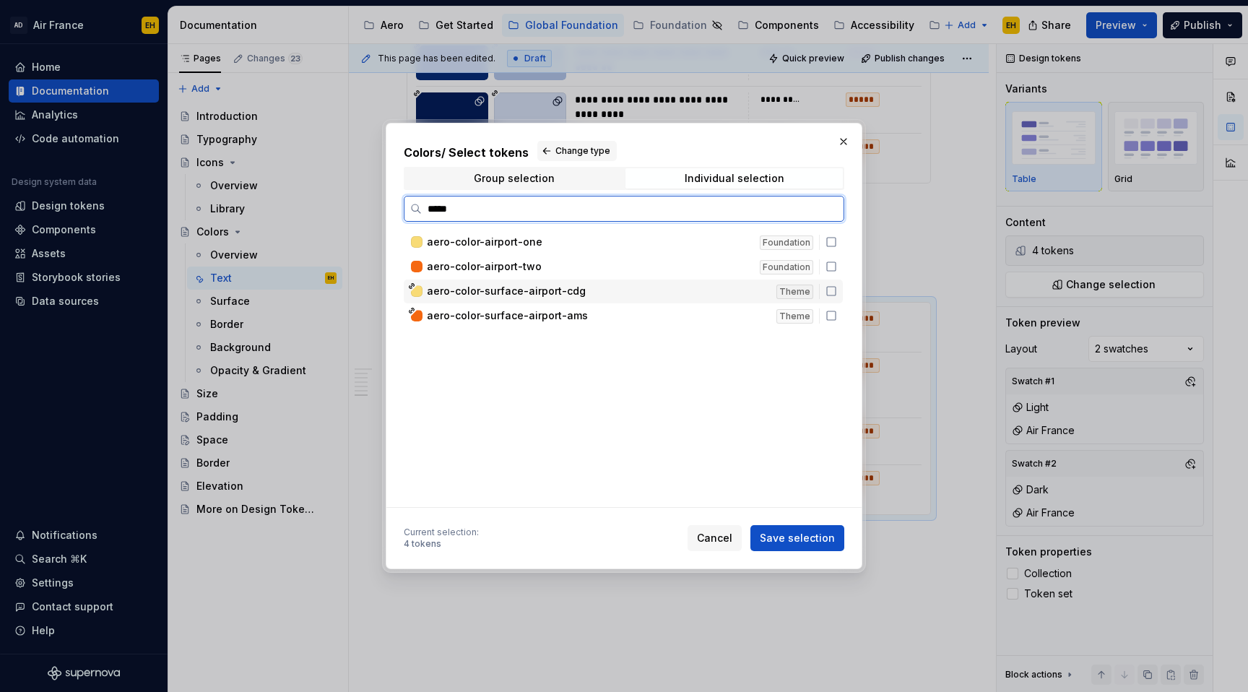
click at [837, 292] on icon at bounding box center [831, 291] width 12 height 12
click at [837, 316] on icon at bounding box center [831, 316] width 12 height 12
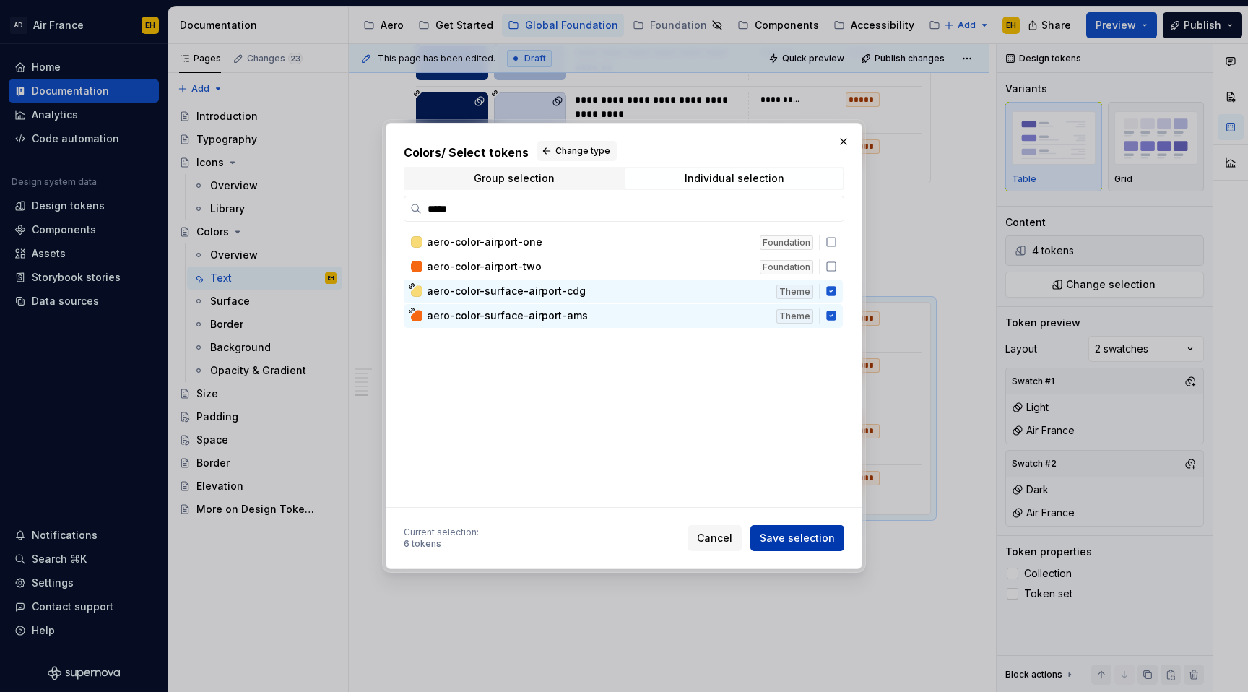
click at [801, 537] on span "Save selection" at bounding box center [797, 538] width 75 height 14
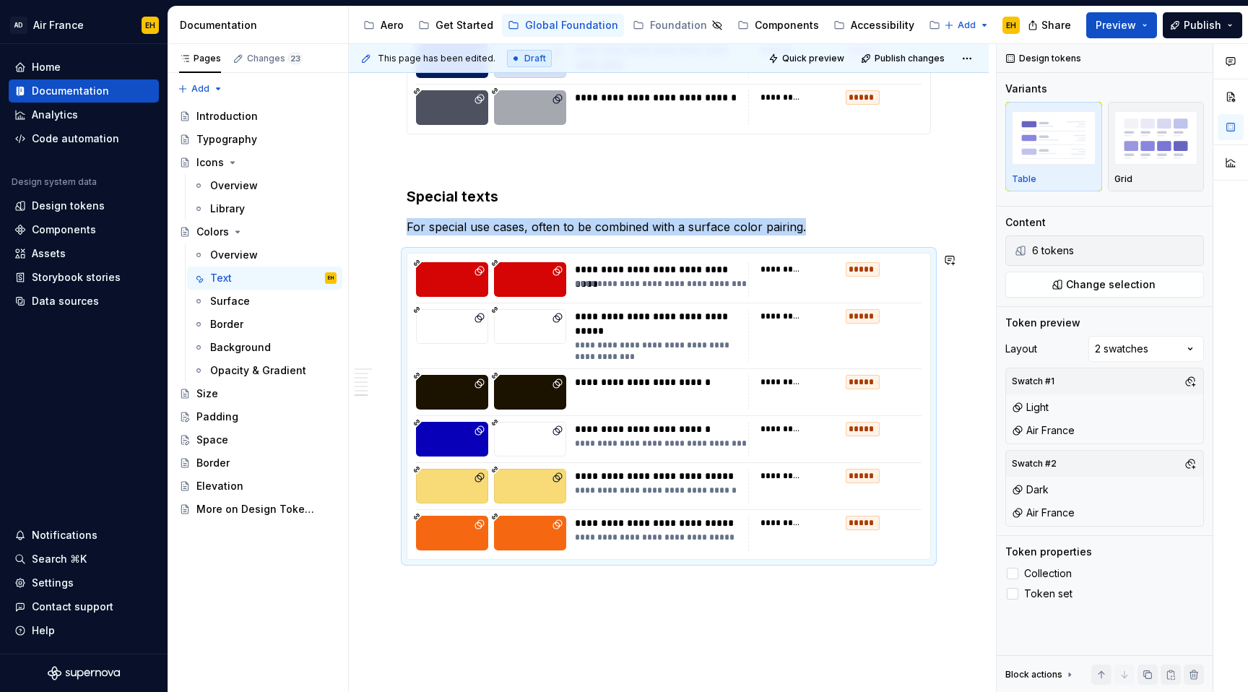
scroll to position [3121, 0]
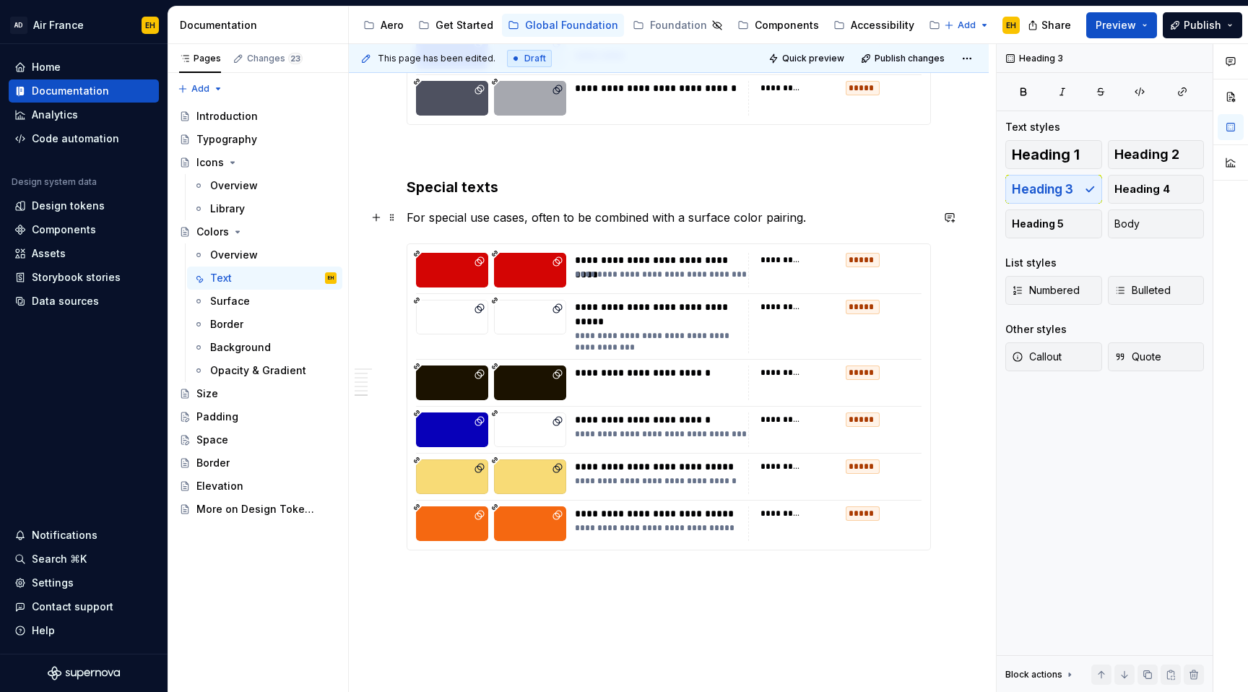
click at [838, 216] on p "For special use cases, often to be combined with a surface color pairing." at bounding box center [669, 217] width 524 height 17
click at [254, 301] on div "Surface" at bounding box center [273, 301] width 126 height 20
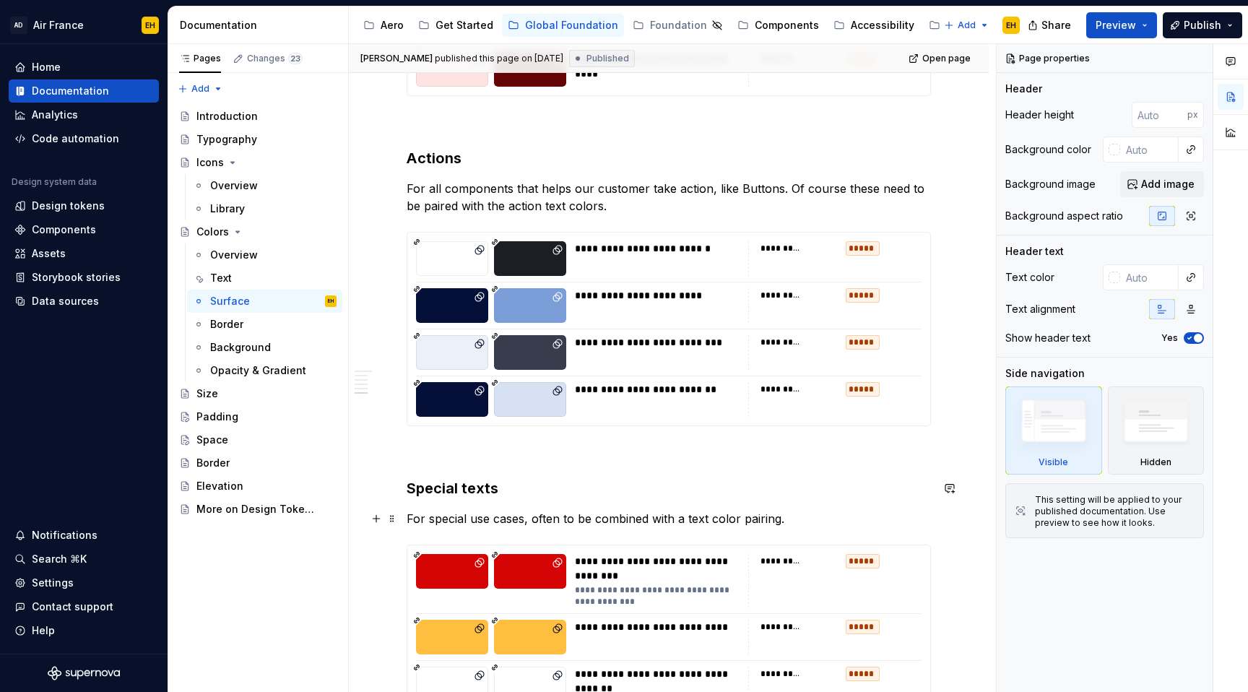
scroll to position [1687, 0]
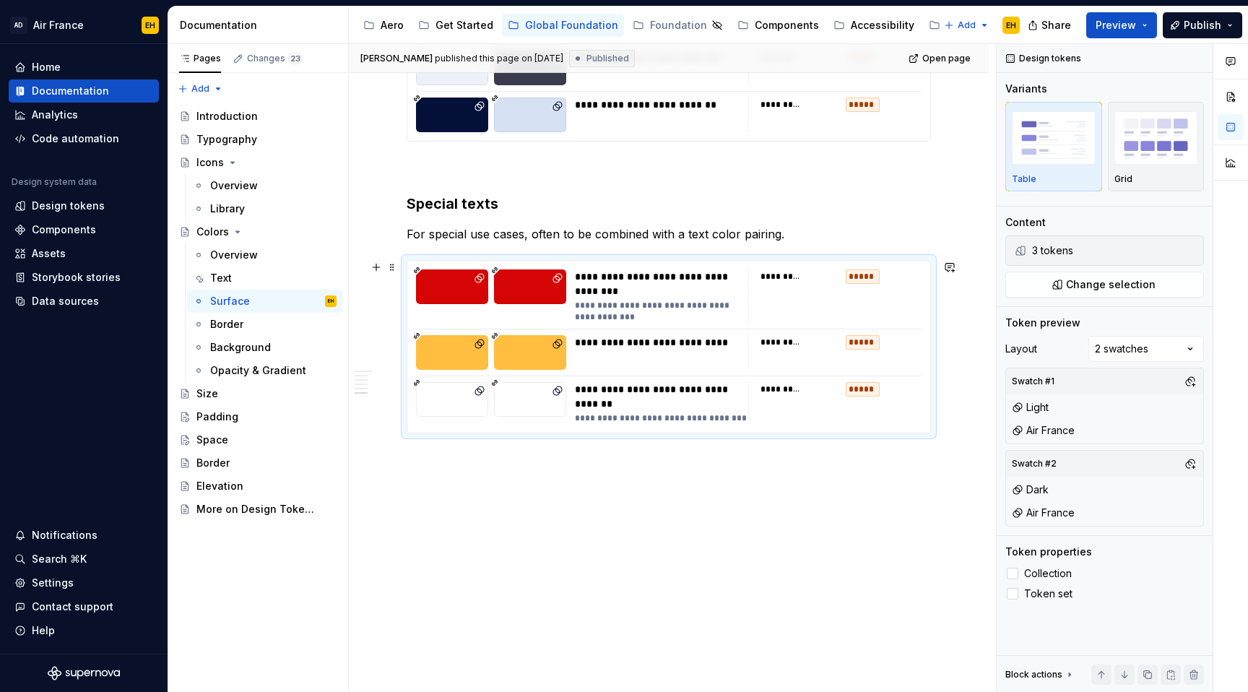
click at [627, 267] on div "**********" at bounding box center [668, 347] width 523 height 172
click at [1132, 286] on span "Change selection" at bounding box center [1111, 284] width 90 height 14
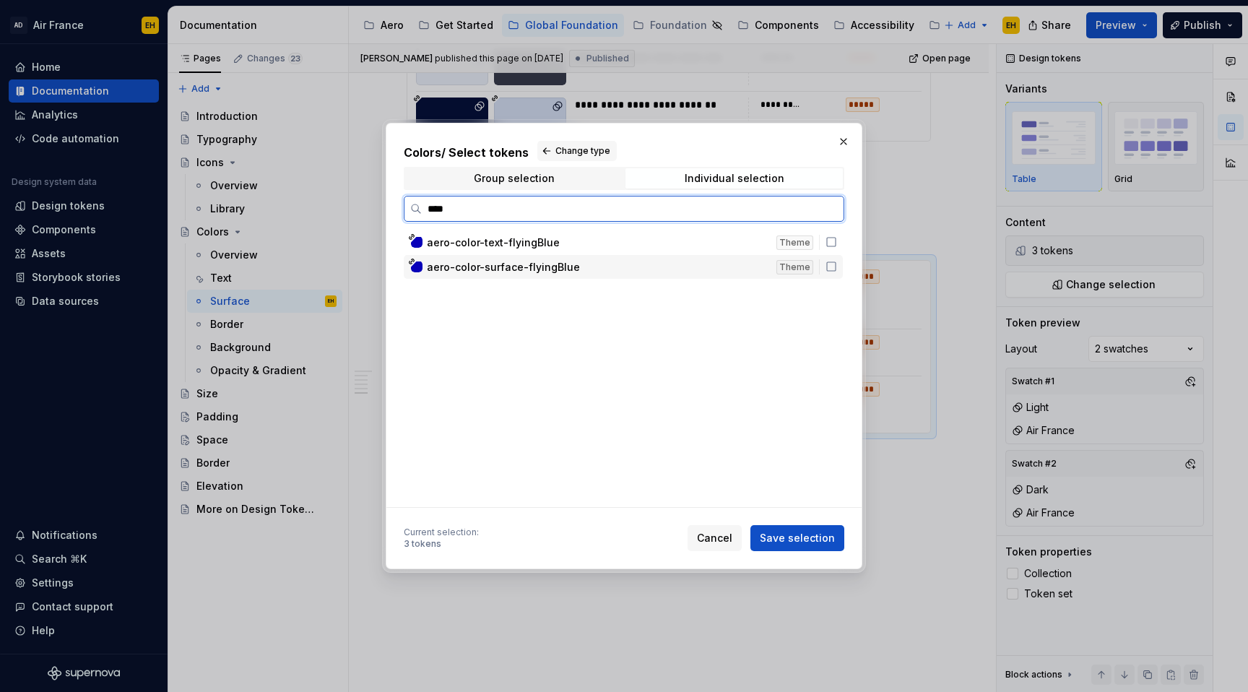
click at [837, 267] on icon at bounding box center [831, 267] width 12 height 12
click at [663, 212] on input "****" at bounding box center [633, 208] width 422 height 14
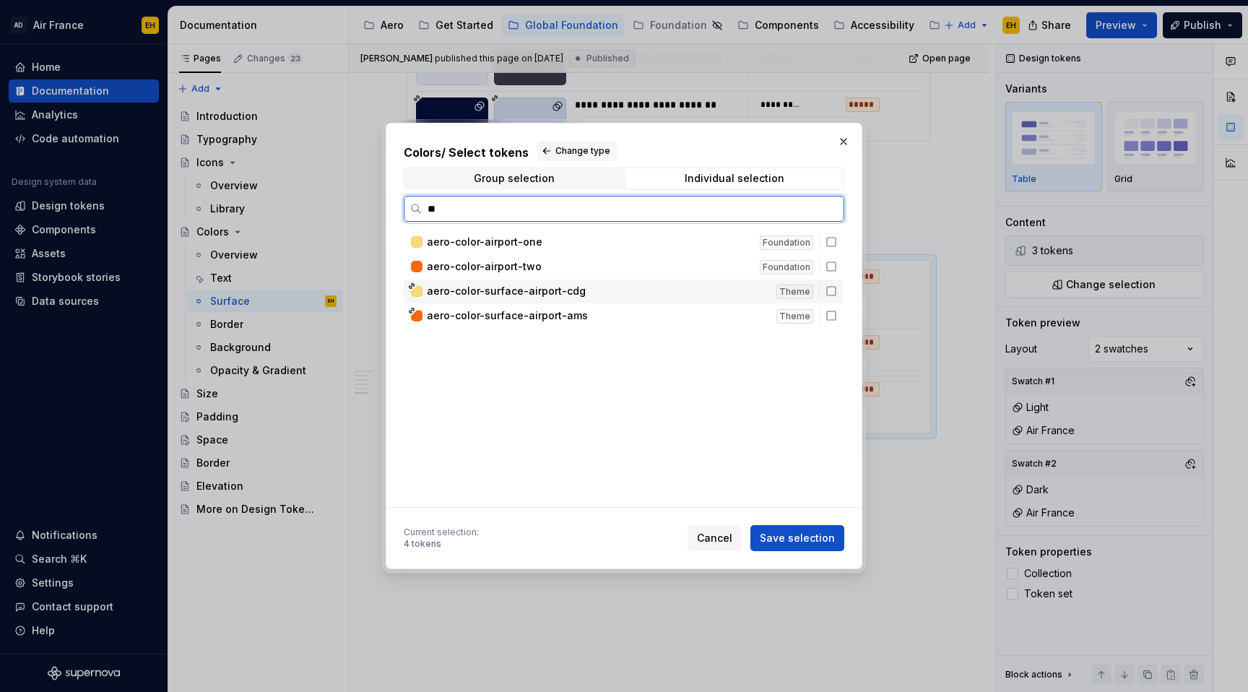
click at [837, 291] on icon at bounding box center [831, 291] width 12 height 12
click at [837, 317] on icon at bounding box center [831, 316] width 12 height 12
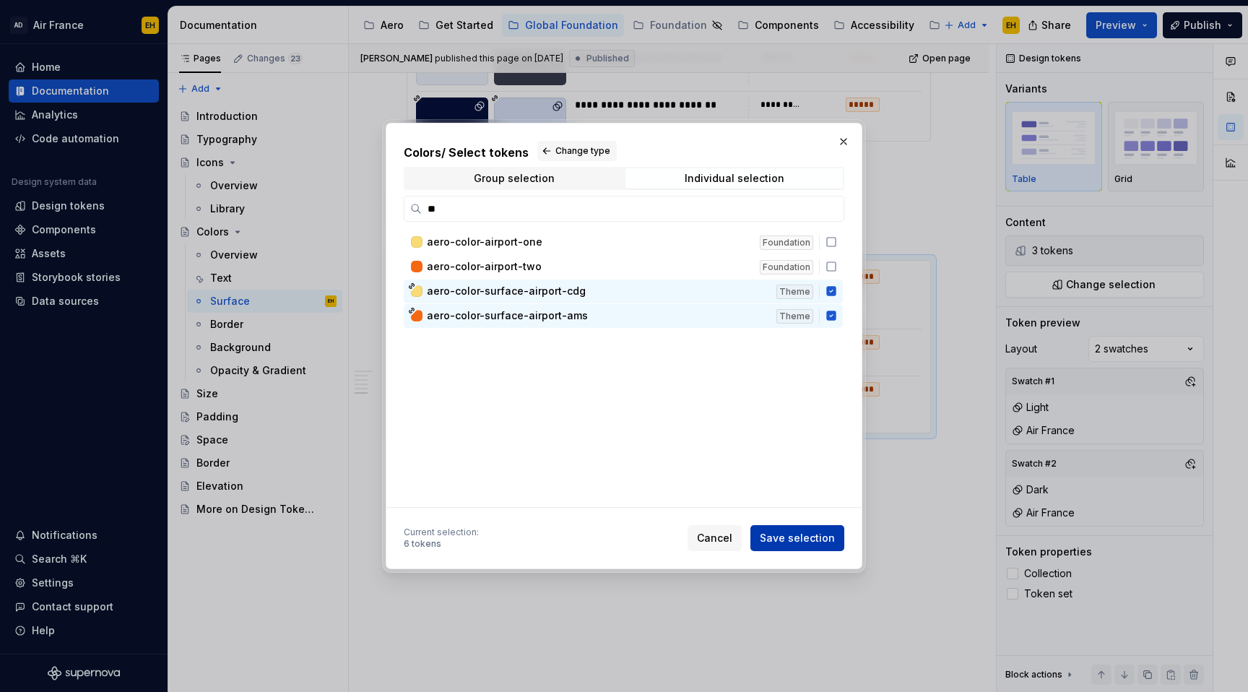
click at [804, 536] on span "Save selection" at bounding box center [797, 538] width 75 height 14
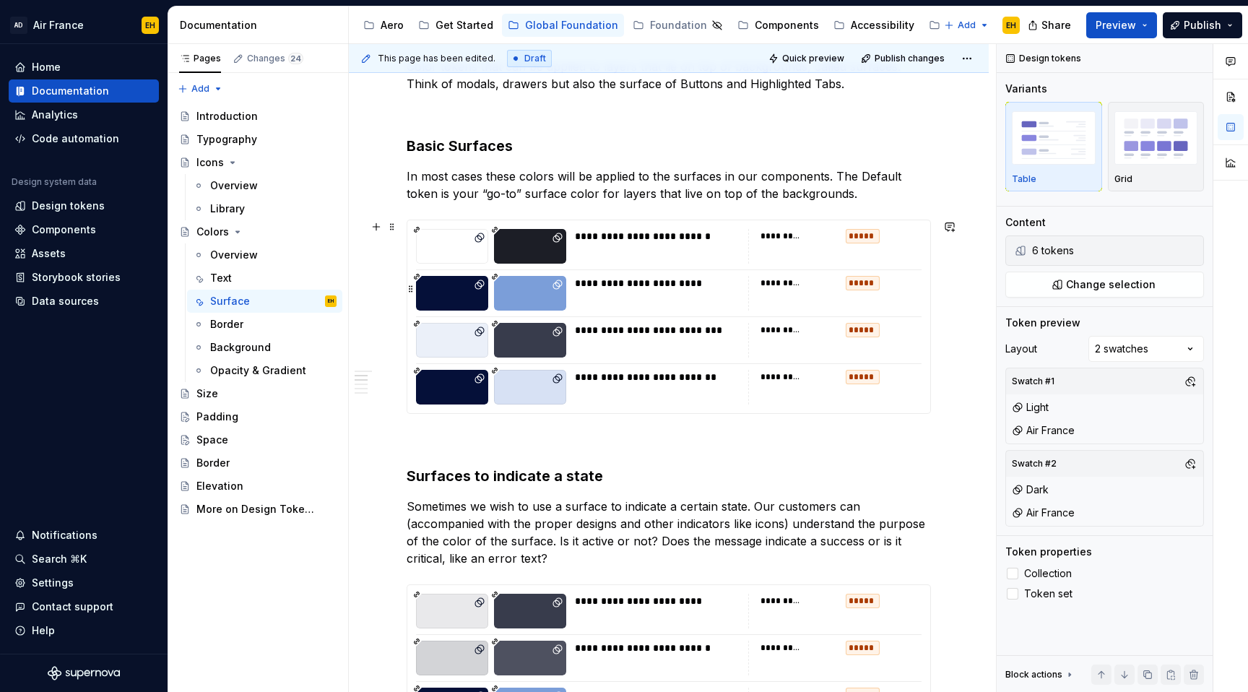
scroll to position [294, 0]
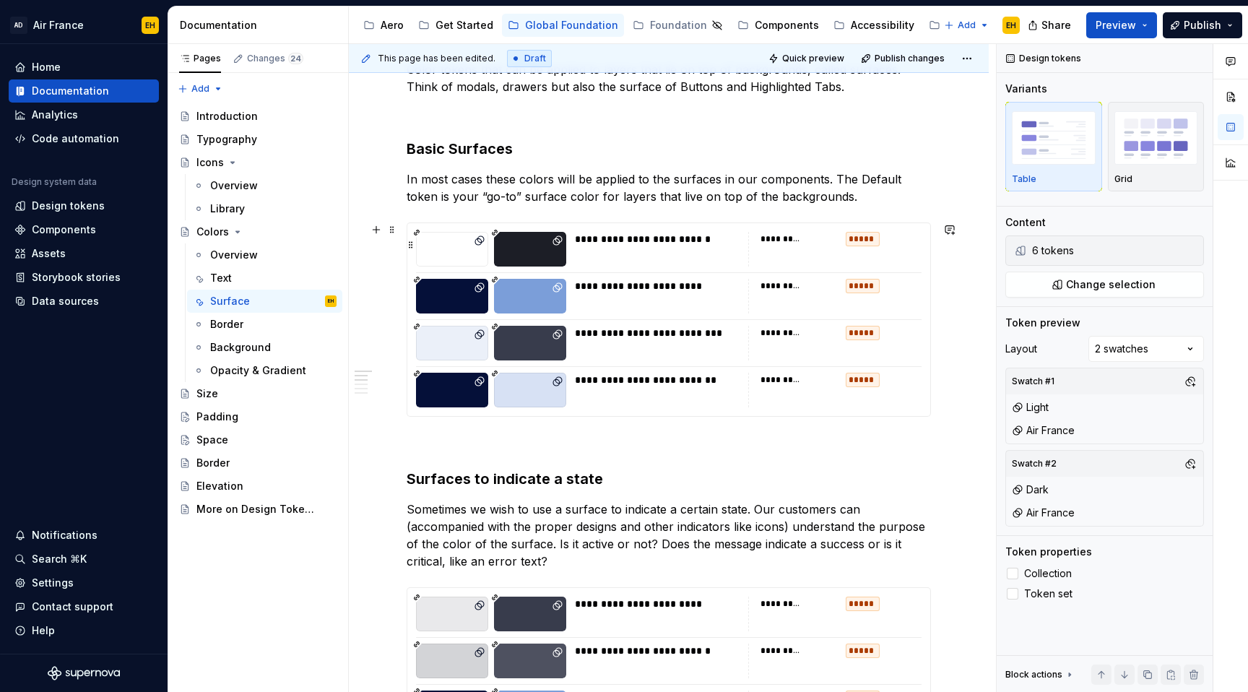
click at [590, 233] on div "**********" at bounding box center [661, 239] width 172 height 14
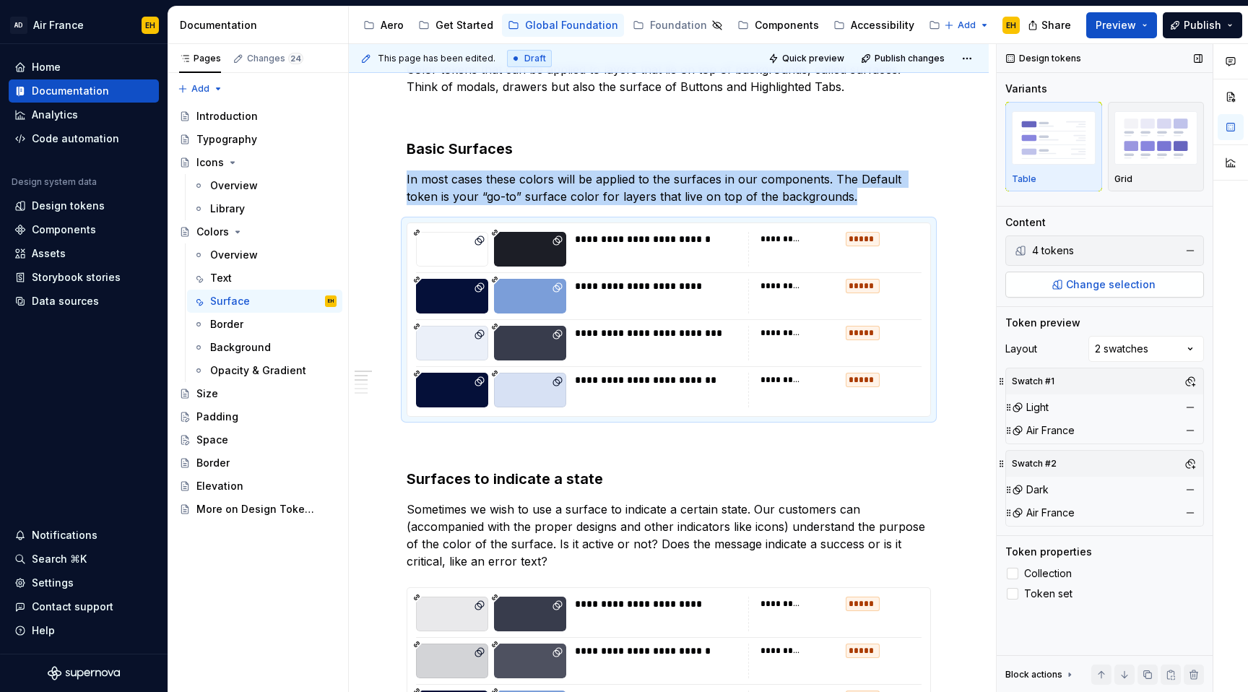
click at [1137, 285] on span "Change selection" at bounding box center [1111, 284] width 90 height 14
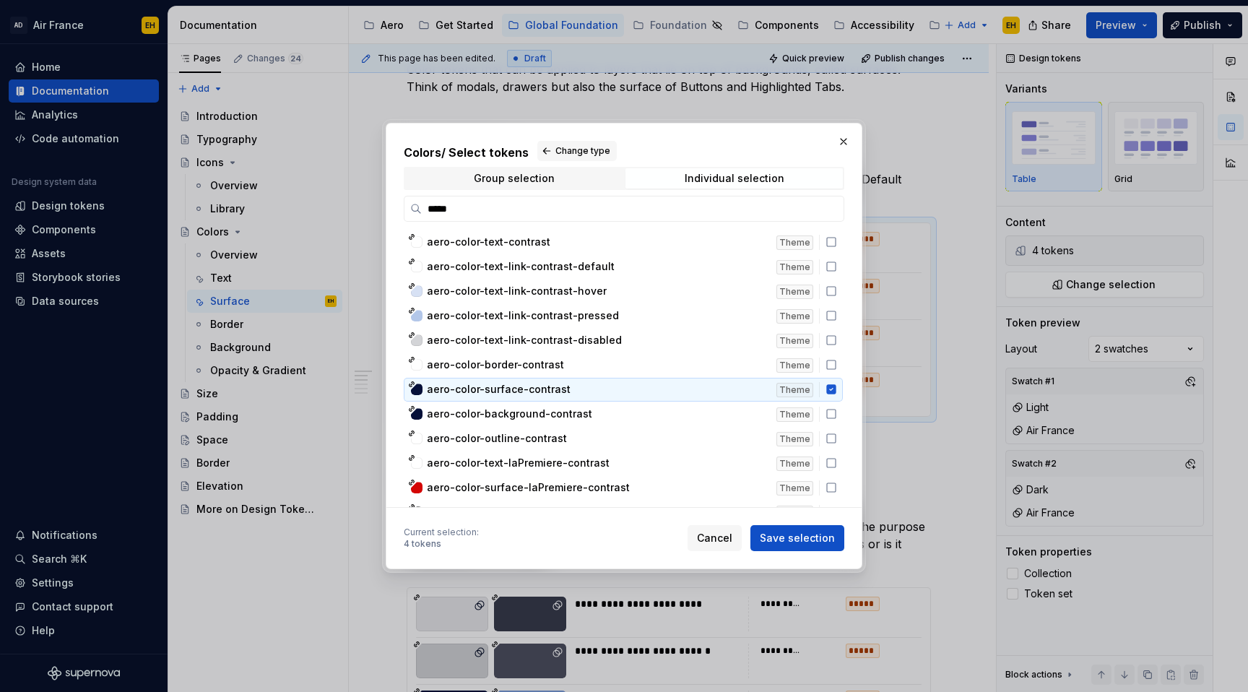
scroll to position [17, 0]
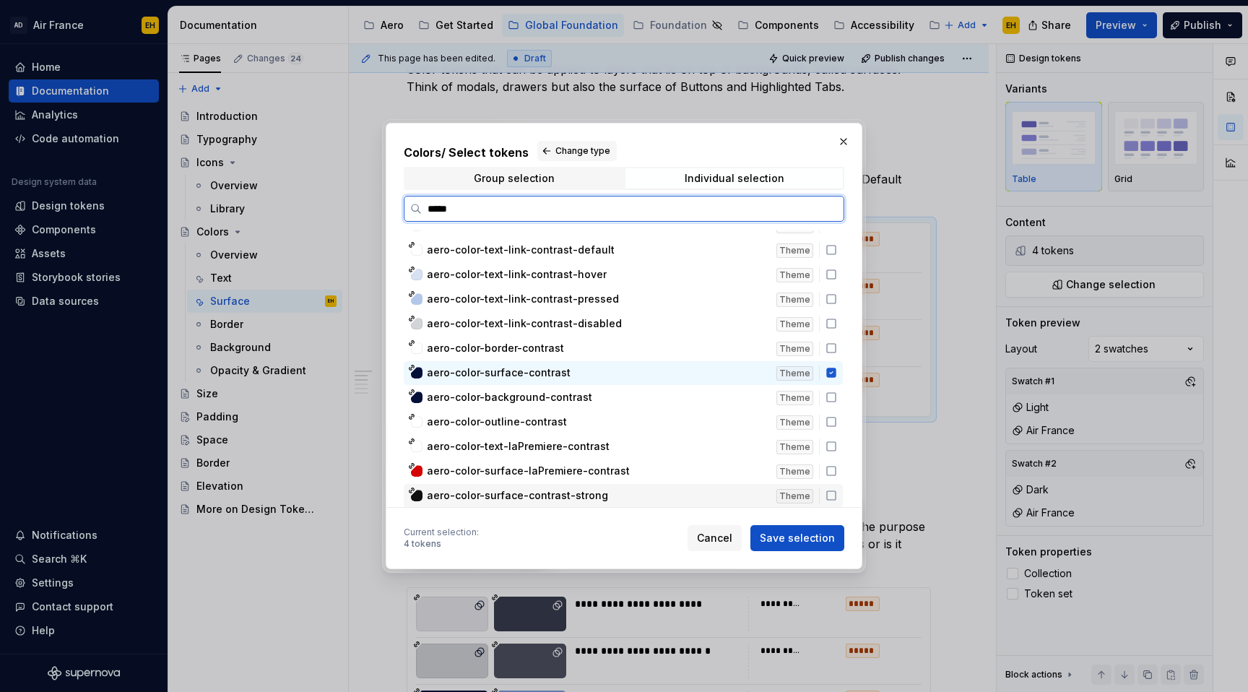
click at [834, 495] on icon at bounding box center [831, 496] width 12 height 12
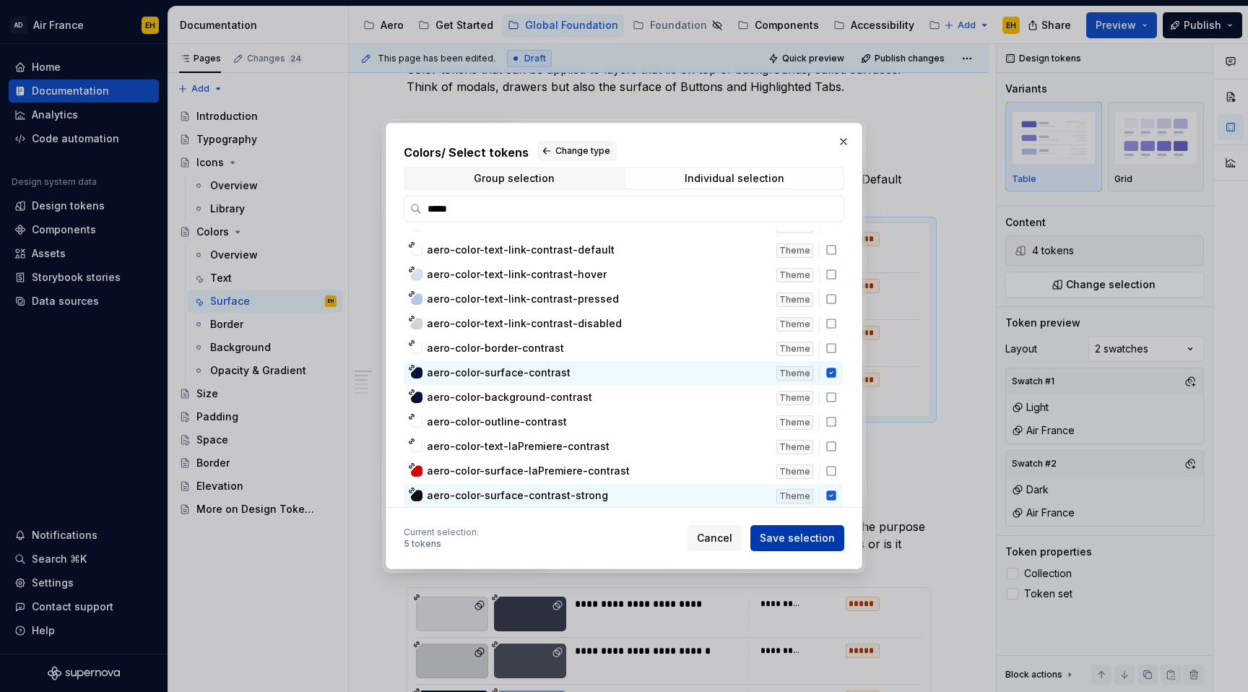
click at [784, 540] on span "Save selection" at bounding box center [797, 538] width 75 height 14
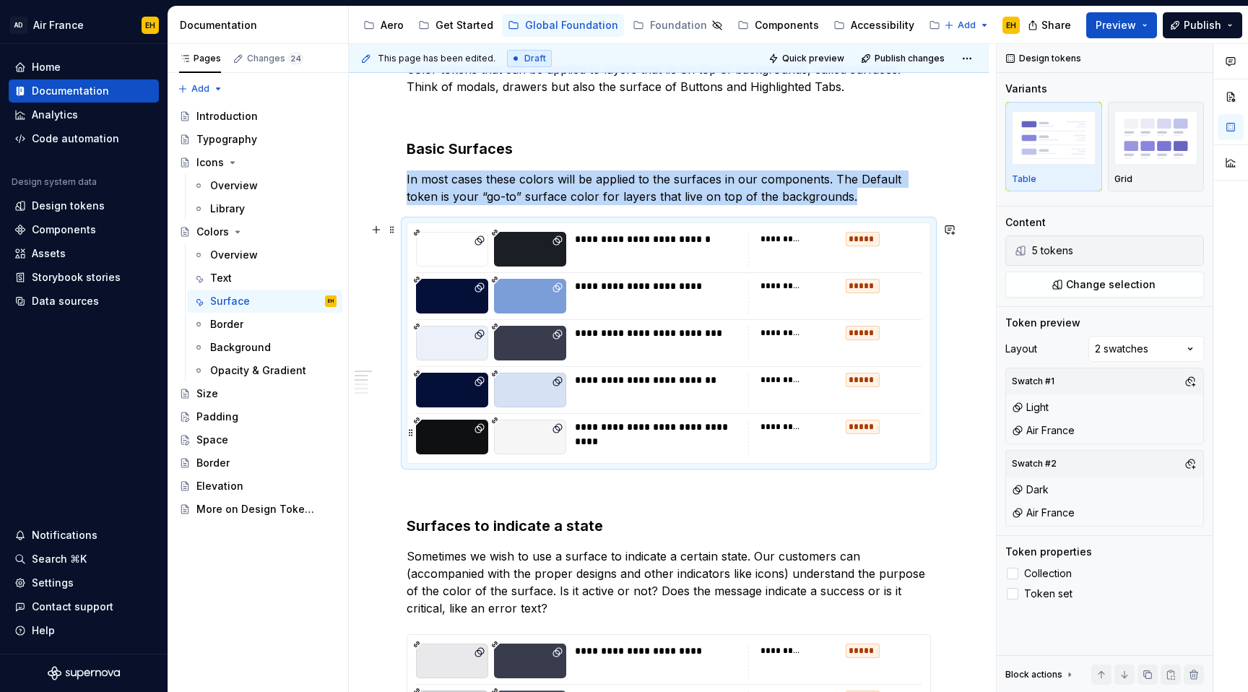
click at [718, 436] on div "**********" at bounding box center [661, 434] width 172 height 29
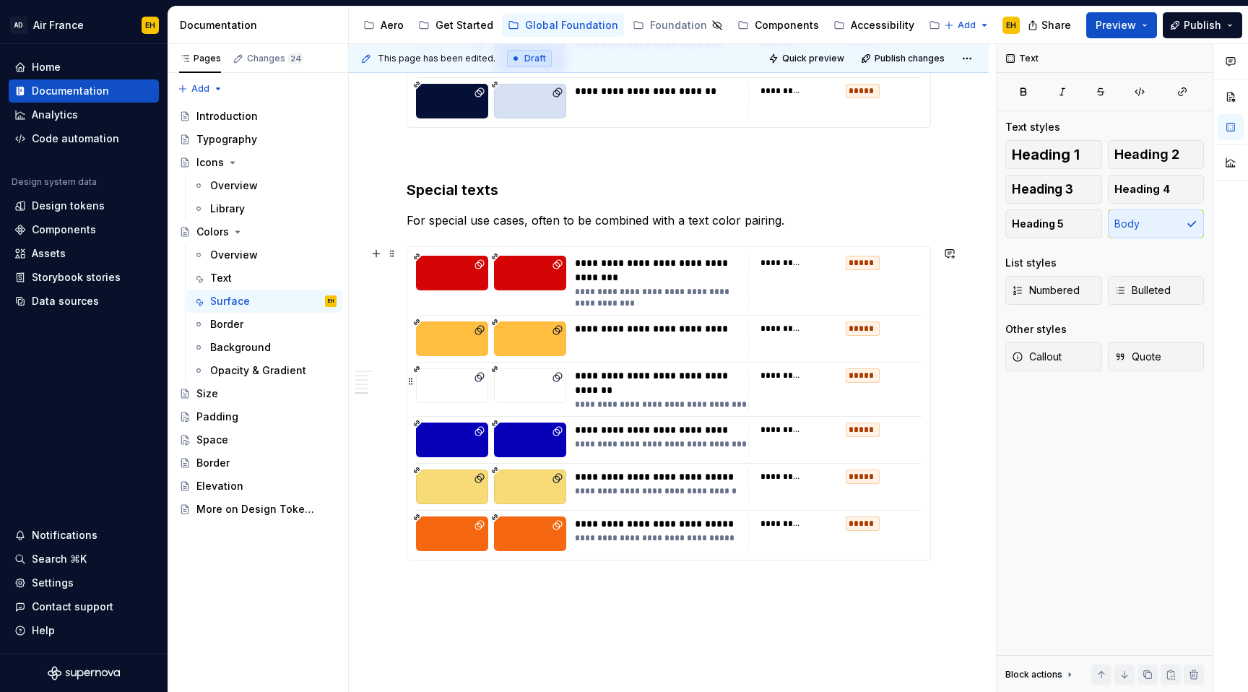
scroll to position [1764, 0]
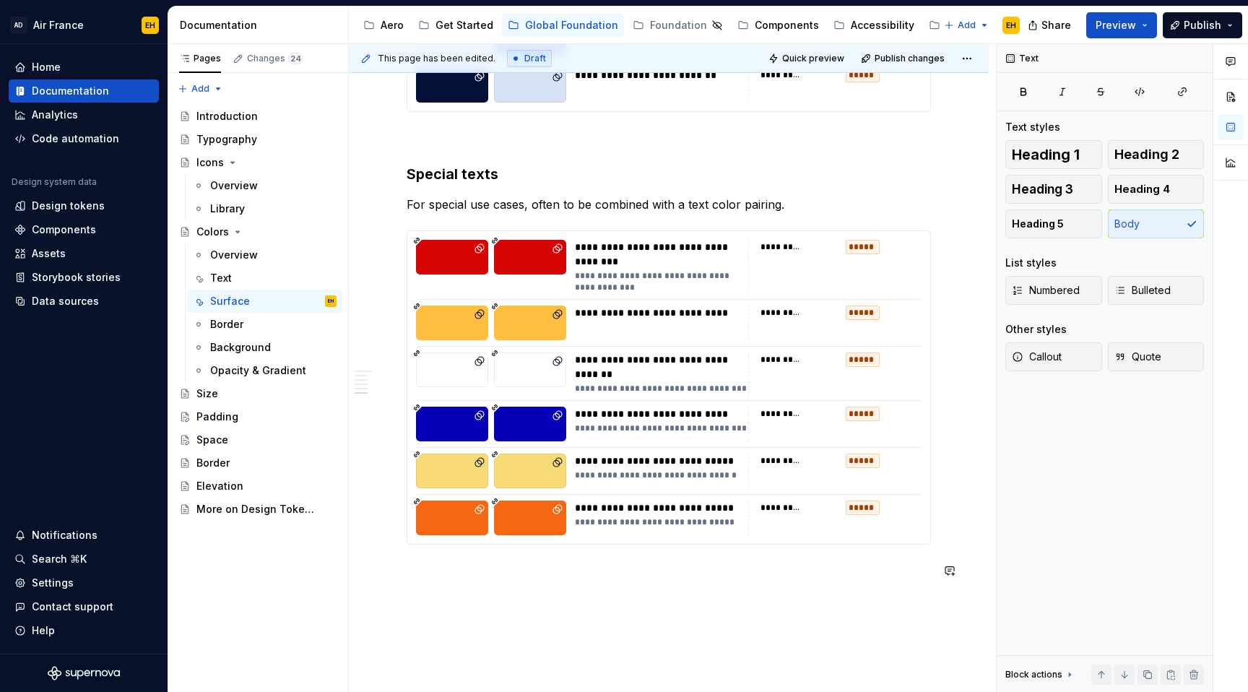
click at [533, 208] on p "For special use cases, often to be combined with a text color pairing." at bounding box center [669, 204] width 524 height 17
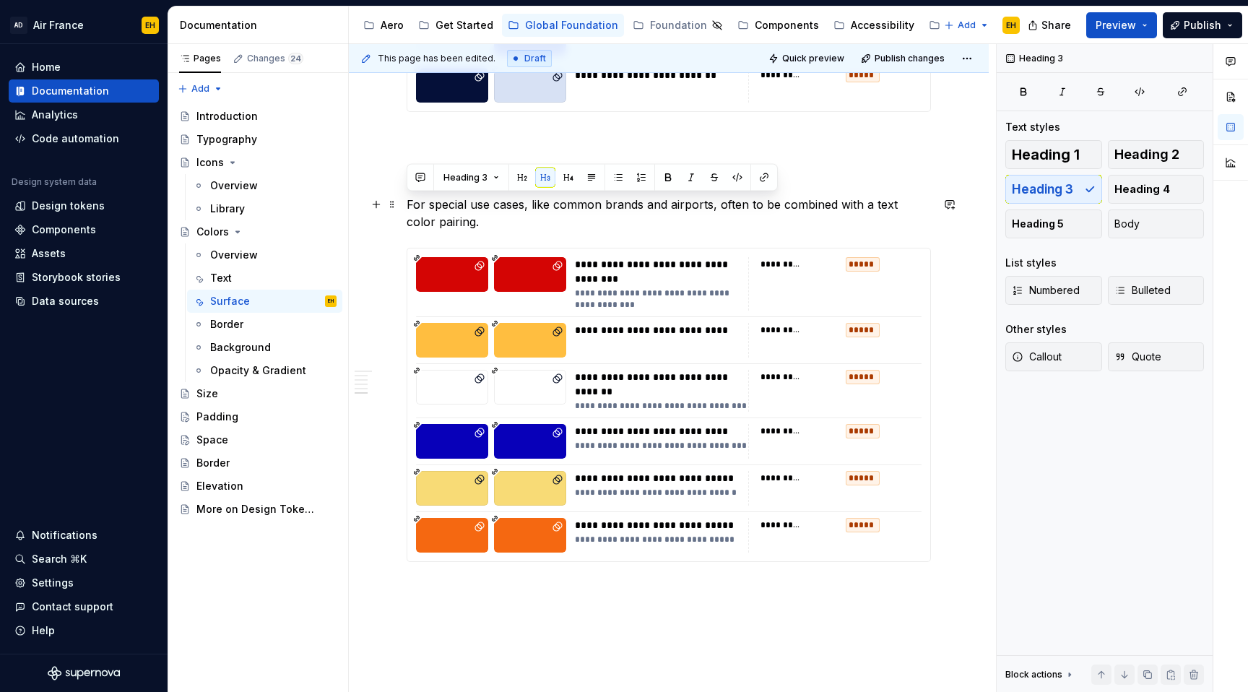
drag, startPoint x: 458, startPoint y: 226, endPoint x: 401, endPoint y: 208, distance: 59.8
click at [521, 208] on p "For special use cases, like common brands and airports, often to be combined wi…" at bounding box center [669, 213] width 524 height 35
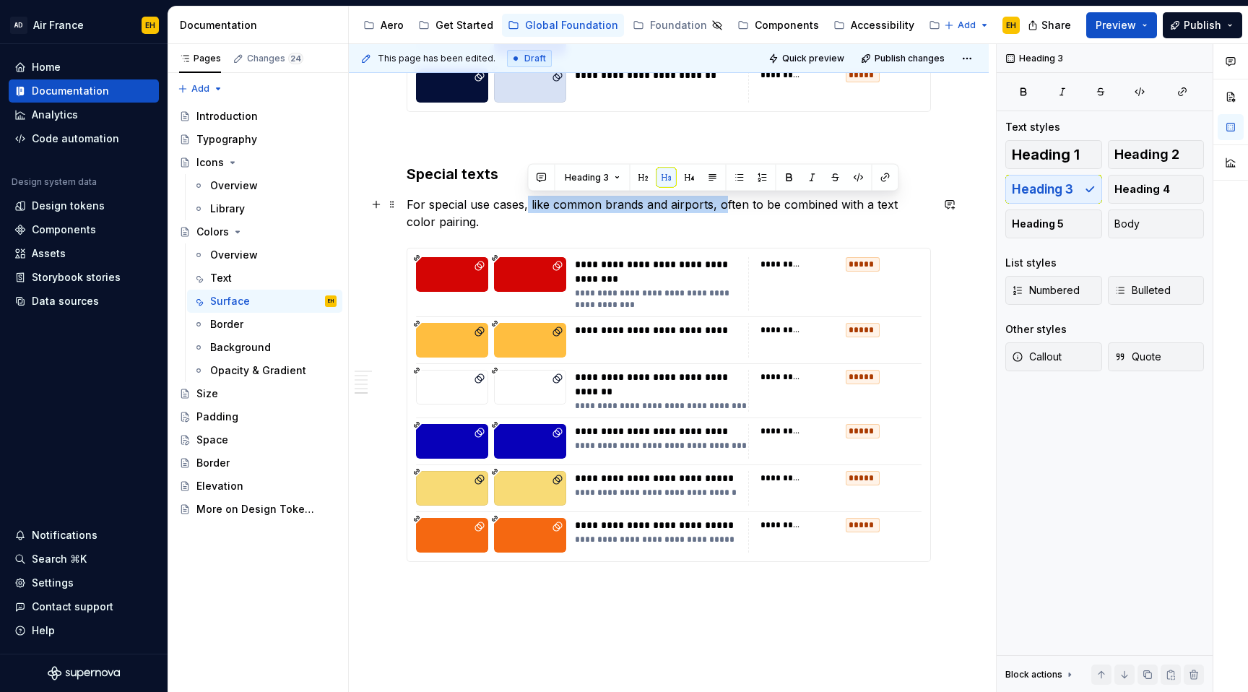
drag, startPoint x: 527, startPoint y: 208, endPoint x: 720, endPoint y: 209, distance: 192.8
click at [720, 209] on p "For special use cases, like common brands and airports, often to be combined wi…" at bounding box center [669, 213] width 524 height 35
copy p ", like common brands and airports,"
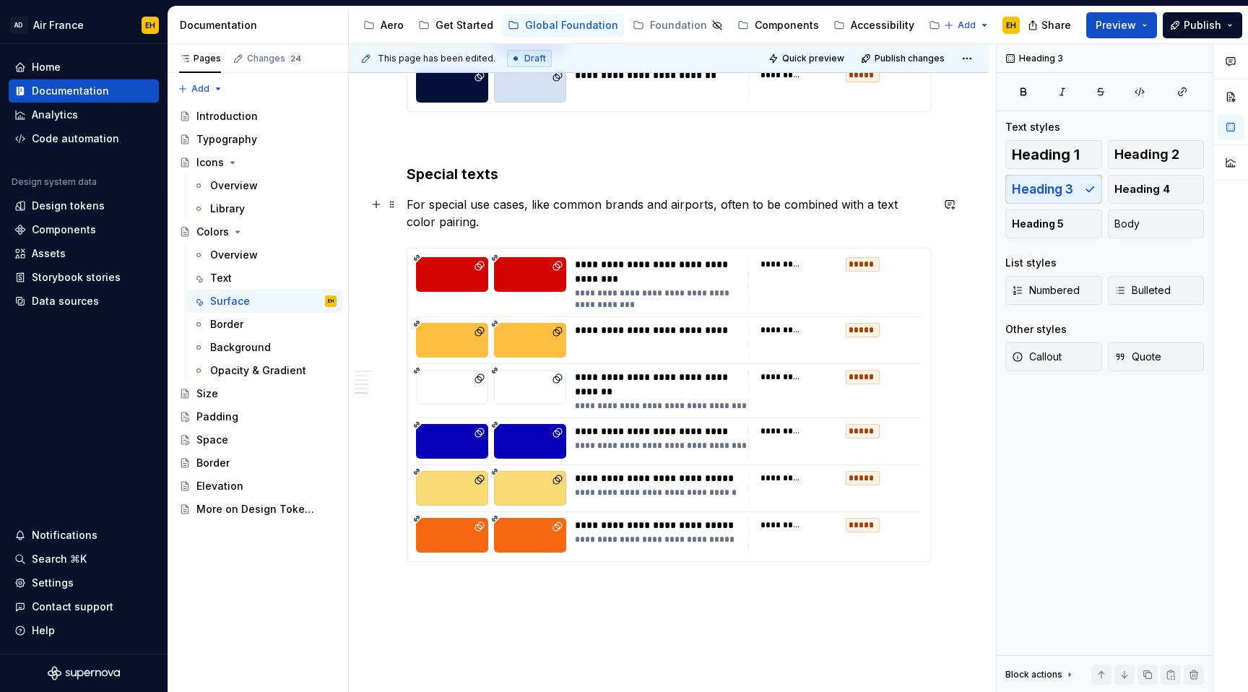
click at [610, 223] on p "For special use cases, like common brands and airports, often to be combined wi…" at bounding box center [669, 213] width 524 height 35
click at [240, 270] on div "Text" at bounding box center [273, 278] width 126 height 20
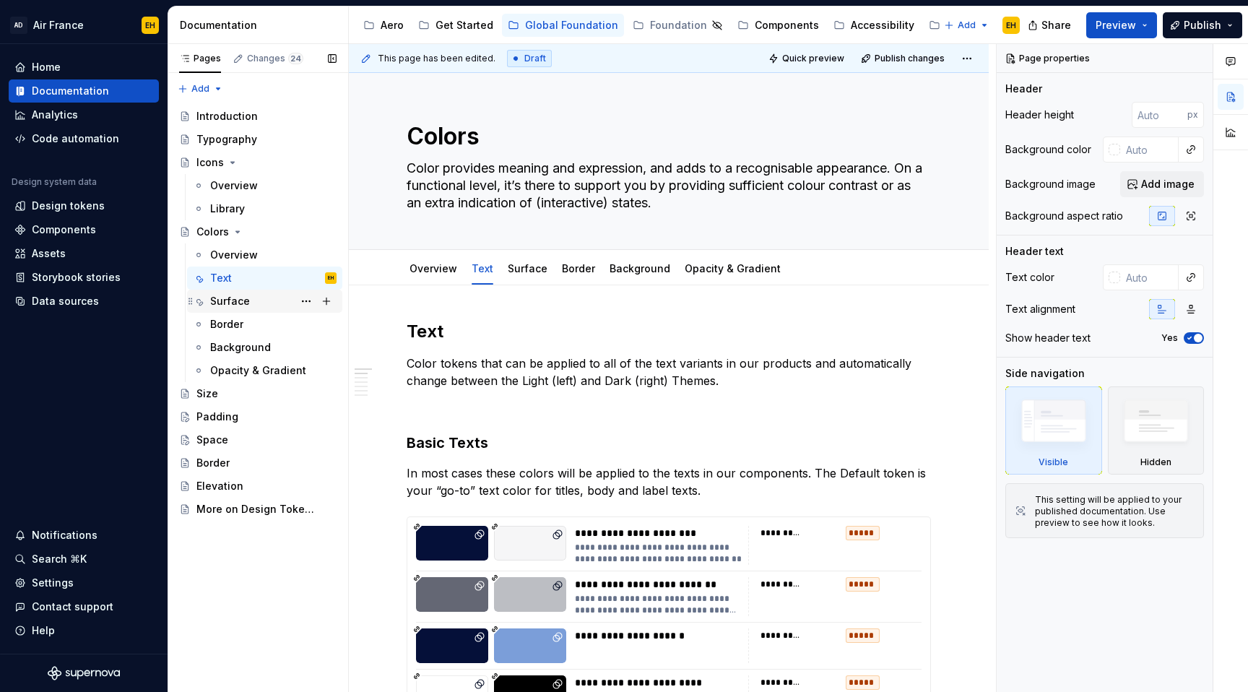
click at [239, 308] on div "Surface" at bounding box center [273, 301] width 126 height 20
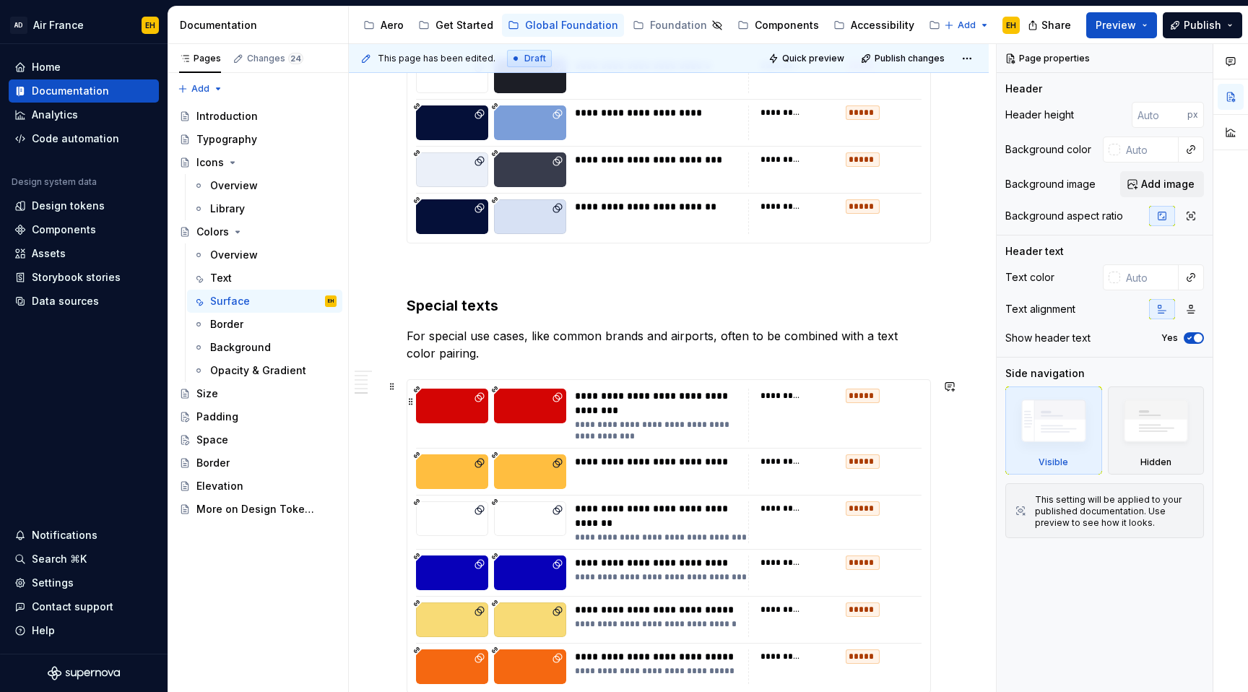
scroll to position [1653, 0]
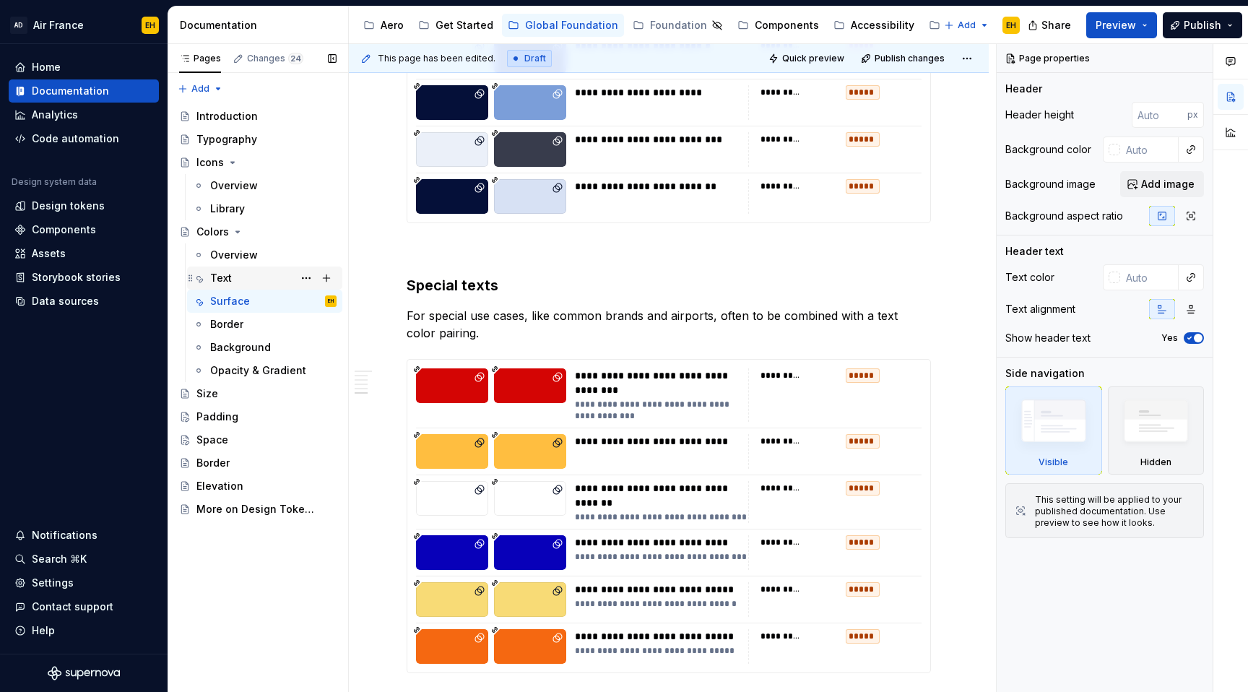
click at [248, 281] on div "Text" at bounding box center [273, 278] width 126 height 20
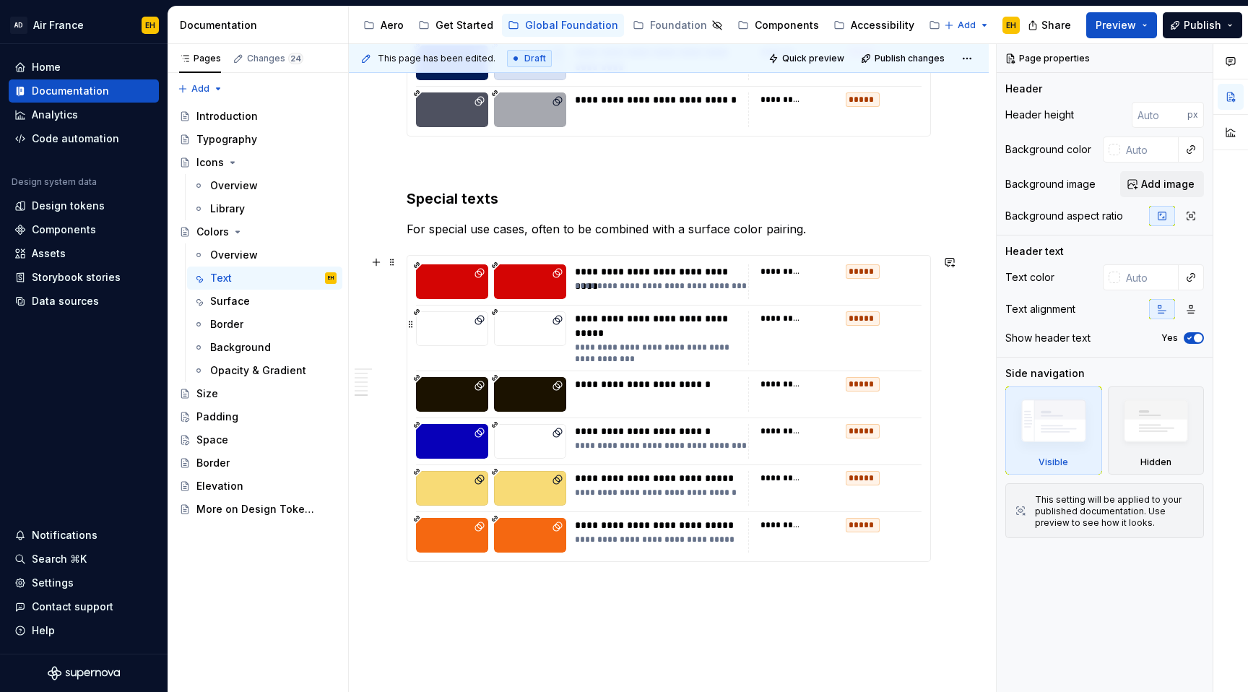
scroll to position [3101, 0]
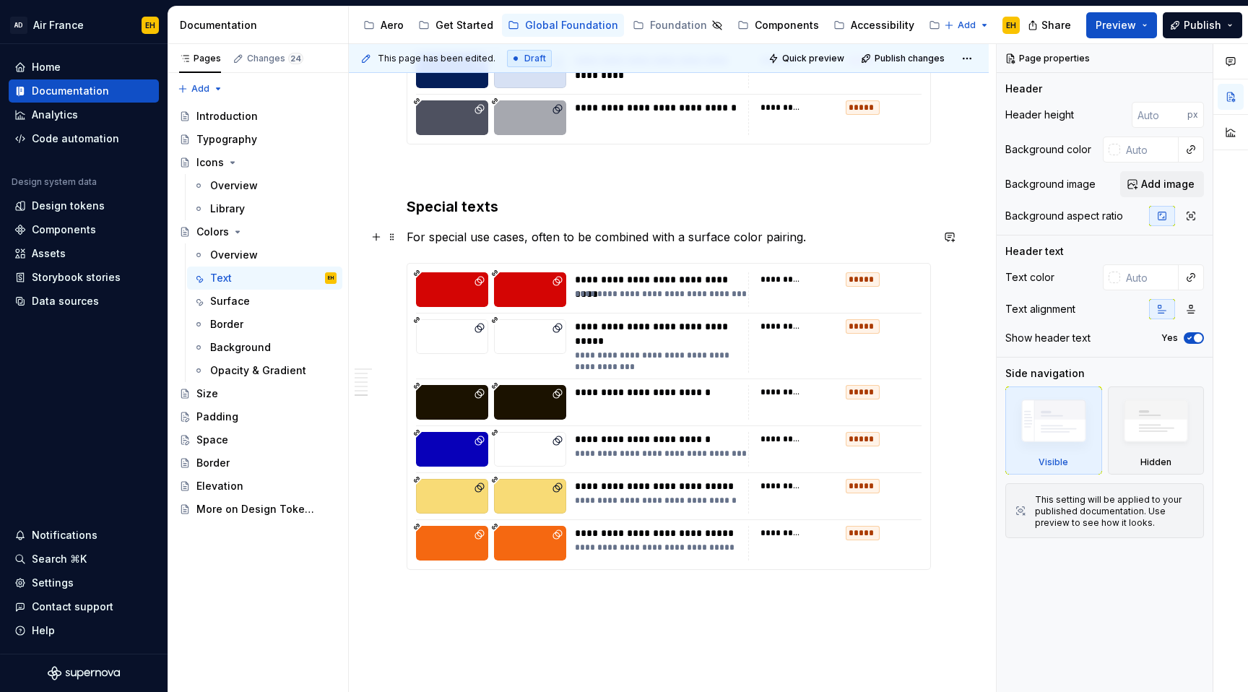
click at [535, 239] on p "For special use cases, often to be combined with a surface color pairing." at bounding box center [669, 236] width 524 height 17
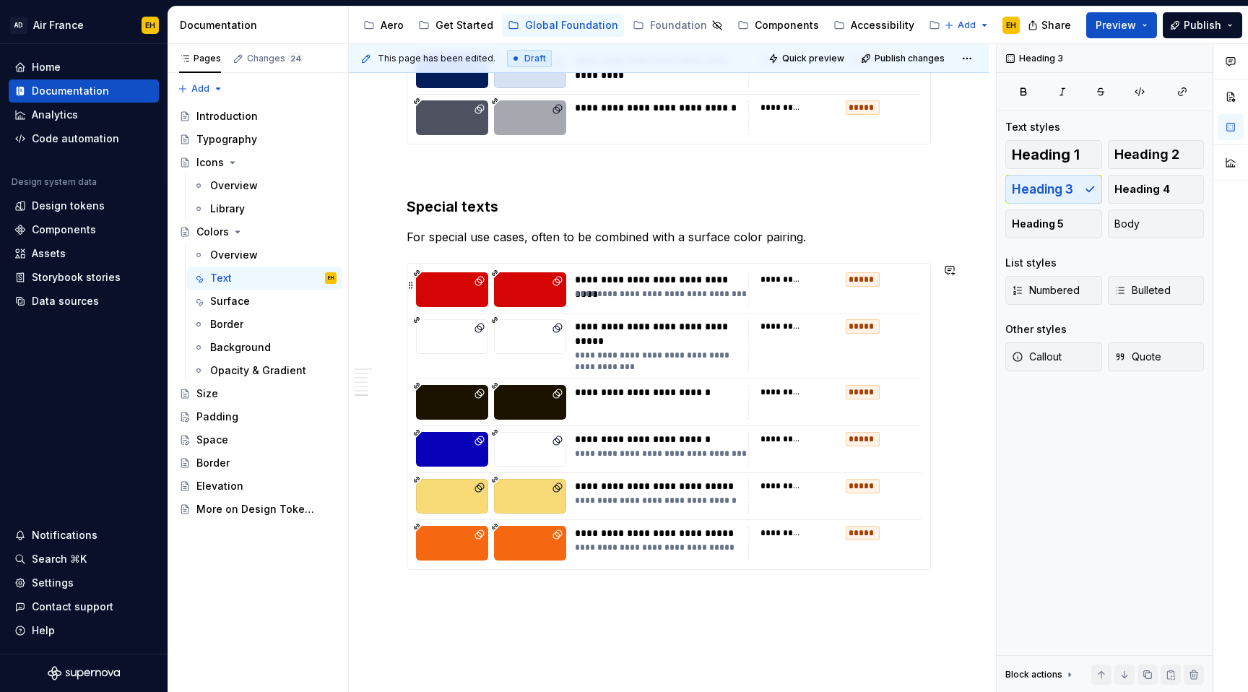
paste div
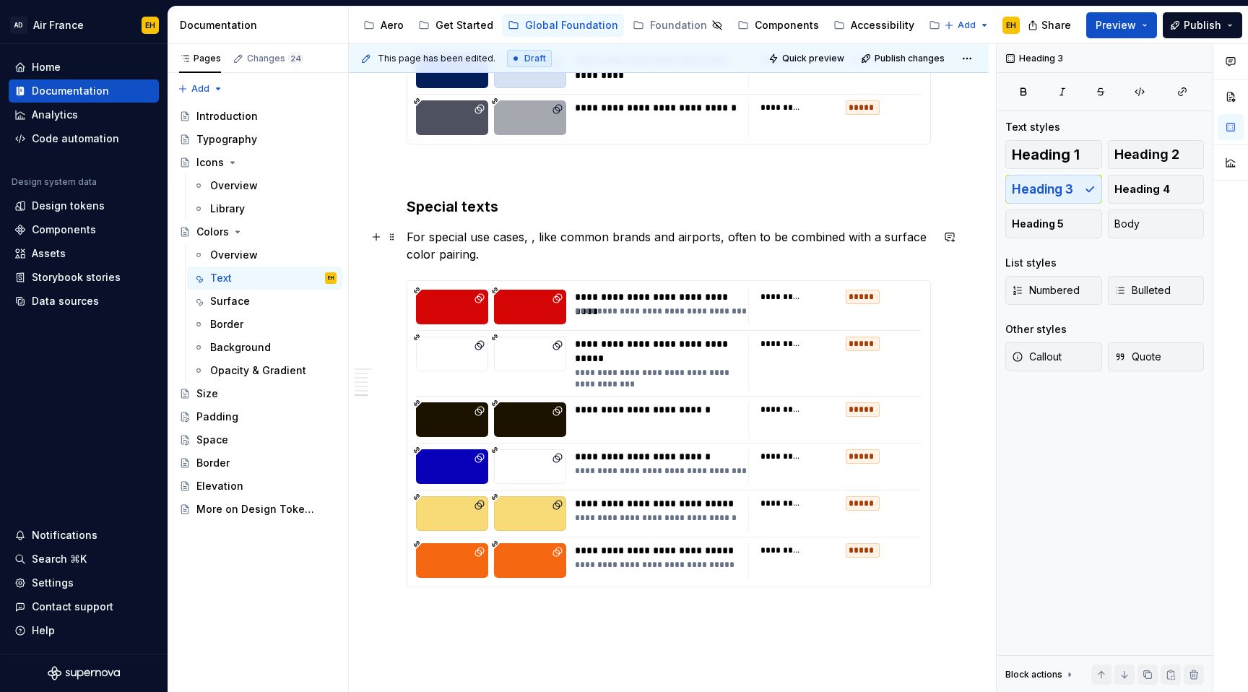
click at [541, 241] on p "For special use cases, , like common brands and airports, often to be combined …" at bounding box center [669, 245] width 524 height 35
click at [256, 302] on div "Surface" at bounding box center [273, 301] width 126 height 20
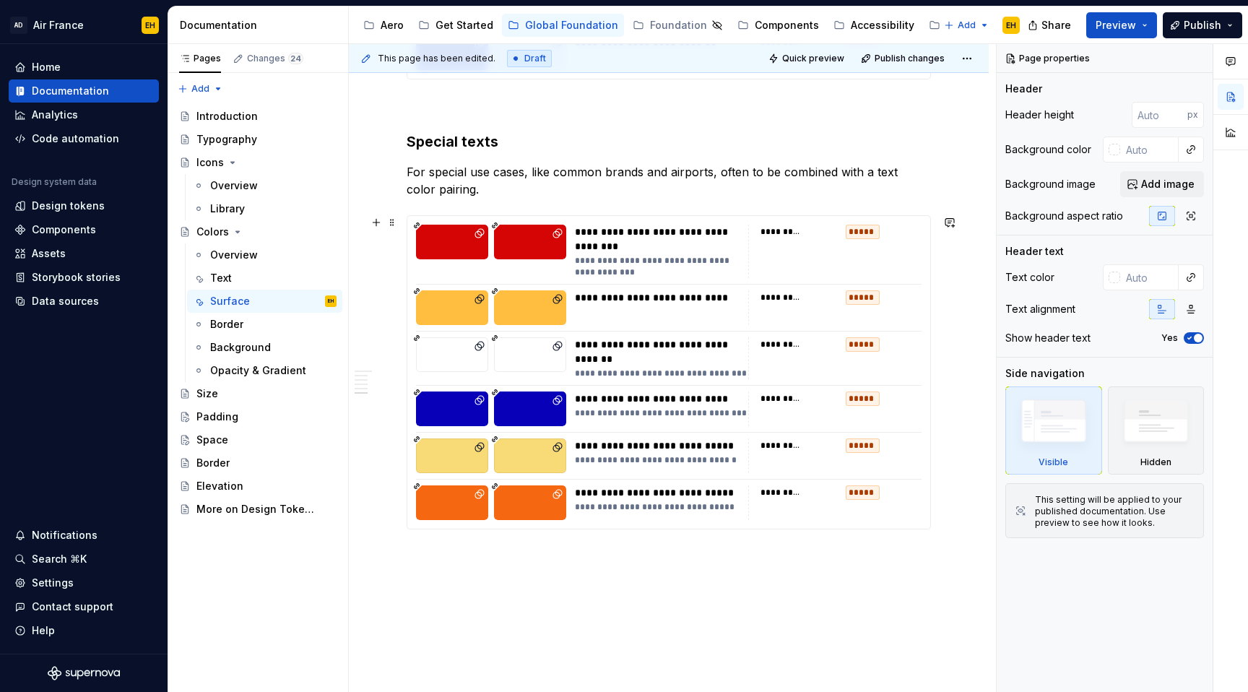
scroll to position [1809, 0]
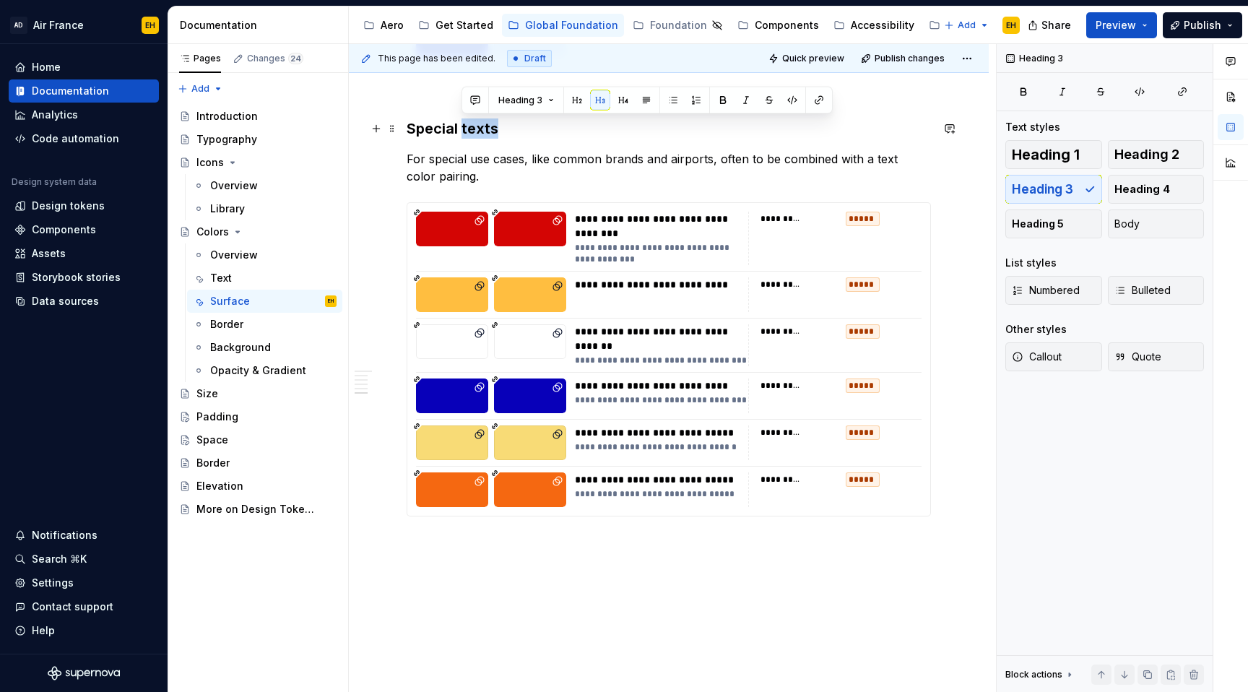
drag, startPoint x: 462, startPoint y: 129, endPoint x: 503, endPoint y: 129, distance: 40.4
click at [503, 129] on h3 "Special texts" at bounding box center [669, 128] width 524 height 20
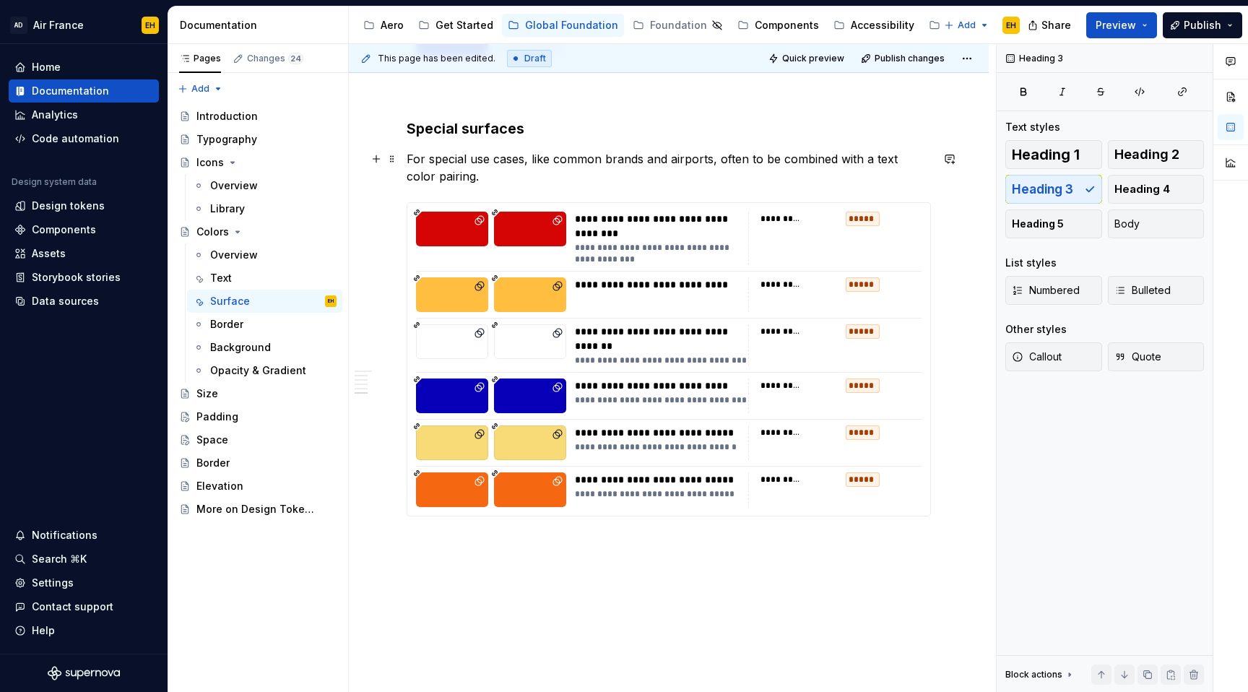
click at [502, 170] on p "For special use cases, like common brands and airports, often to be combined wi…" at bounding box center [669, 167] width 524 height 35
click at [630, 542] on p at bounding box center [669, 542] width 524 height 17
